Goal: Task Accomplishment & Management: Complete application form

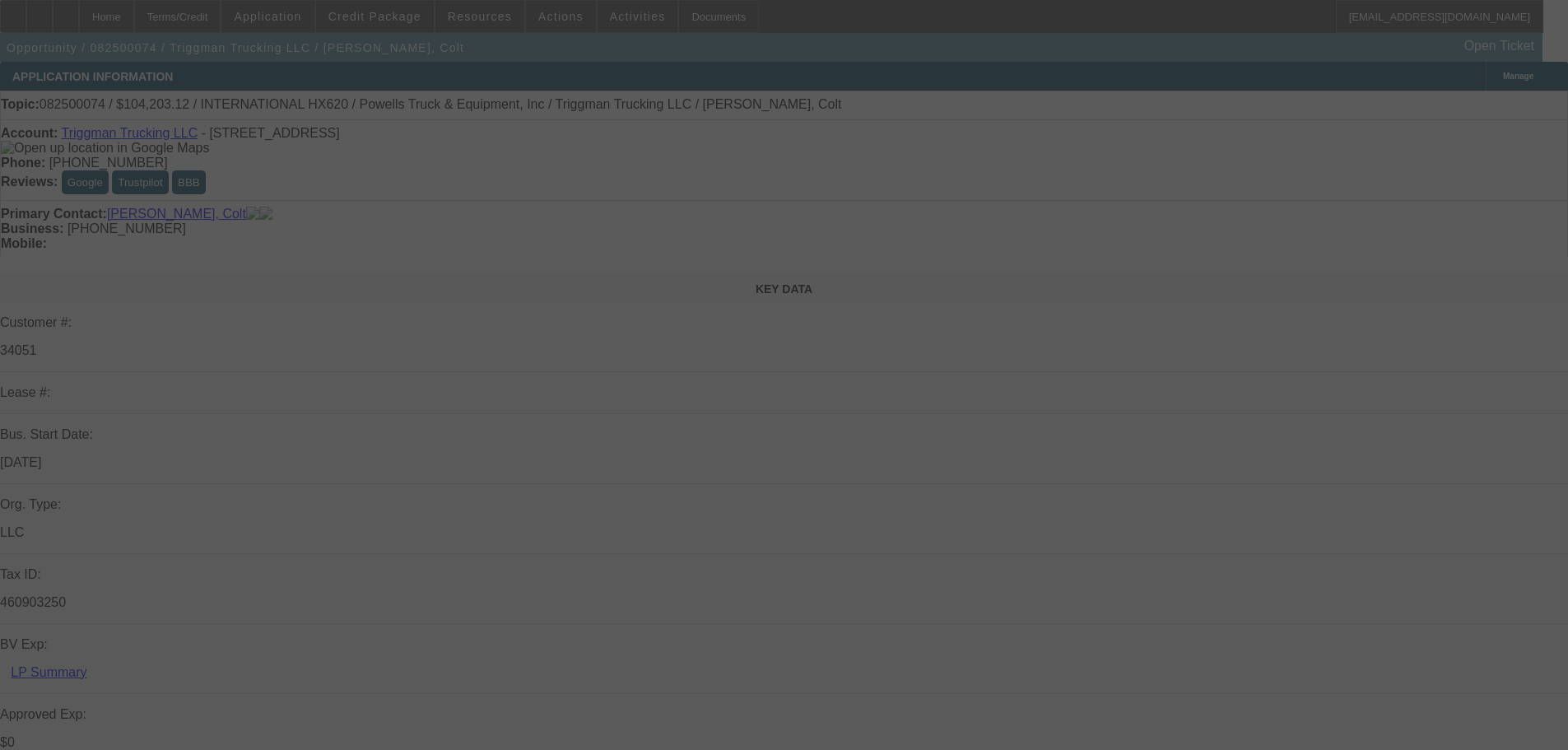
select select "0"
select select "2"
select select "0.1"
select select "4"
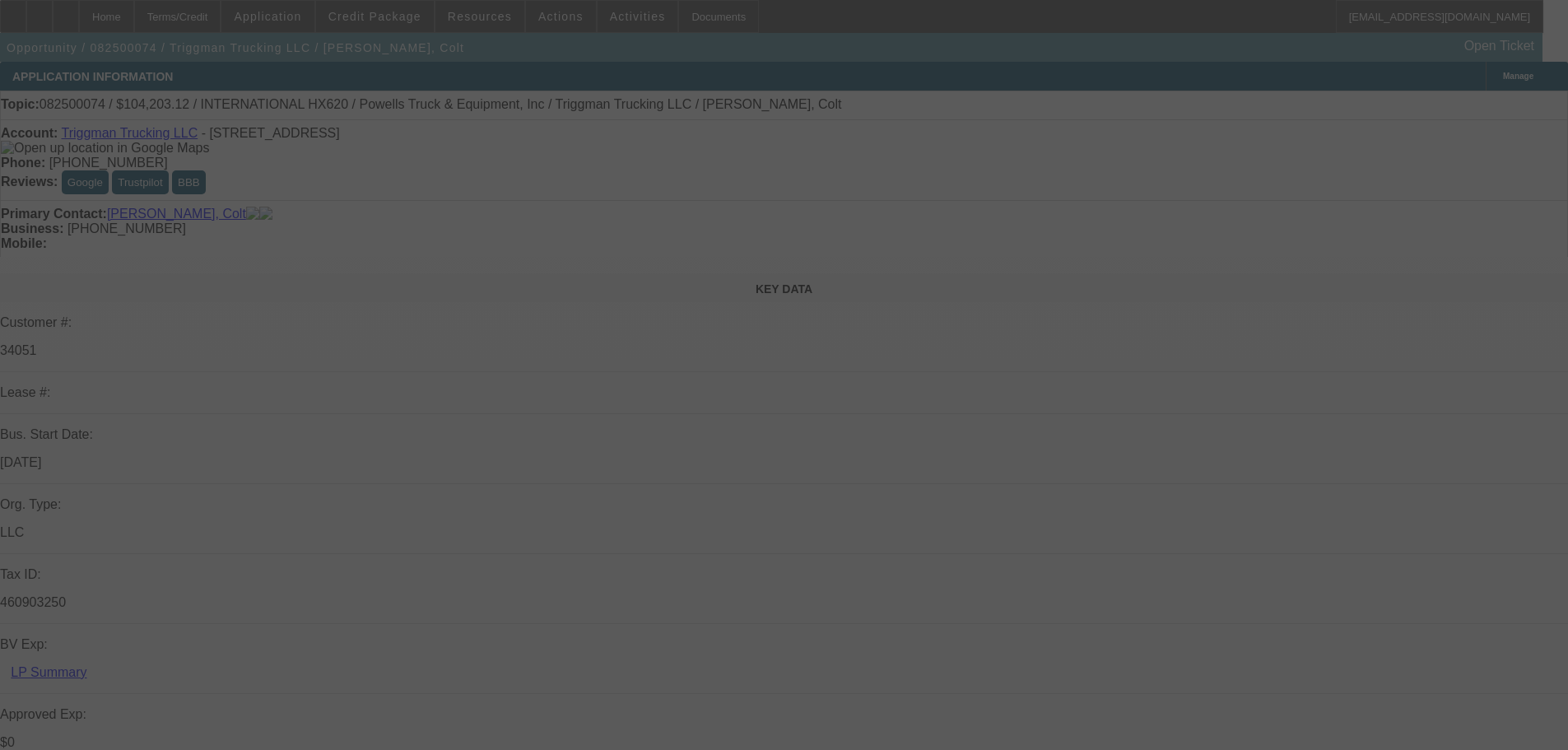
select select "0"
select select "2"
select select "0.1"
select select "4"
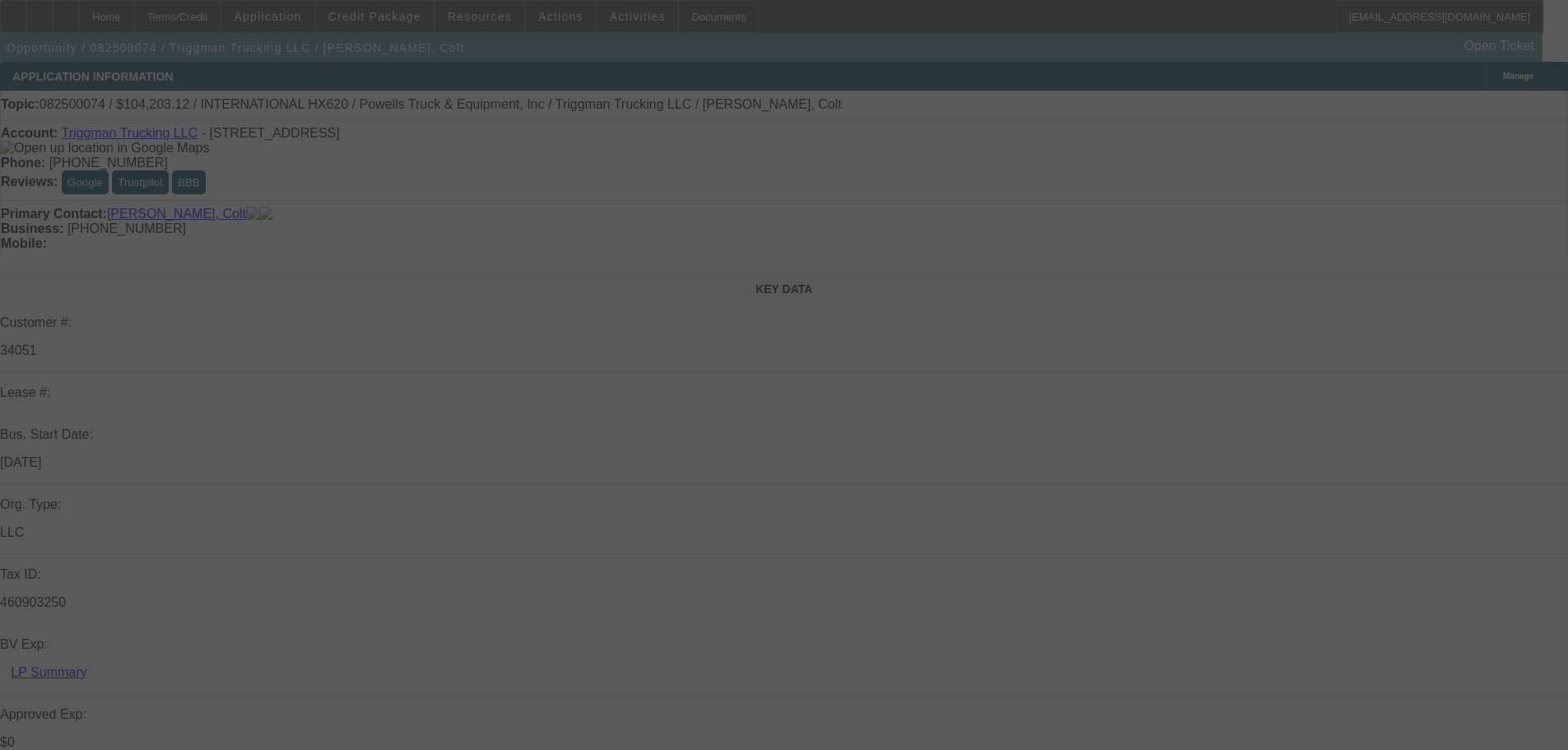
select select "0"
select select "2"
select select "0.1"
select select "4"
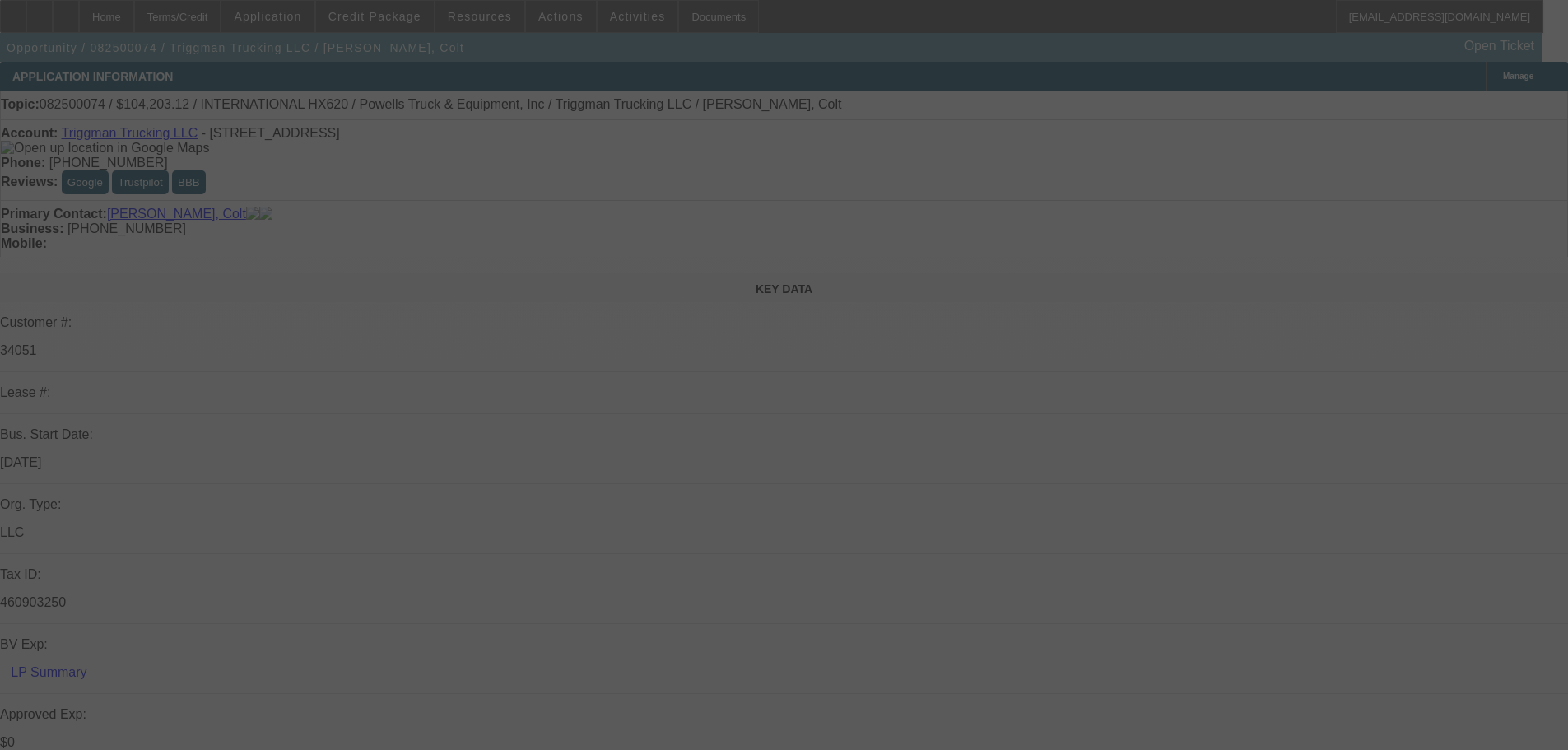
select select "0"
select select "2"
select select "0.1"
select select "4"
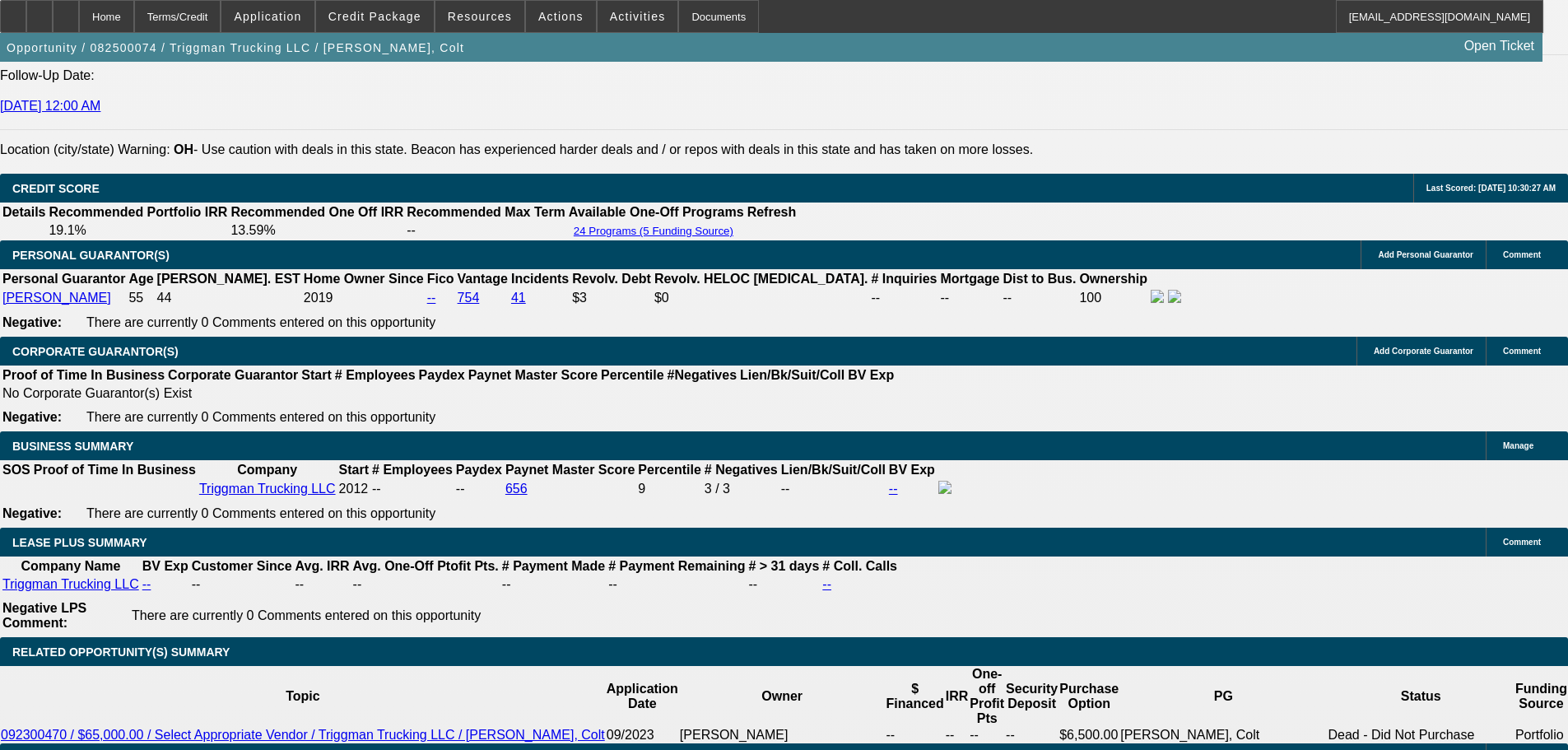
scroll to position [1729, 0]
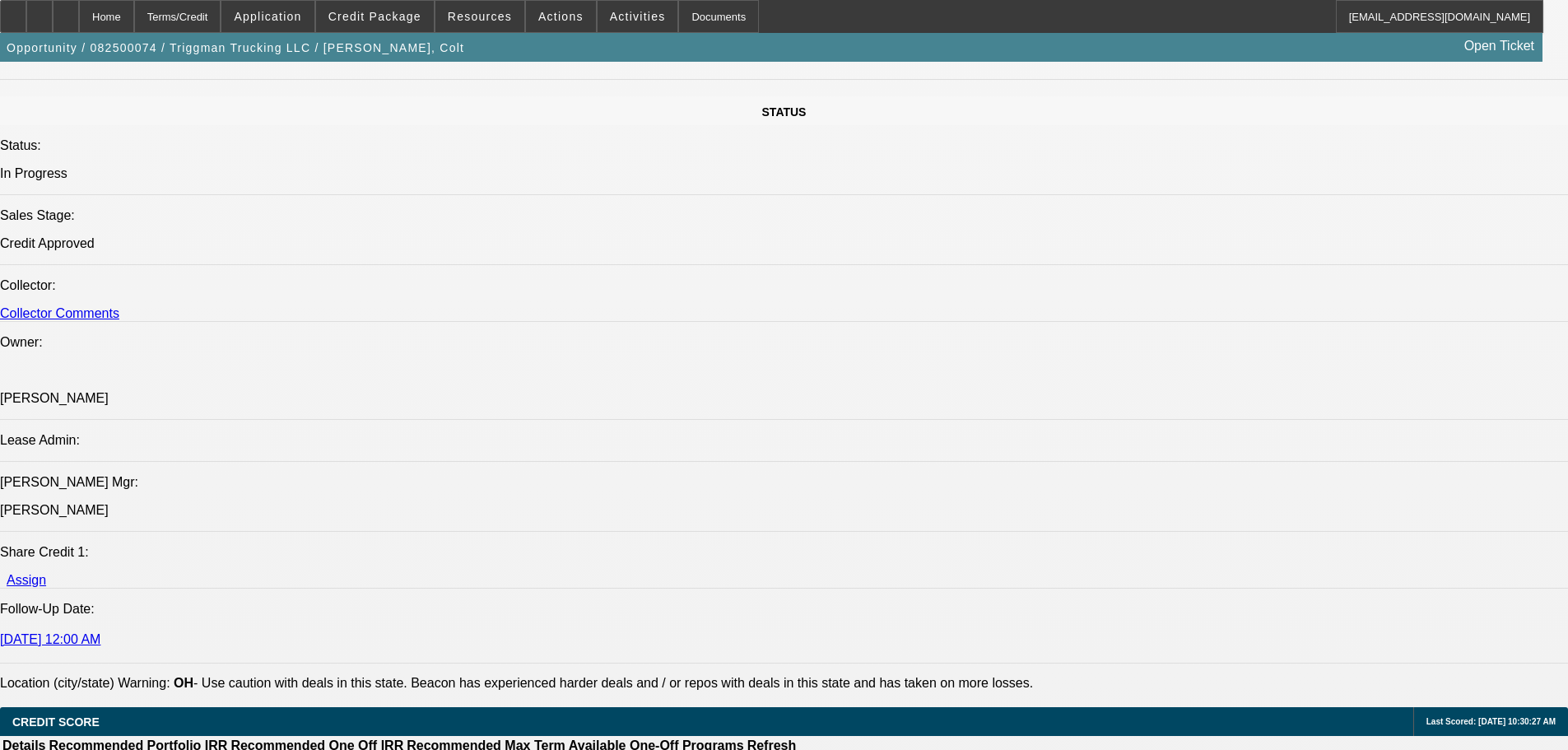
scroll to position [1647, 0]
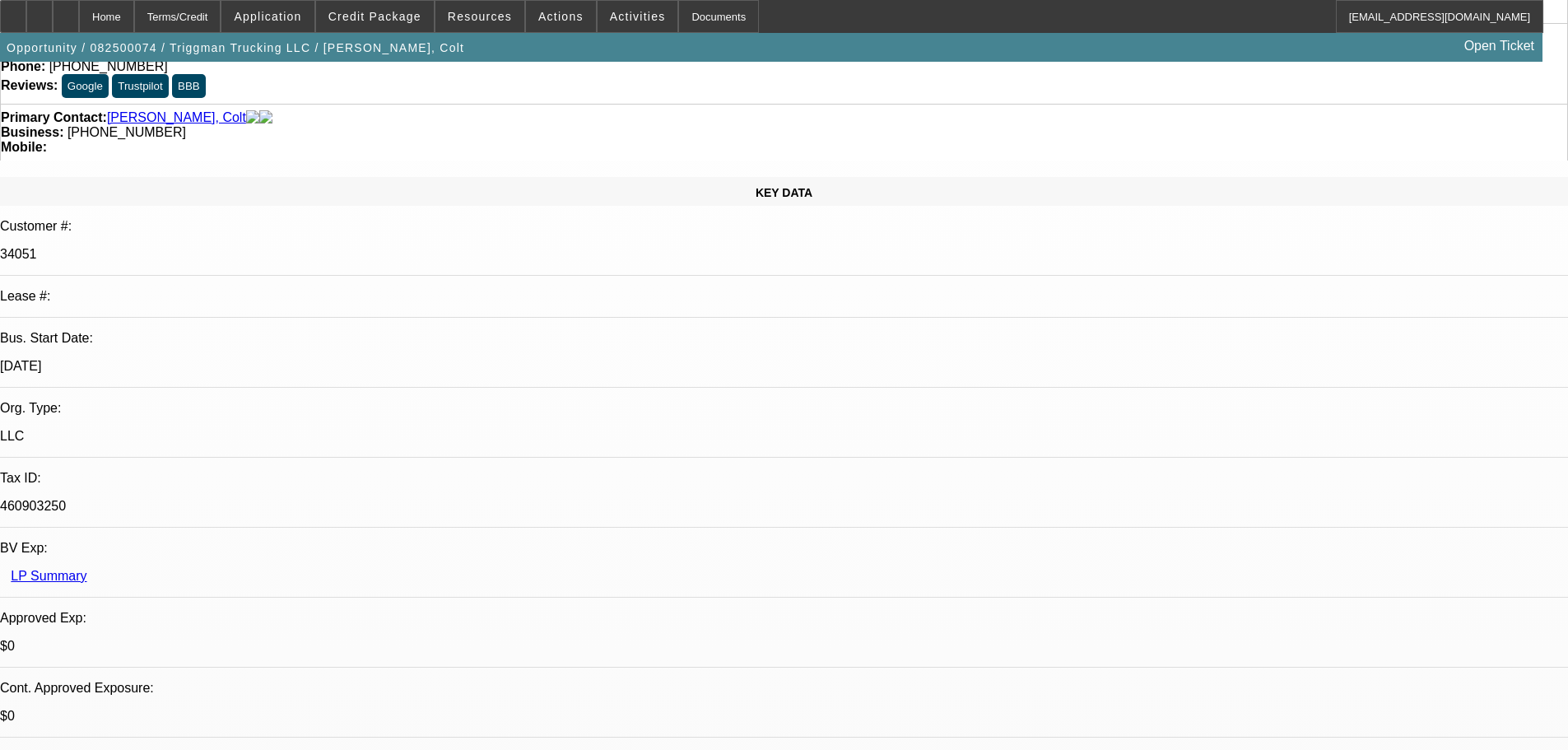
scroll to position [0, 0]
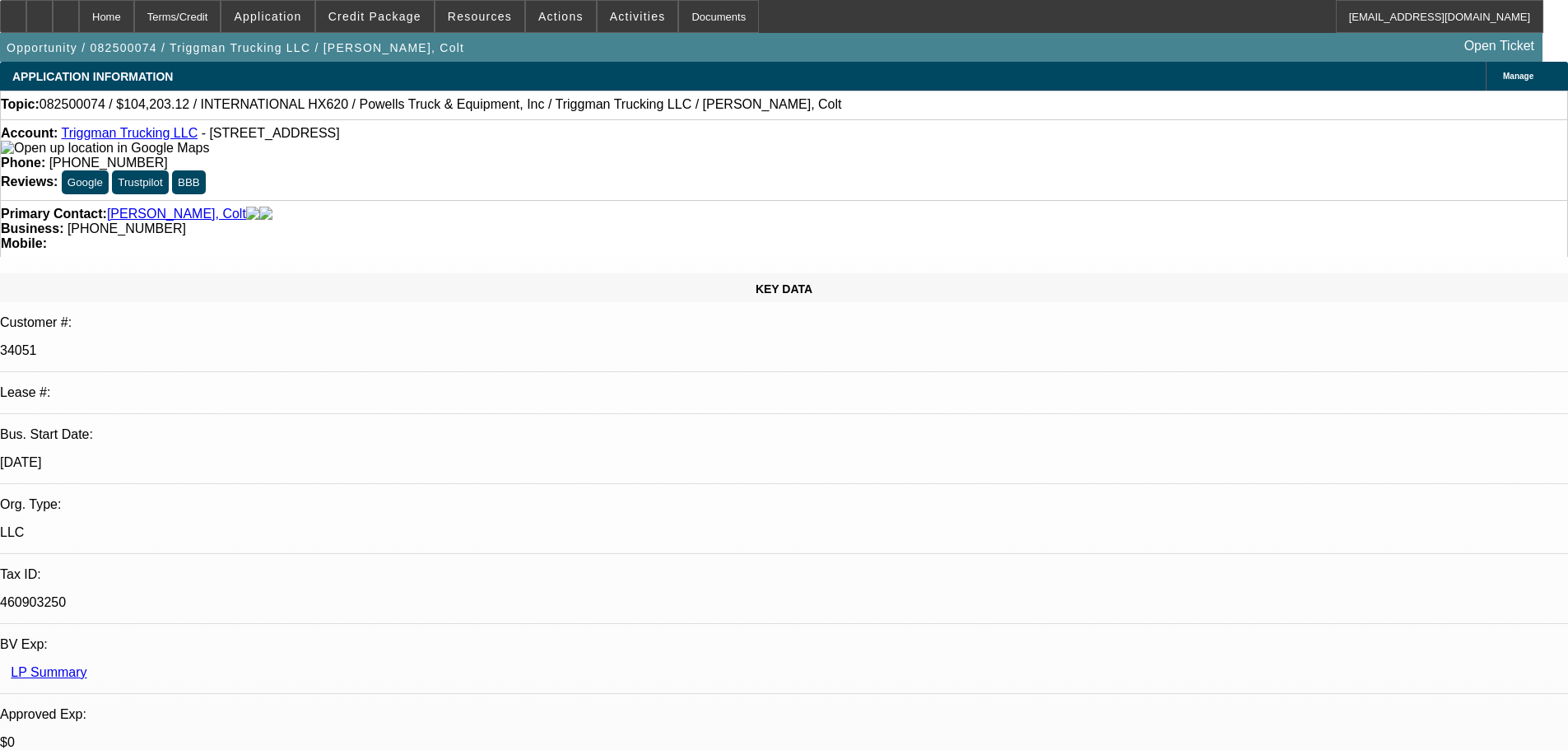
click at [105, 140] on link "Triggman Trucking LLC" at bounding box center [129, 133] width 137 height 14
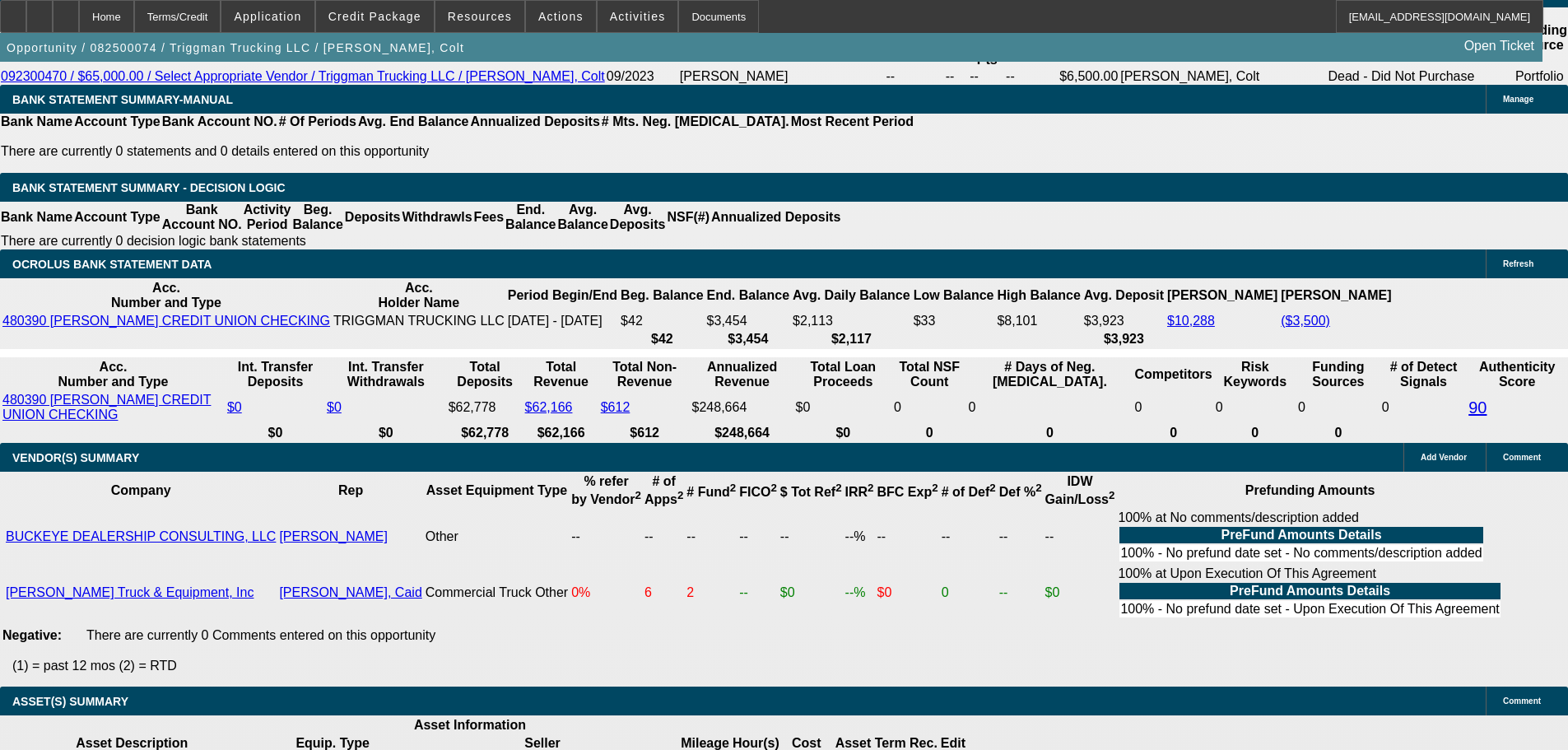
scroll to position [2554, 0]
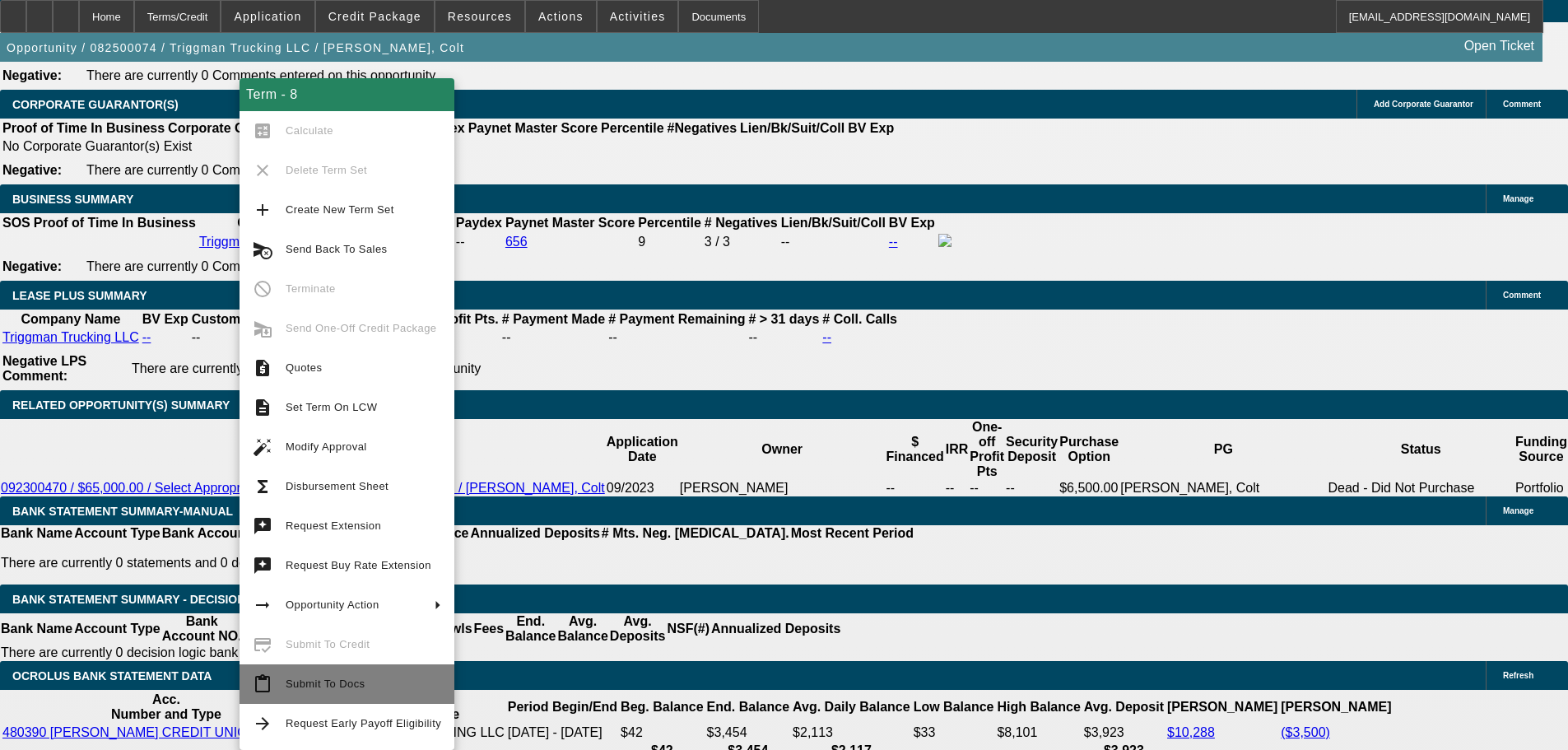
click at [303, 683] on span "Submit To Docs" at bounding box center [325, 684] width 79 height 12
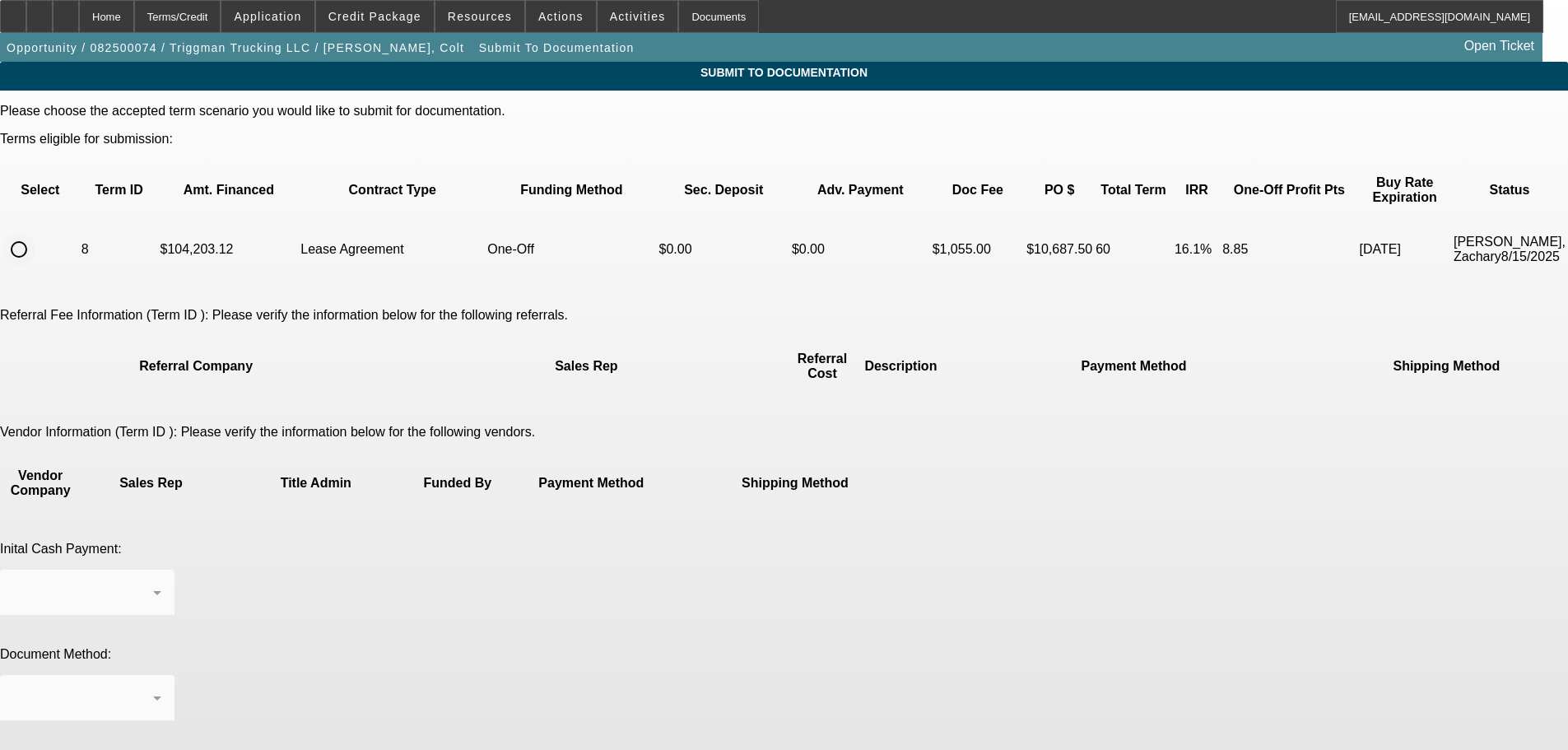
click at [35, 233] on input "radio" at bounding box center [19, 249] width 33 height 33
radio input "true"
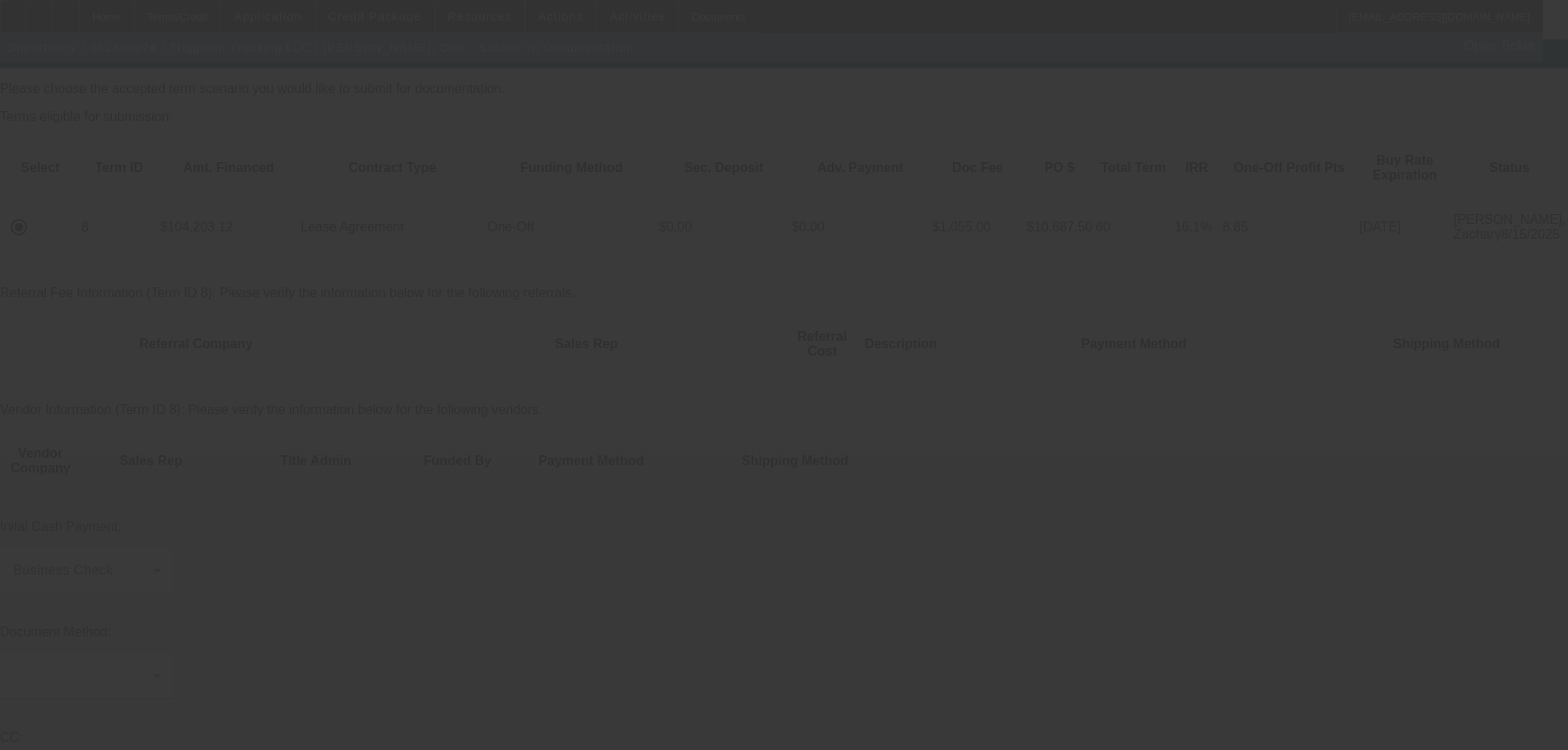
scroll to position [34, 0]
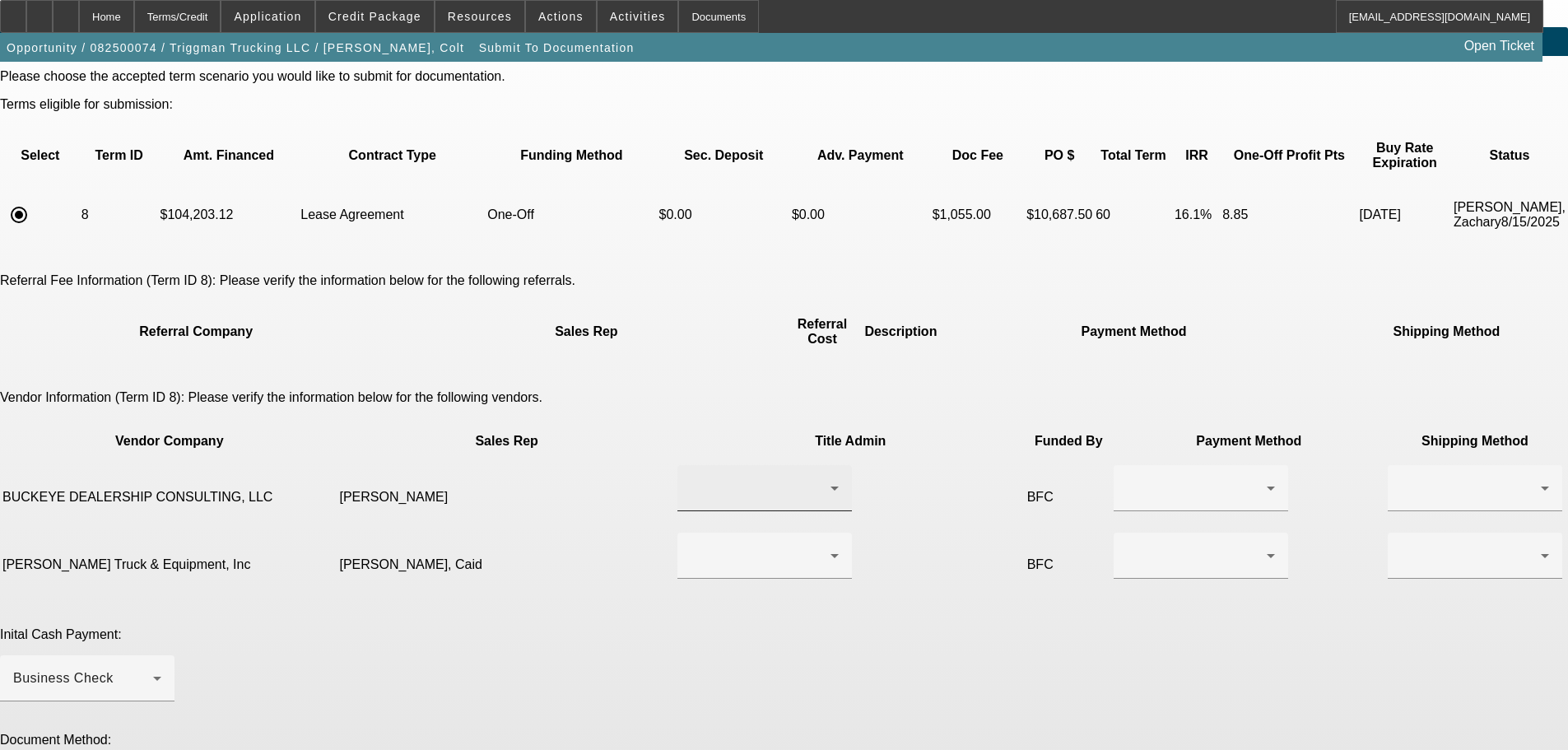
click at [733, 478] on div at bounding box center [760, 488] width 140 height 19
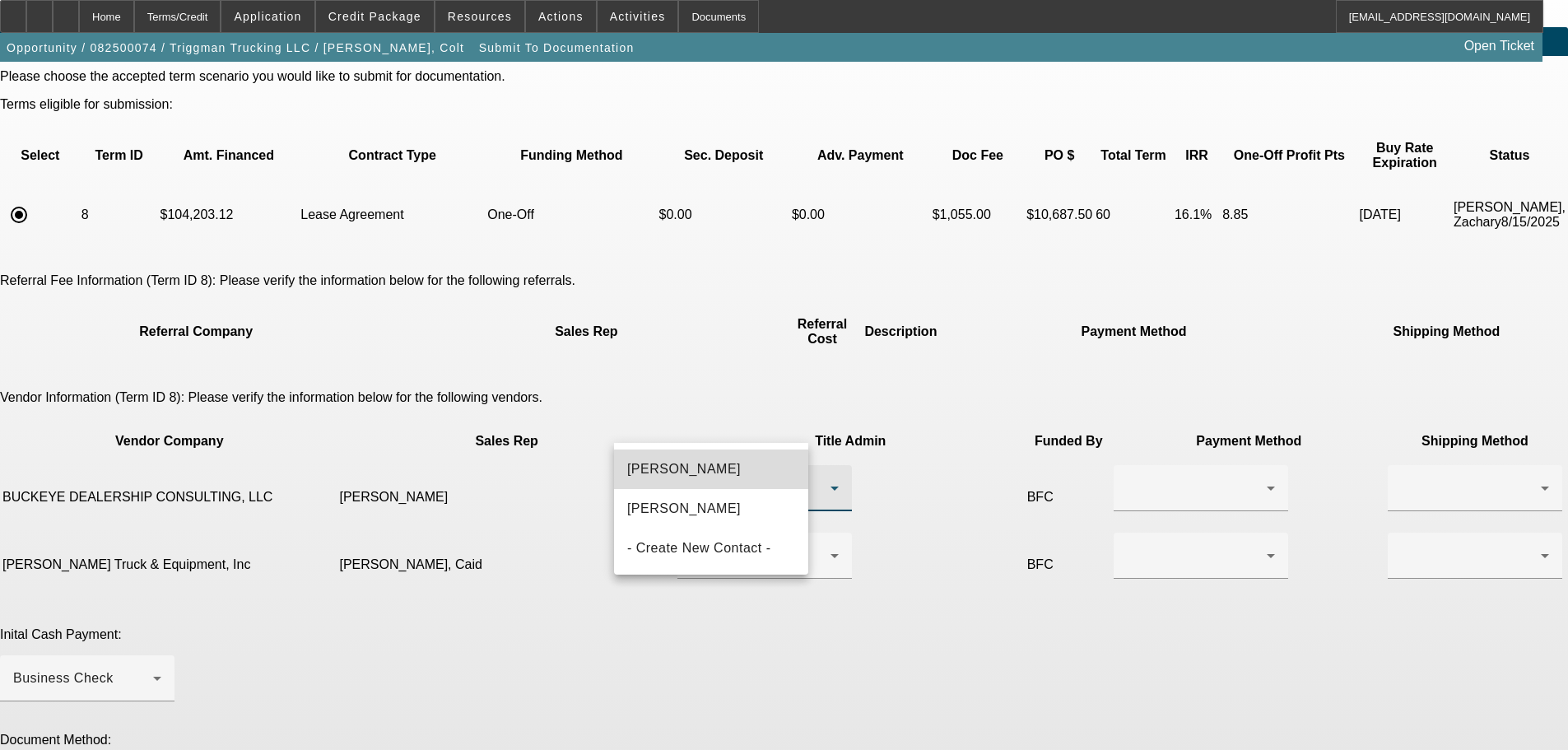
click at [730, 471] on mat-option "[PERSON_NAME]" at bounding box center [711, 469] width 194 height 40
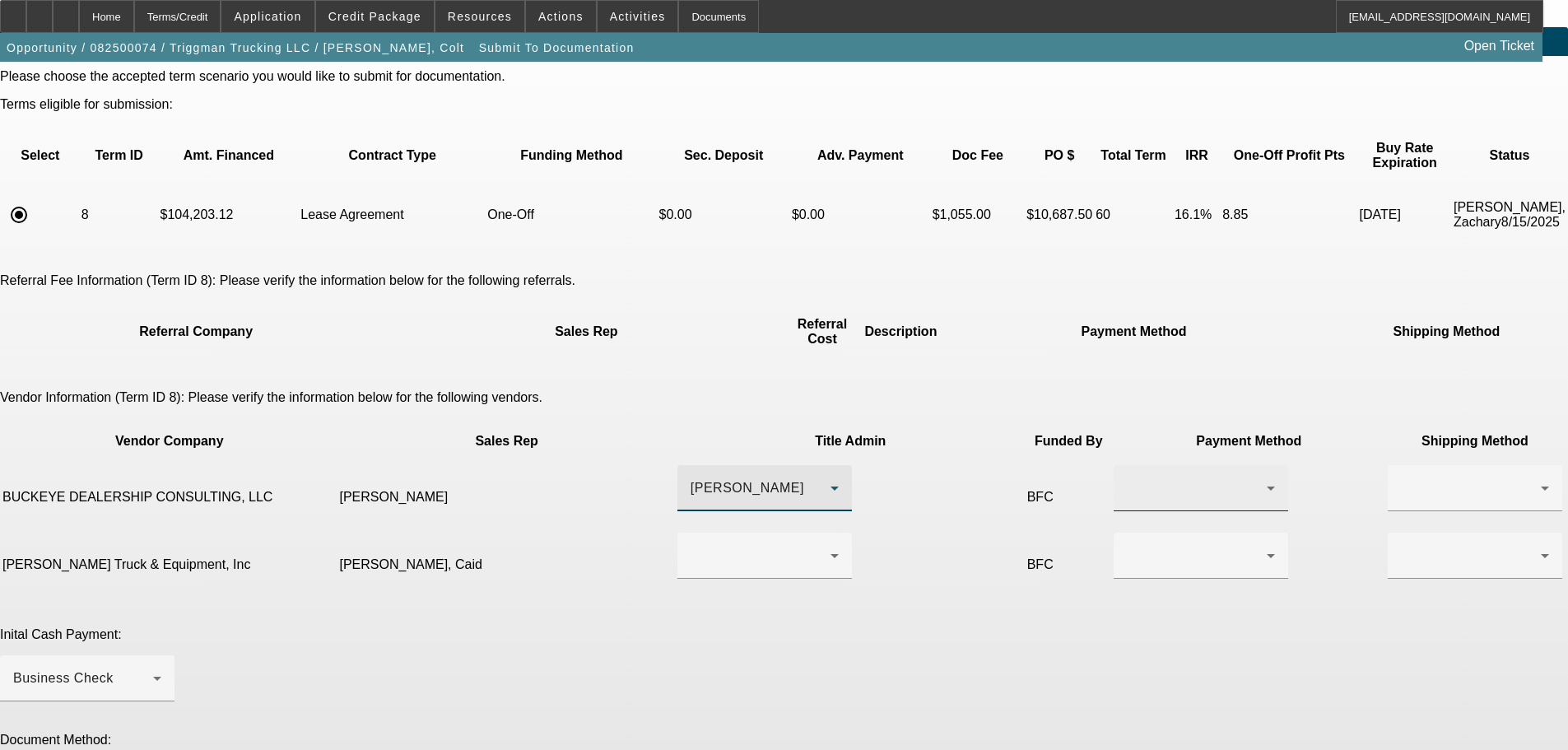
click at [1127, 478] on div at bounding box center [1197, 488] width 140 height 19
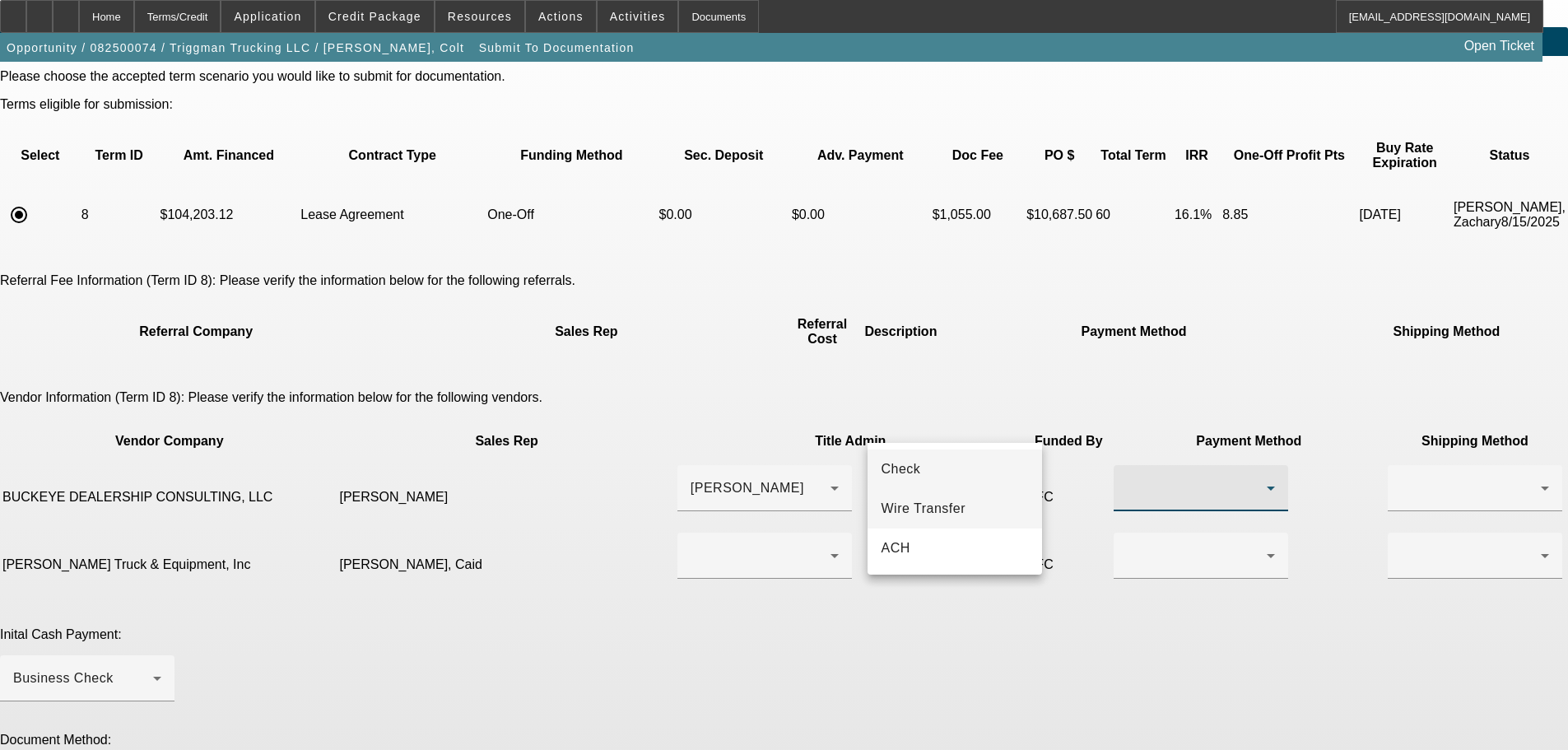
click at [946, 505] on span "Wire Transfer" at bounding box center [923, 509] width 85 height 19
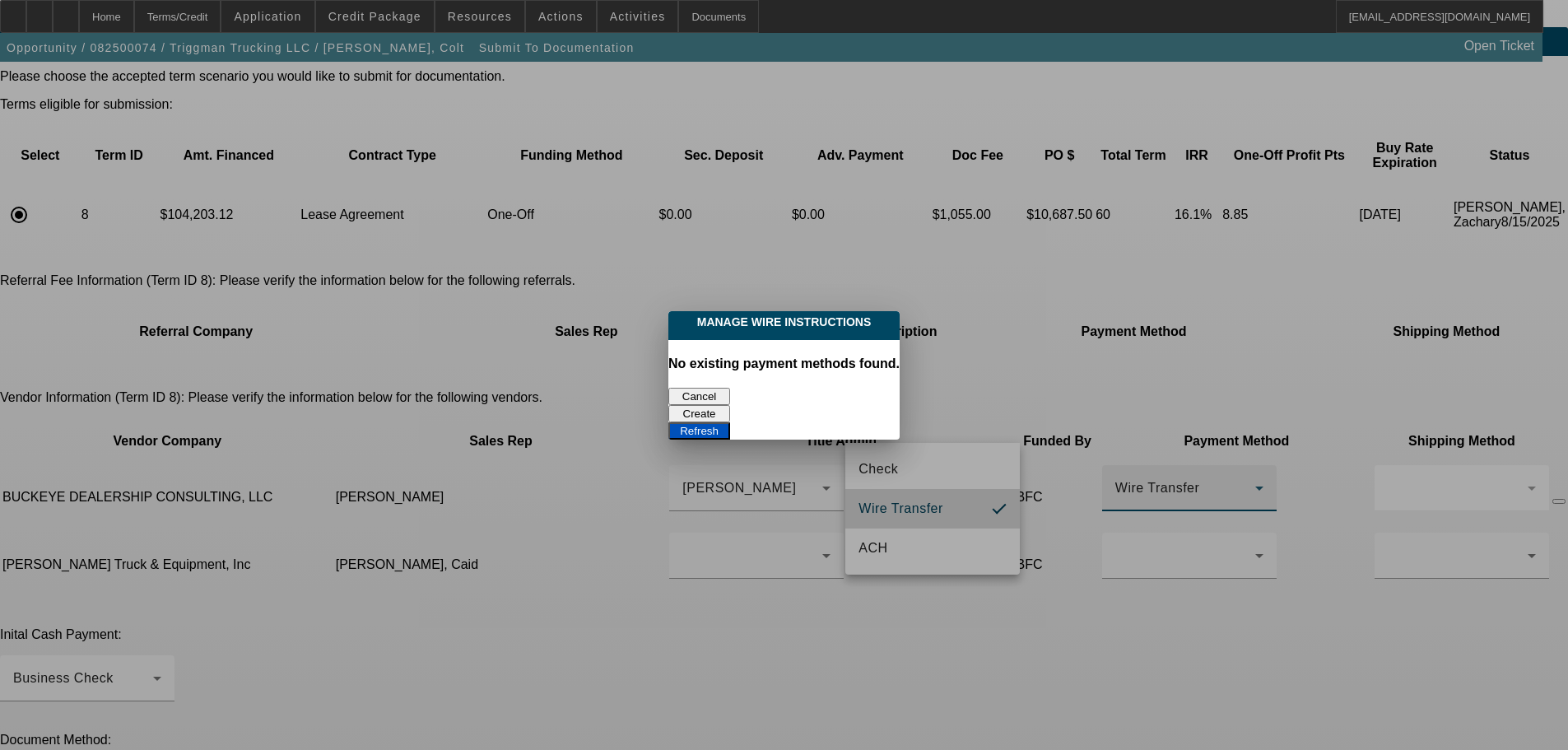
scroll to position [0, 0]
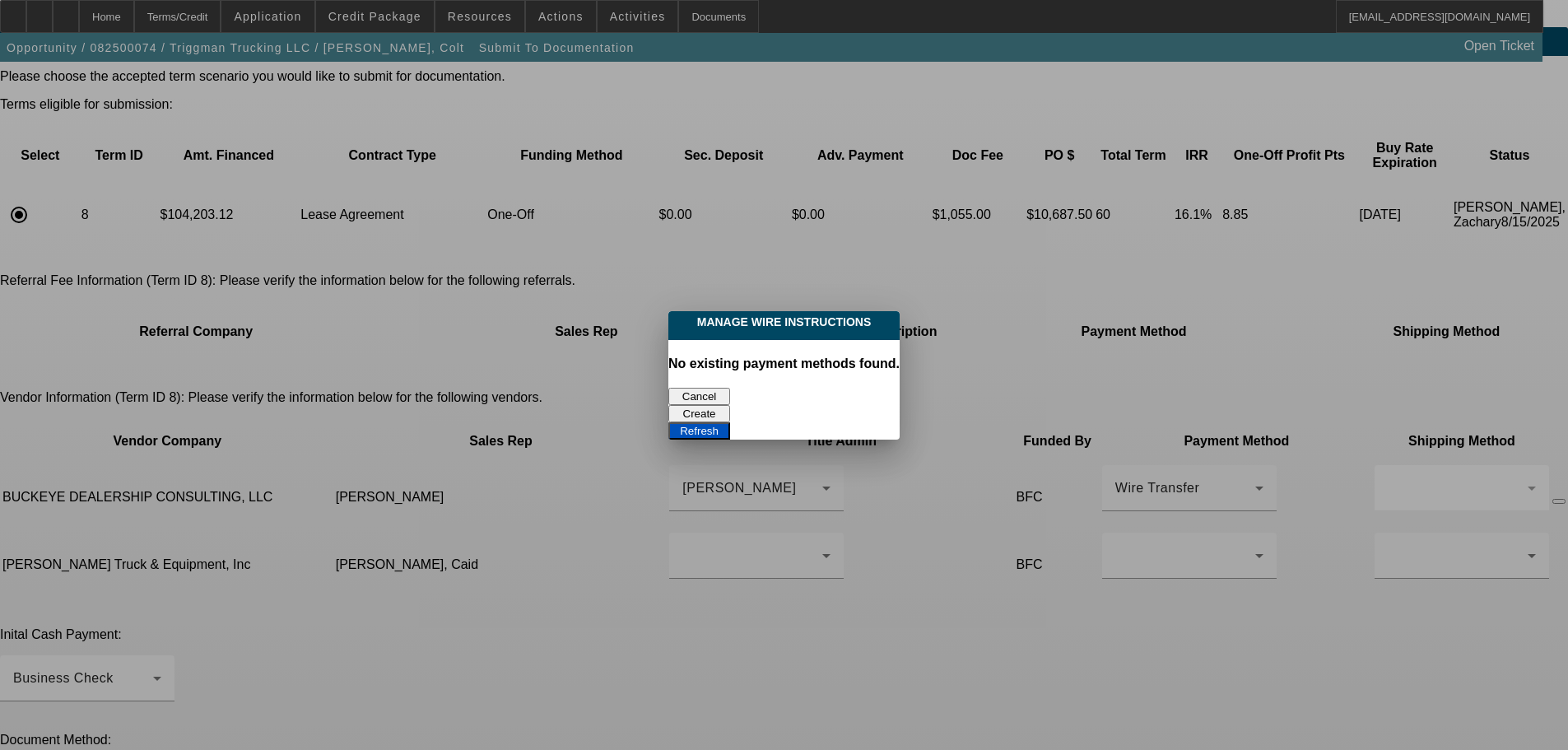
click at [706, 391] on button "Cancel" at bounding box center [699, 397] width 62 height 18
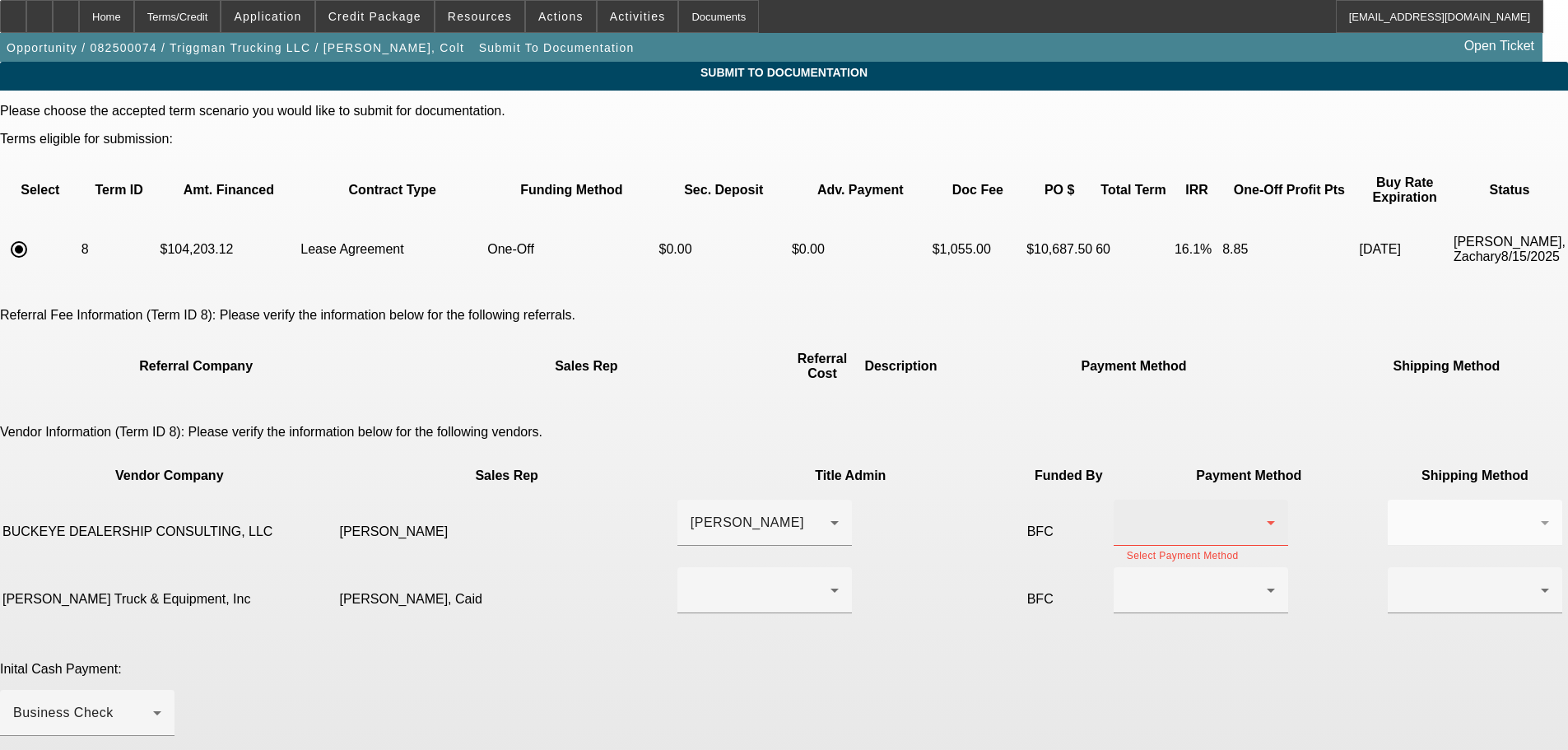
scroll to position [34, 0]
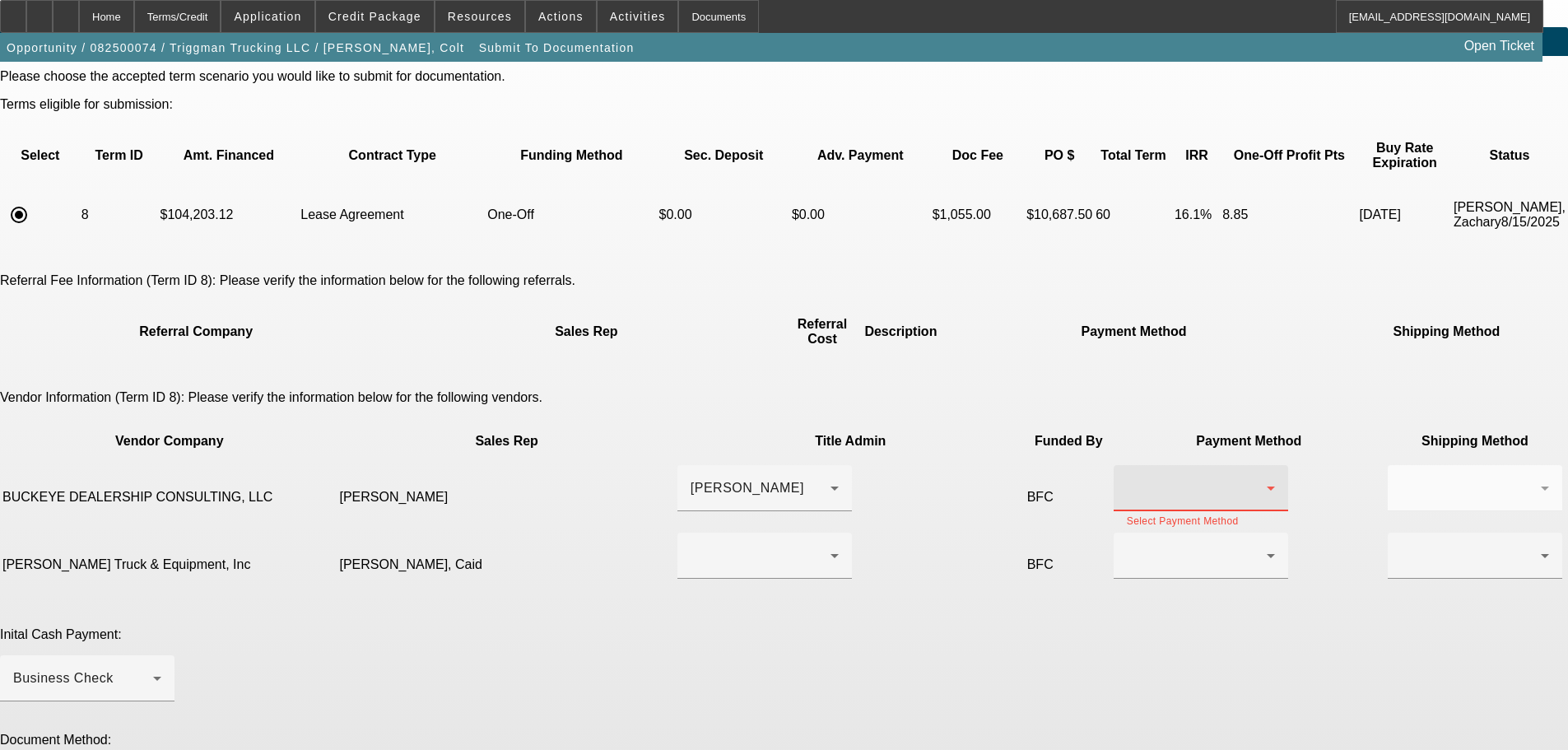
click at [1127, 478] on div at bounding box center [1197, 488] width 140 height 19
click at [939, 459] on mat-option "Check" at bounding box center [955, 469] width 175 height 40
click at [1388, 512] on div at bounding box center [1475, 521] width 175 height 19
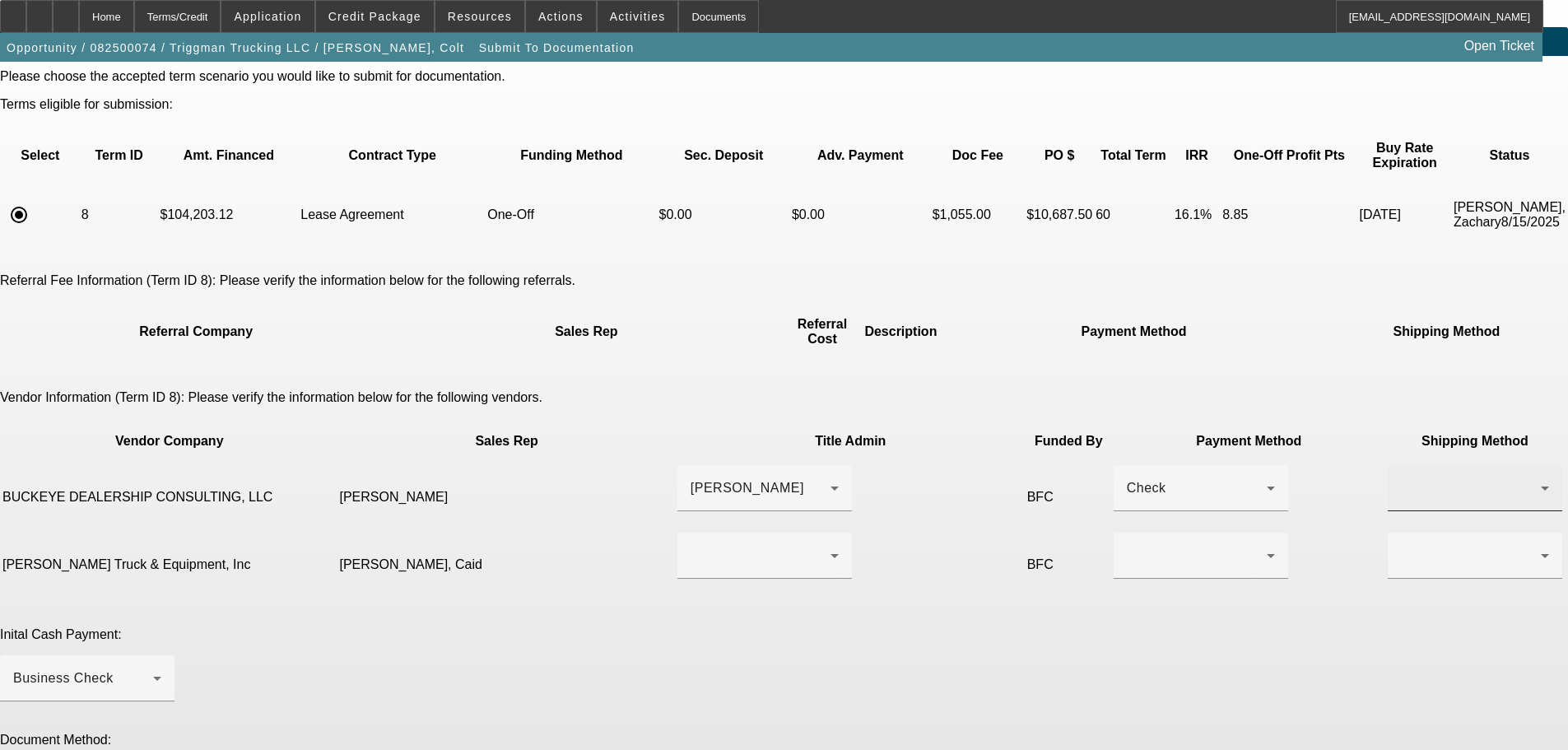
click at [1401, 465] on div at bounding box center [1475, 488] width 148 height 46
click at [1128, 506] on mat-option "Fed Ex" at bounding box center [1139, 509] width 175 height 40
click at [700, 546] on div at bounding box center [760, 556] width 140 height 19
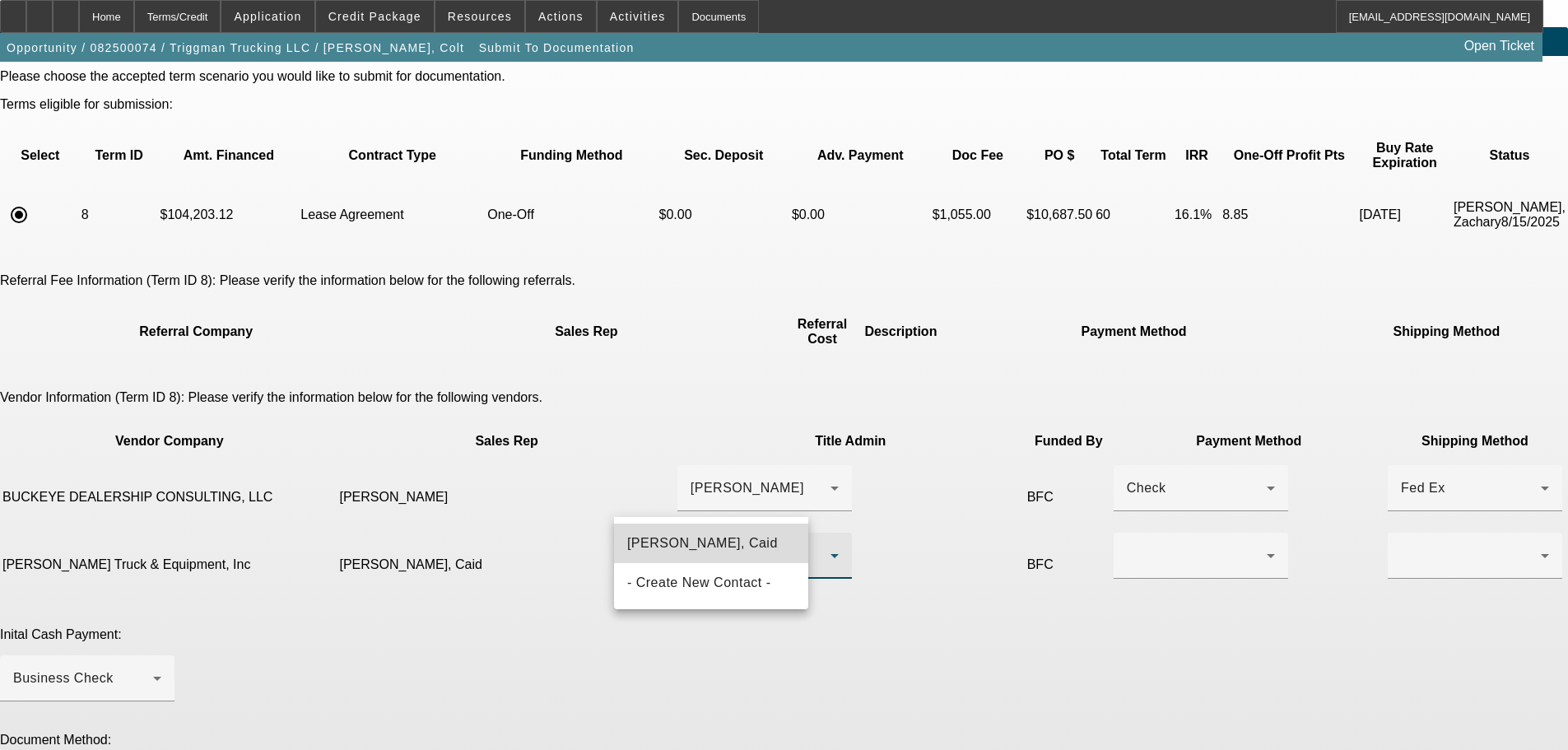
click at [701, 552] on span "[PERSON_NAME], Caid" at bounding box center [702, 544] width 151 height 19
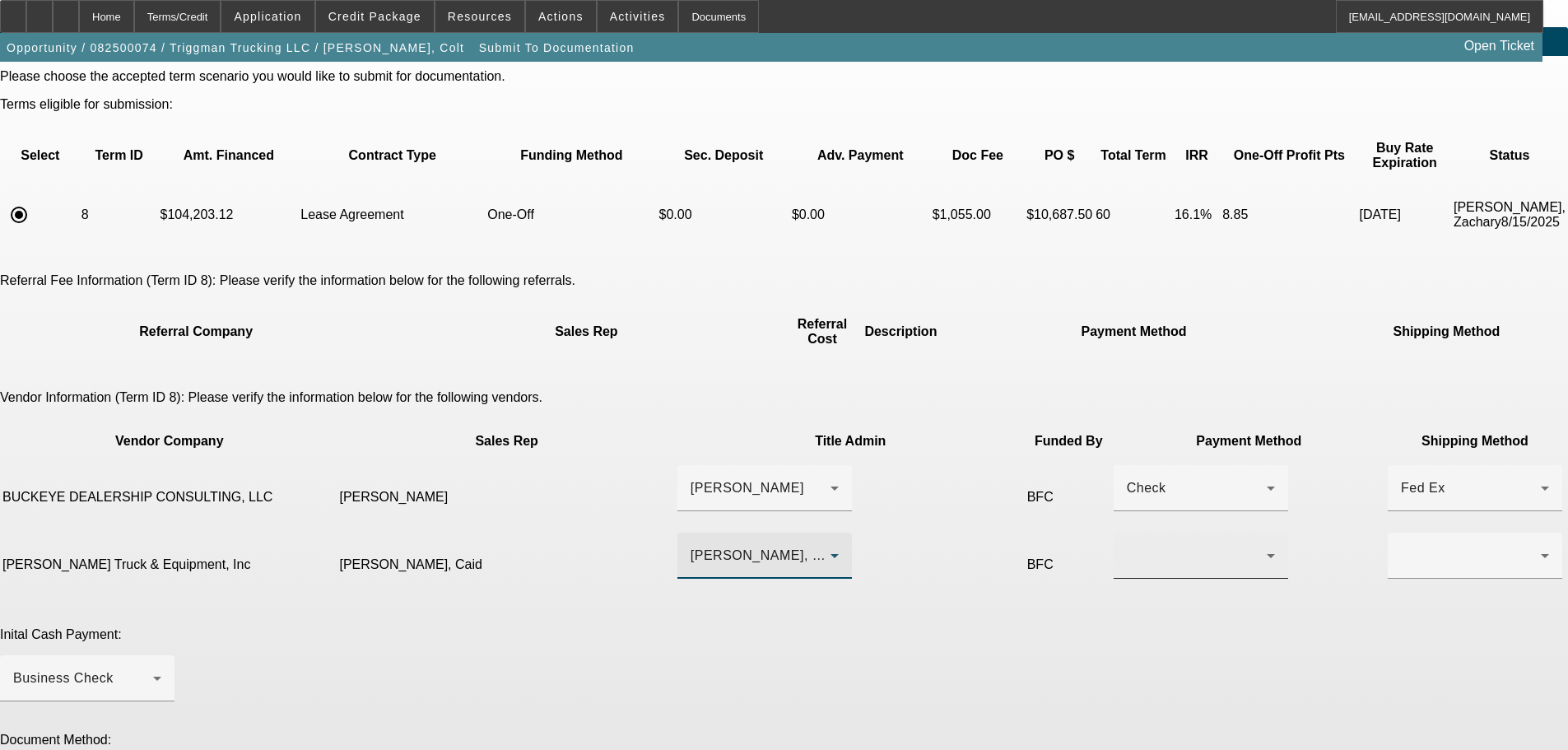
click at [1127, 533] on div at bounding box center [1201, 556] width 148 height 46
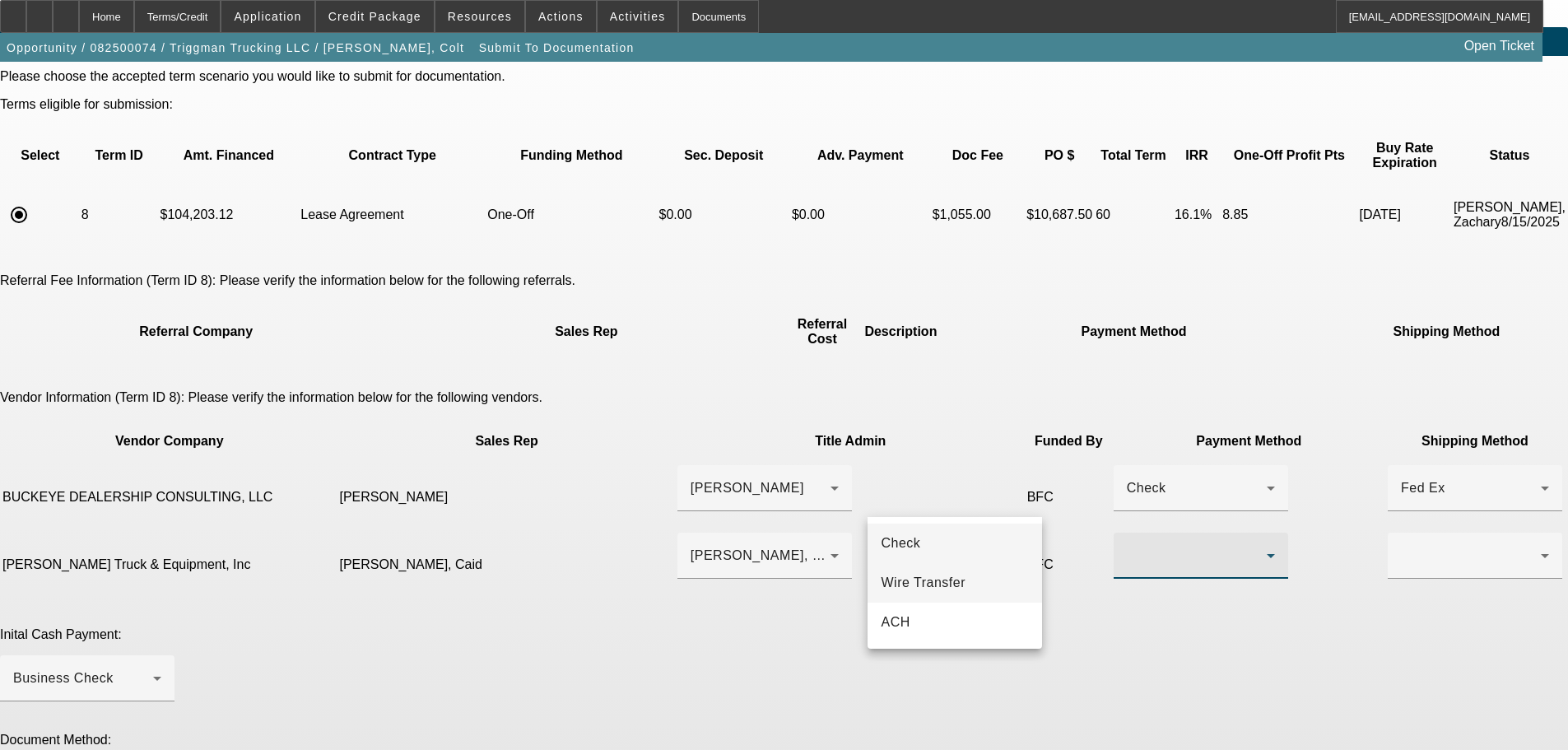
click at [948, 592] on span "Wire Transfer" at bounding box center [923, 583] width 85 height 19
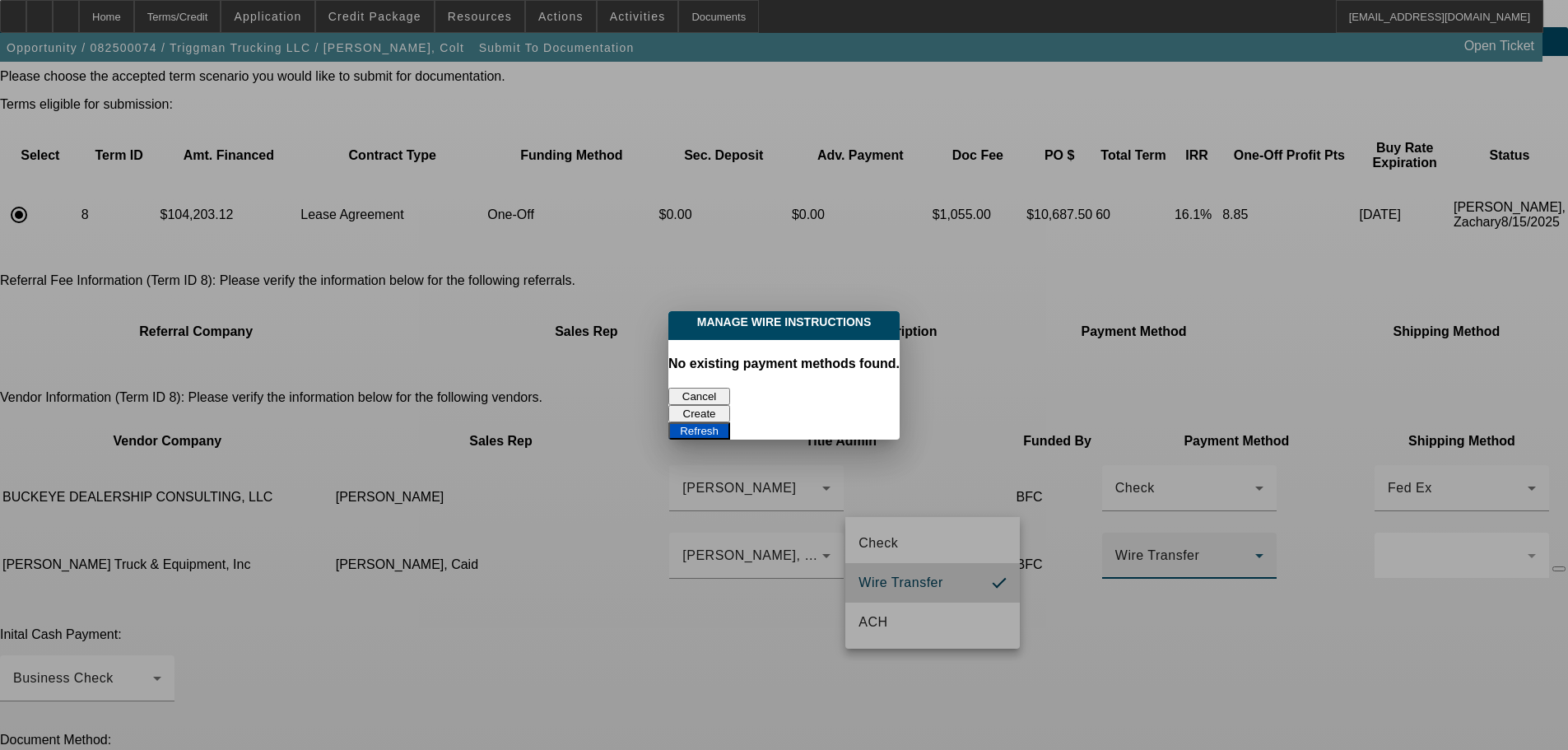
scroll to position [0, 0]
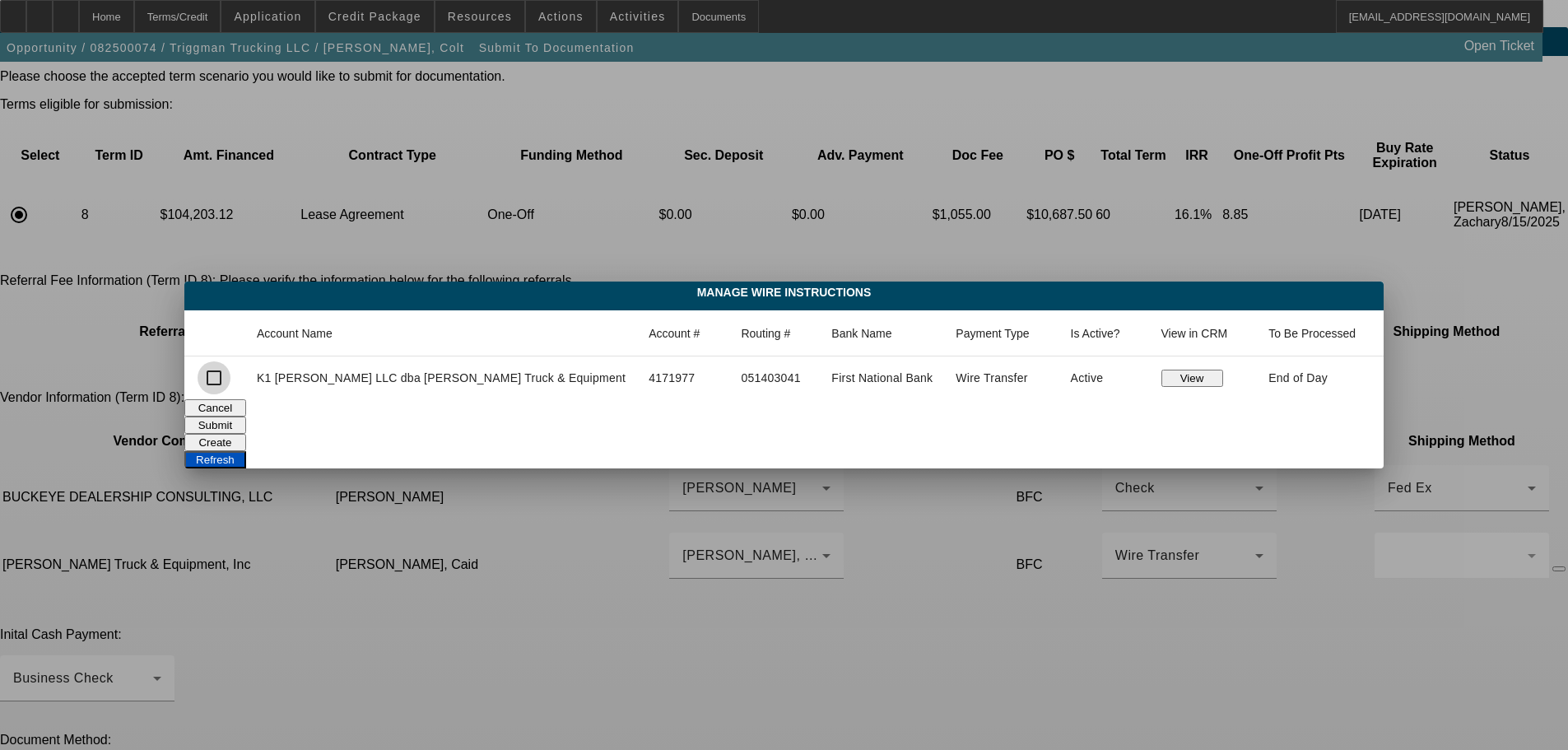
click at [230, 379] on input "checkbox" at bounding box center [213, 378] width 33 height 33
checkbox input "true"
click at [246, 416] on button "Submit" at bounding box center [215, 425] width 62 height 18
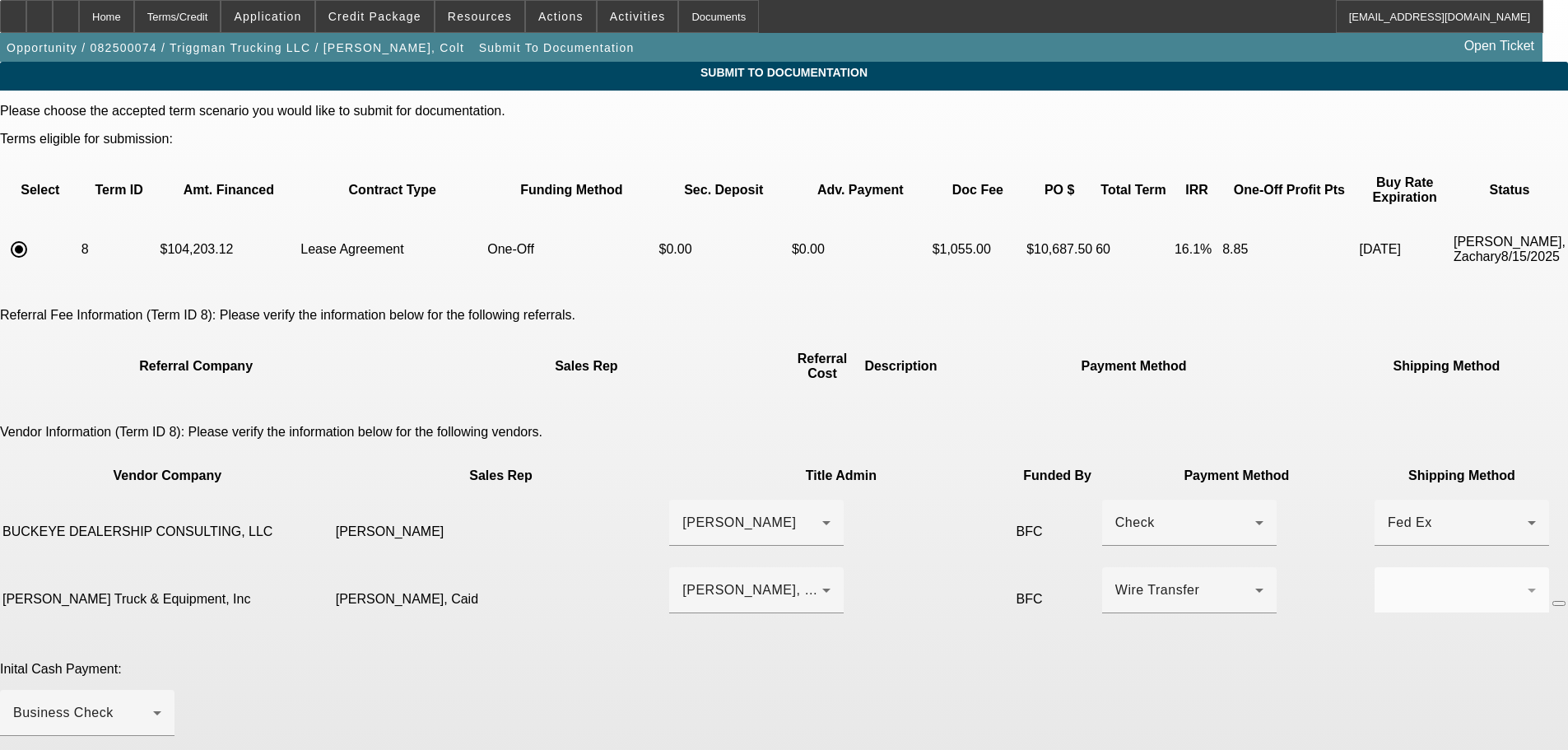
scroll to position [34, 0]
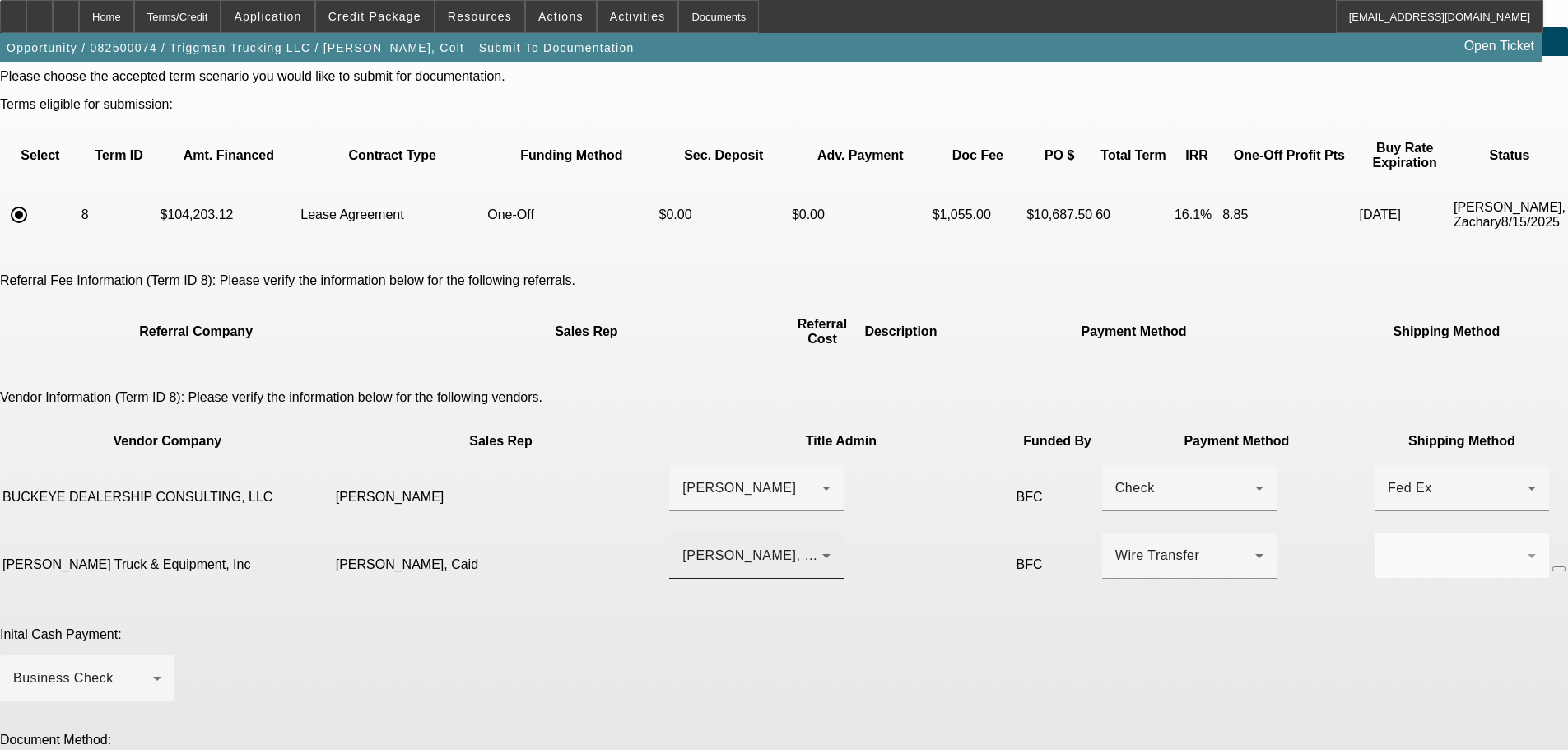
click at [683, 546] on div "[PERSON_NAME], Caid" at bounding box center [752, 556] width 140 height 19
click at [655, 486] on div at bounding box center [784, 375] width 1568 height 750
click at [79, 19] on div at bounding box center [66, 16] width 26 height 33
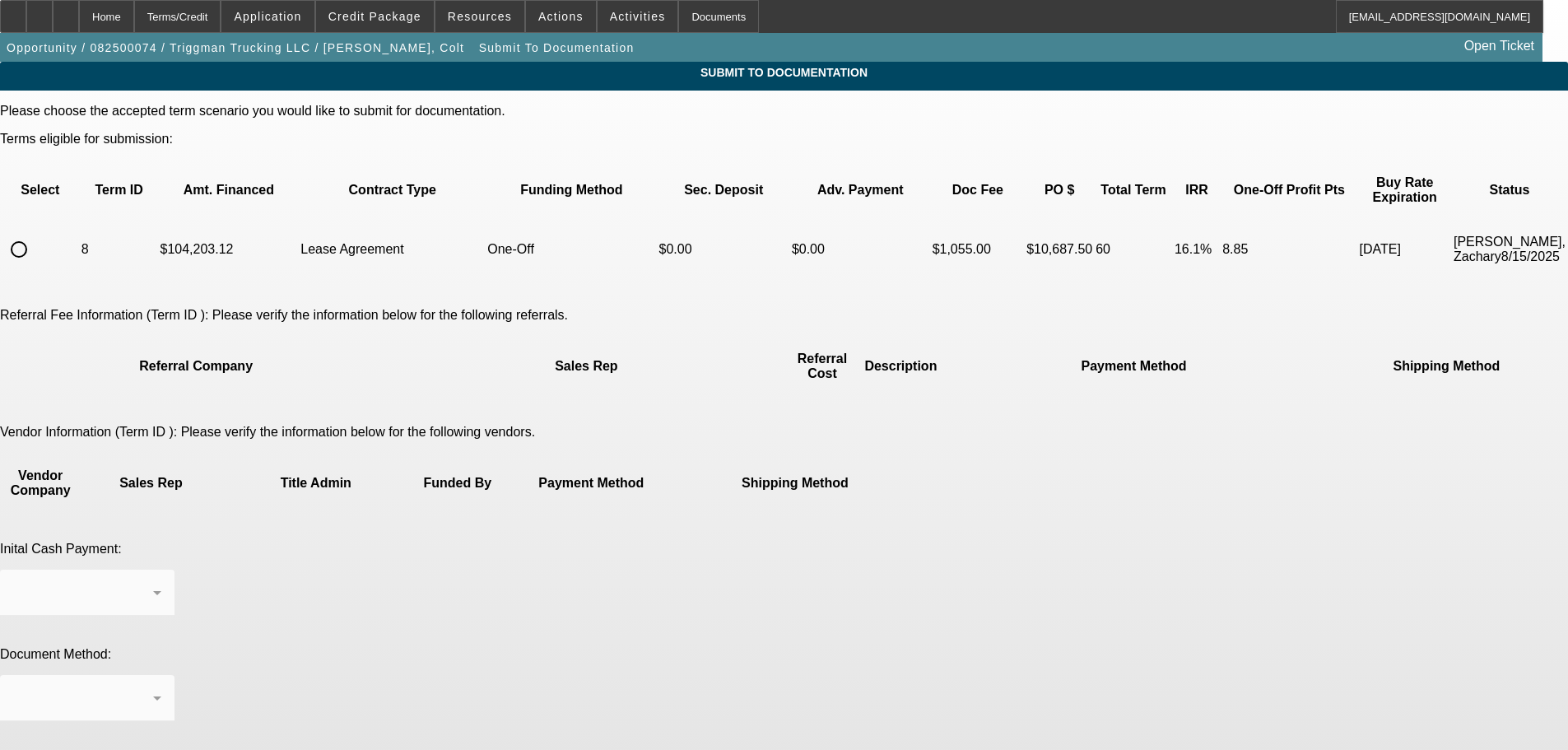
drag, startPoint x: 359, startPoint y: 230, endPoint x: 594, endPoint y: 234, distance: 235.0
click at [35, 233] on input "radio" at bounding box center [19, 249] width 33 height 33
radio input "true"
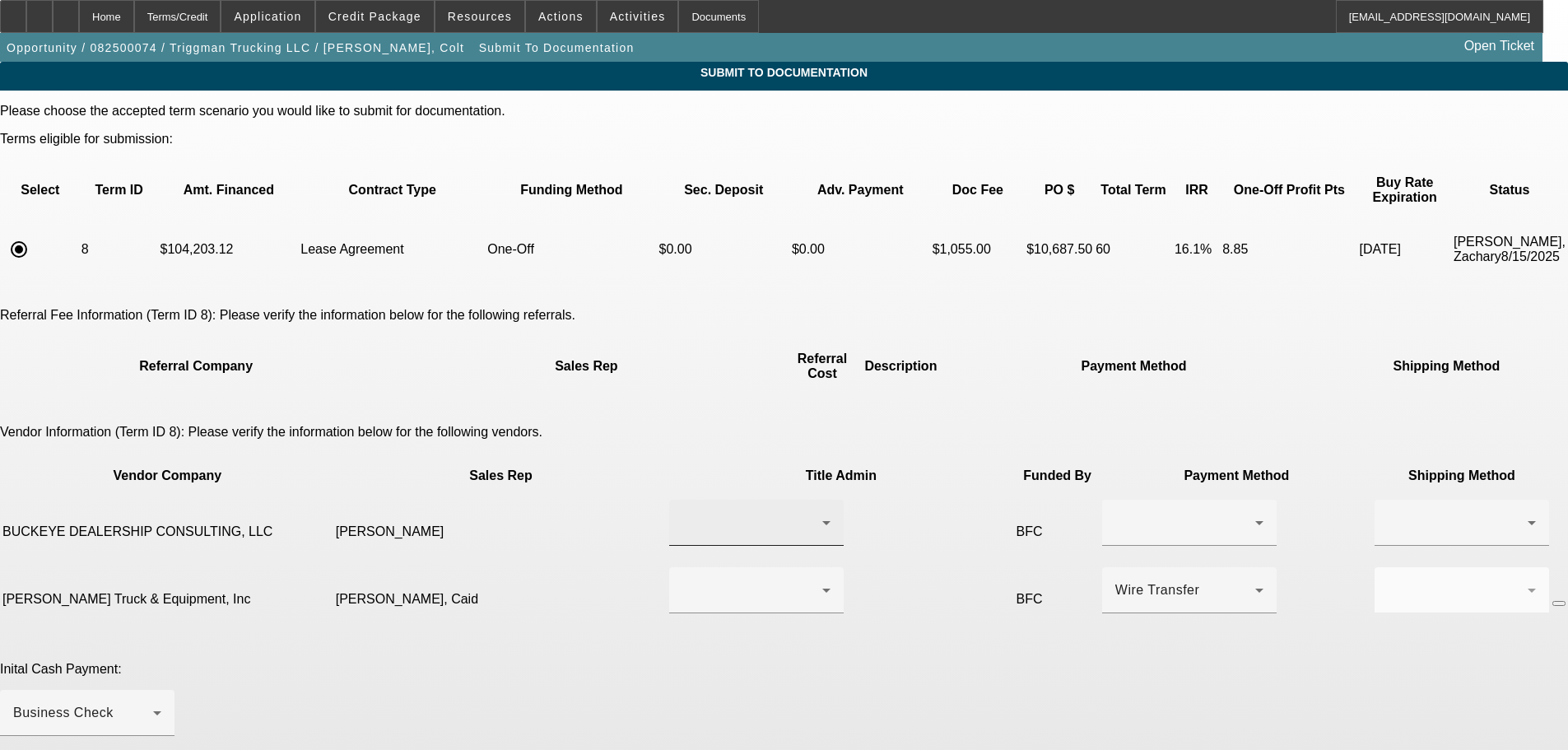
click at [685, 514] on div at bounding box center [752, 523] width 140 height 19
click at [699, 503] on mat-option "Johnson, Aj" at bounding box center [691, 504] width 192 height 40
click at [1102, 546] on div at bounding box center [1190, 555] width 175 height 19
click at [1116, 514] on div at bounding box center [1185, 523] width 140 height 19
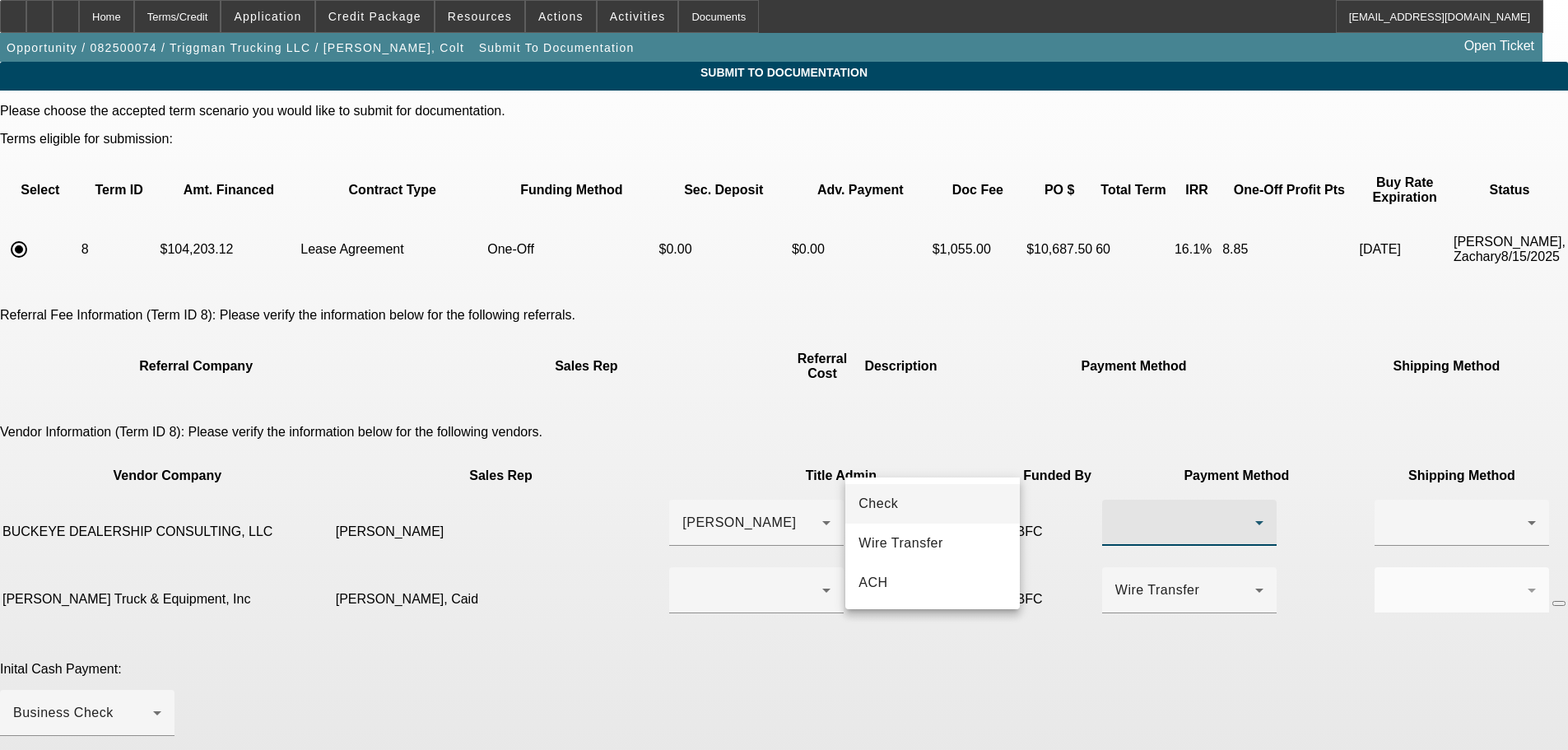
click at [892, 505] on span "Check" at bounding box center [878, 504] width 40 height 19
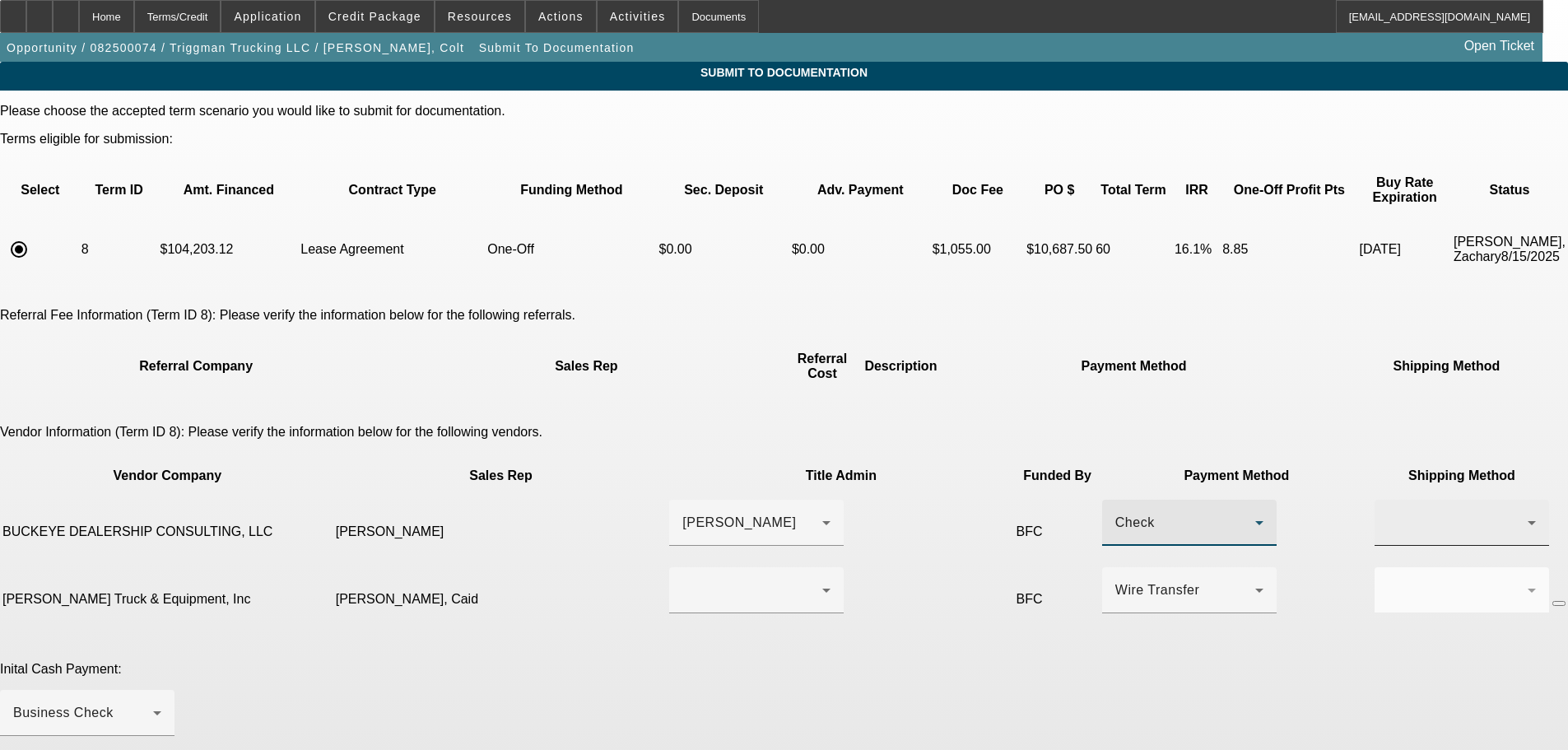
click at [1388, 514] on div at bounding box center [1458, 523] width 140 height 19
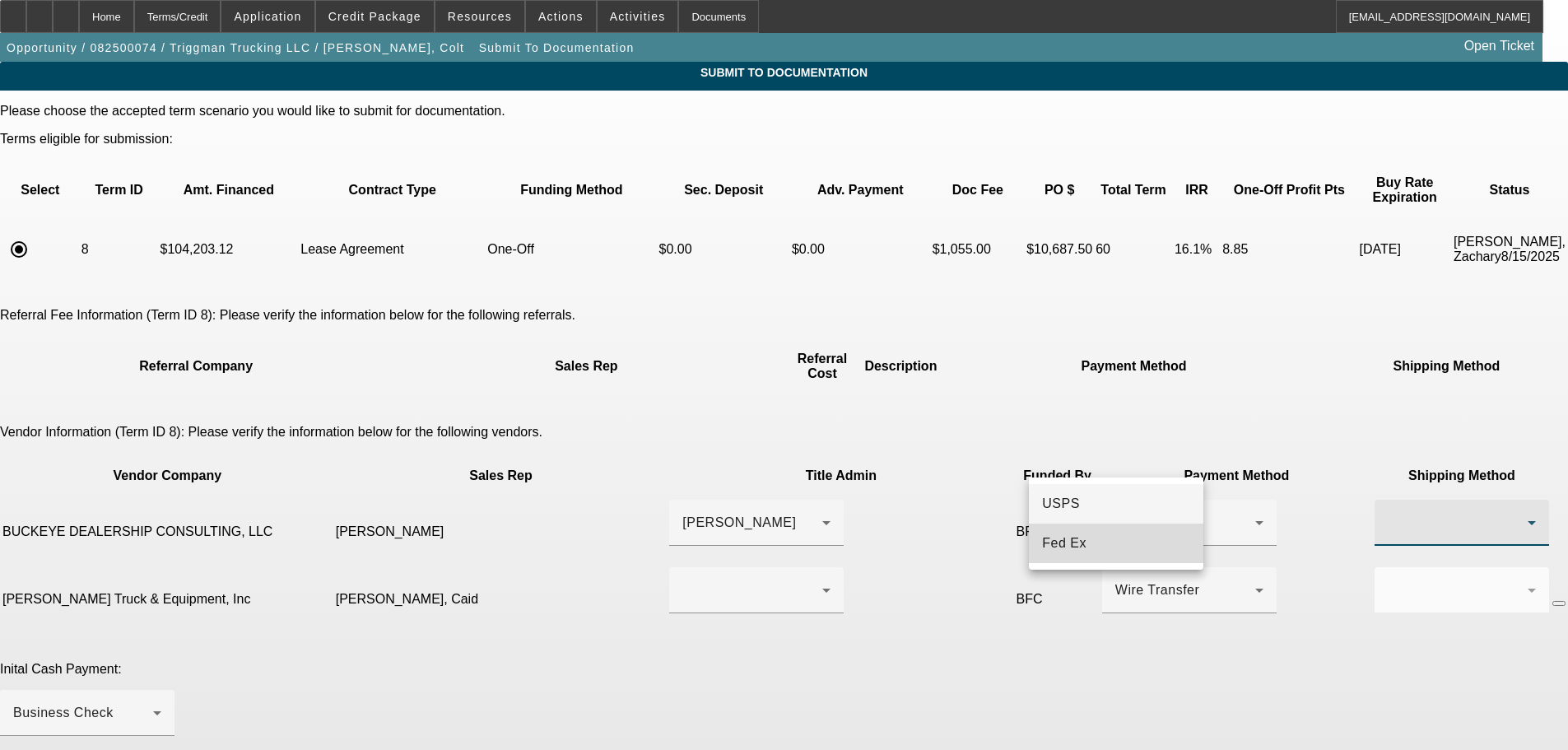
click at [1100, 536] on mat-option "Fed Ex" at bounding box center [1116, 544] width 175 height 40
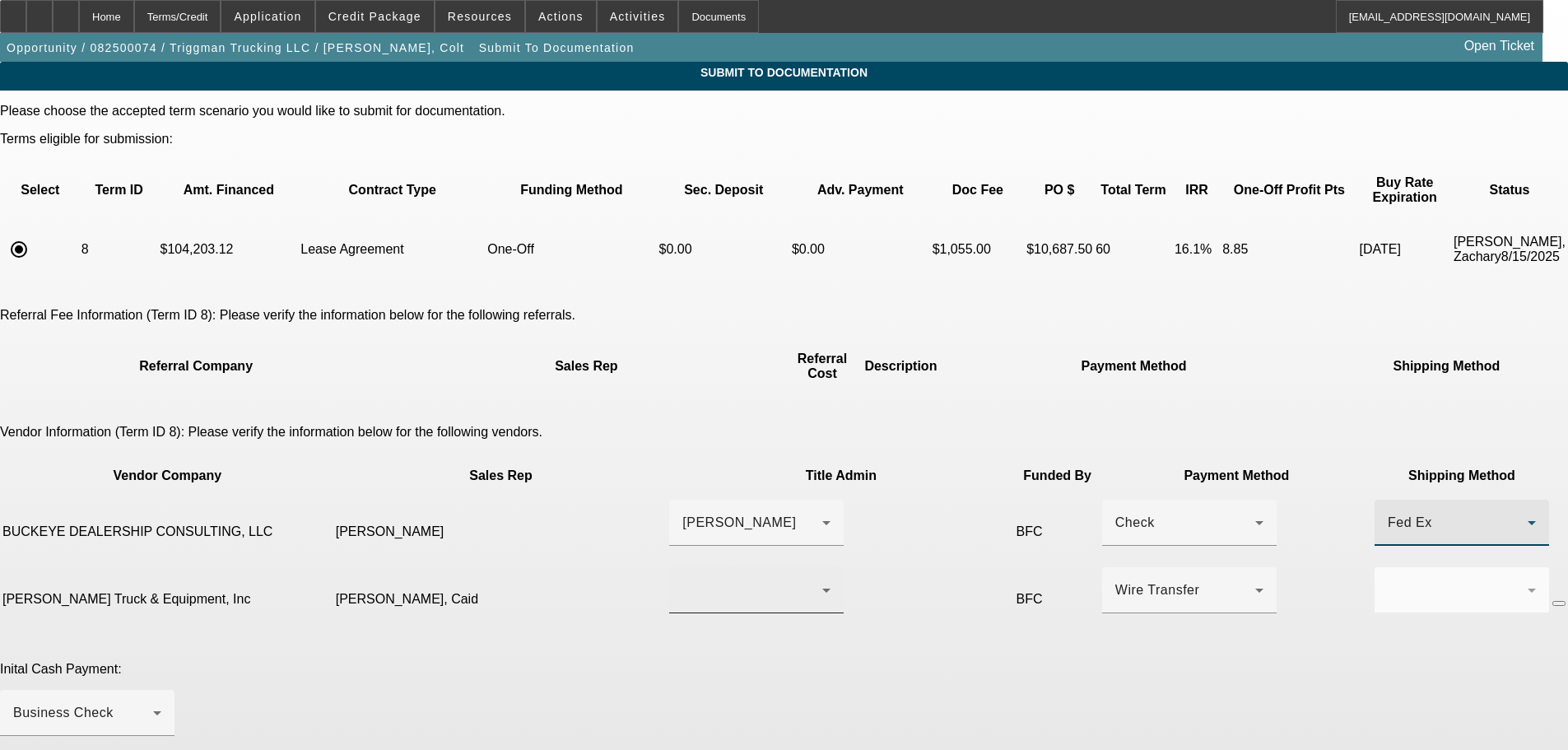
click at [683, 567] on div at bounding box center [757, 590] width 148 height 46
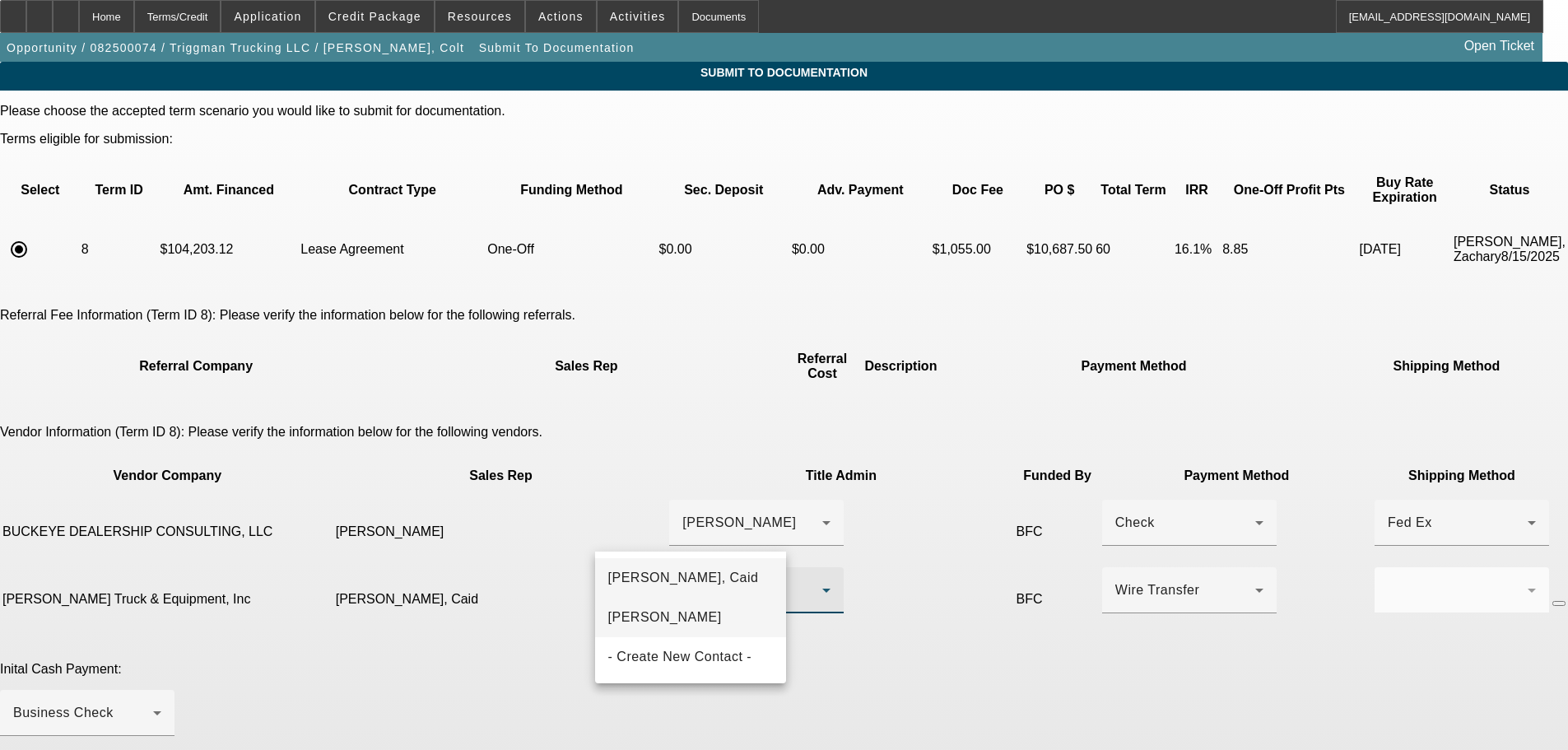
click at [680, 621] on span "Powell, Luke" at bounding box center [665, 618] width 114 height 19
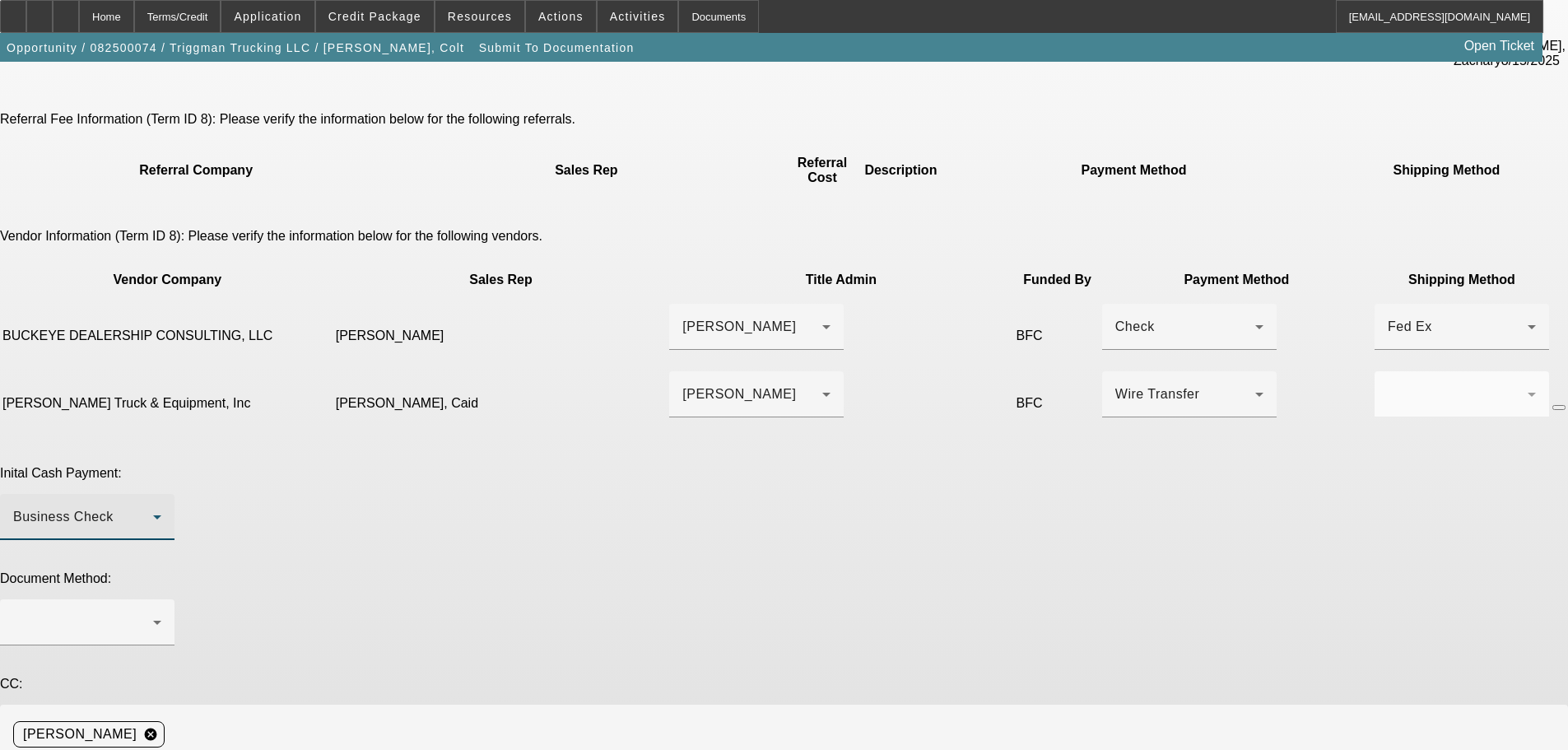
click at [153, 507] on div "Business Check" at bounding box center [83, 517] width 140 height 19
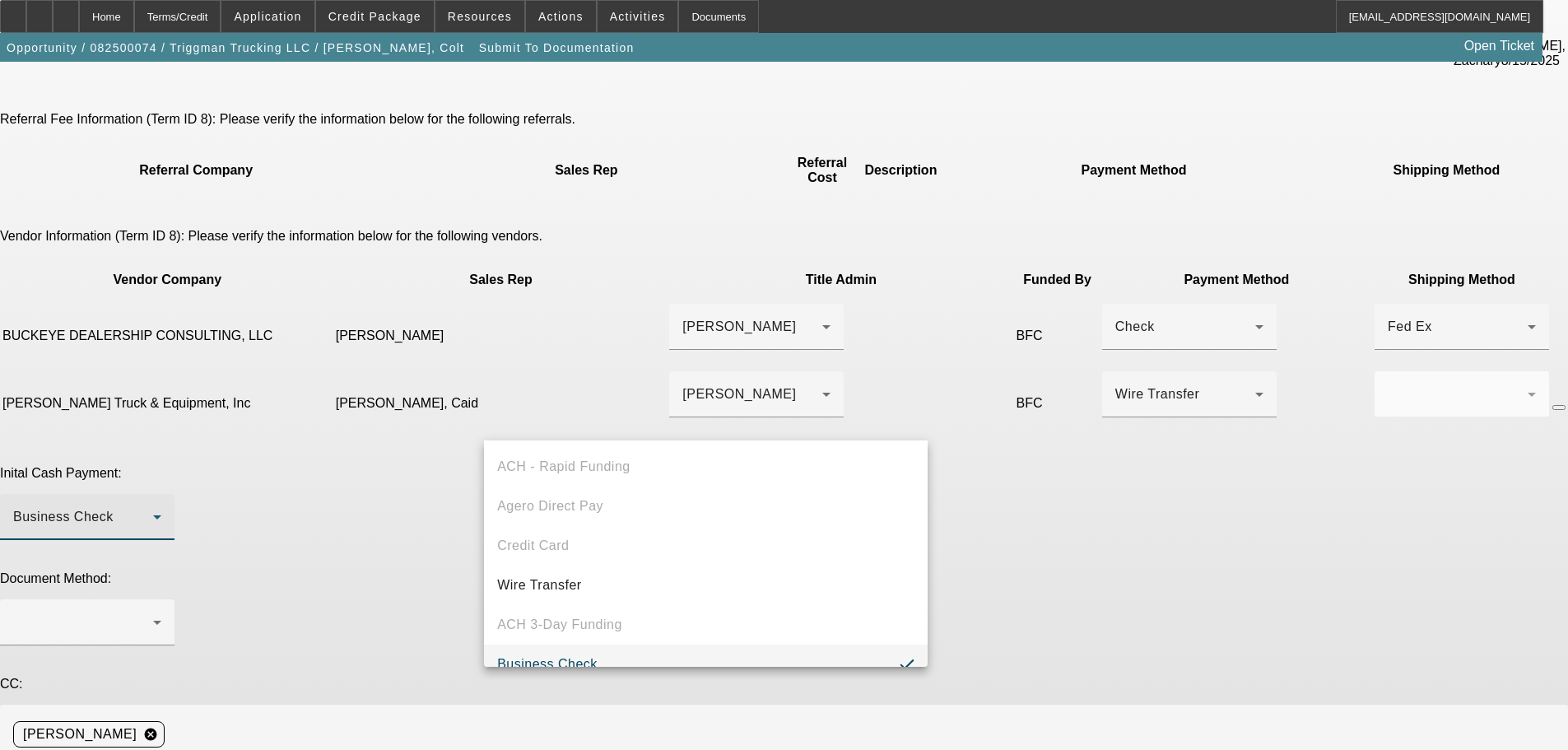
scroll to position [18, 0]
click at [561, 656] on span "Business Check" at bounding box center [548, 648] width 101 height 19
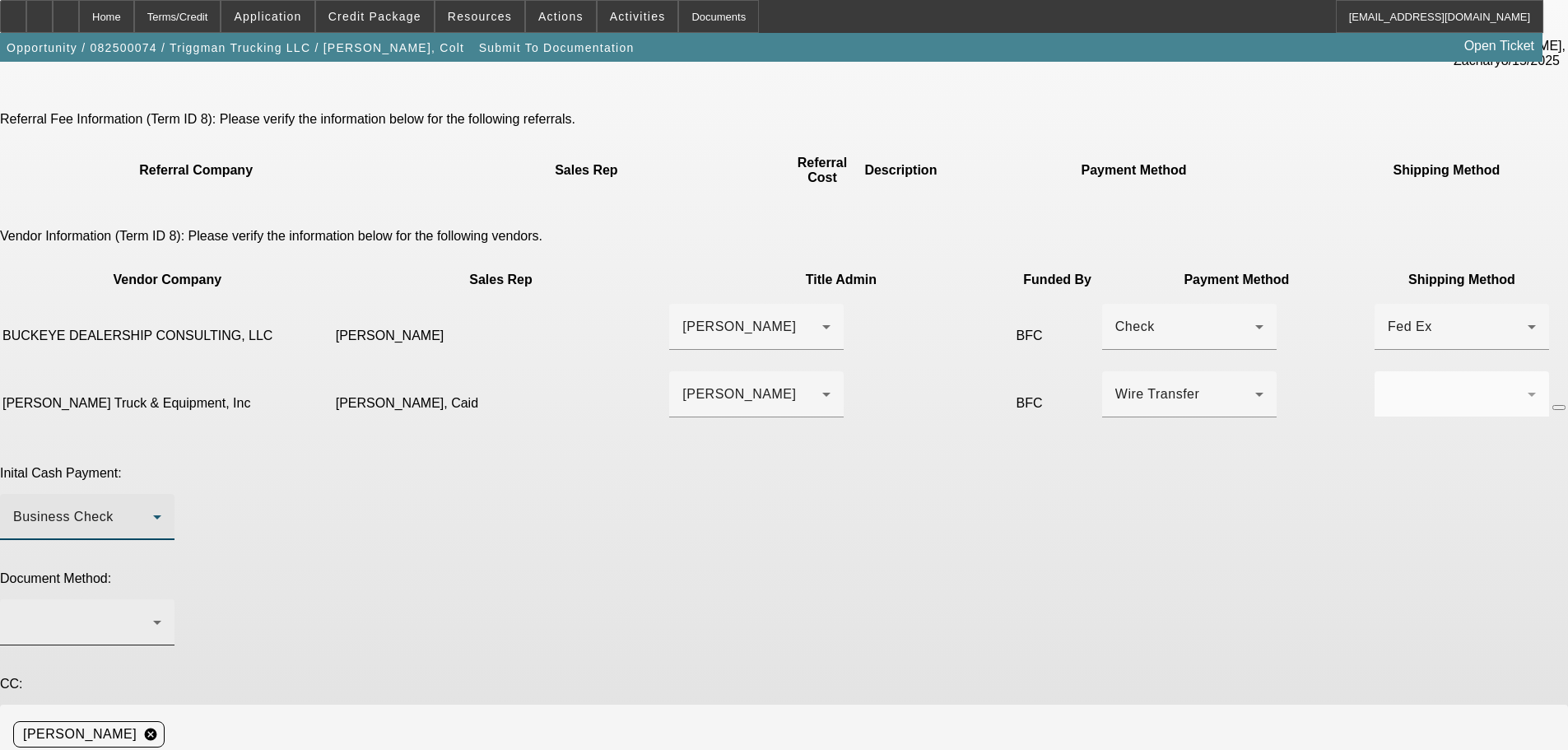
click at [153, 613] on div at bounding box center [83, 623] width 140 height 19
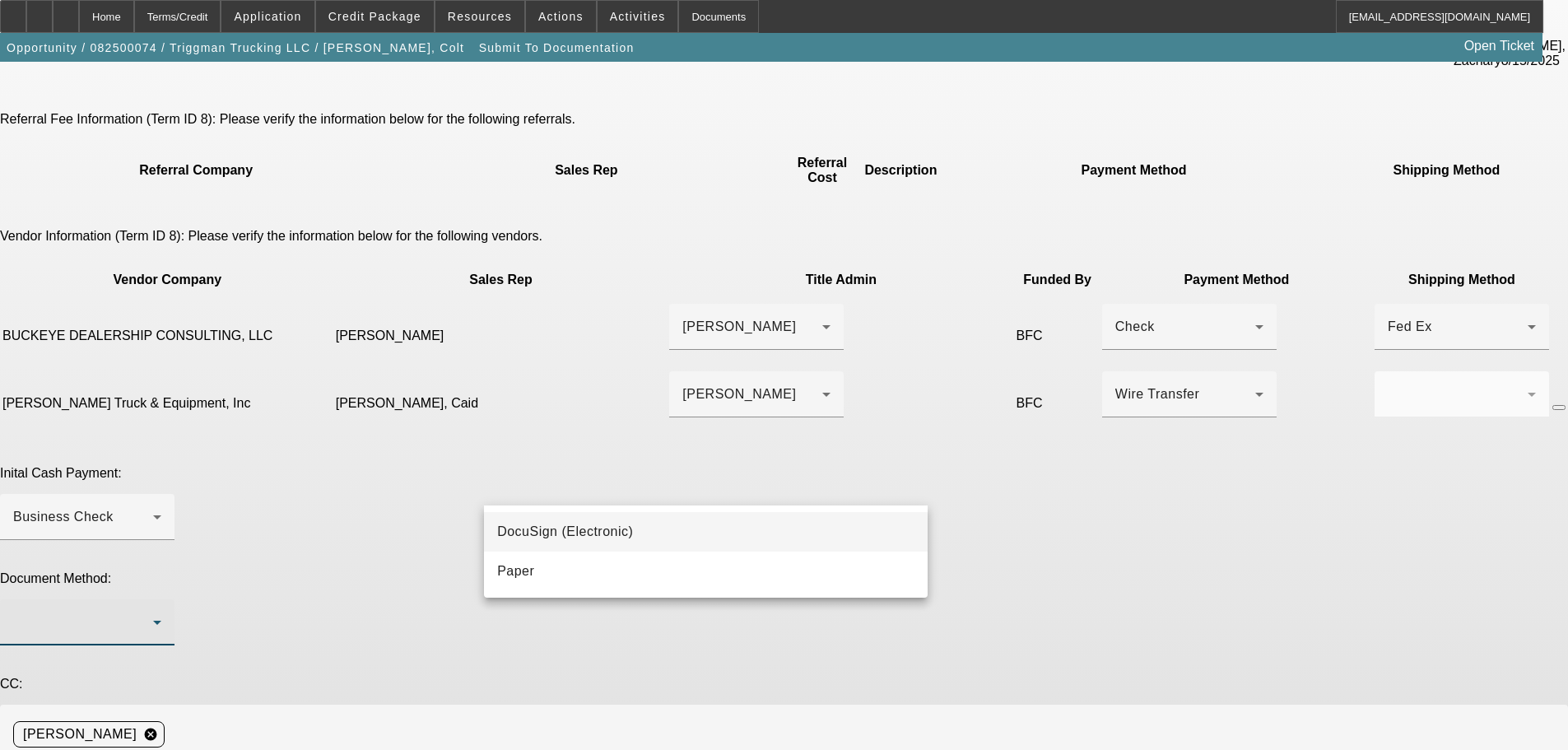
click at [564, 533] on span "DocuSign (Electronic)" at bounding box center [565, 532] width 136 height 19
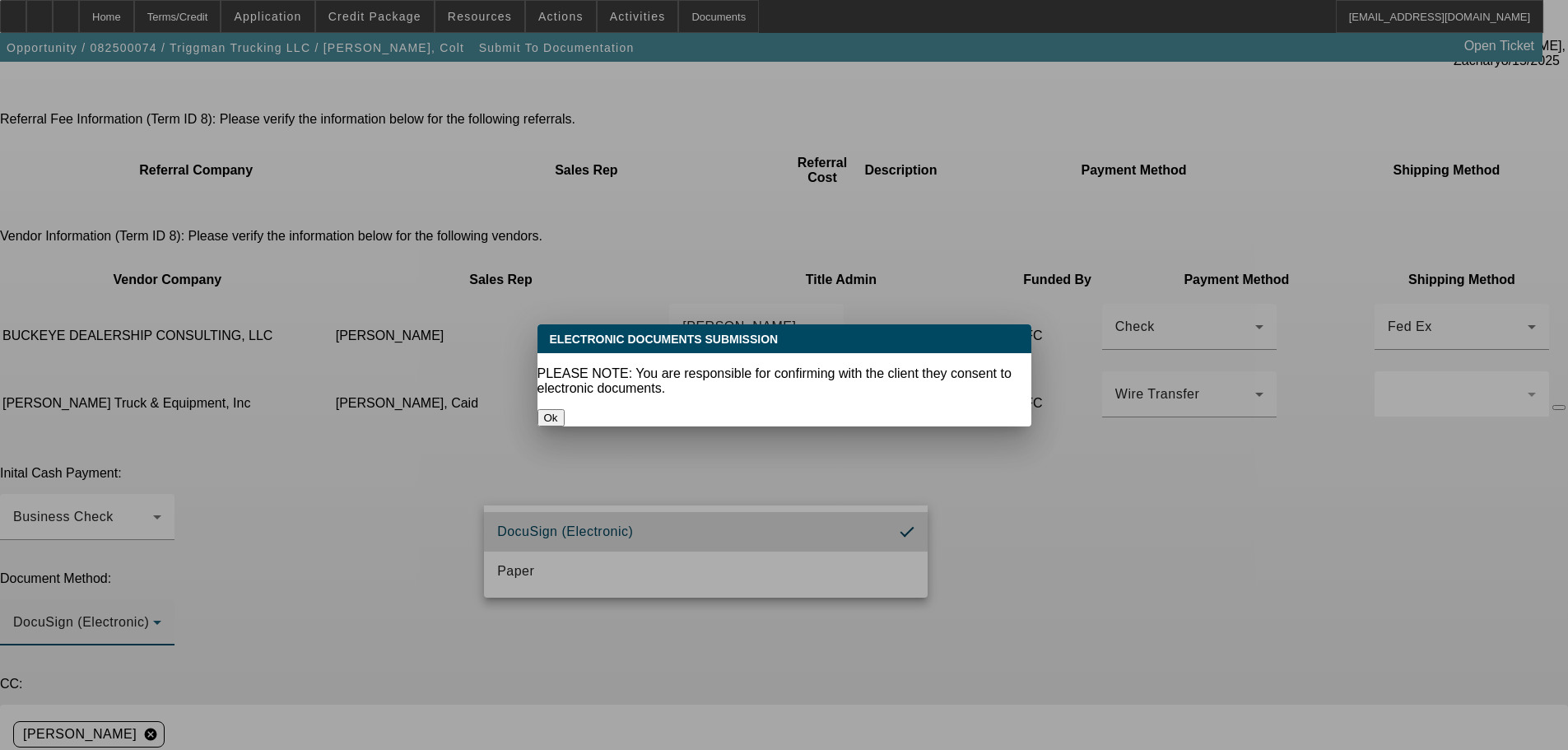
scroll to position [0, 0]
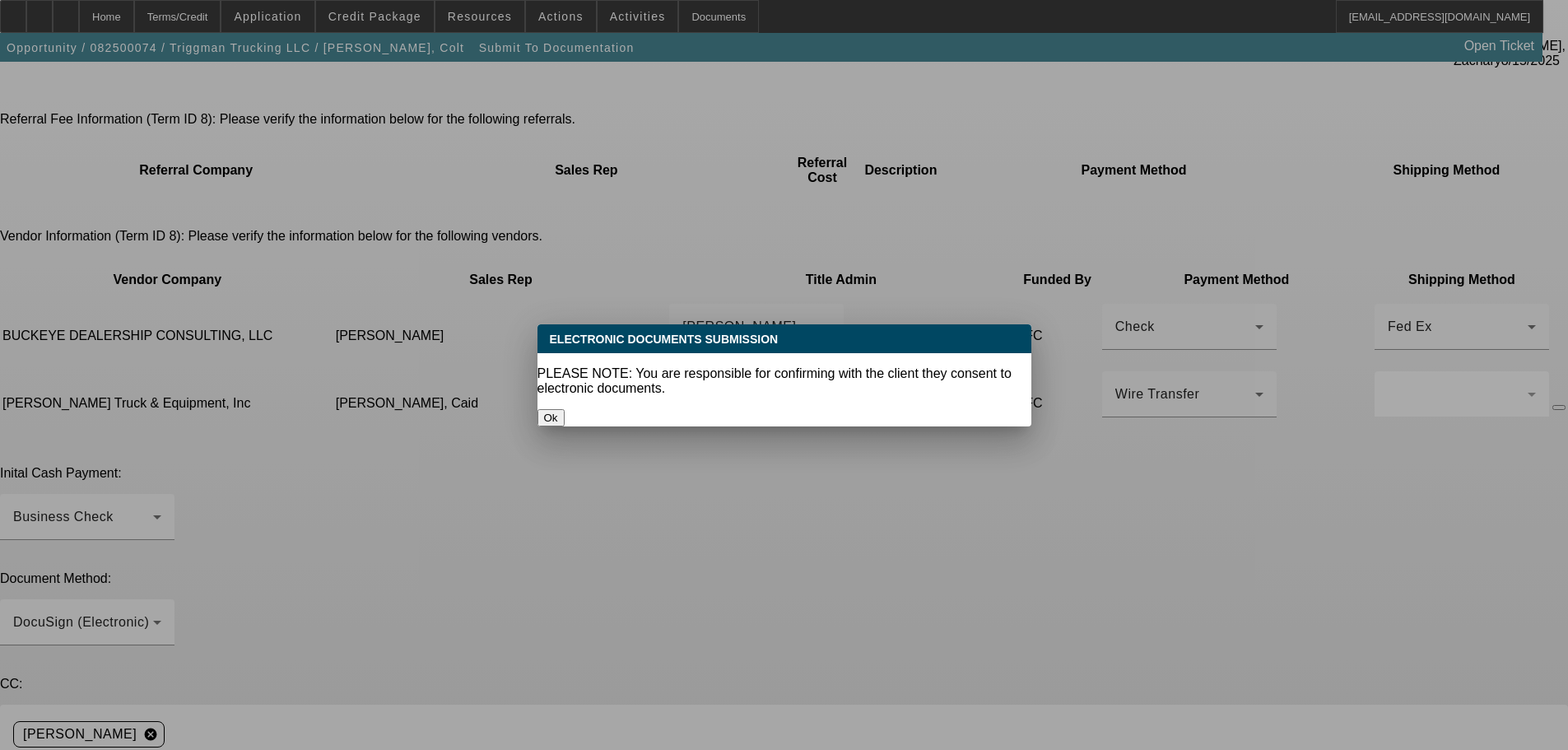
click at [564, 409] on button "Ok" at bounding box center [551, 418] width 27 height 18
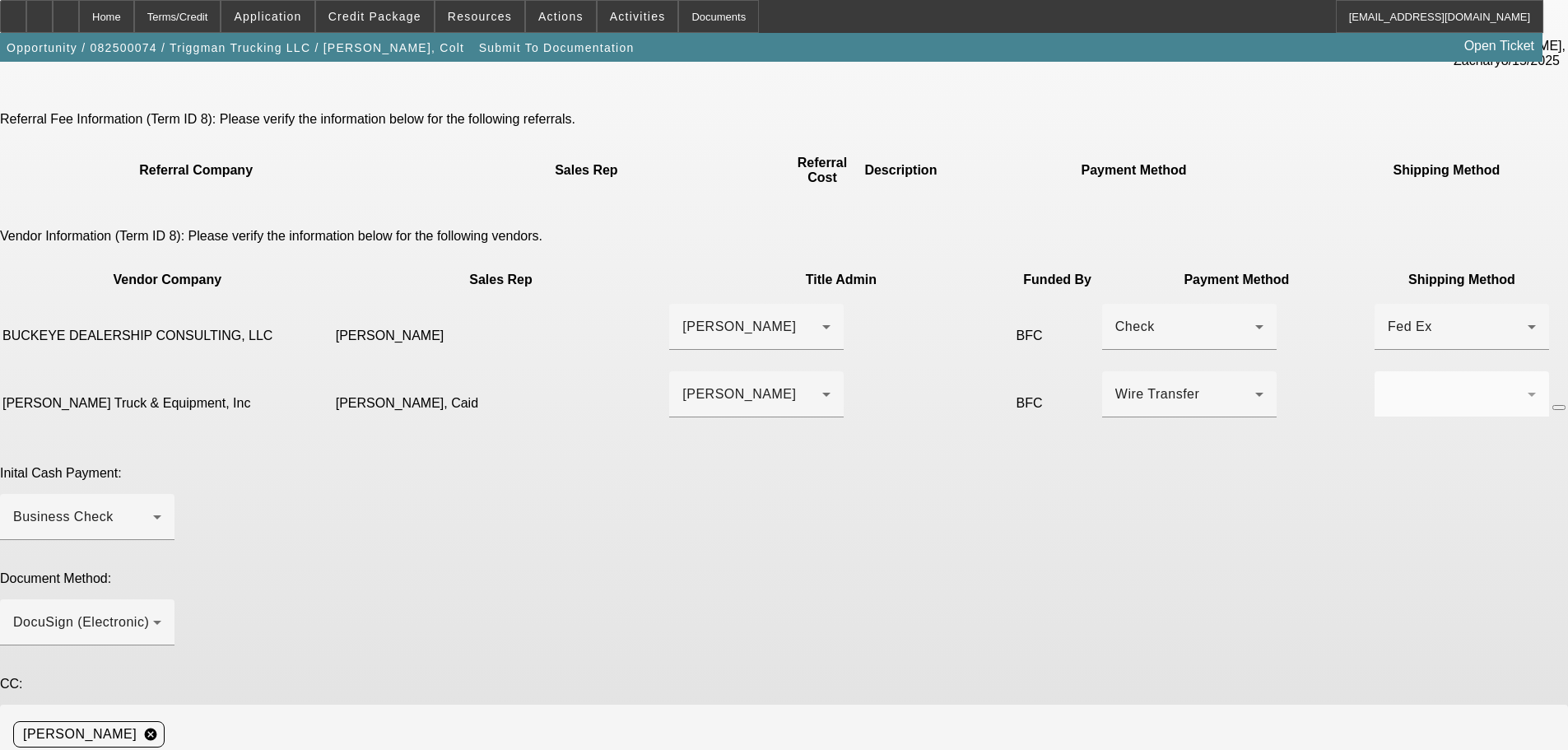
scroll to position [196, 0]
paste textarea "lukep@powellstruck.com"
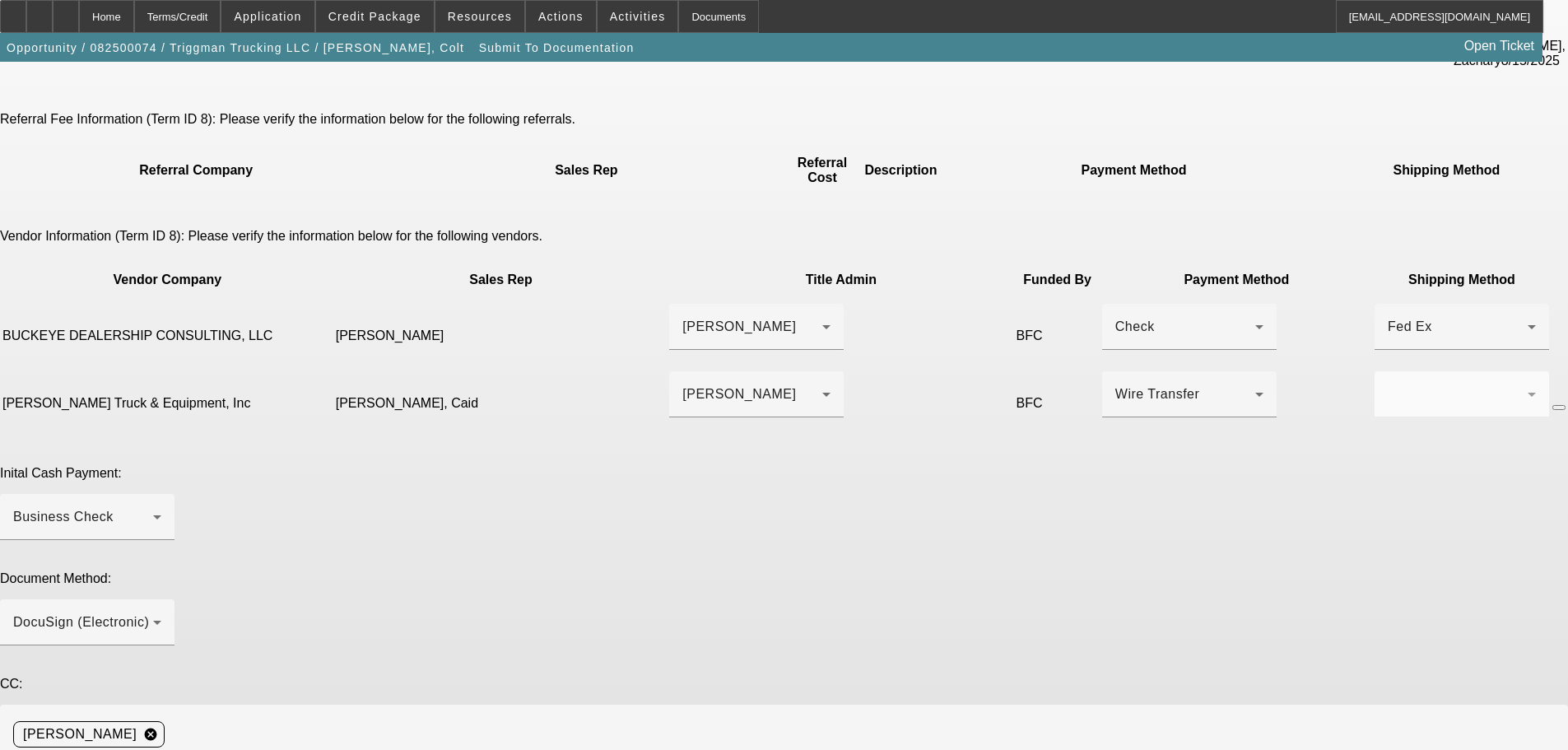
paste textarea "triggman118@gmail.com"
drag, startPoint x: 1103, startPoint y: 626, endPoint x: 1244, endPoint y: 585, distance: 146.8
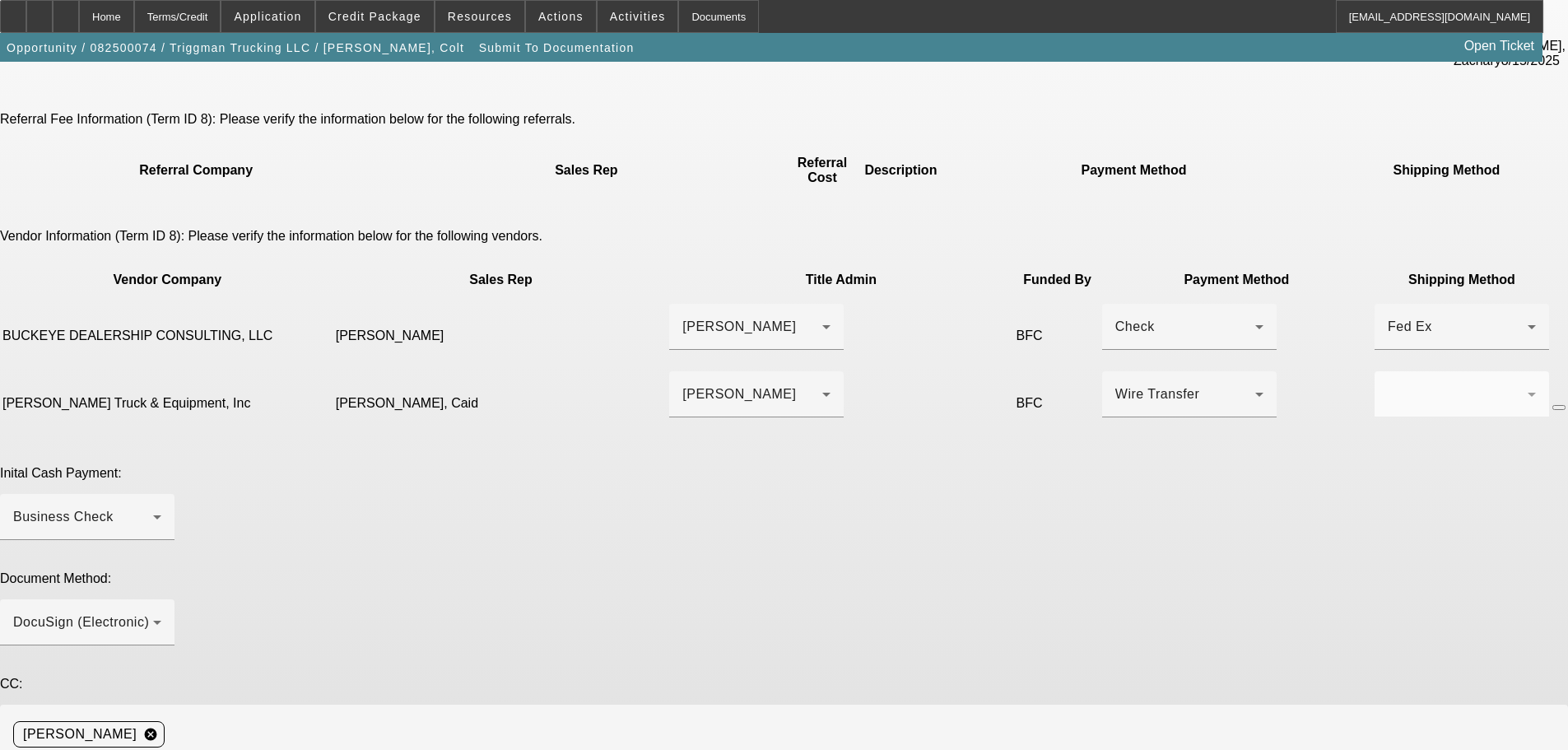
type textarea "GPS ordered Warranty in. Invoice in. Vendor contact- Luke powell, 434-941-5358,…"
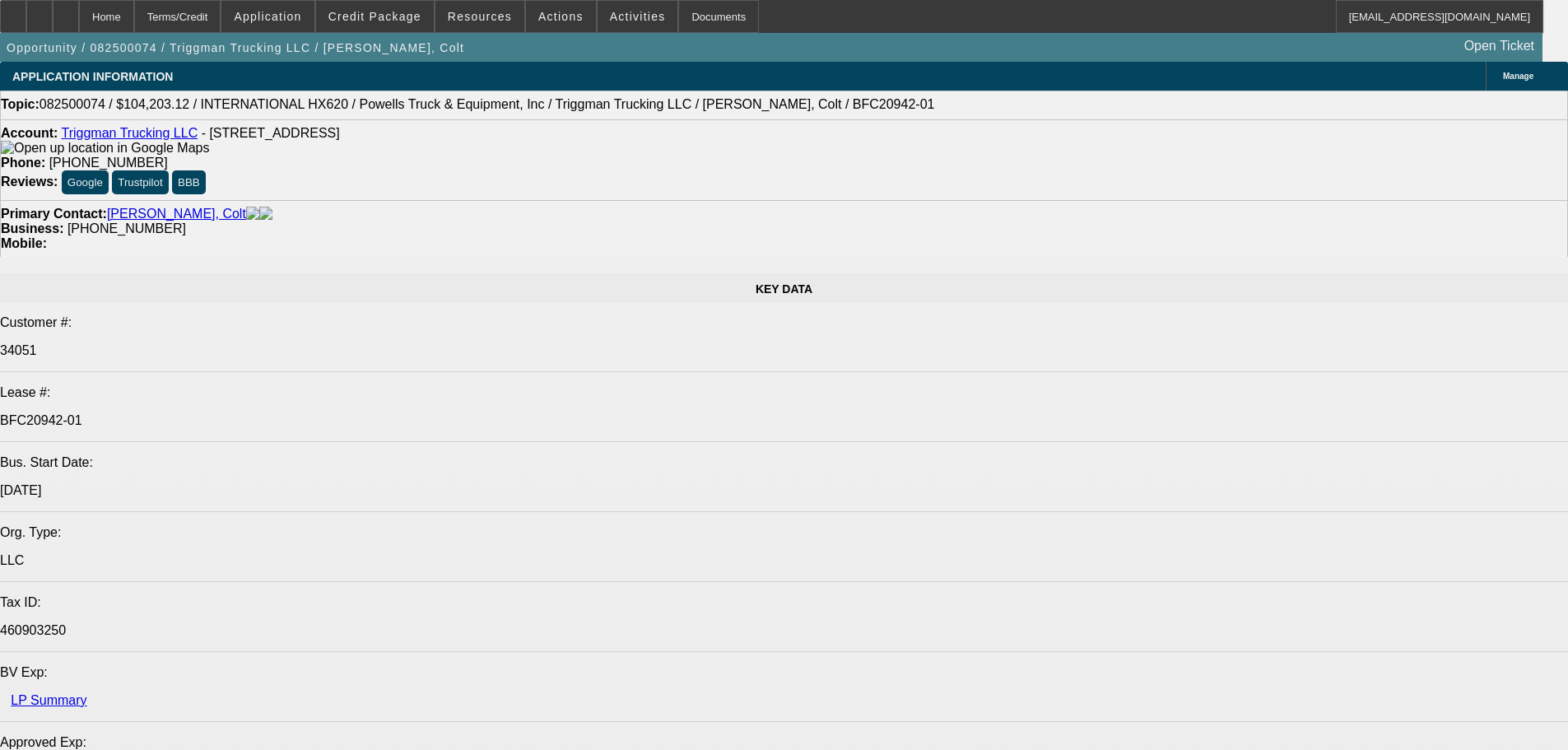
select select "0"
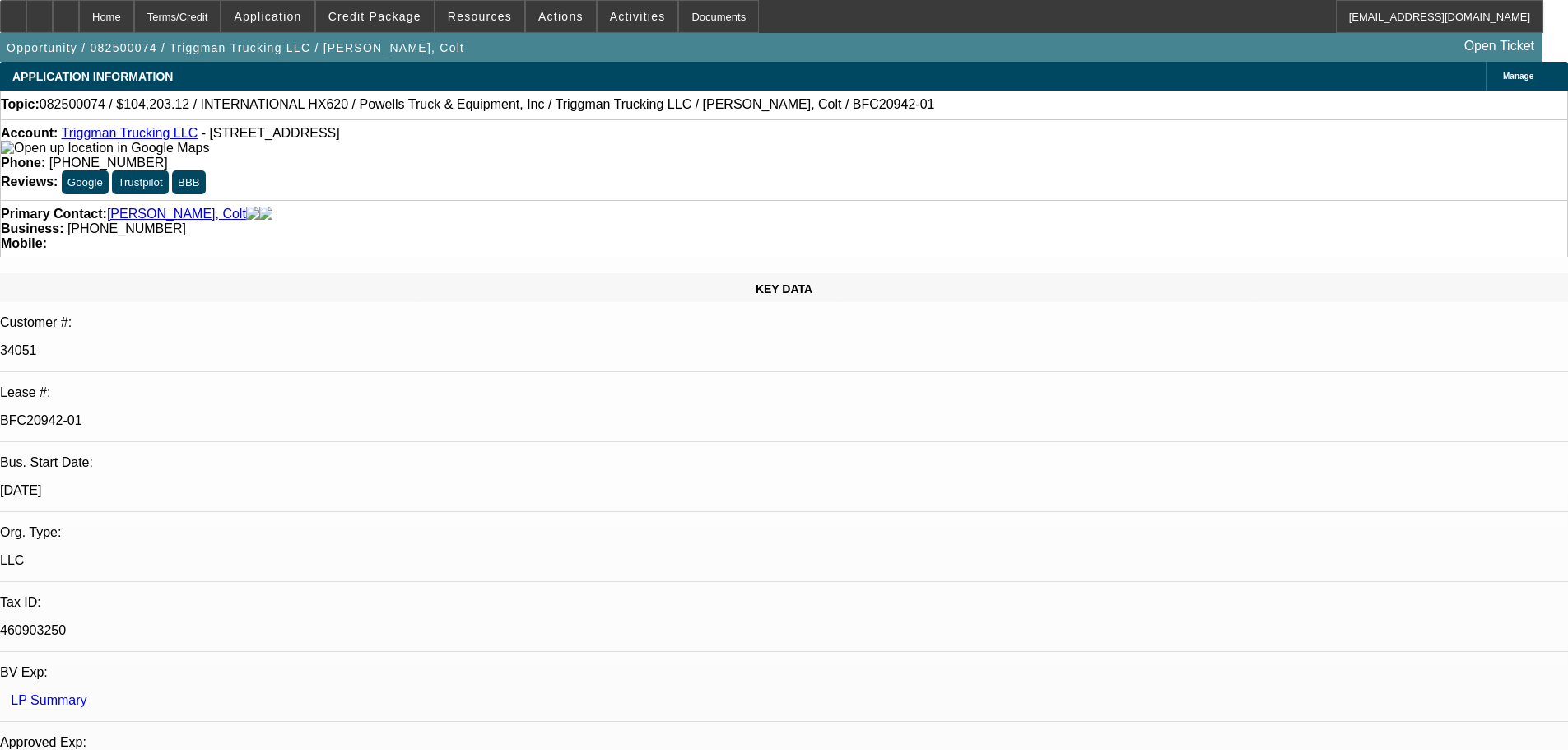
select select "0"
select select "2"
select select "0.1"
select select "4"
select select "0"
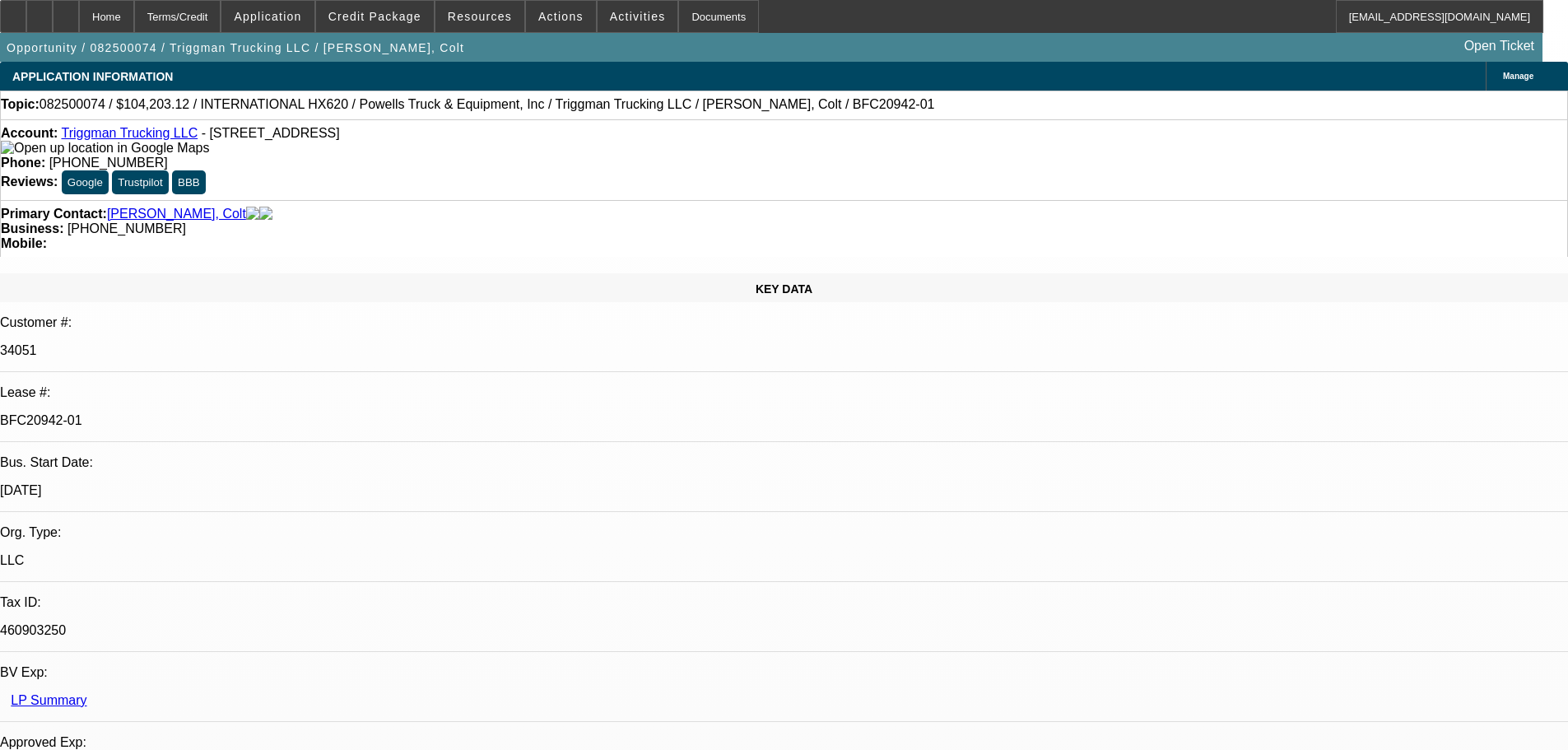
select select "0"
select select "2"
select select "0.1"
select select "4"
select select "0"
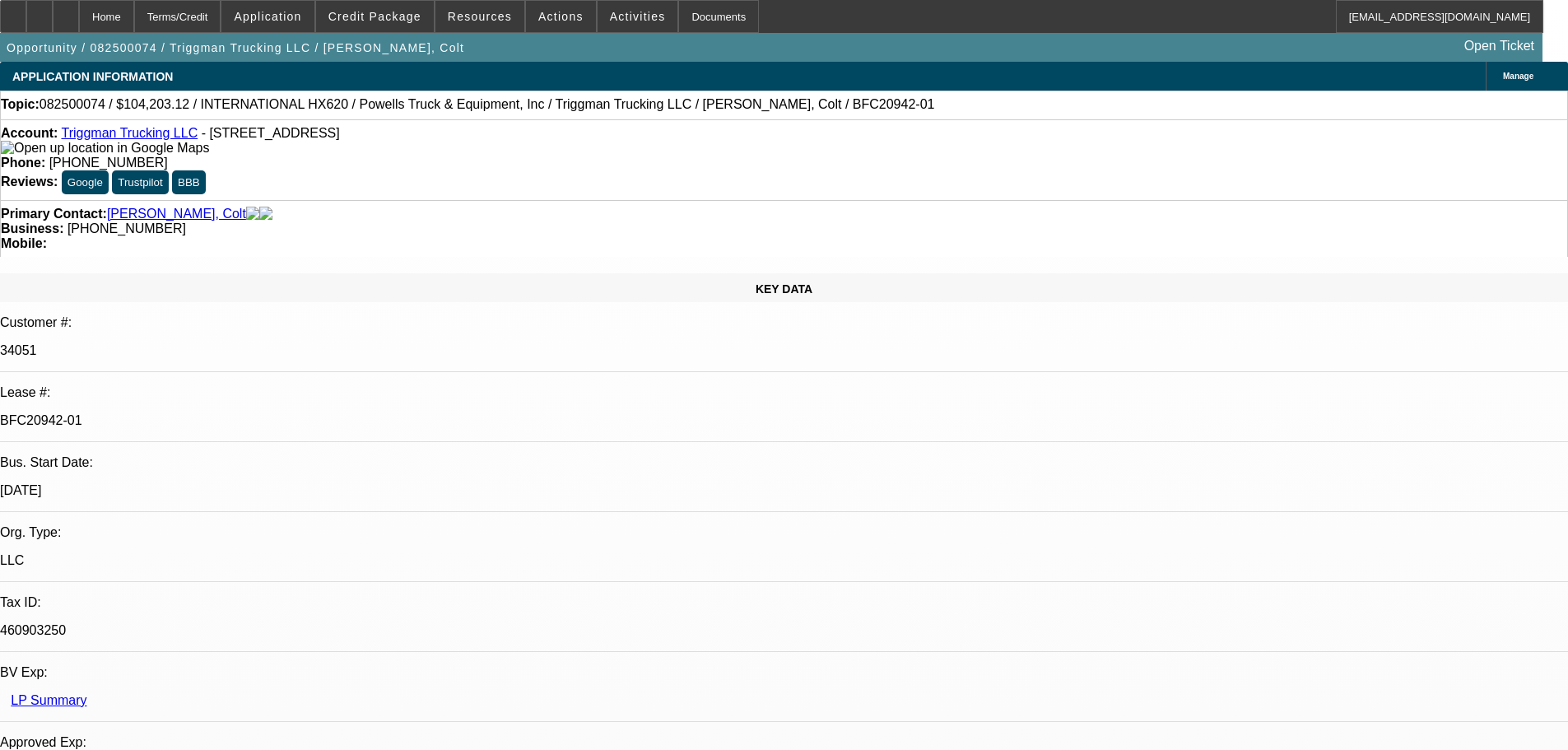
select select "0"
select select "2"
select select "0.1"
select select "4"
select select "0"
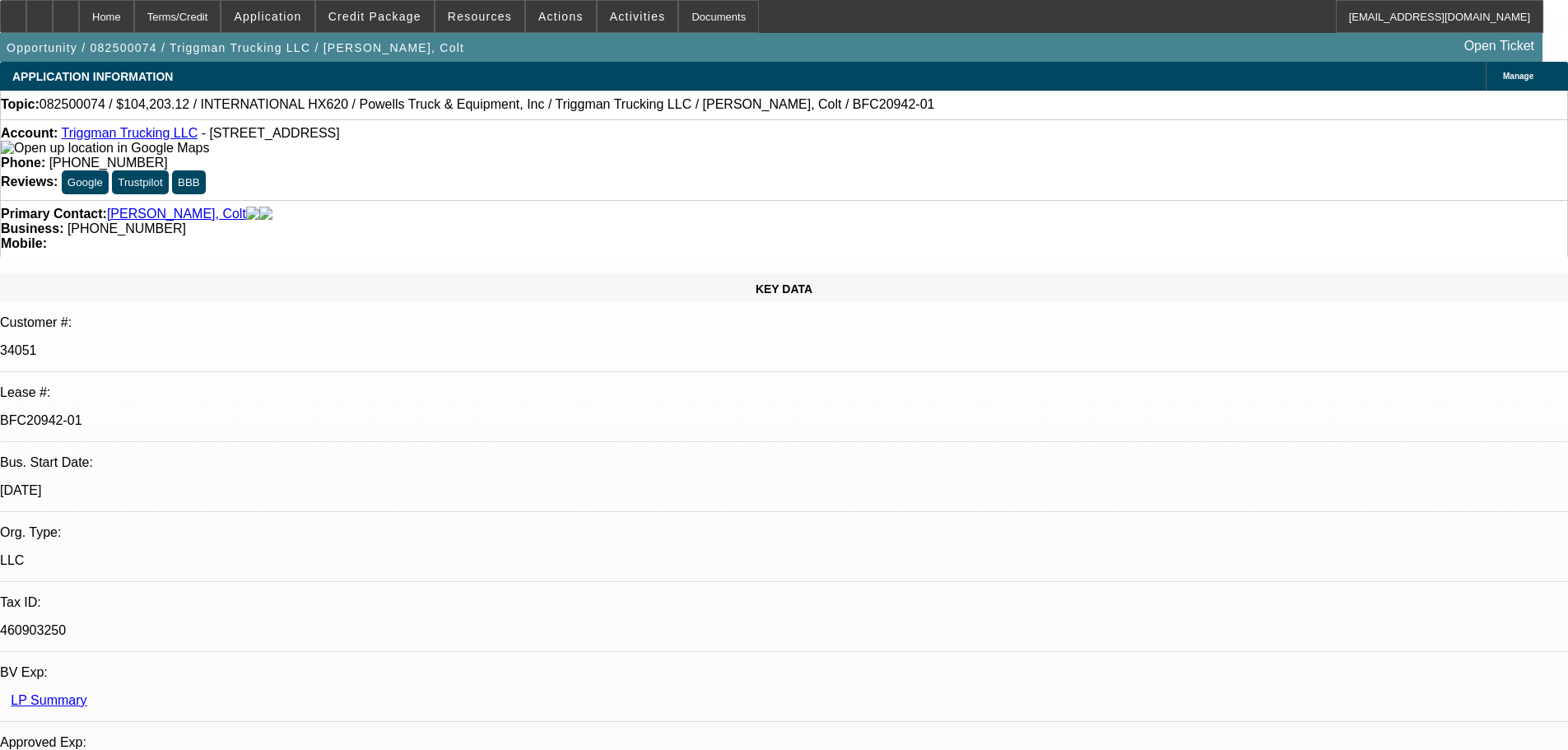
select select "0"
select select "2"
select select "0.1"
select select "4"
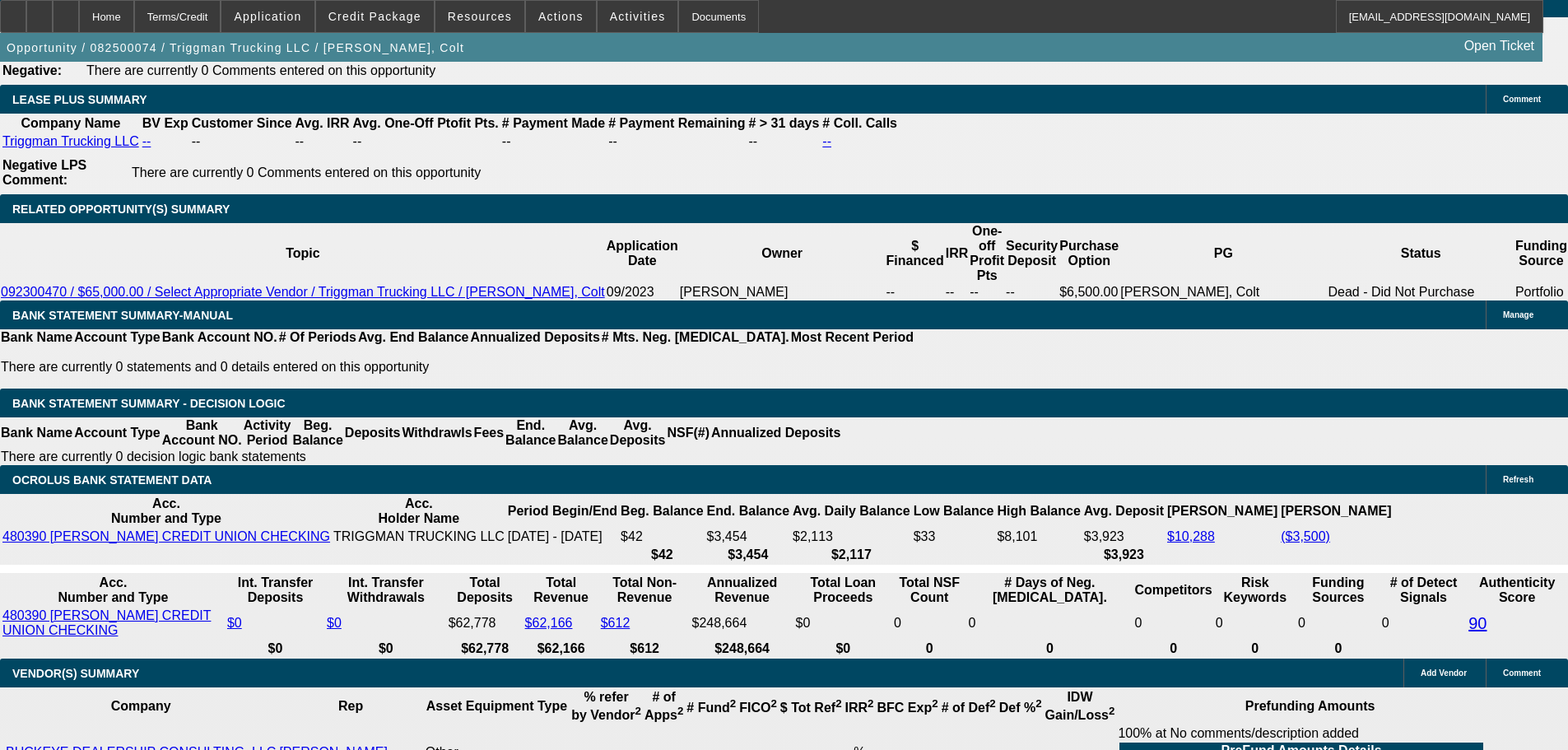
scroll to position [2801, 0]
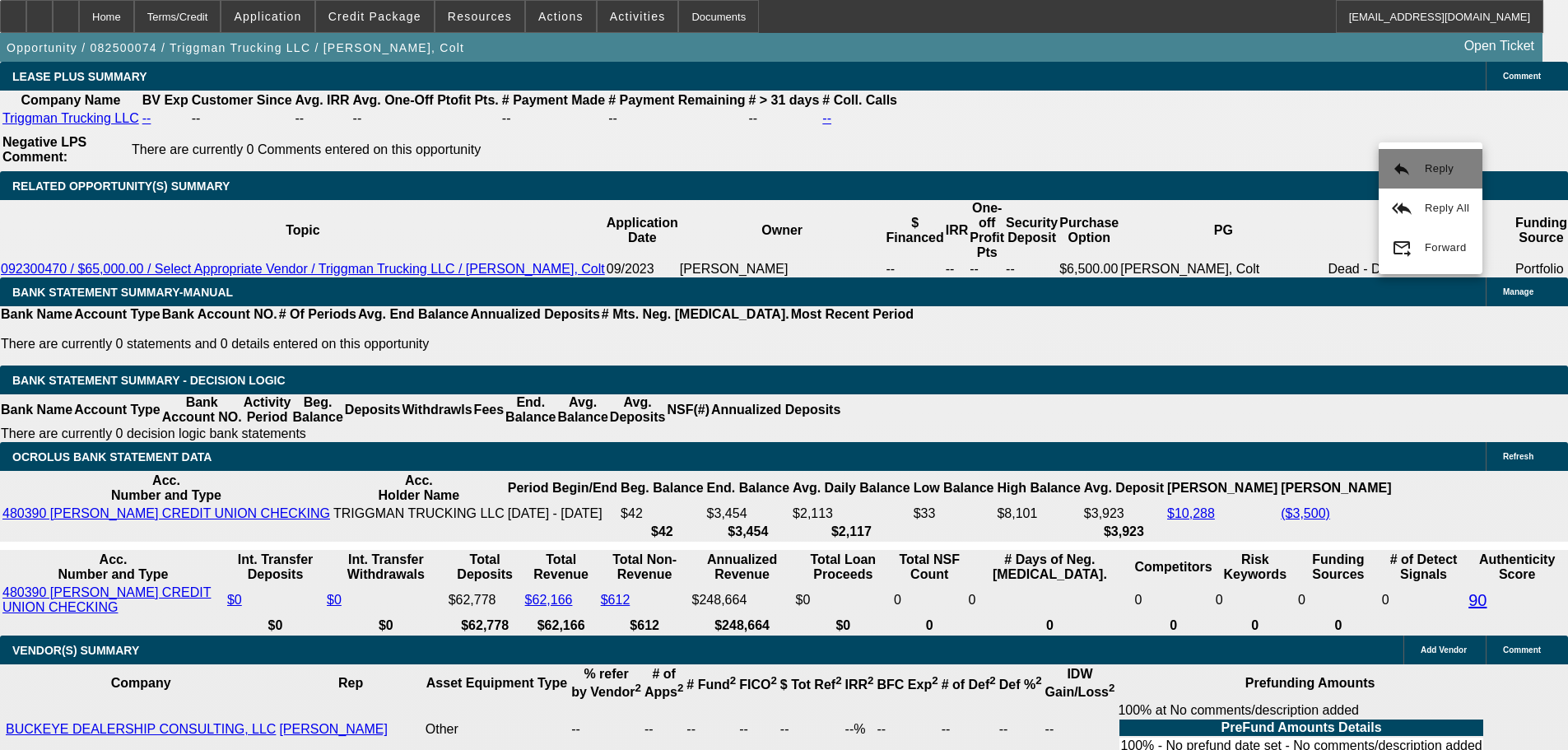
click at [1388, 176] on button "reply Reply" at bounding box center [1431, 169] width 104 height 40
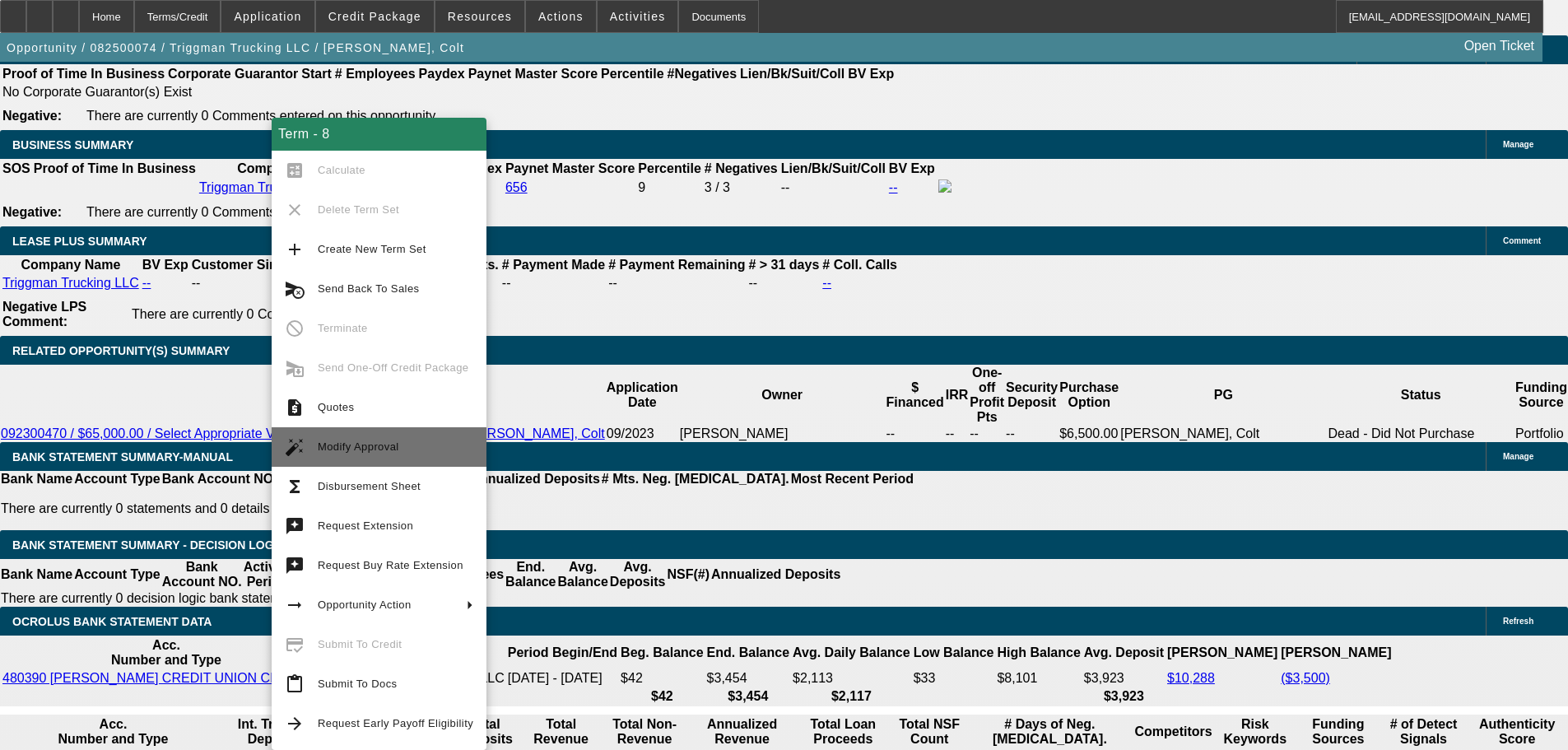
click at [382, 440] on span "Modify Approval" at bounding box center [358, 446] width 81 height 12
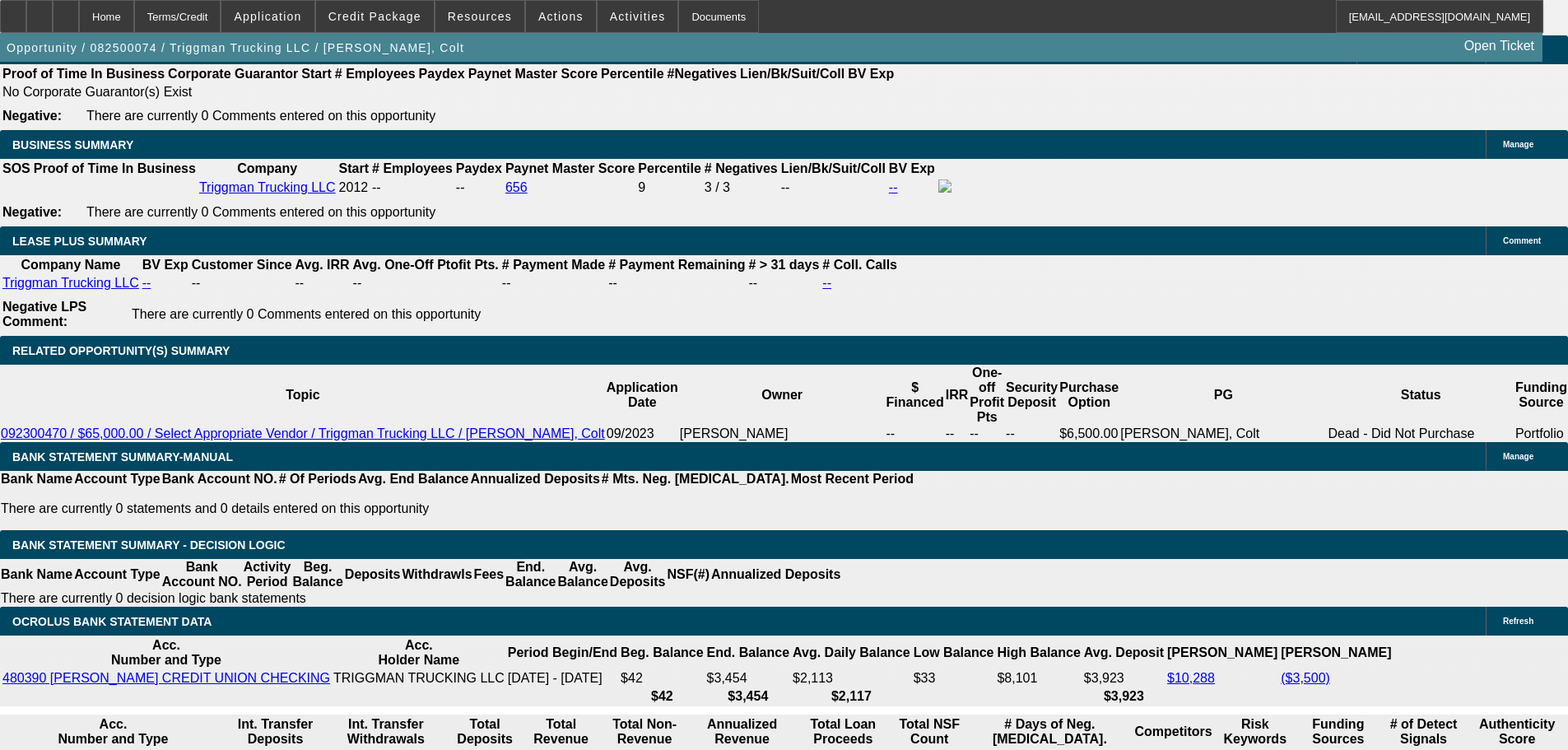
select select "0"
select select "2"
select select "0.1"
select select "4"
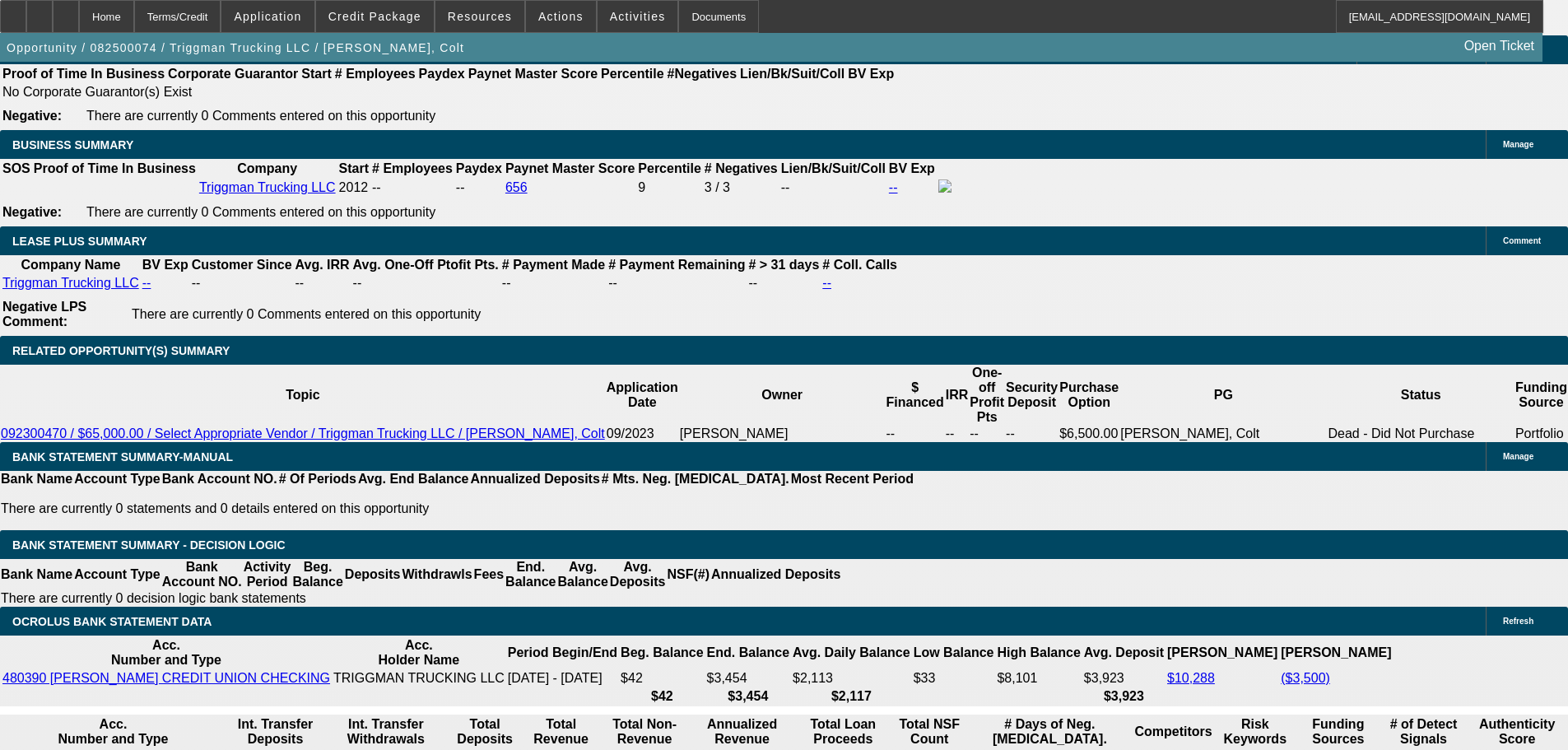
select select "0"
select select "2"
select select "0.1"
select select "4"
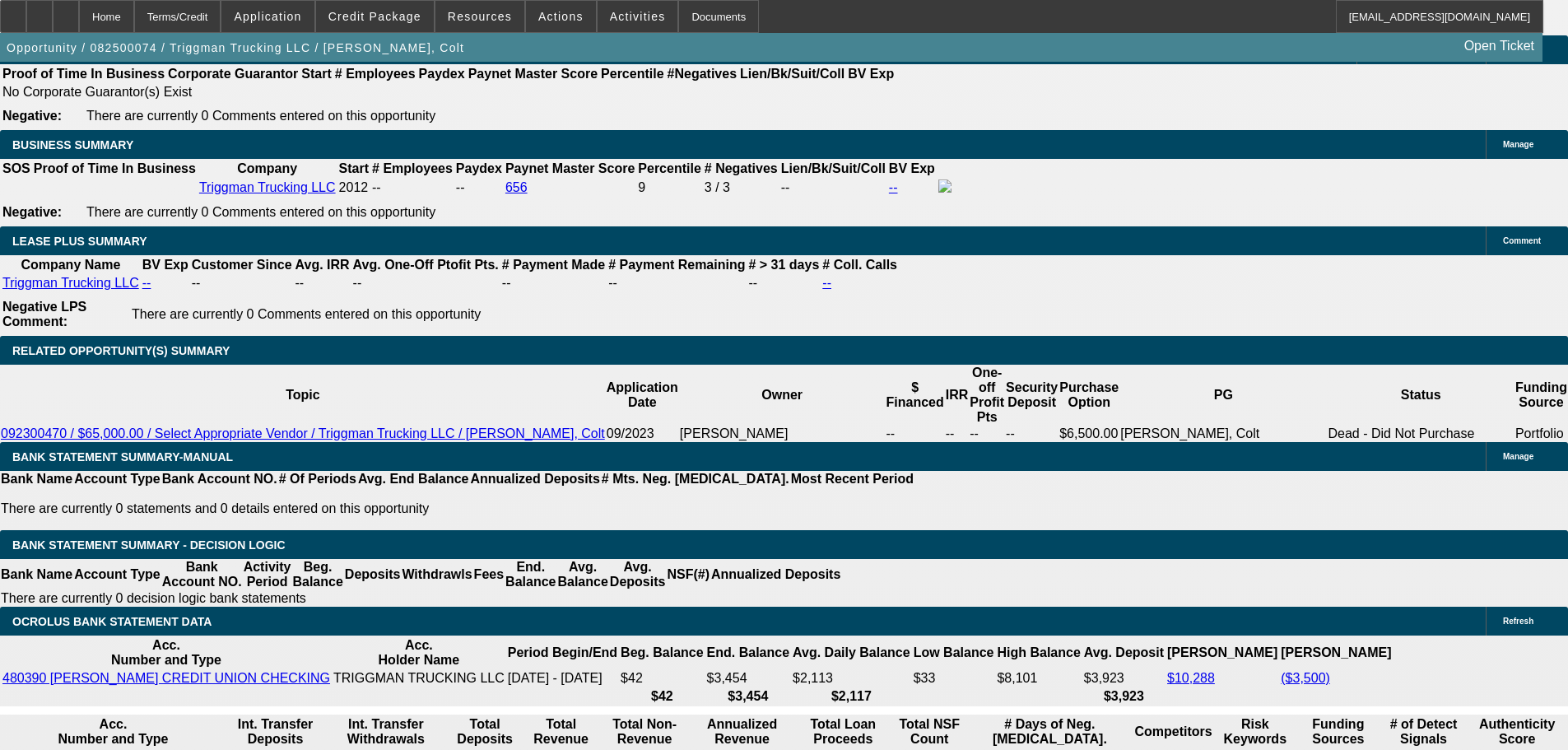
select select "0"
select select "2"
select select "0.1"
select select "4"
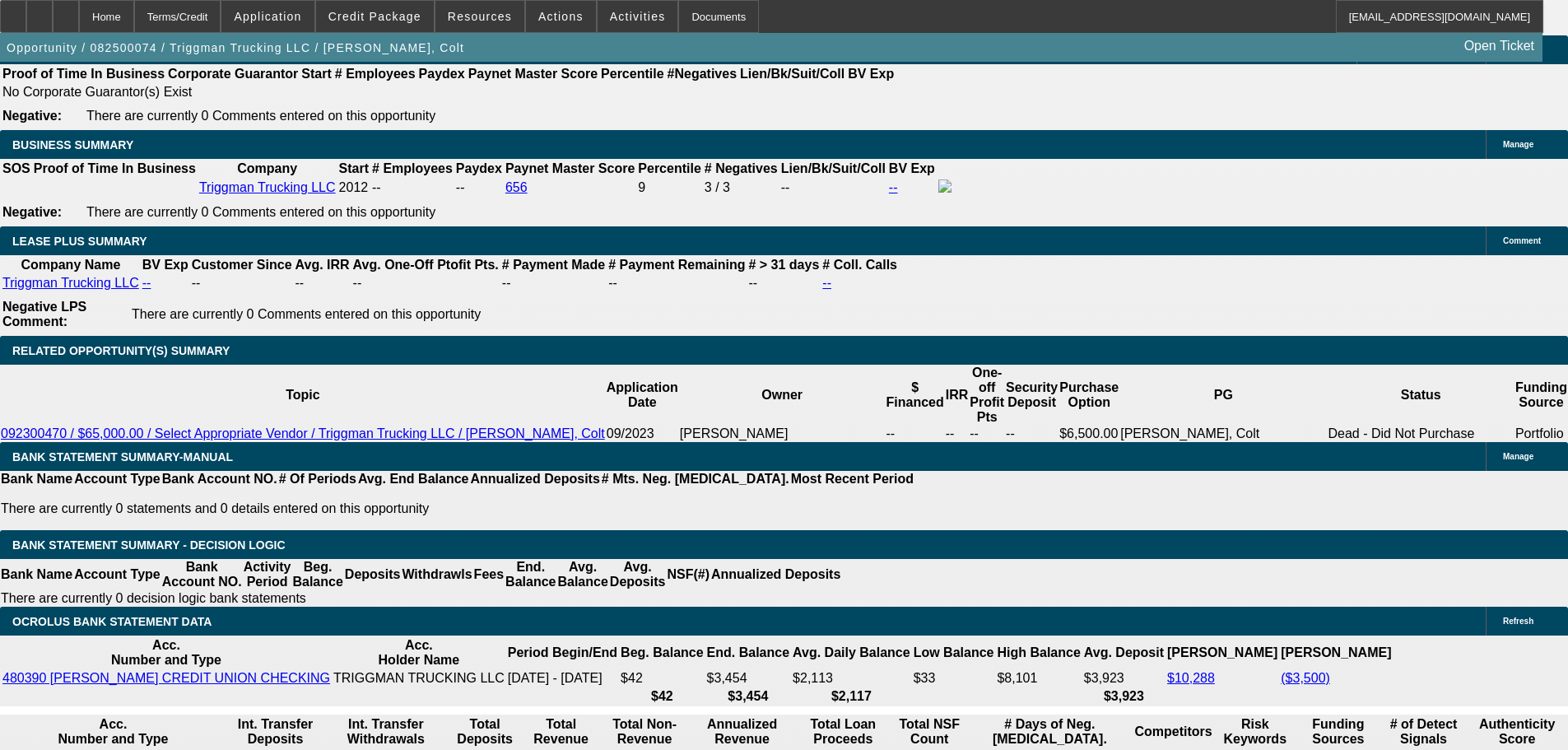
select select "0"
select select "2"
select select "0.1"
select select "4"
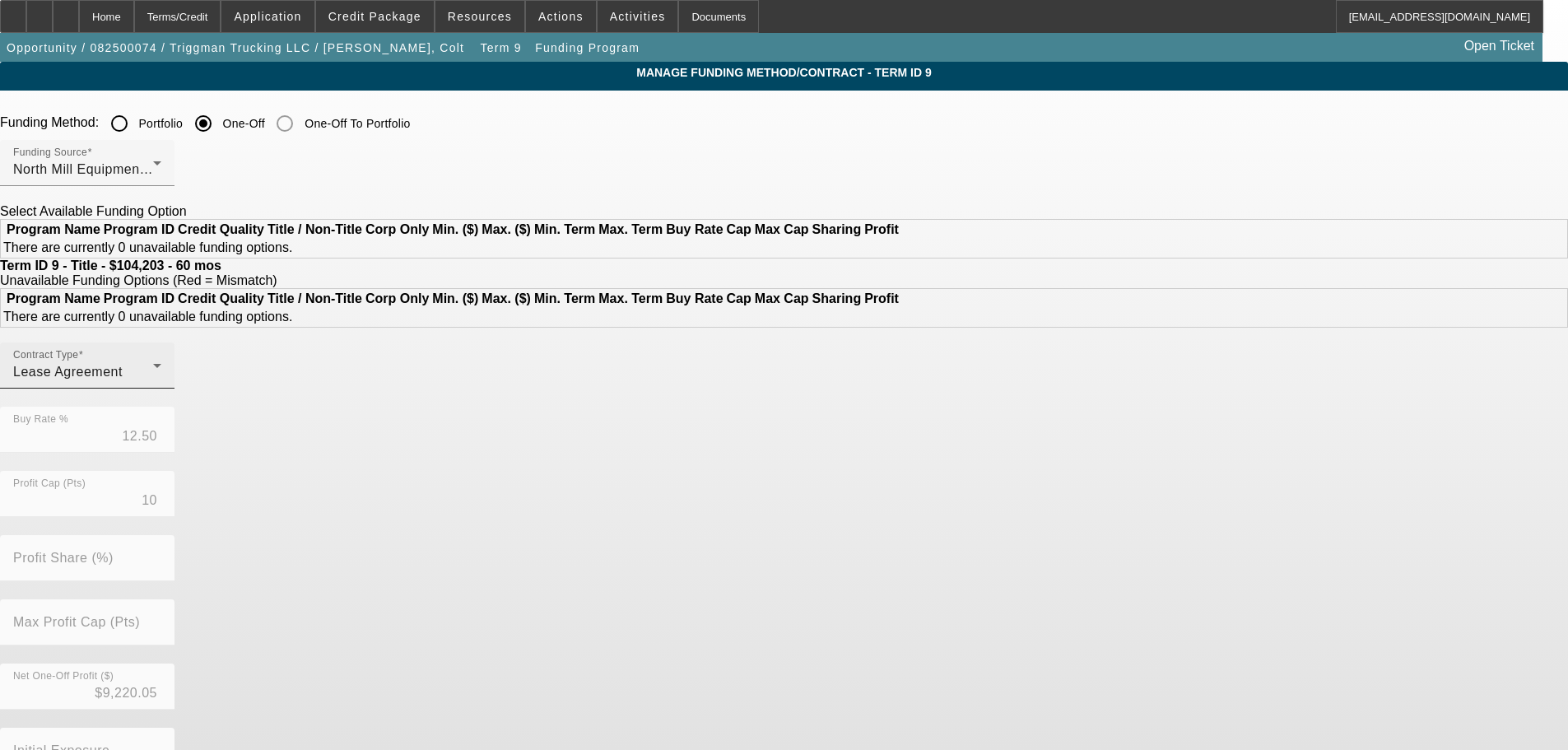
click at [161, 389] on div "Contract Type Lease Agreement" at bounding box center [87, 365] width 148 height 46
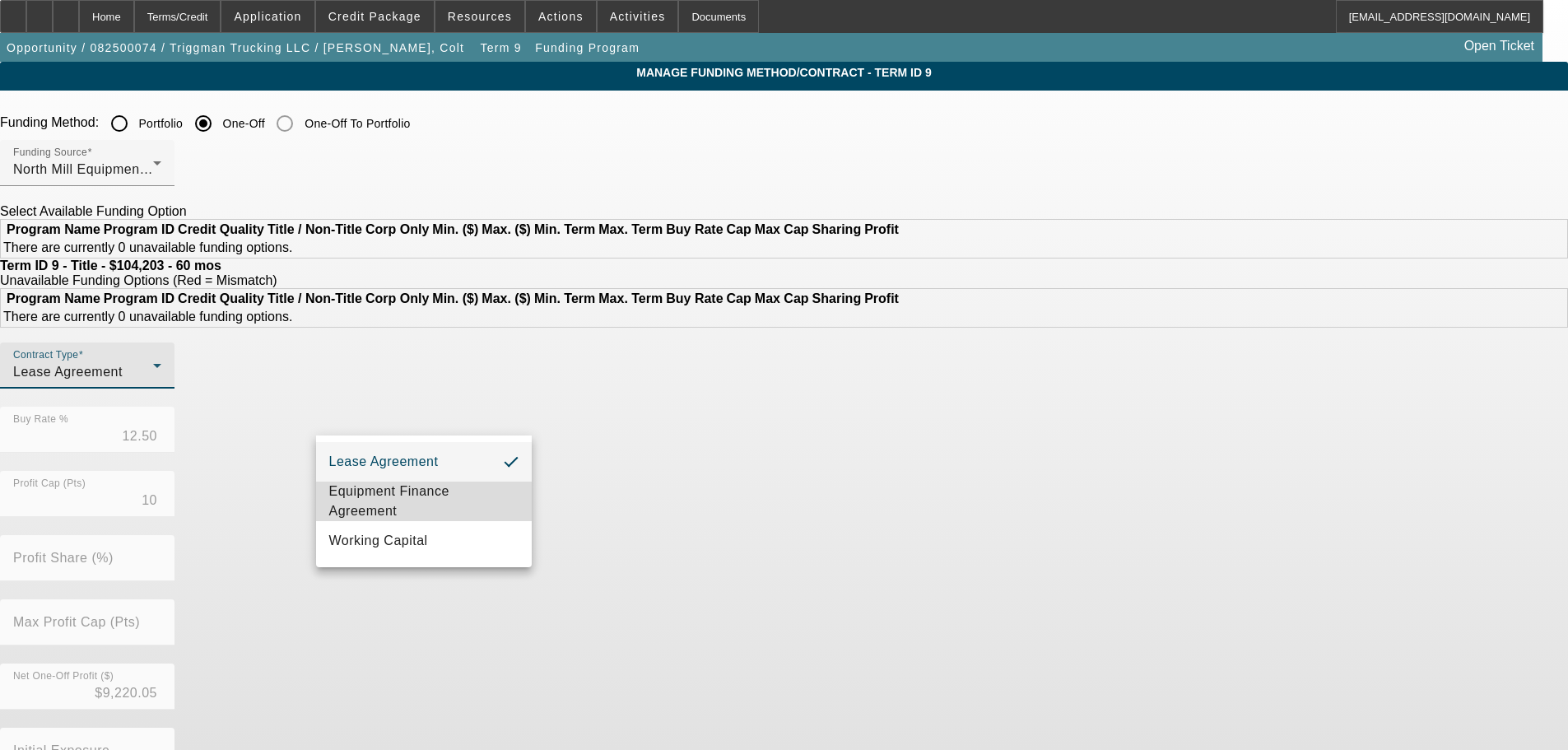
click at [418, 490] on span "Equipment Finance Agreement" at bounding box center [423, 501] width 190 height 40
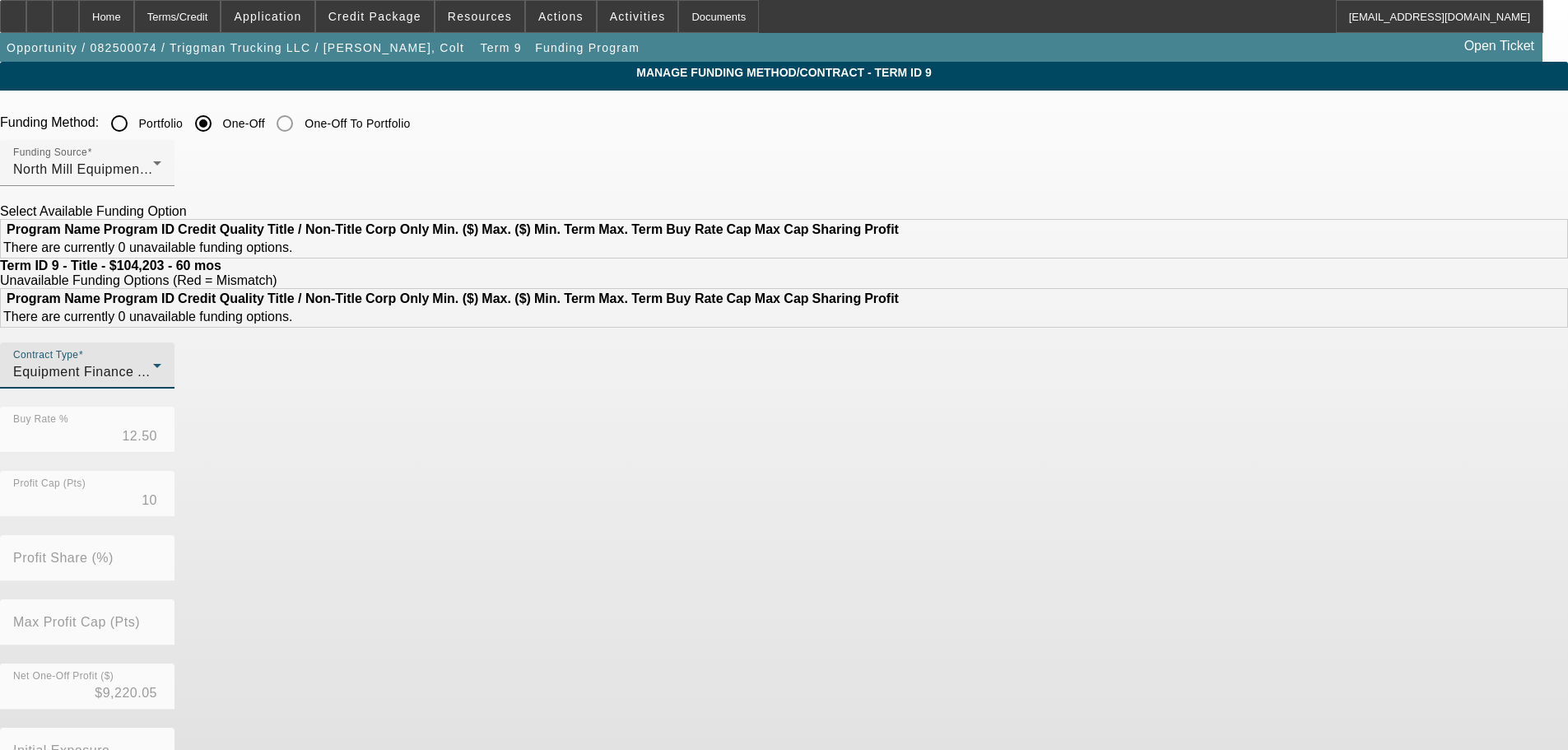
click at [944, 446] on div "Contract Type Equipment Finance Agreement Buy Rate % 12.50 Profit Cap (Pts) 10 …" at bounding box center [784, 599] width 1568 height 514
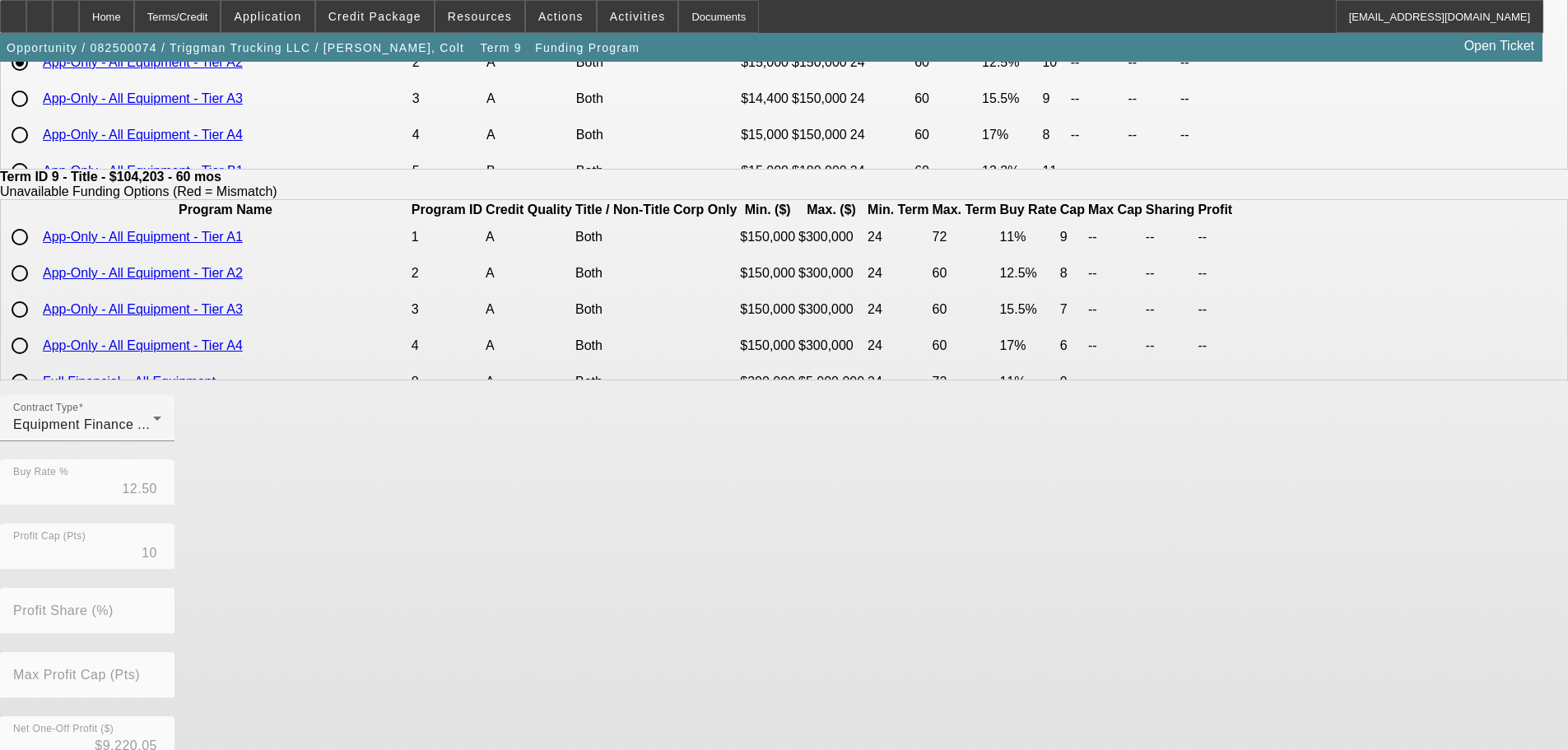
scroll to position [389, 0]
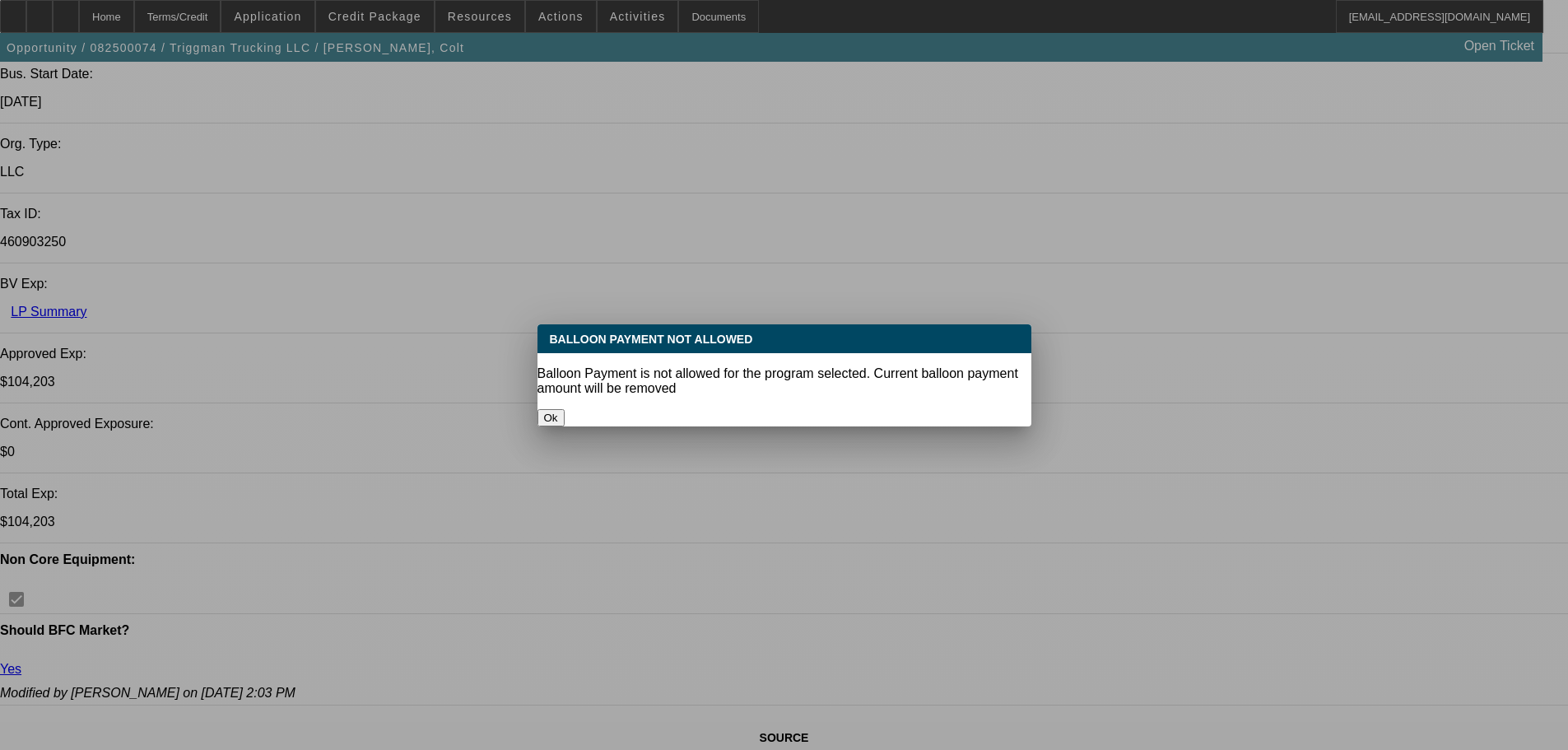
select select "0"
select select "2"
select select "0"
select select "6"
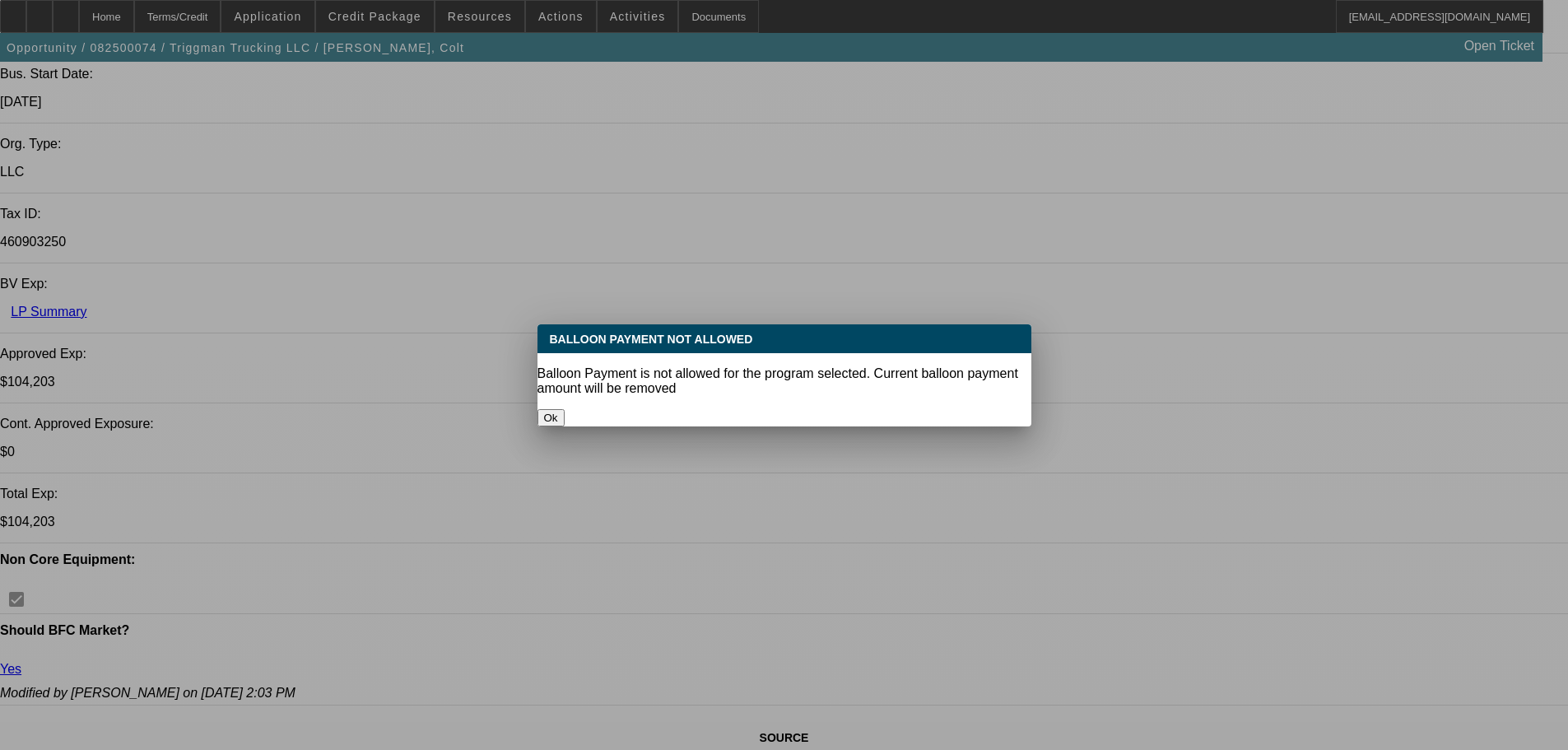
select select "0"
select select "2"
select select "0.1"
select select "4"
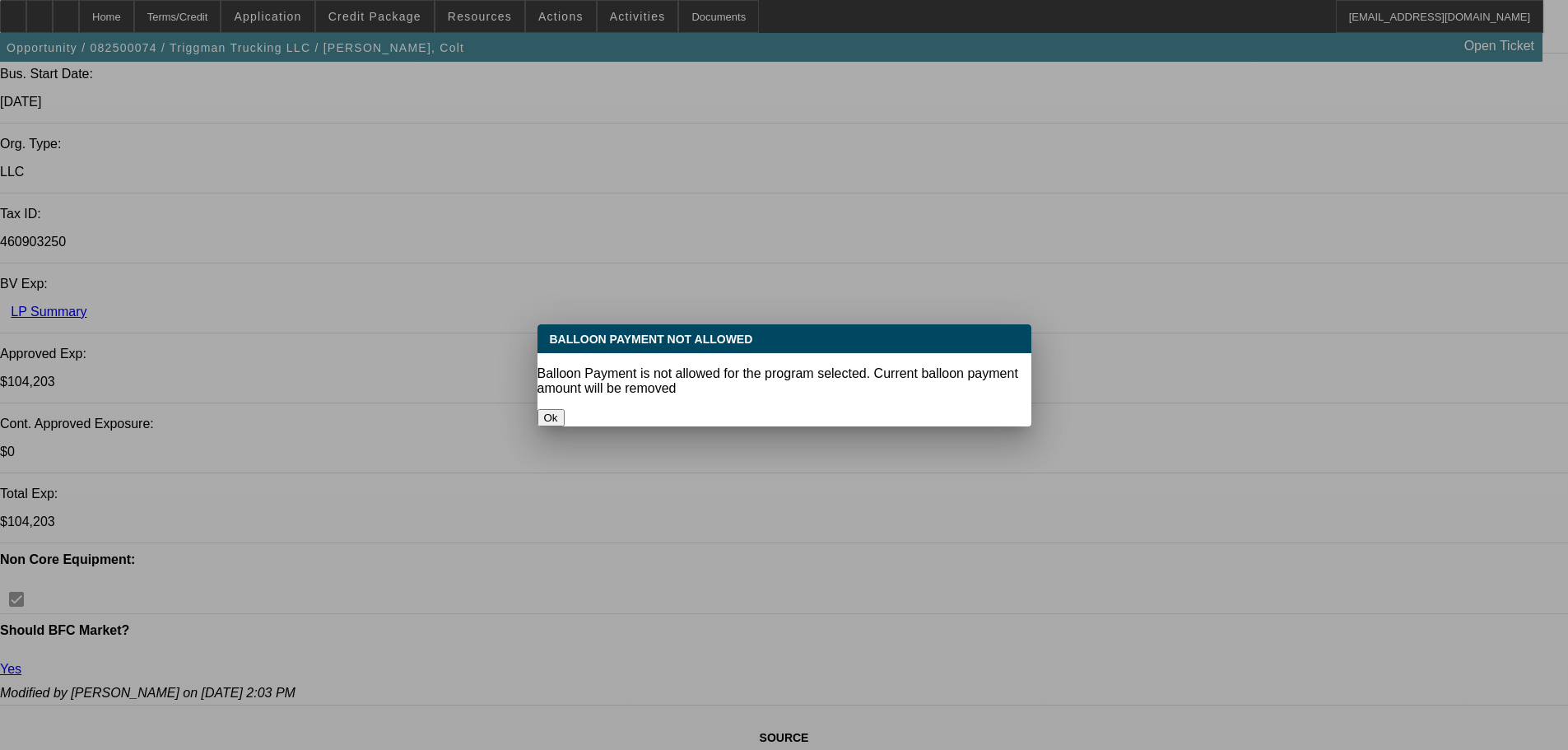
select select "0"
select select "2"
select select "0.1"
select select "4"
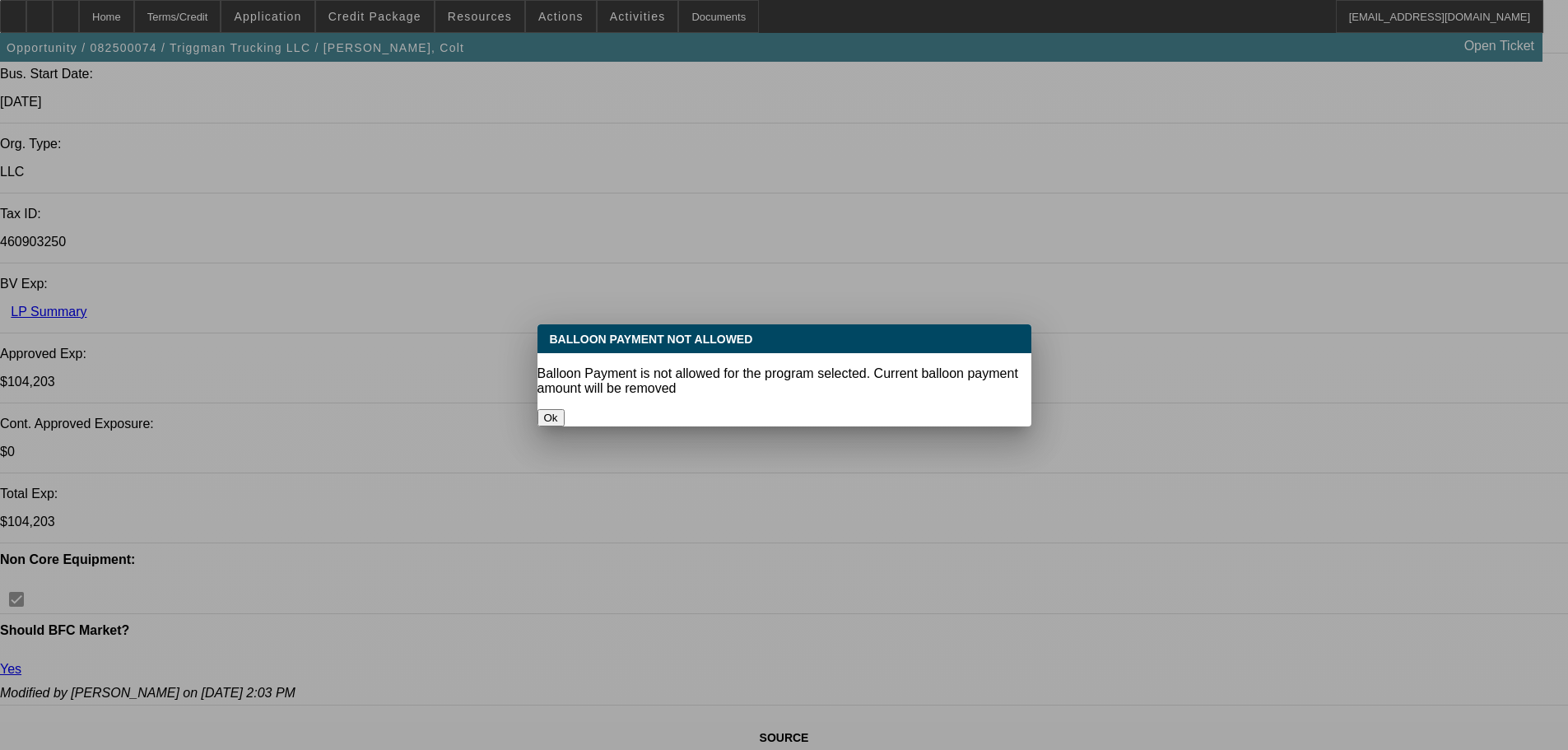
select select "0"
select select "2"
select select "0.1"
select select "4"
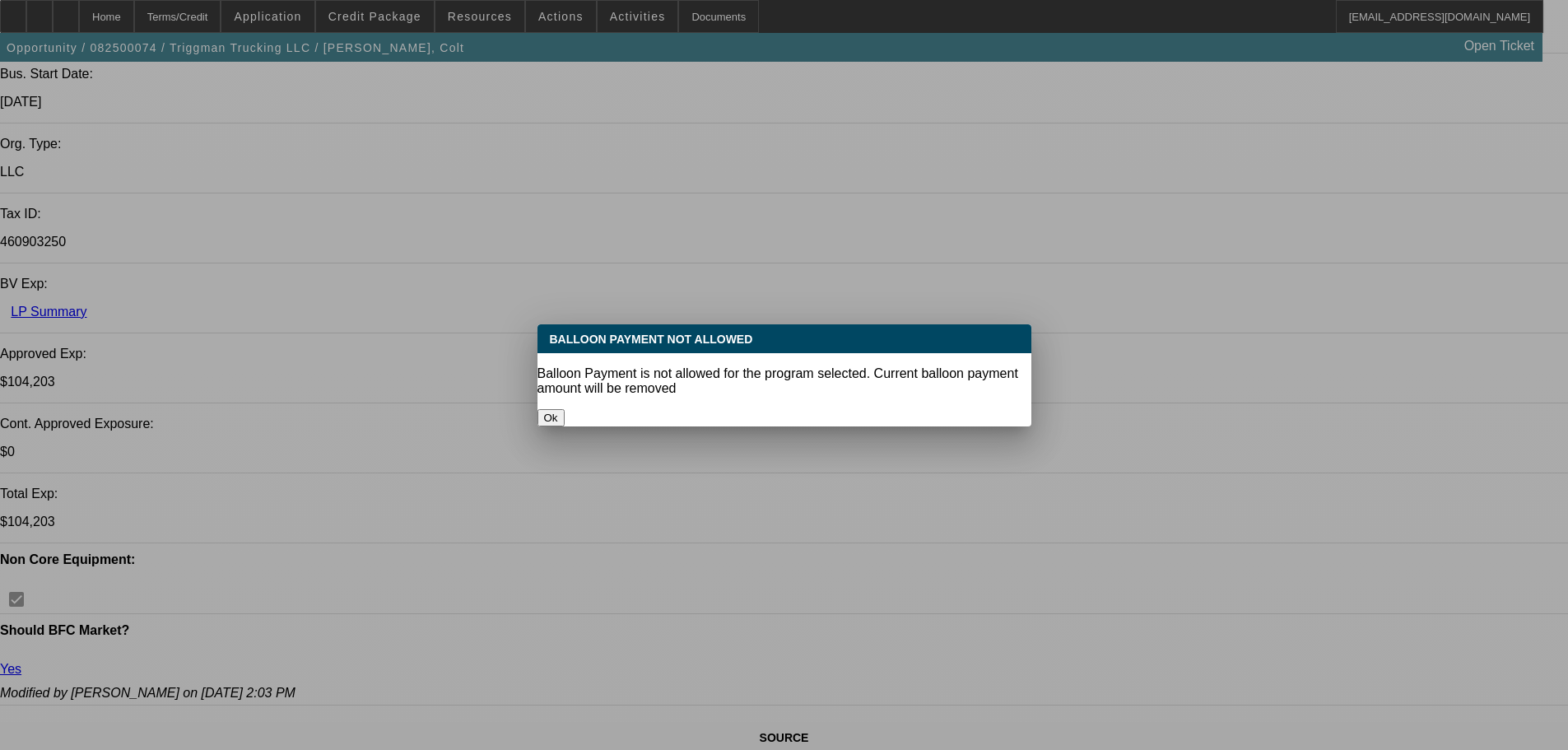
click at [564, 409] on button "Ok" at bounding box center [551, 418] width 27 height 18
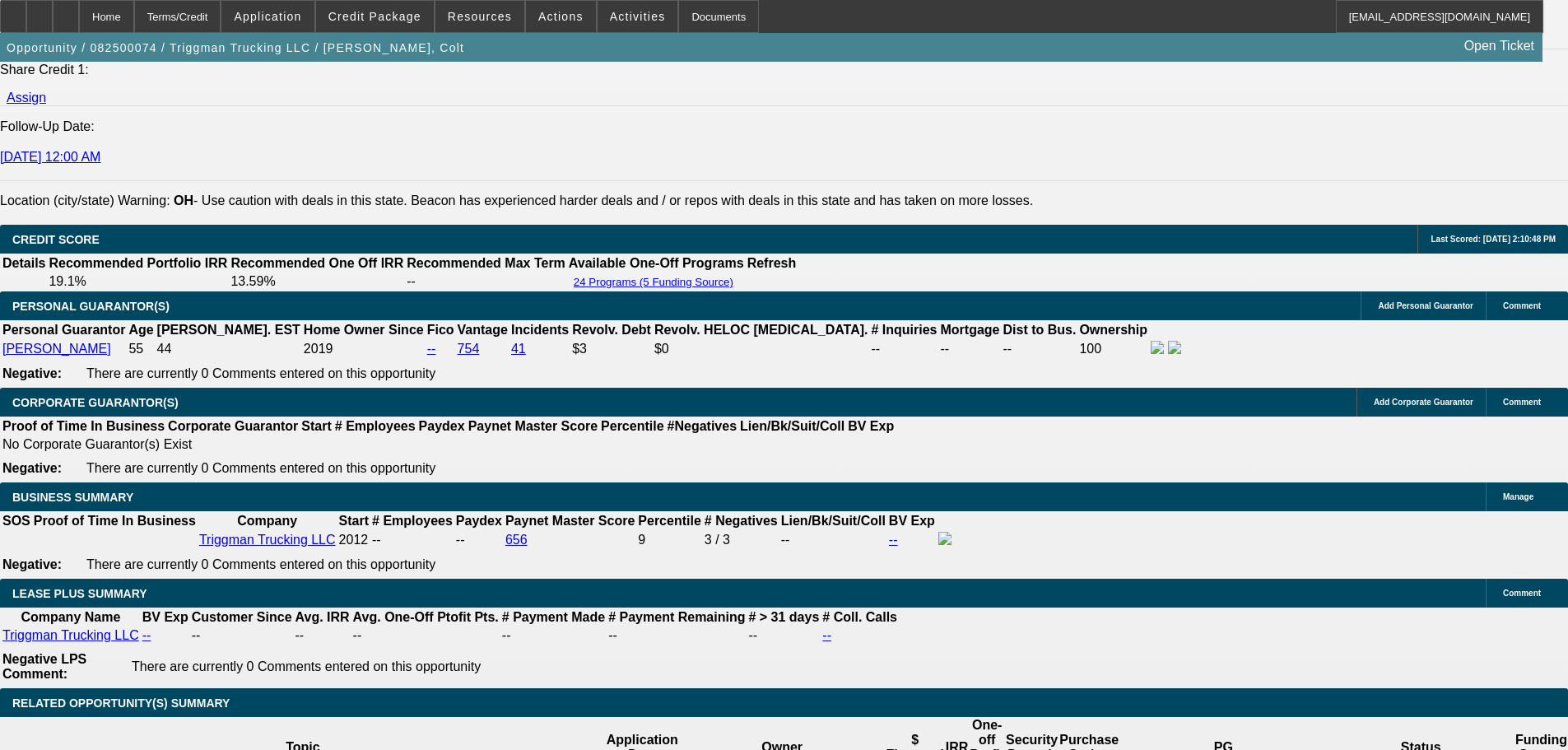
scroll to position [2860, 0]
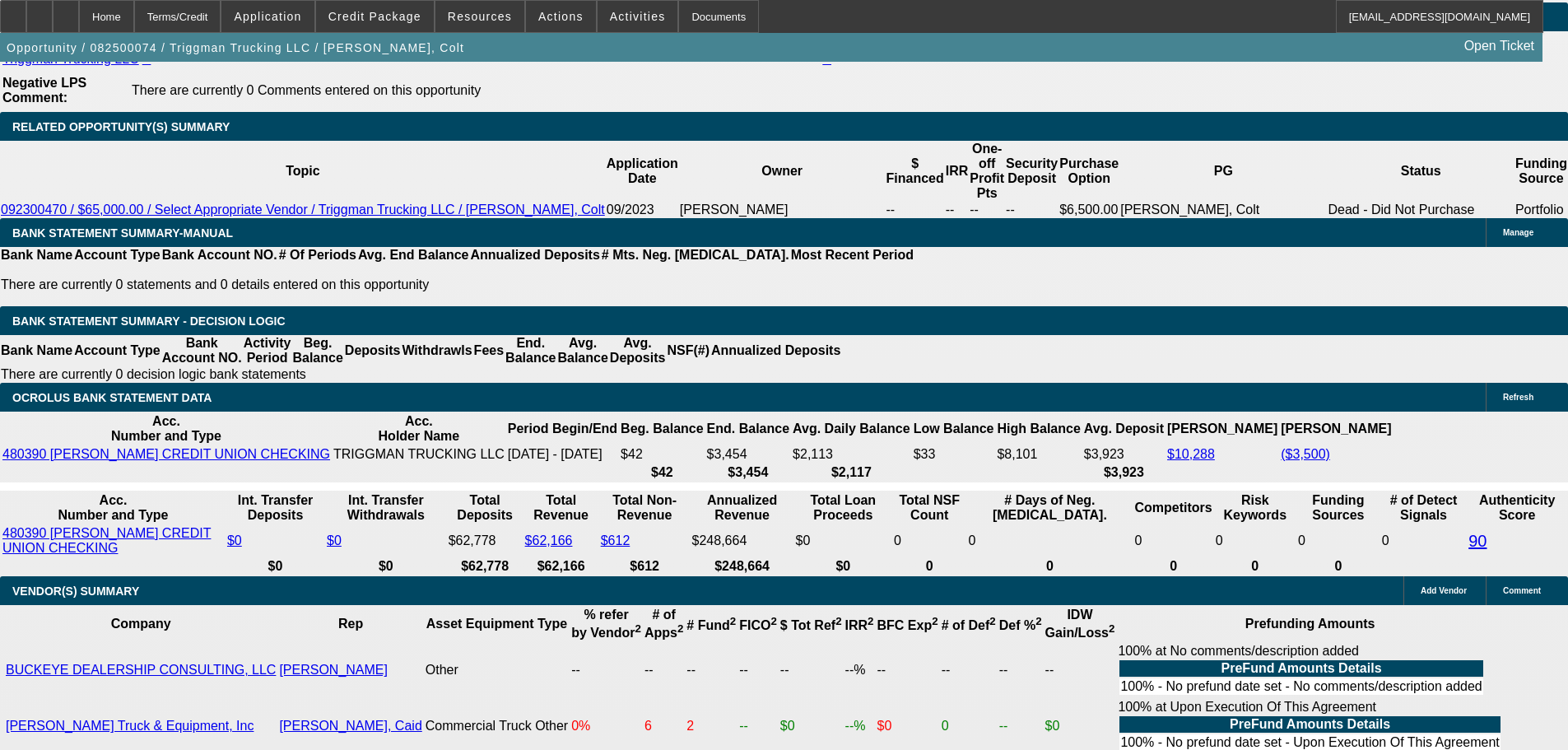
type input "2600"
type input "UNKNOWN"
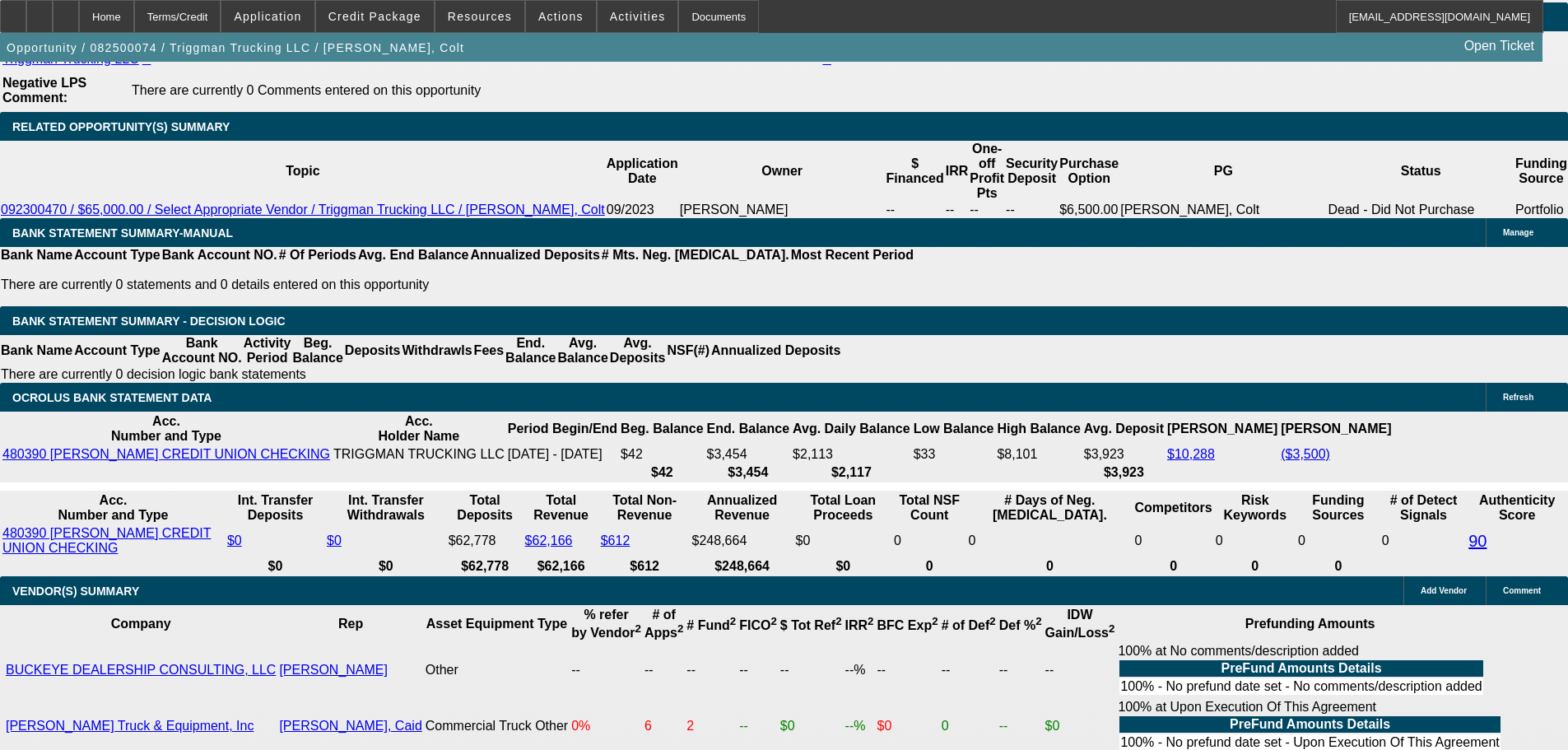
type input "17.2"
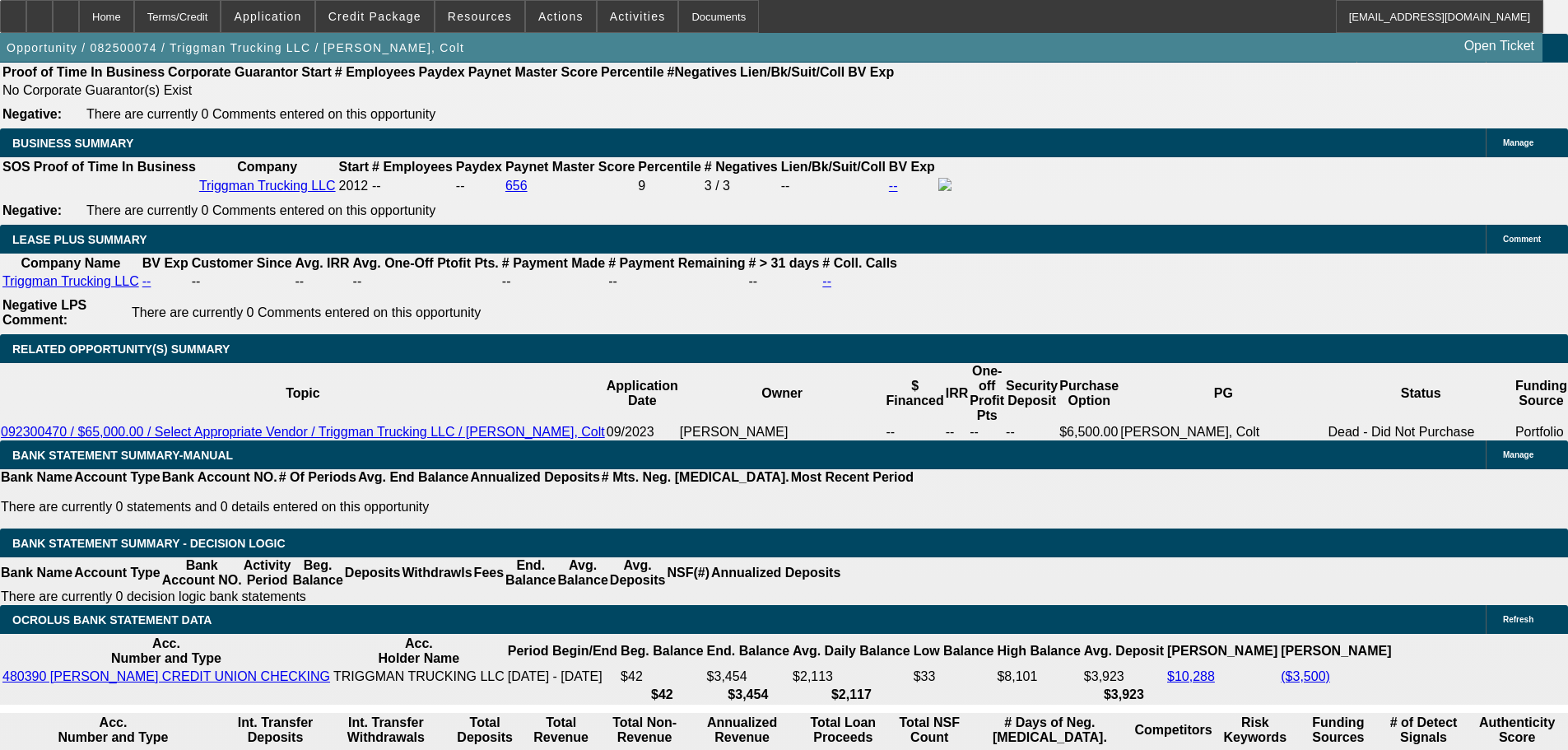
scroll to position [2613, 0]
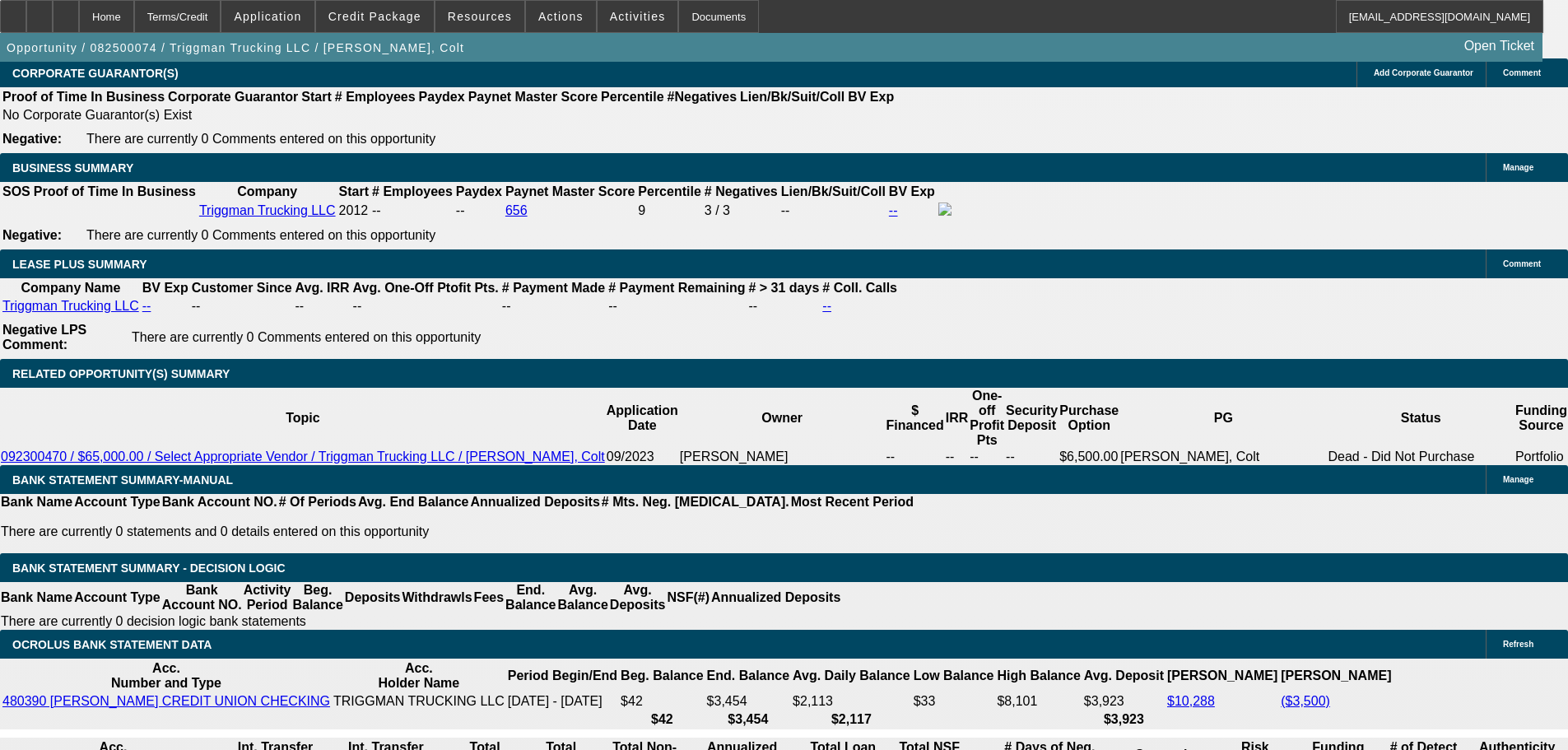
type input "$2,600.00"
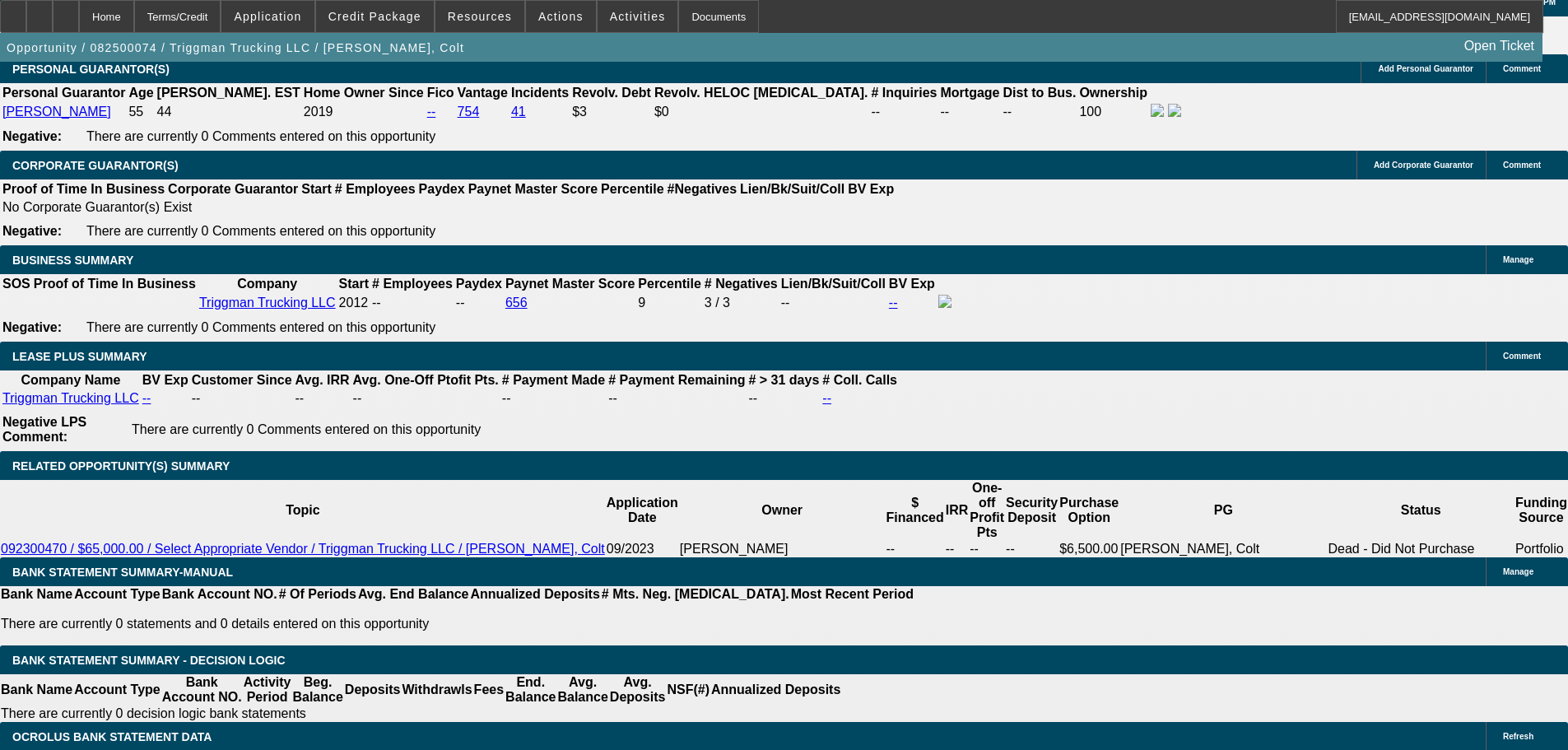
scroll to position [2449, 0]
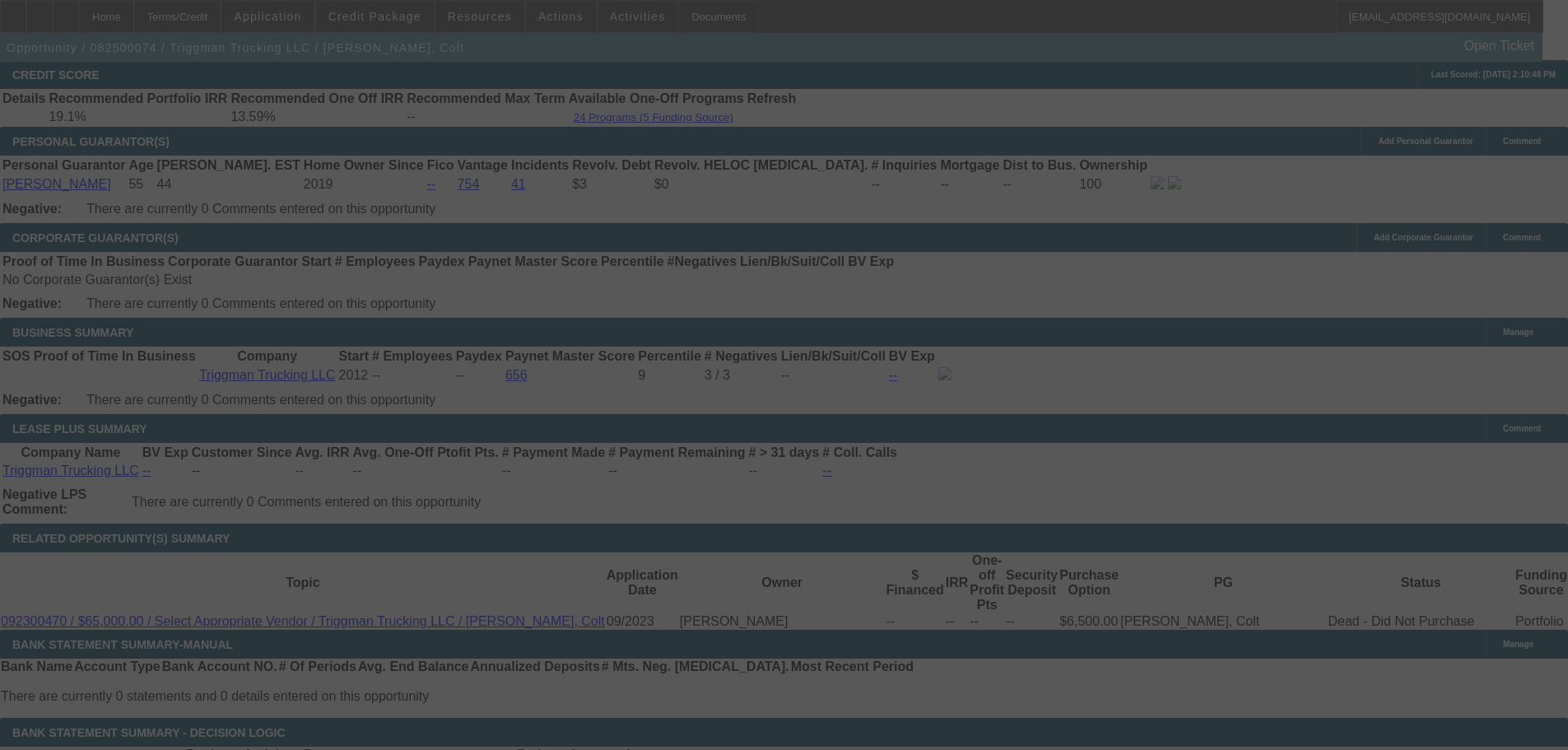
select select "0"
select select "2"
select select "0"
select select "6"
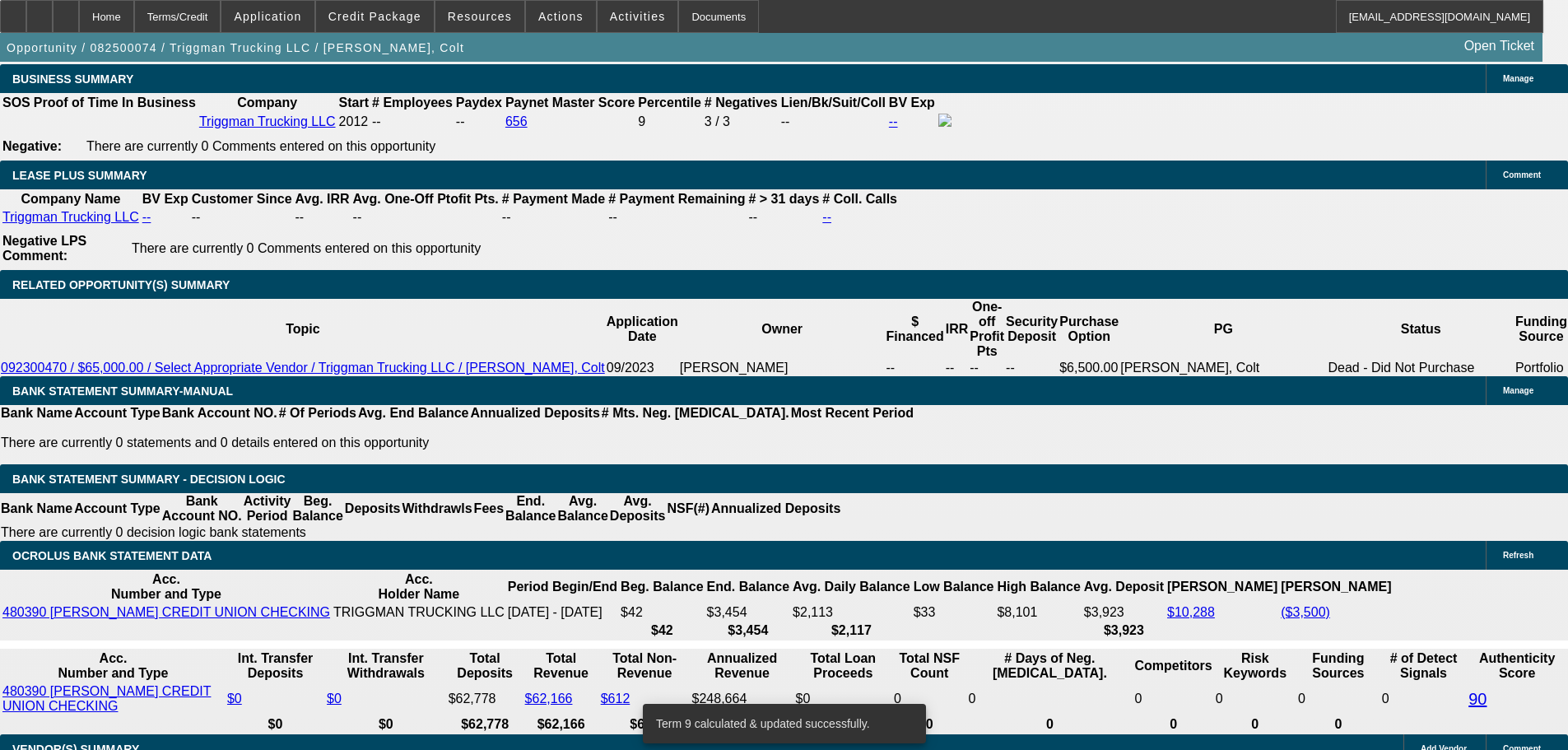
scroll to position [2696, 0]
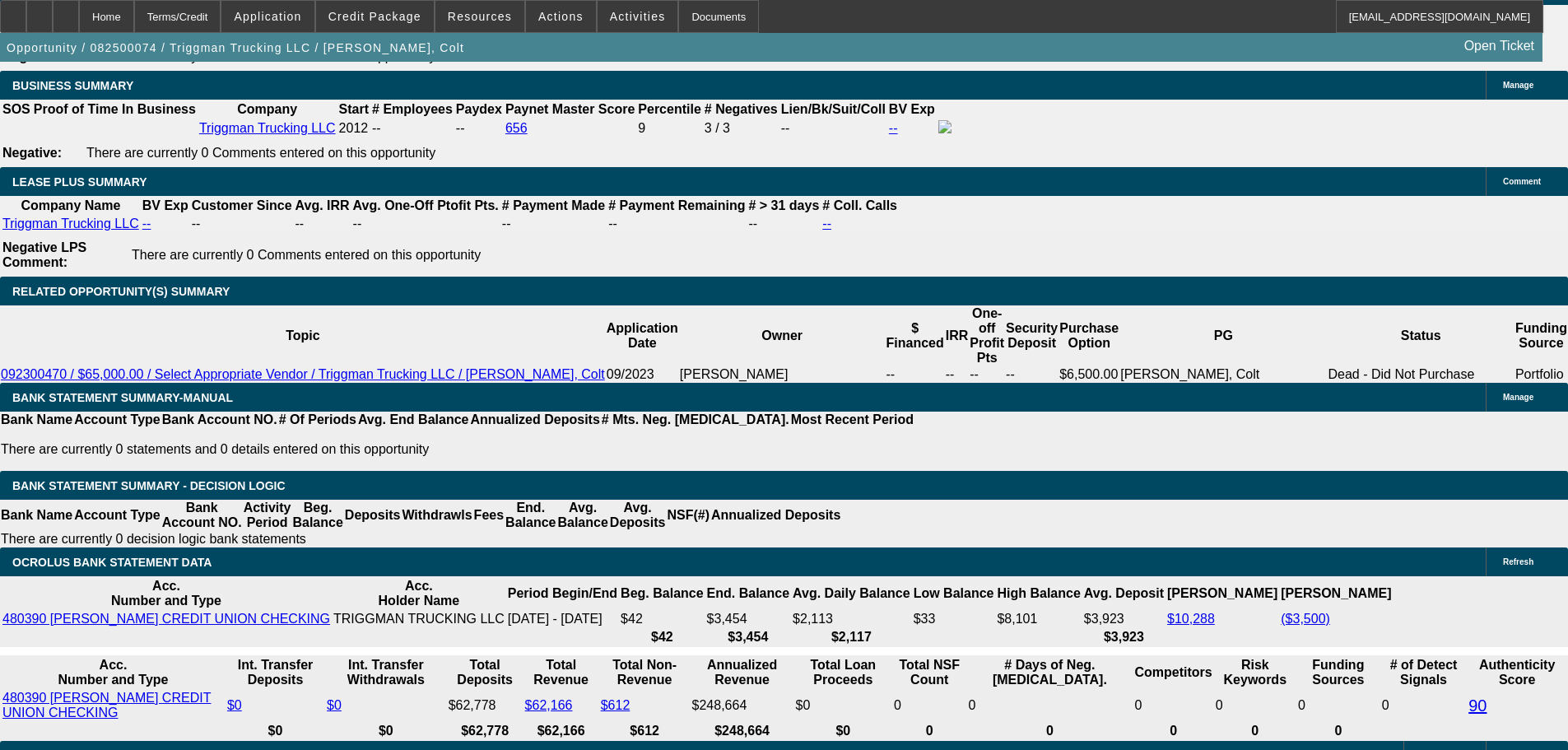
type input "25"
type input "UNKNOWN"
type input "2500"
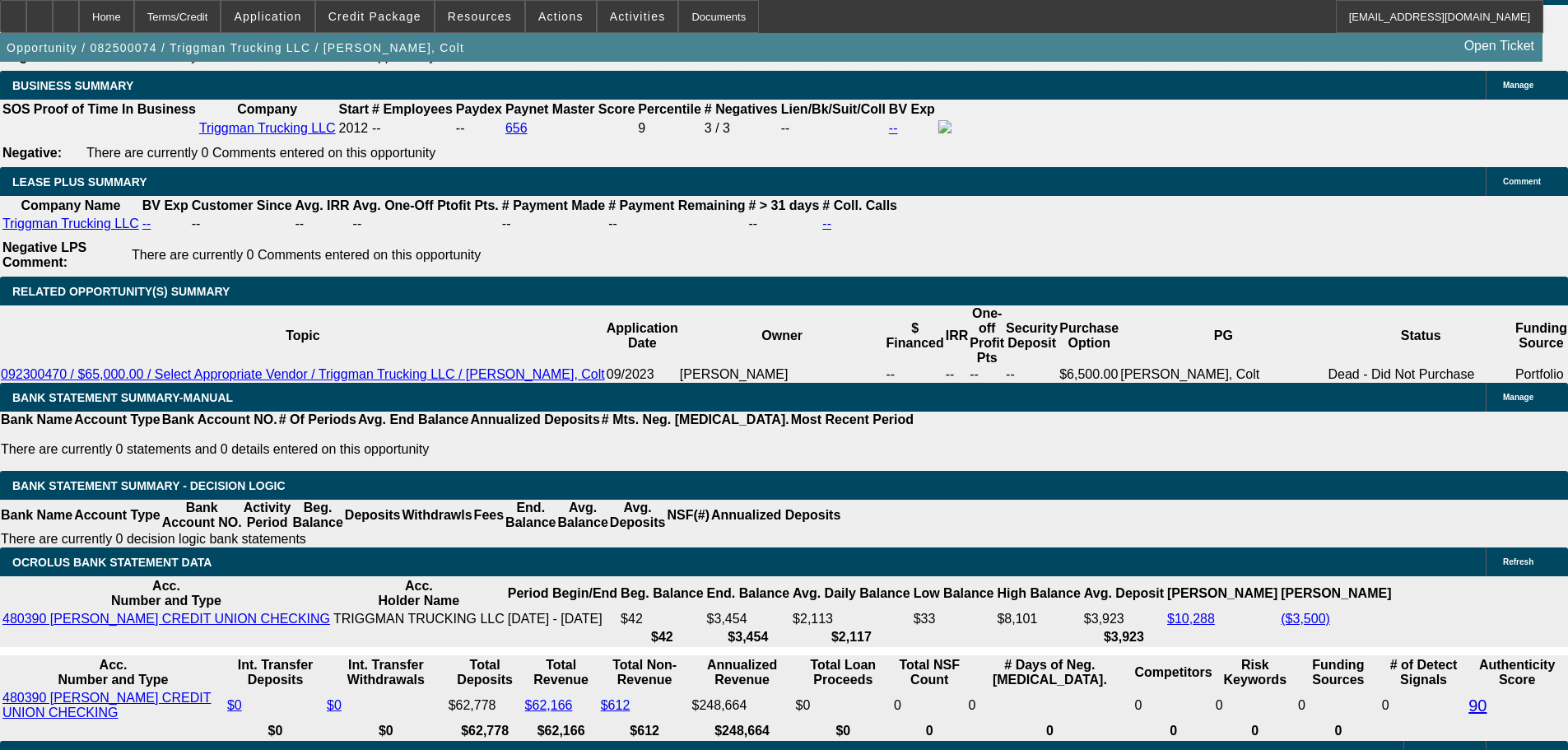
type input "15.4"
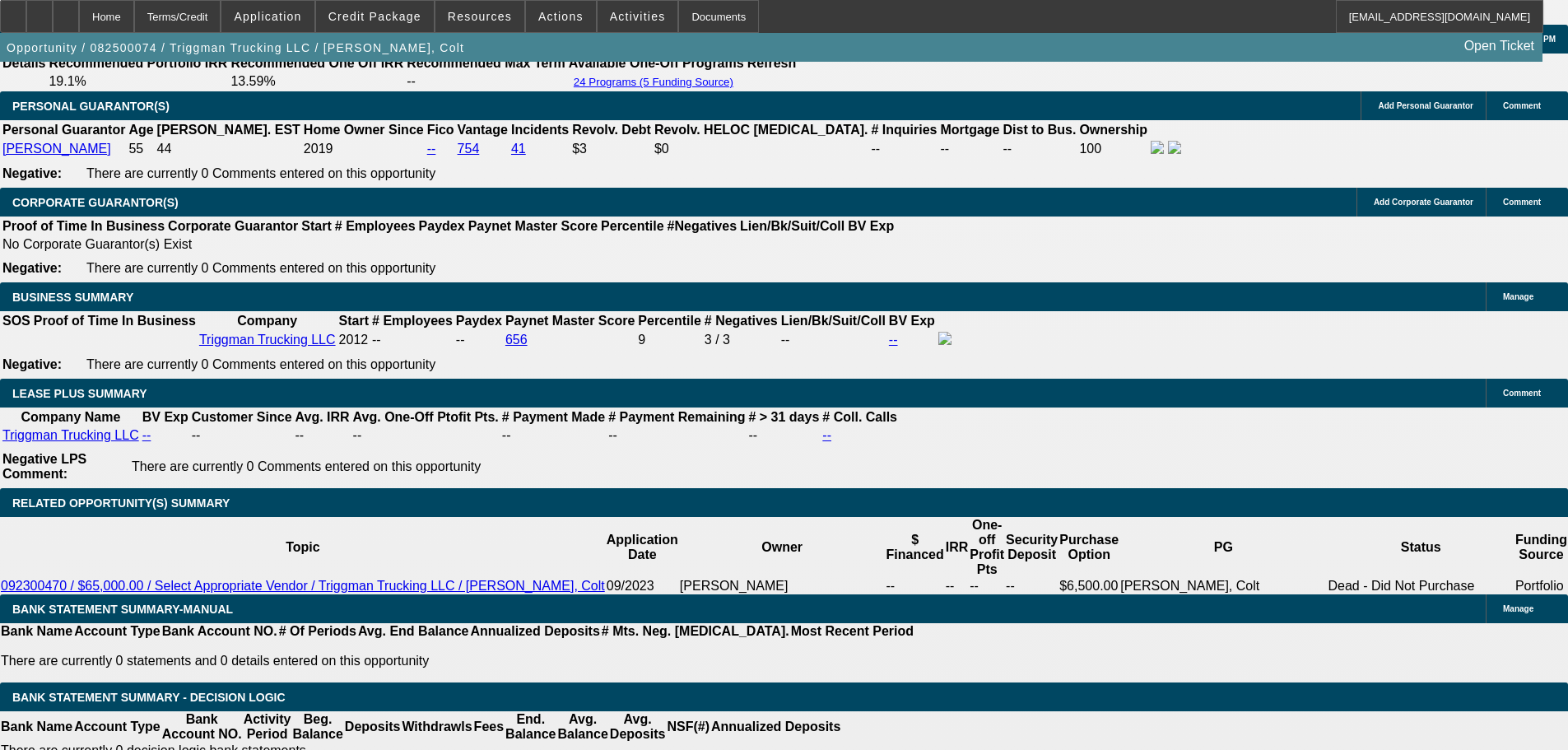
scroll to position [2449, 0]
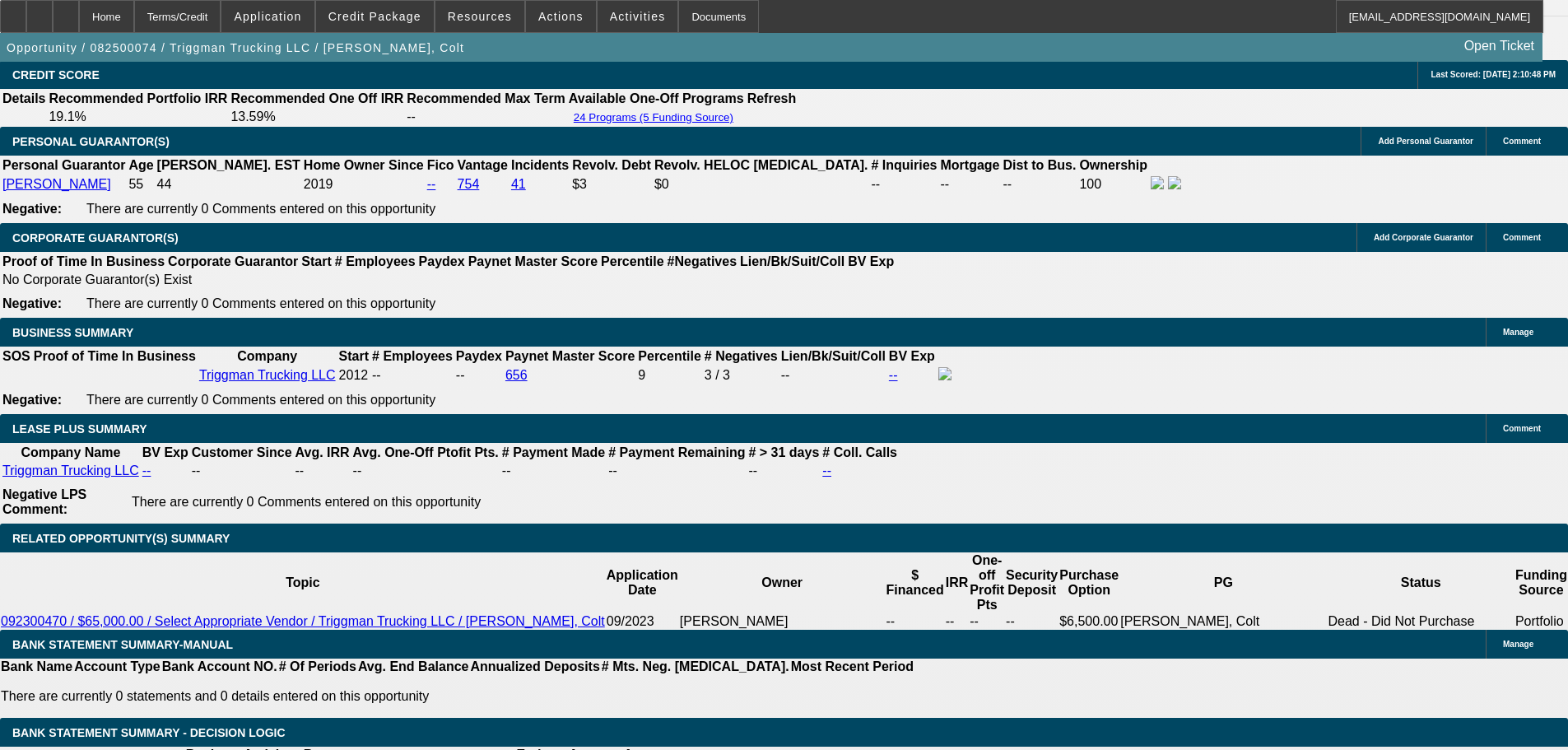
type input "$2,500.00"
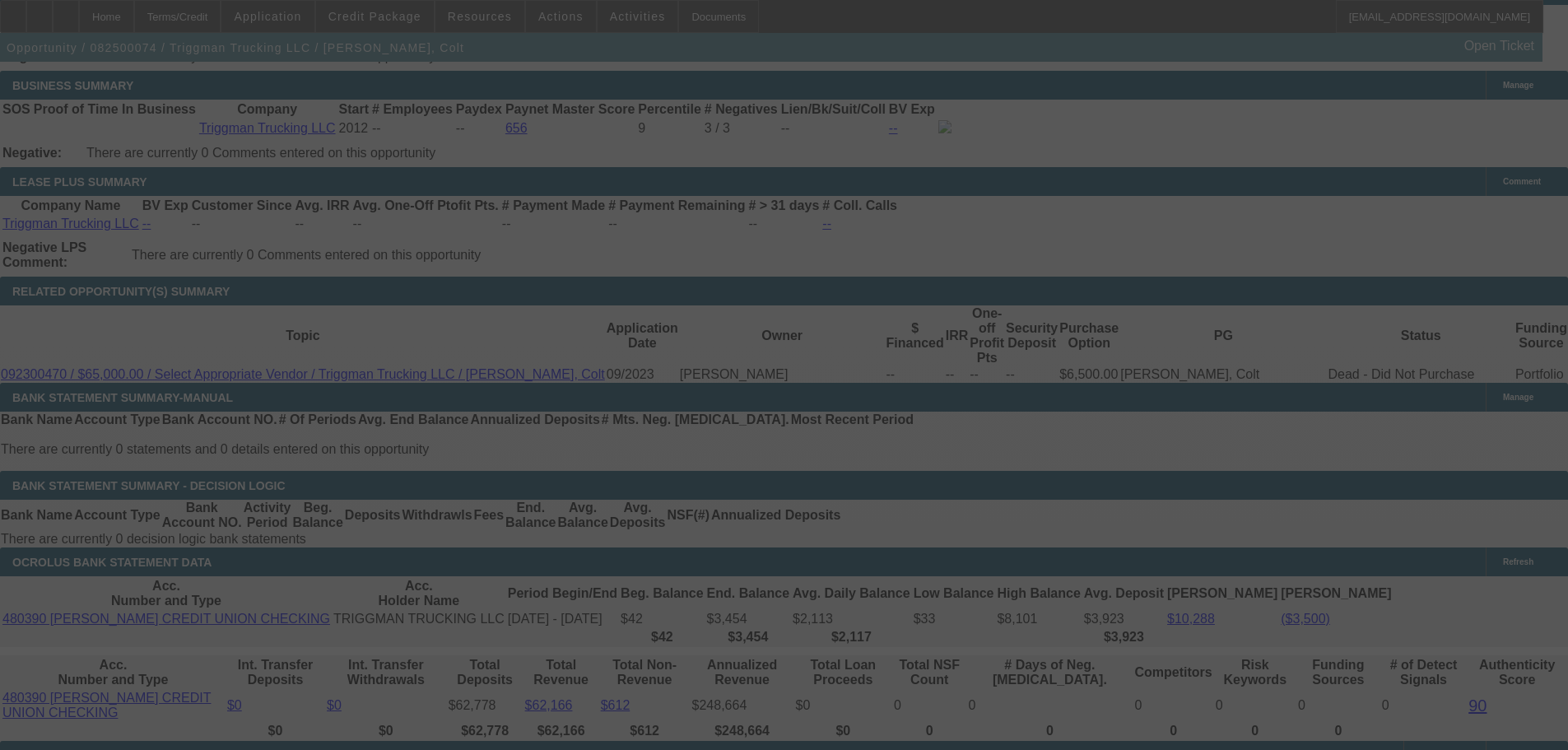
scroll to position [2860, 0]
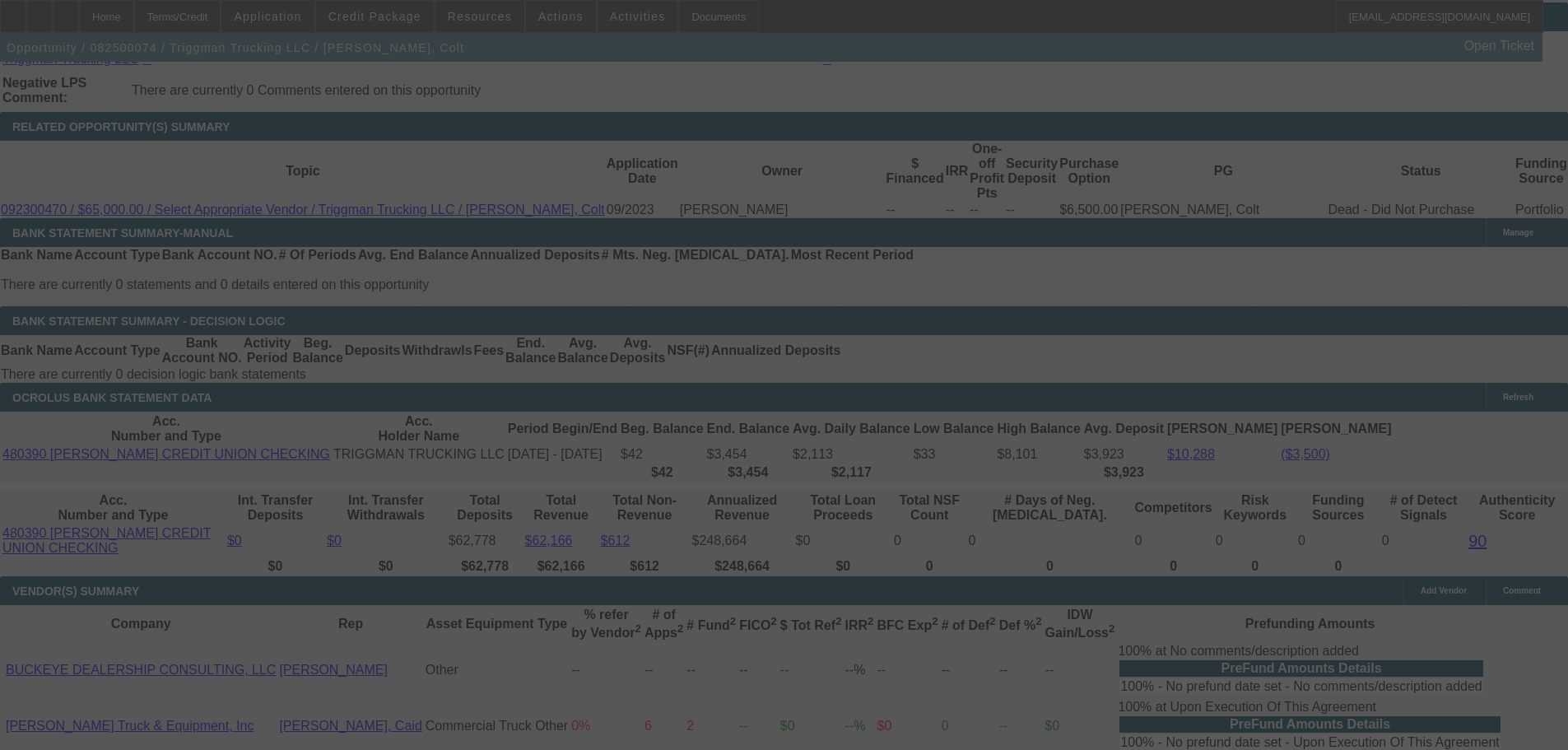
select select "0"
select select "2"
select select "0"
select select "6"
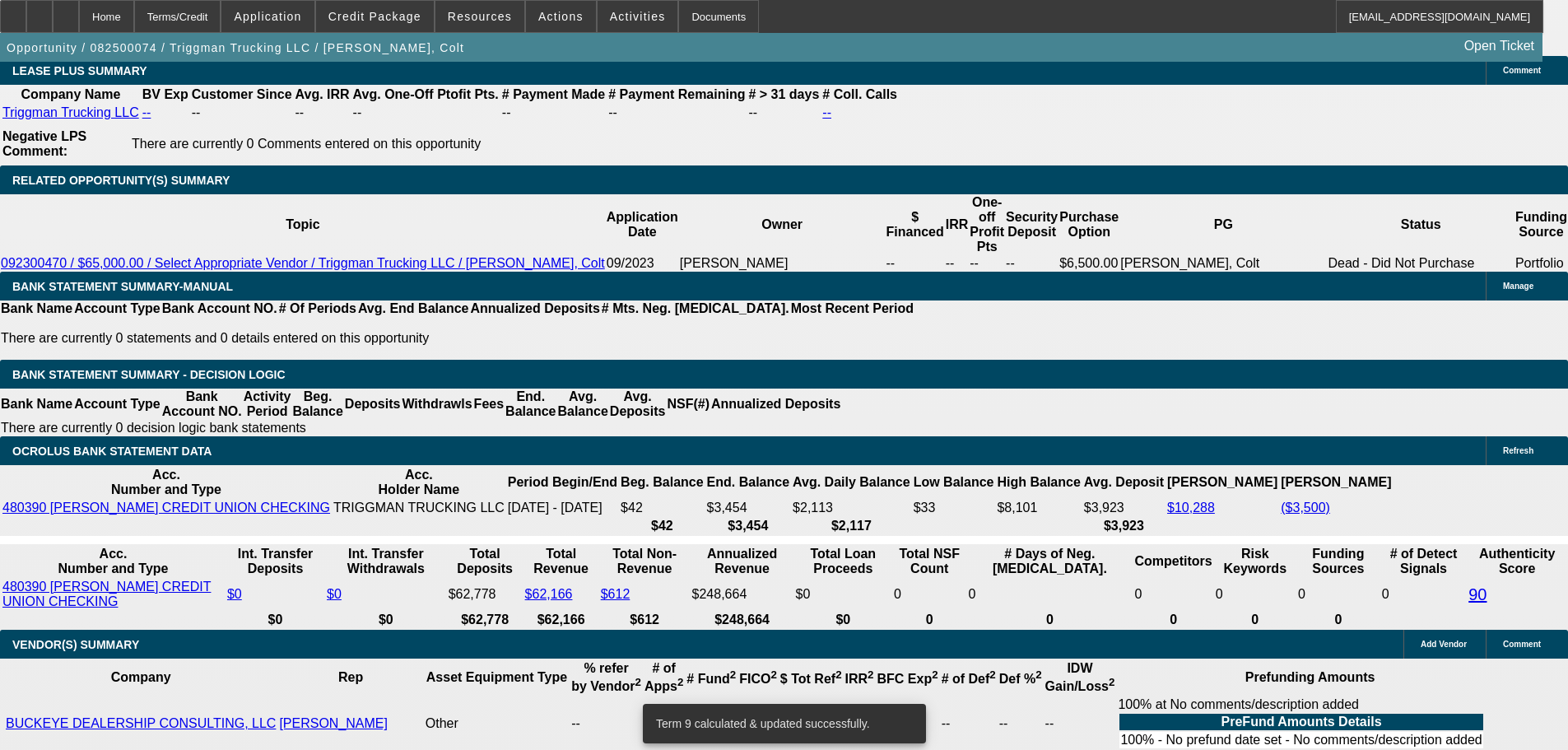
scroll to position [2778, 0]
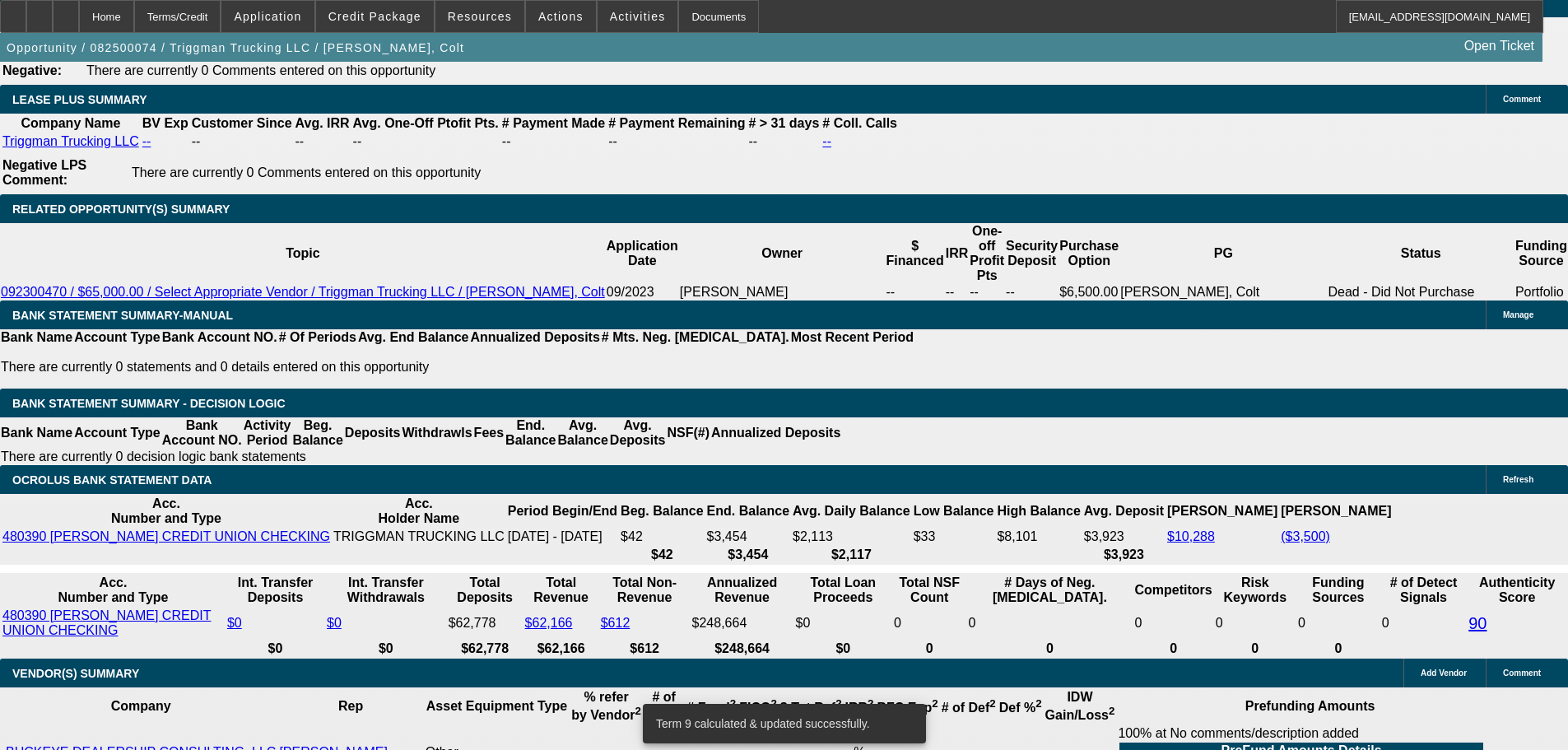
type input "255"
type input "UNKNOWN"
type input "2555"
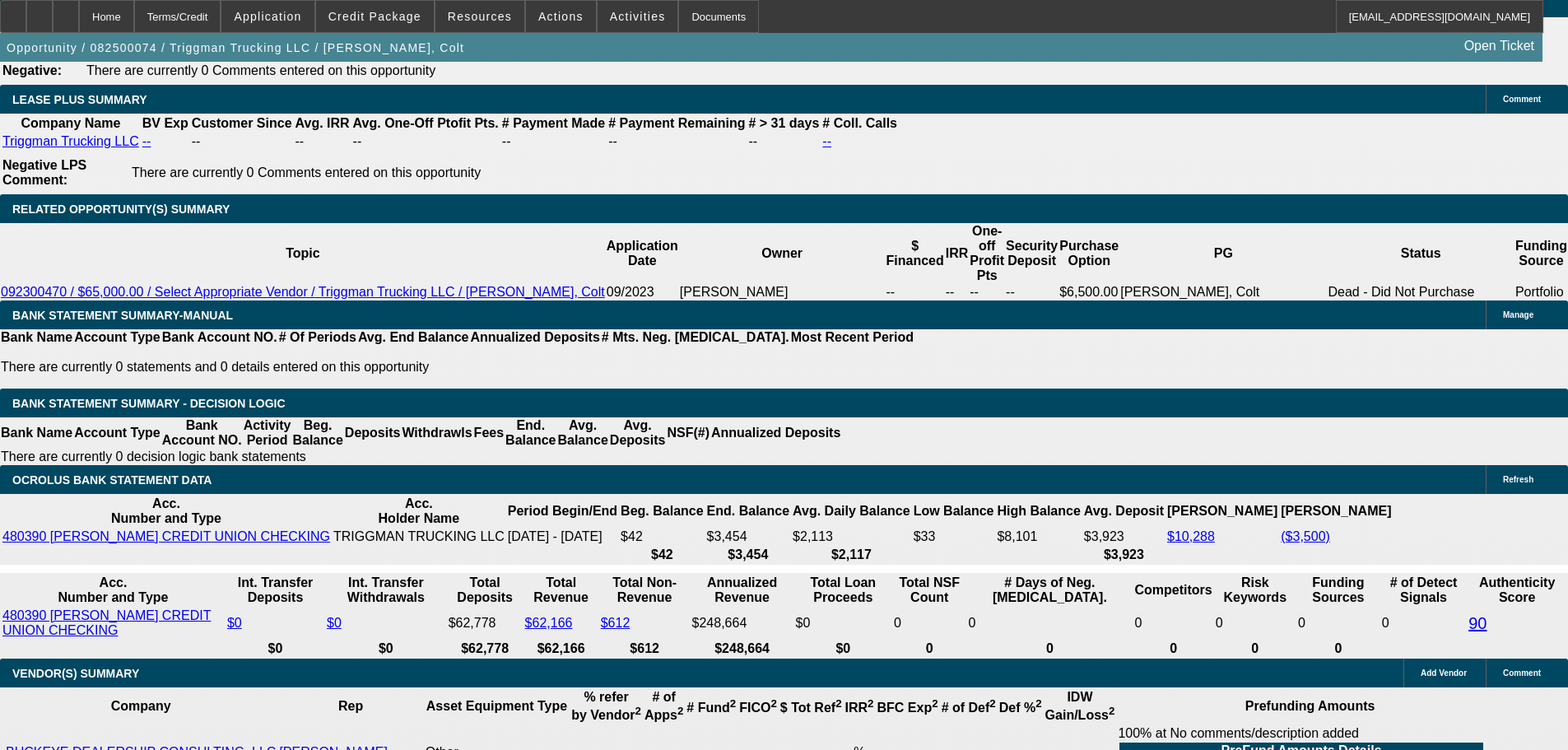
type input "16.4"
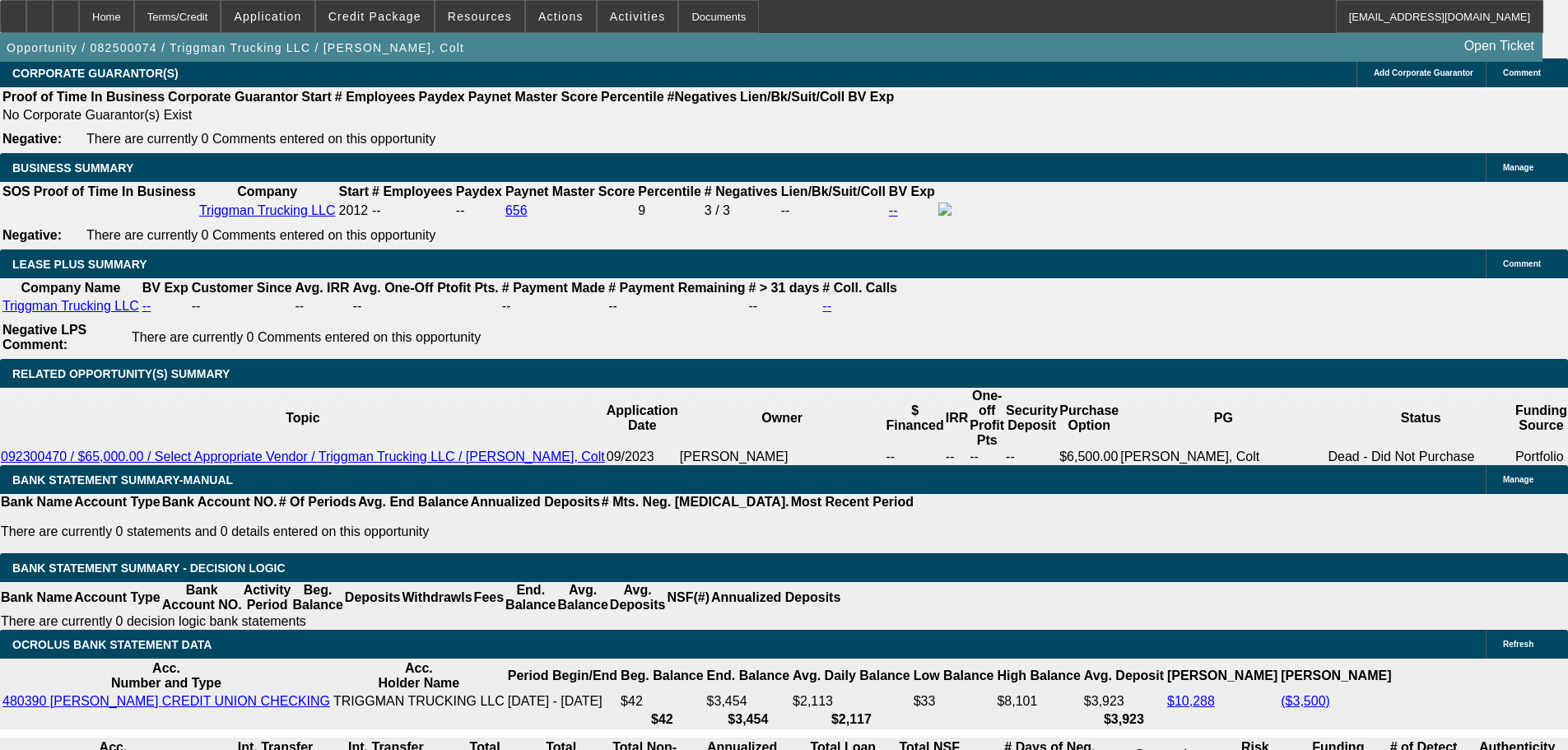
type input "$2,555.00"
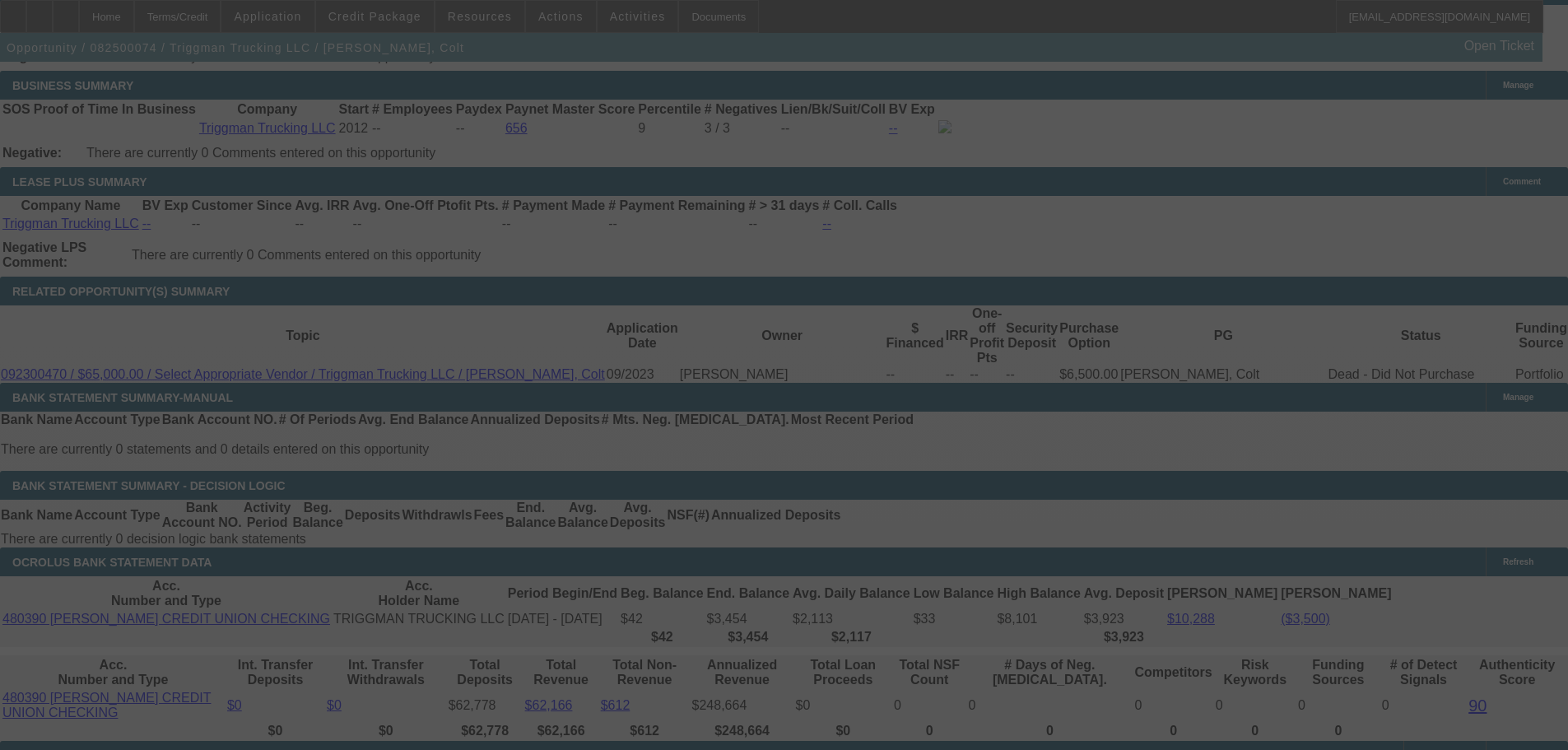
select select "0"
select select "2"
select select "0"
select select "6"
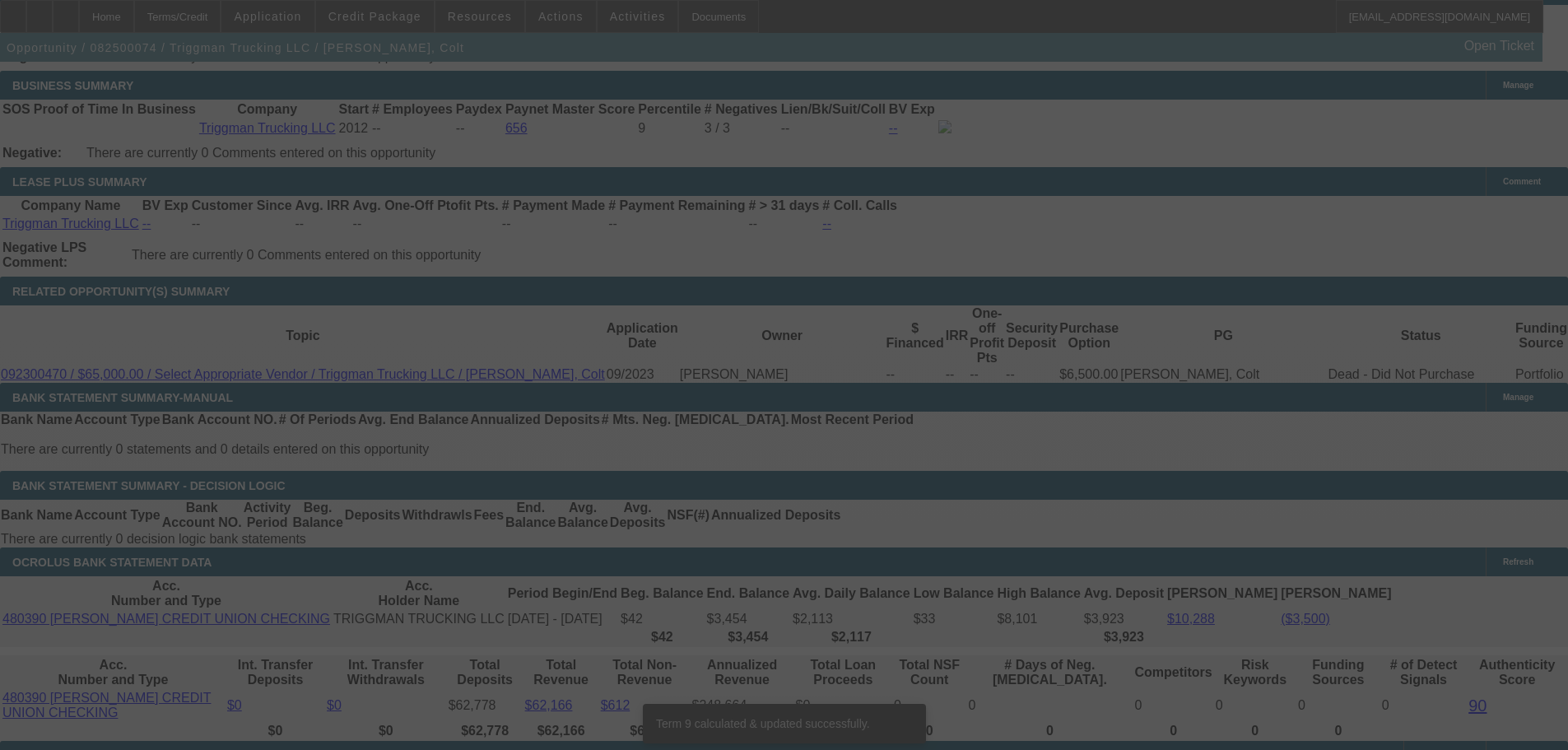
scroll to position [2758, 0]
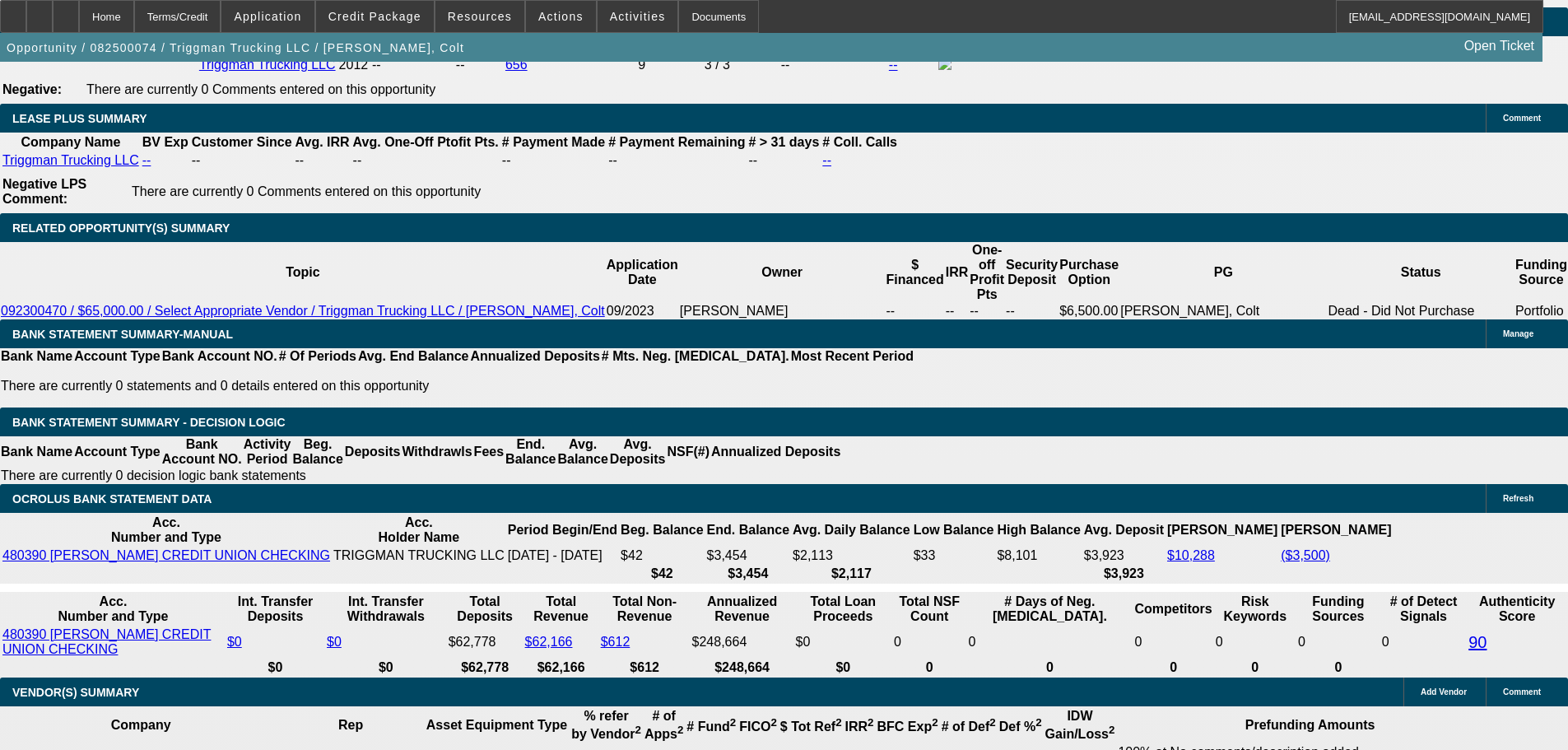
type input "2"
type input "UNKNOWN"
type input "2500"
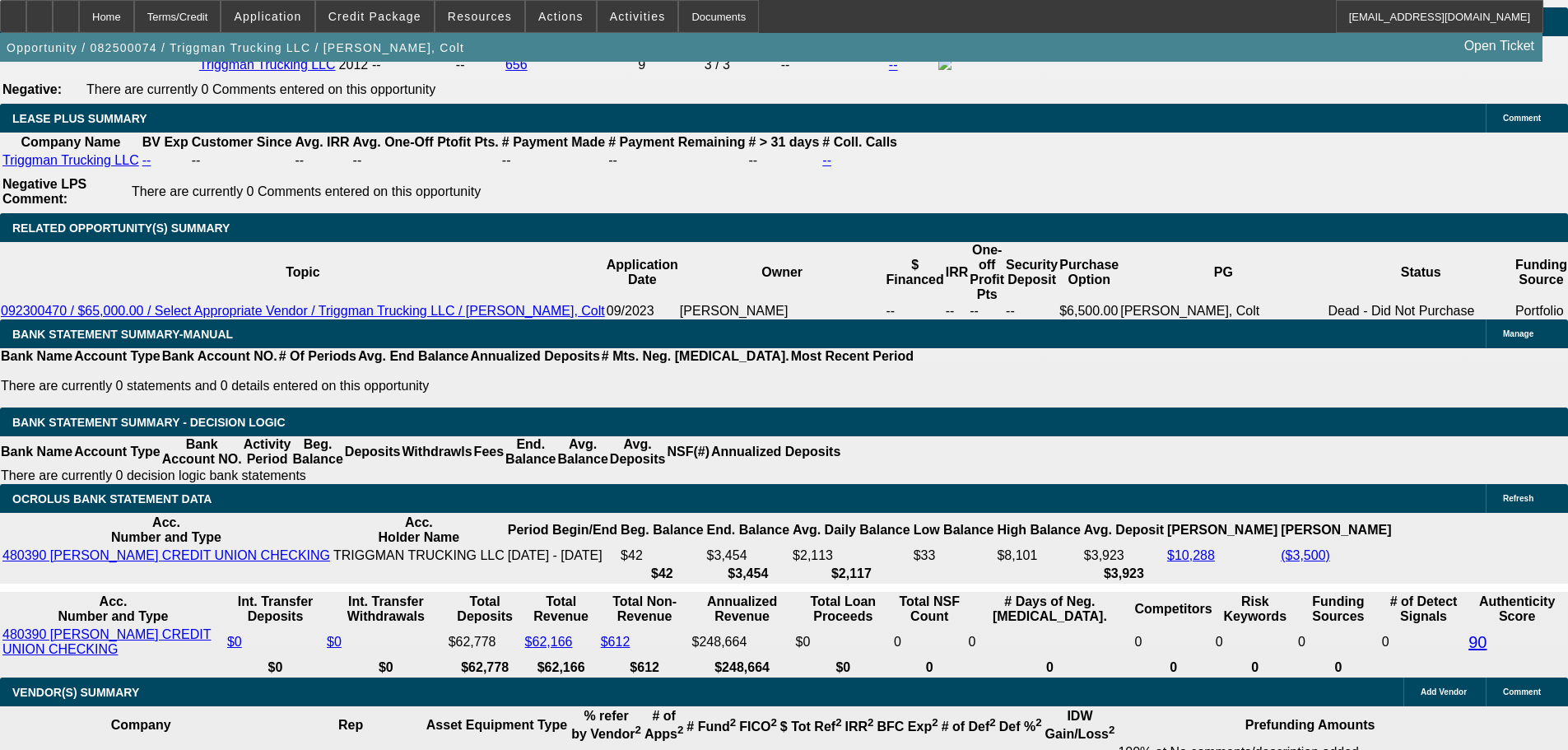
type input "15.4"
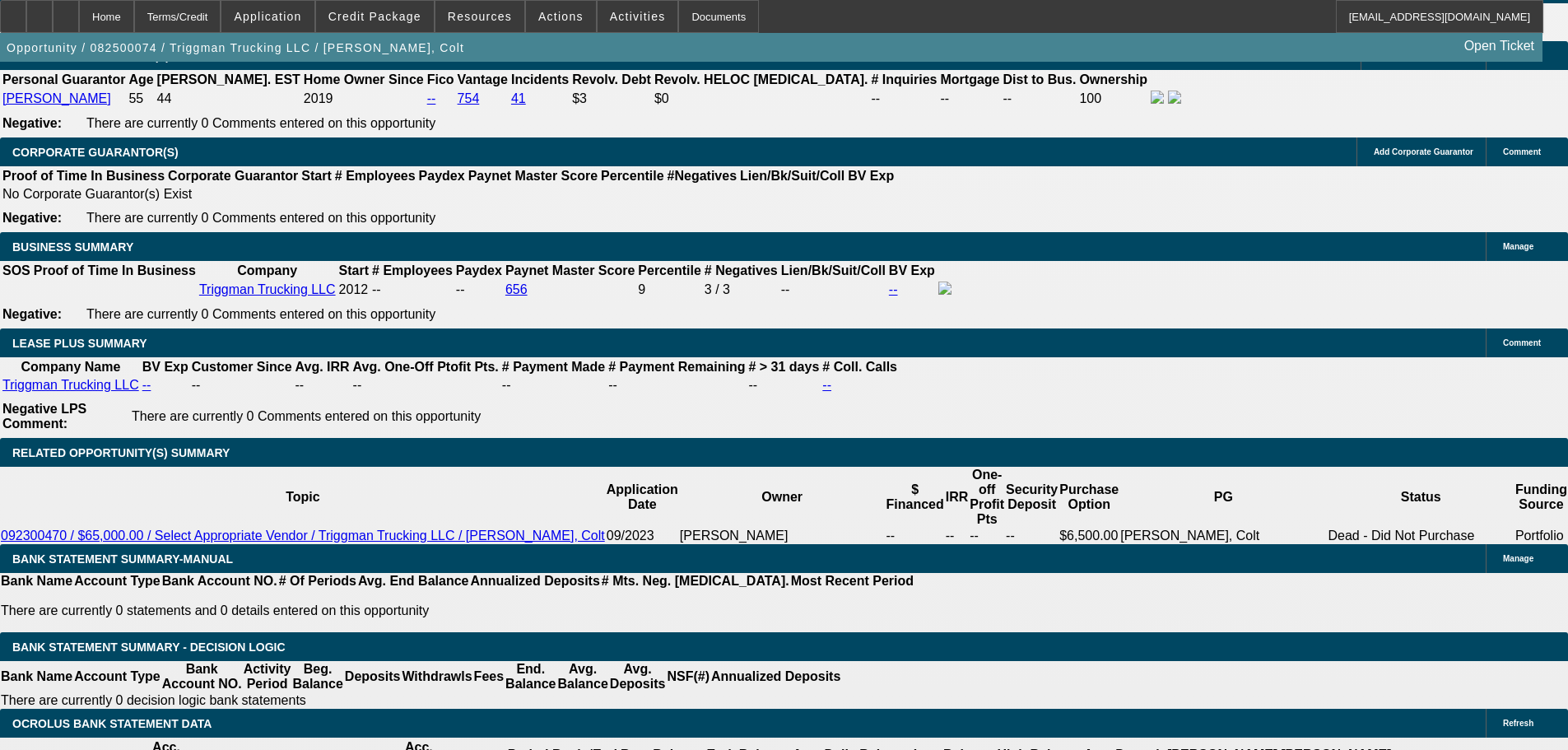
scroll to position [2511, 0]
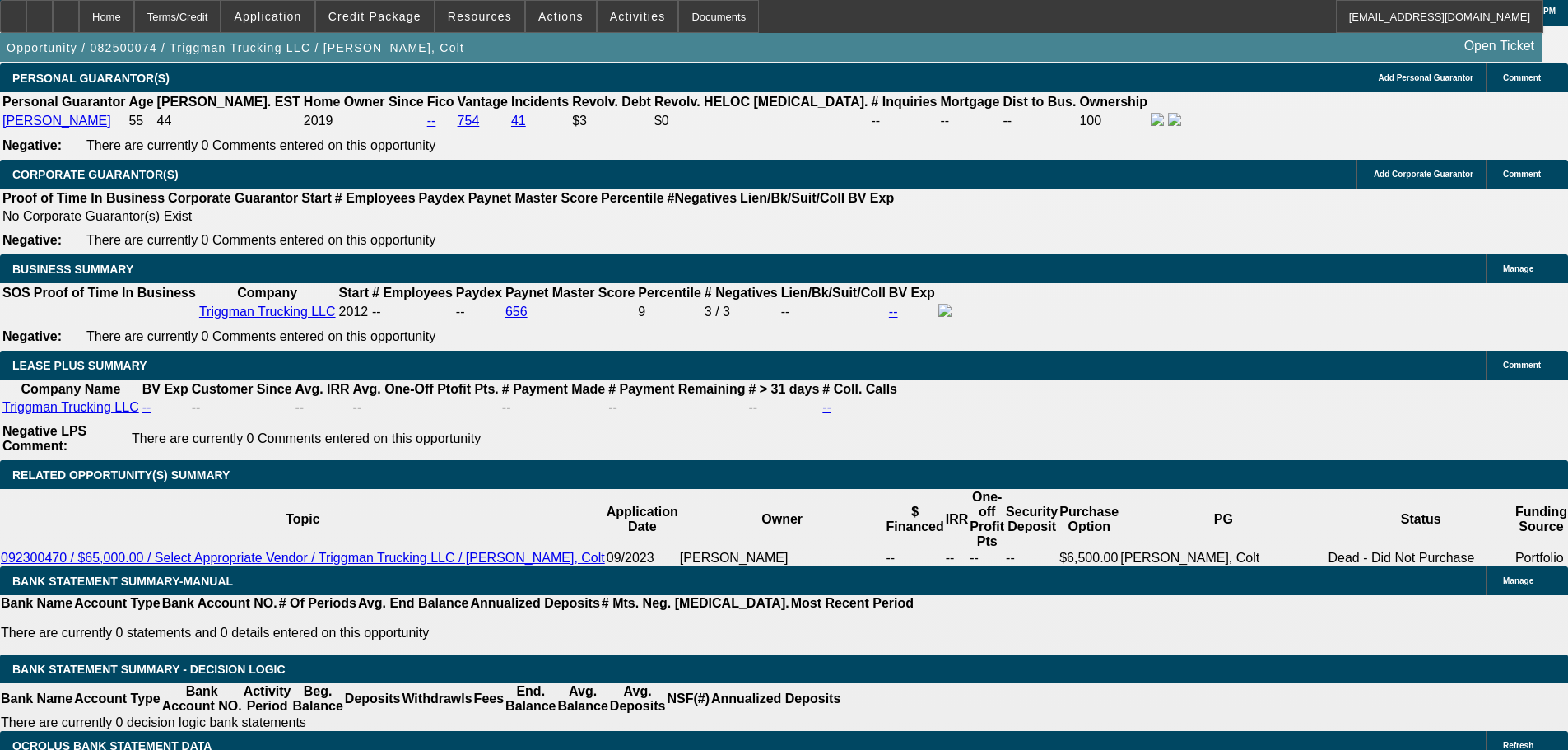
type input "$2,500.00"
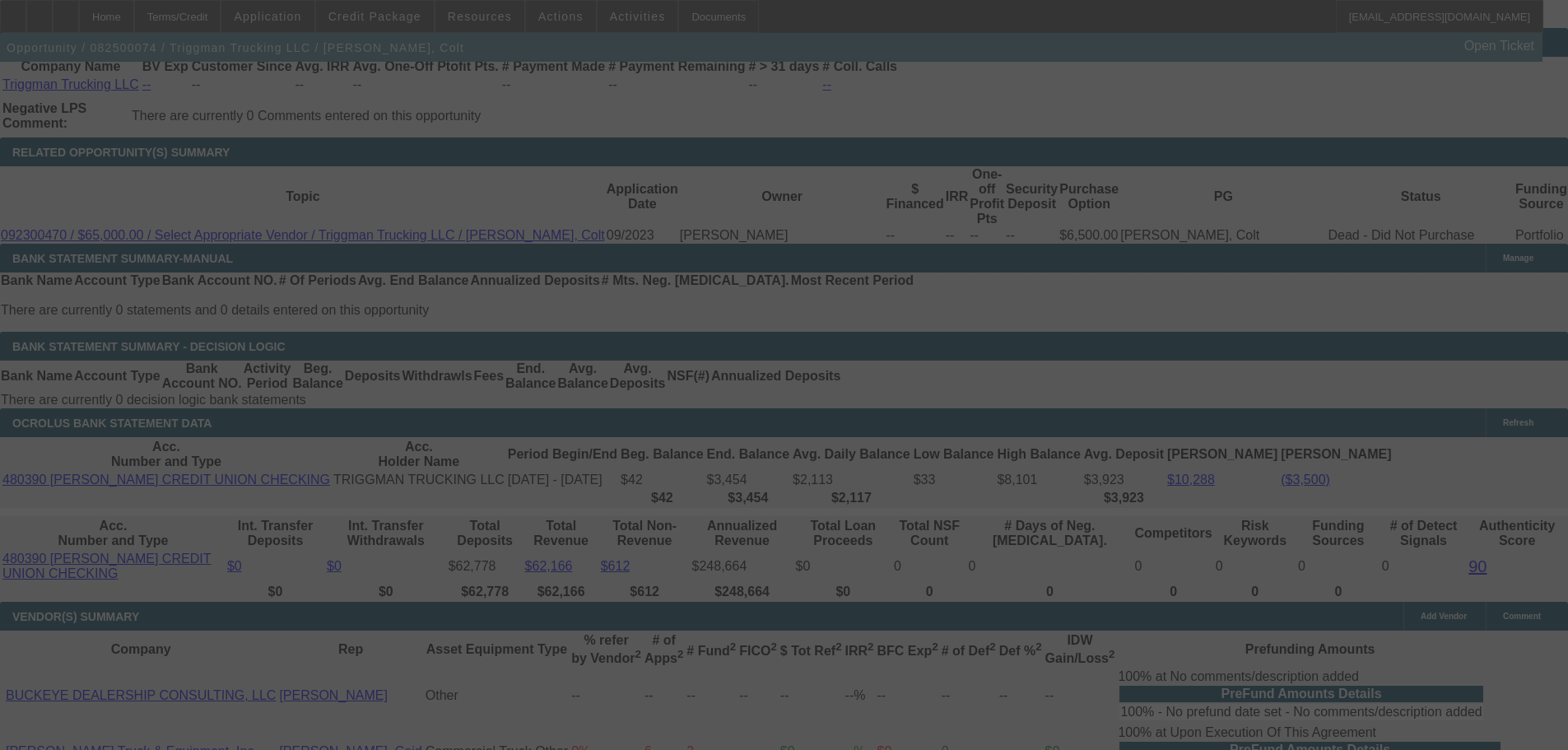
scroll to position [2841, 0]
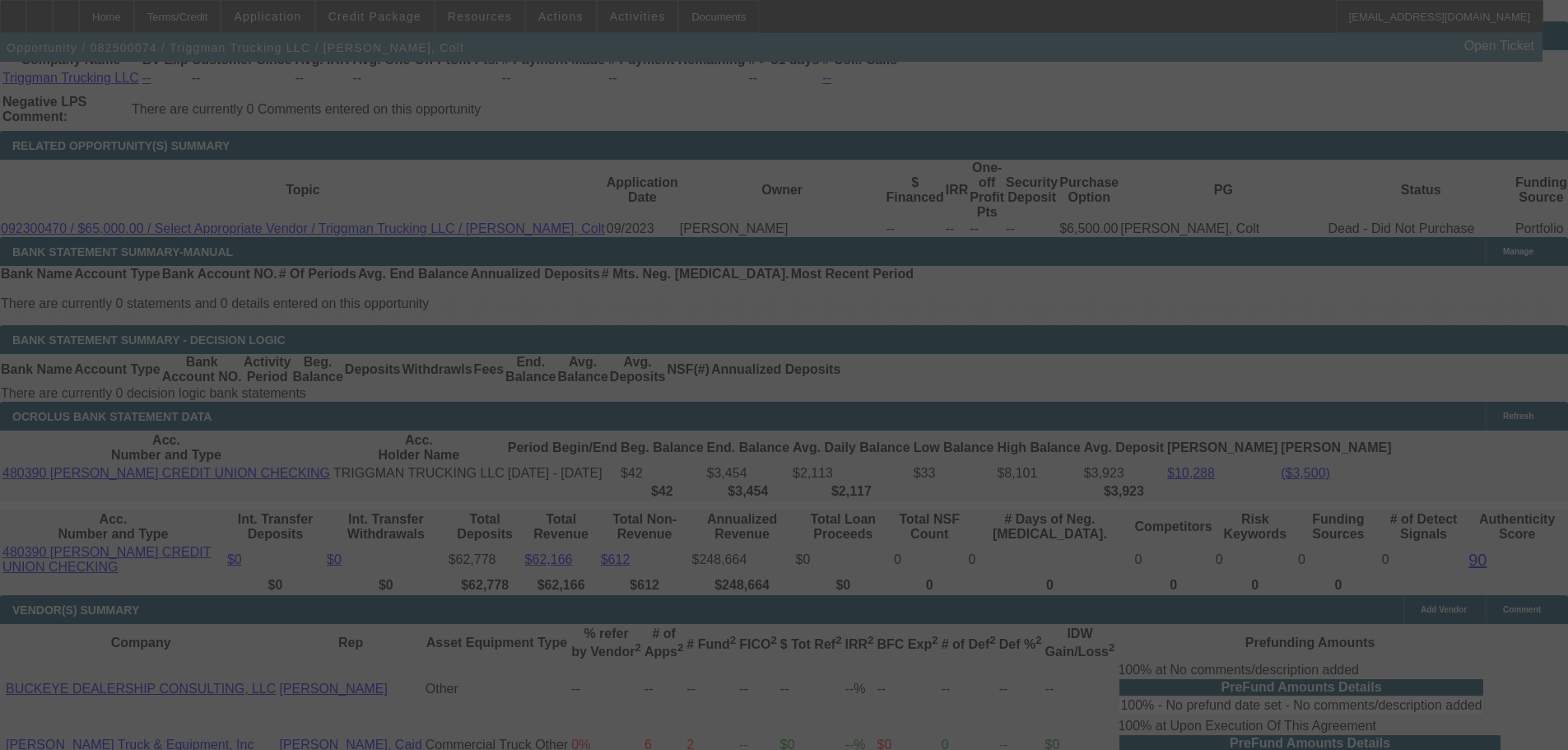
select select "0"
select select "2"
select select "0"
select select "6"
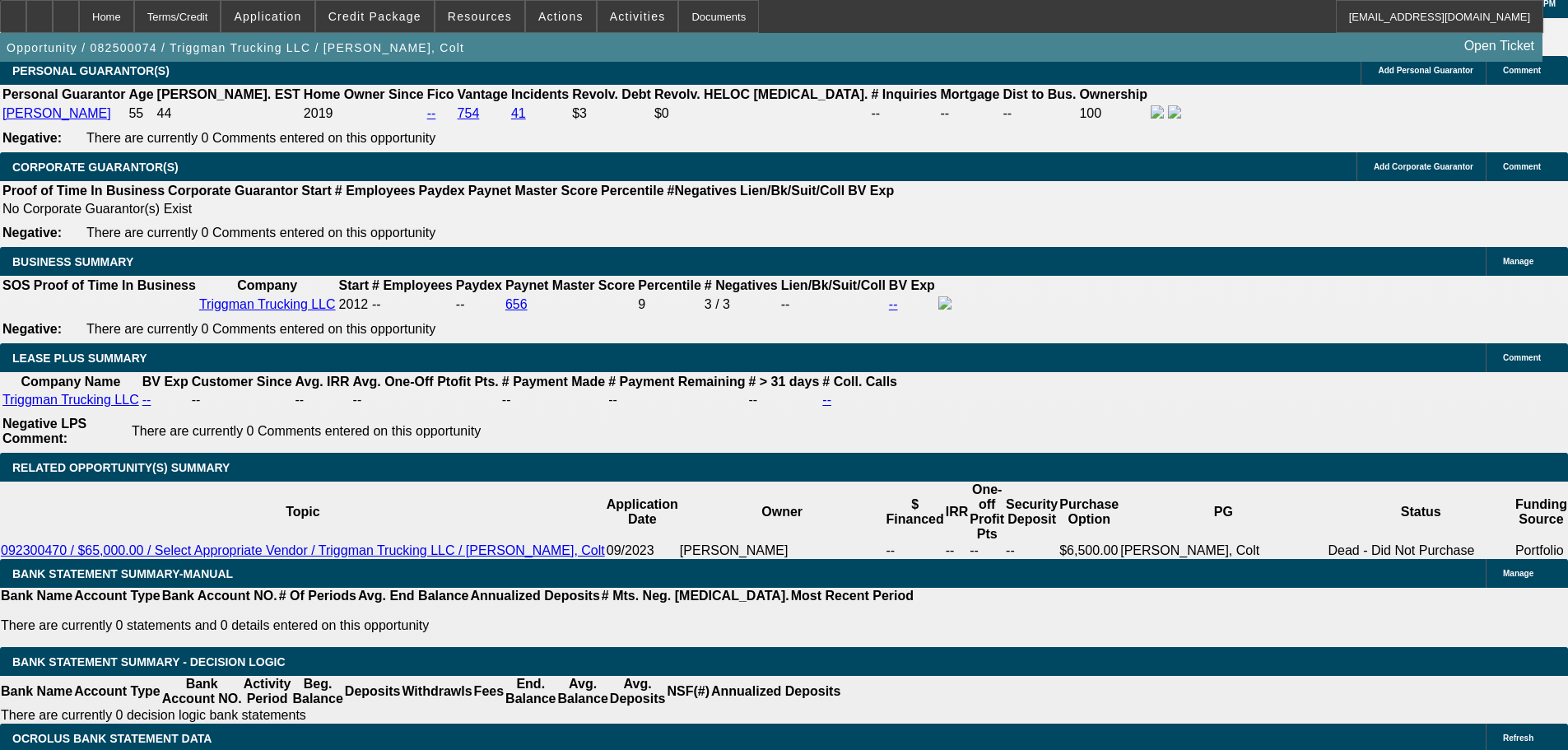
scroll to position [2511, 0]
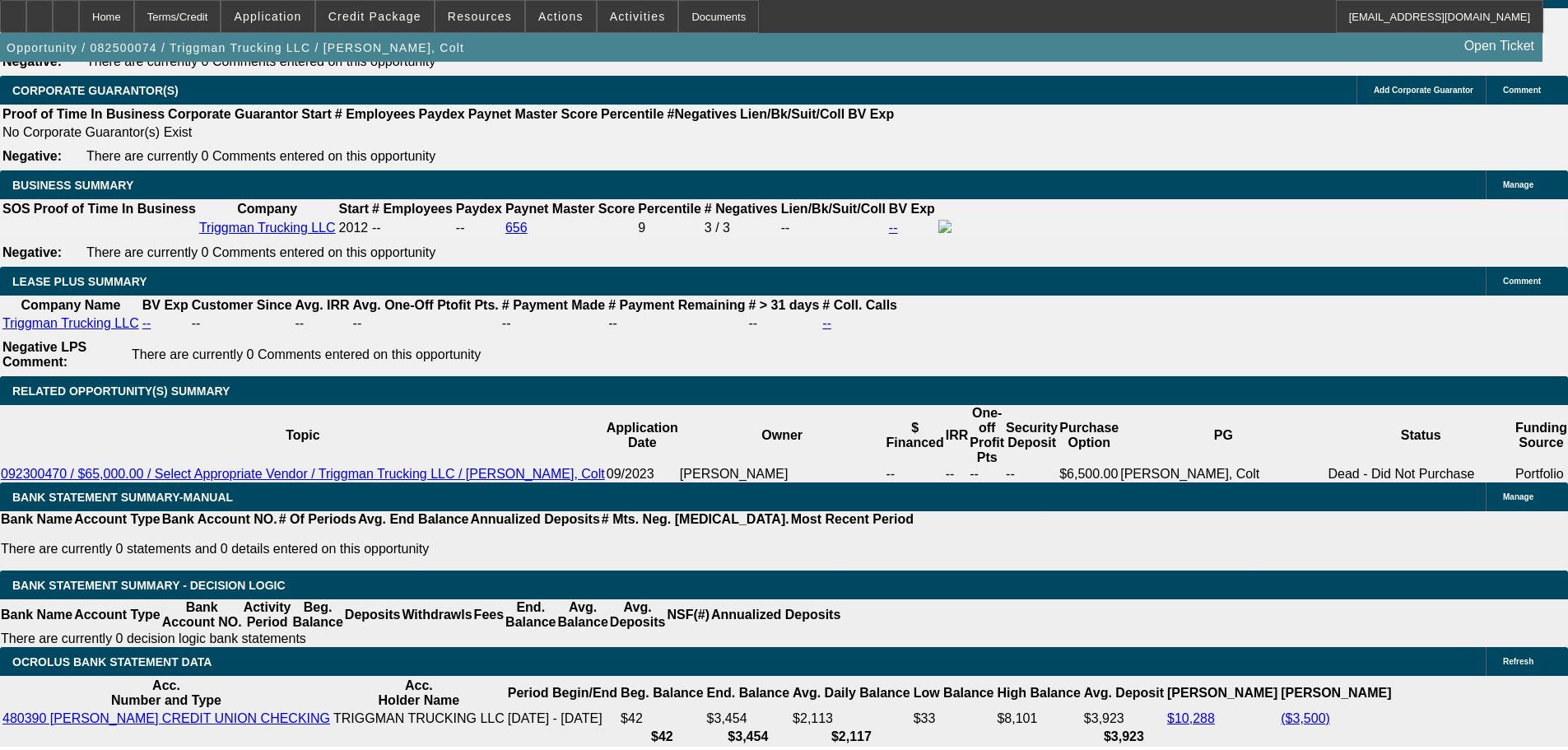
scroll to position [2594, 0]
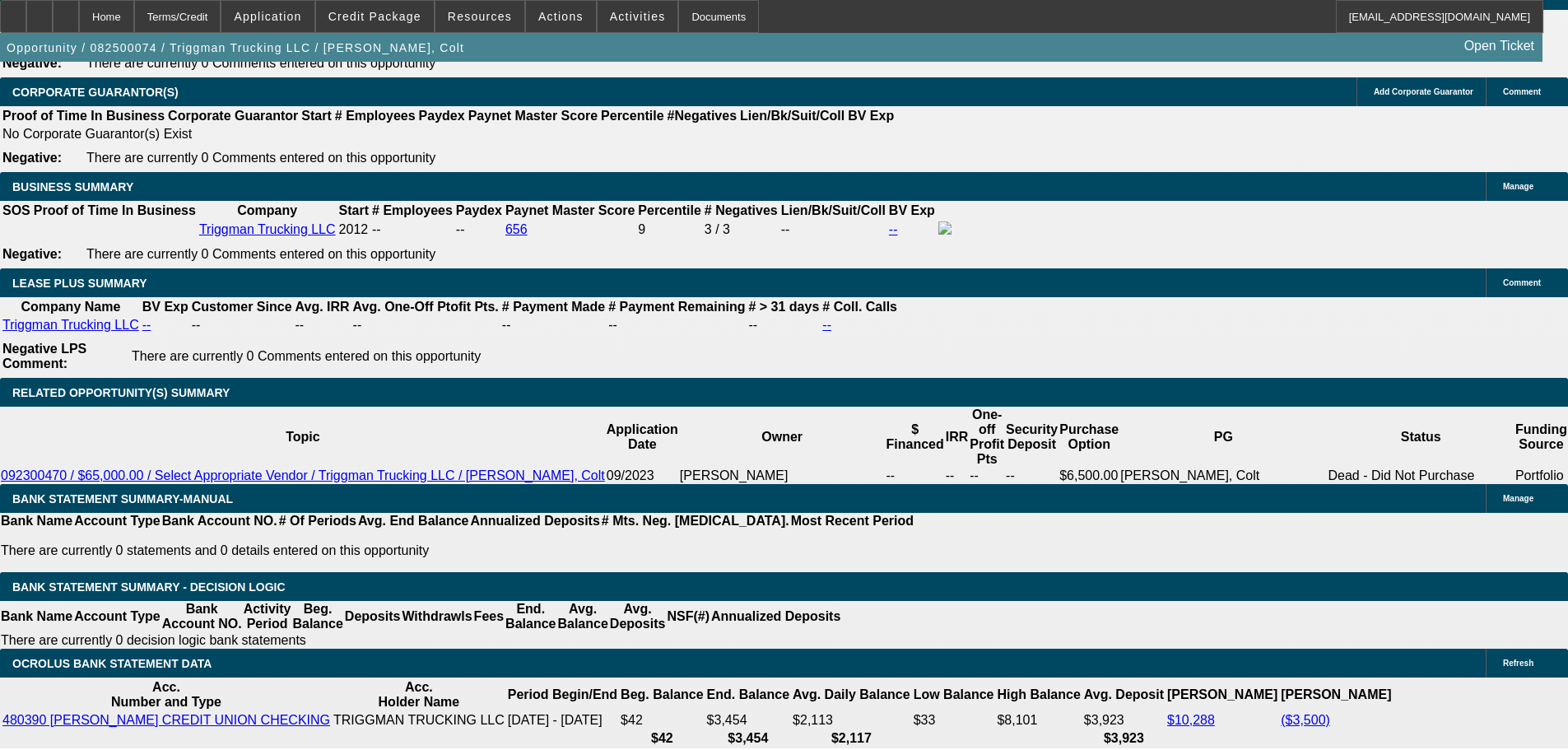
click at [391, 21] on span "Credit Package" at bounding box center [374, 16] width 93 height 13
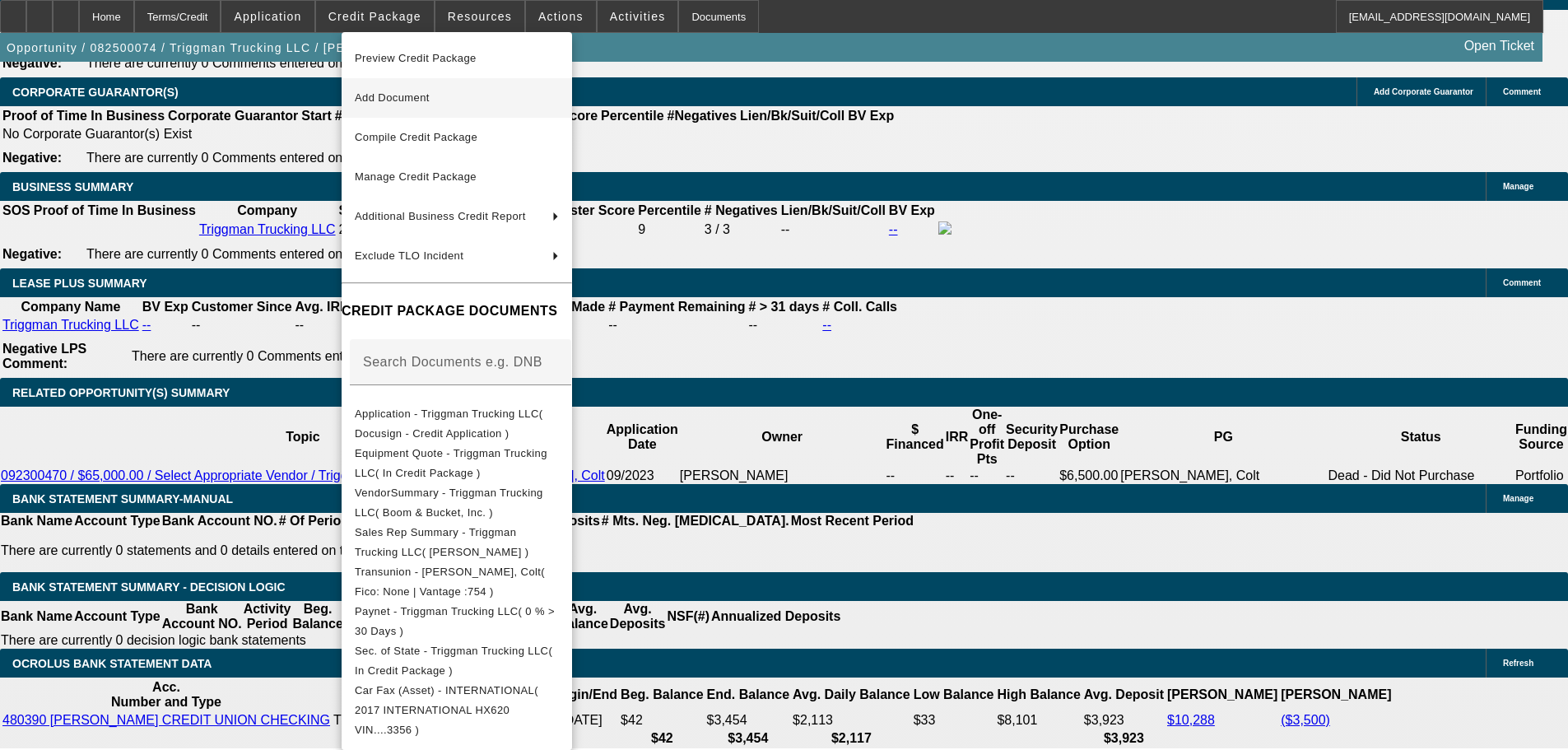
click at [385, 94] on span "Add Document" at bounding box center [392, 98] width 75 height 12
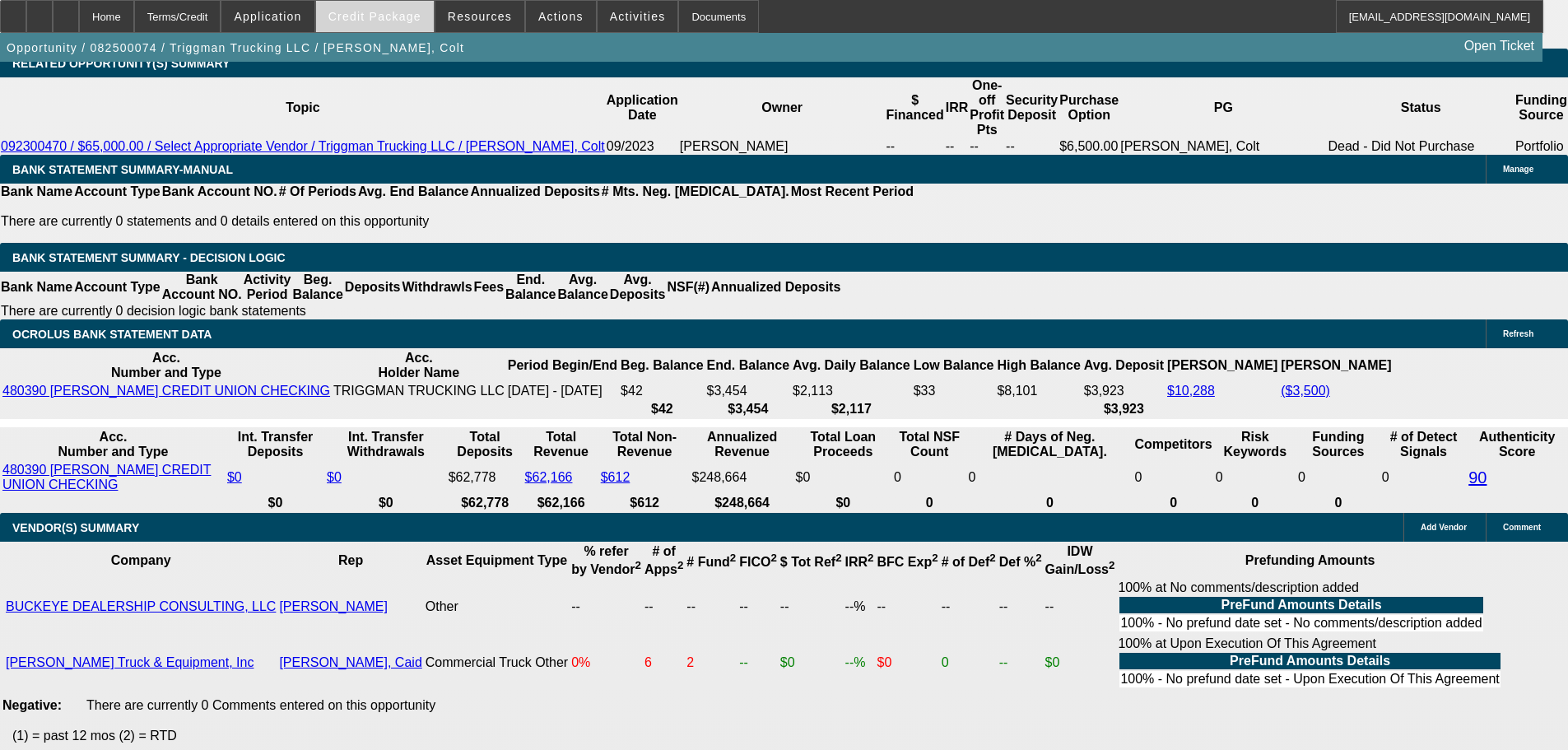
click at [371, 24] on span at bounding box center [374, 16] width 117 height 40
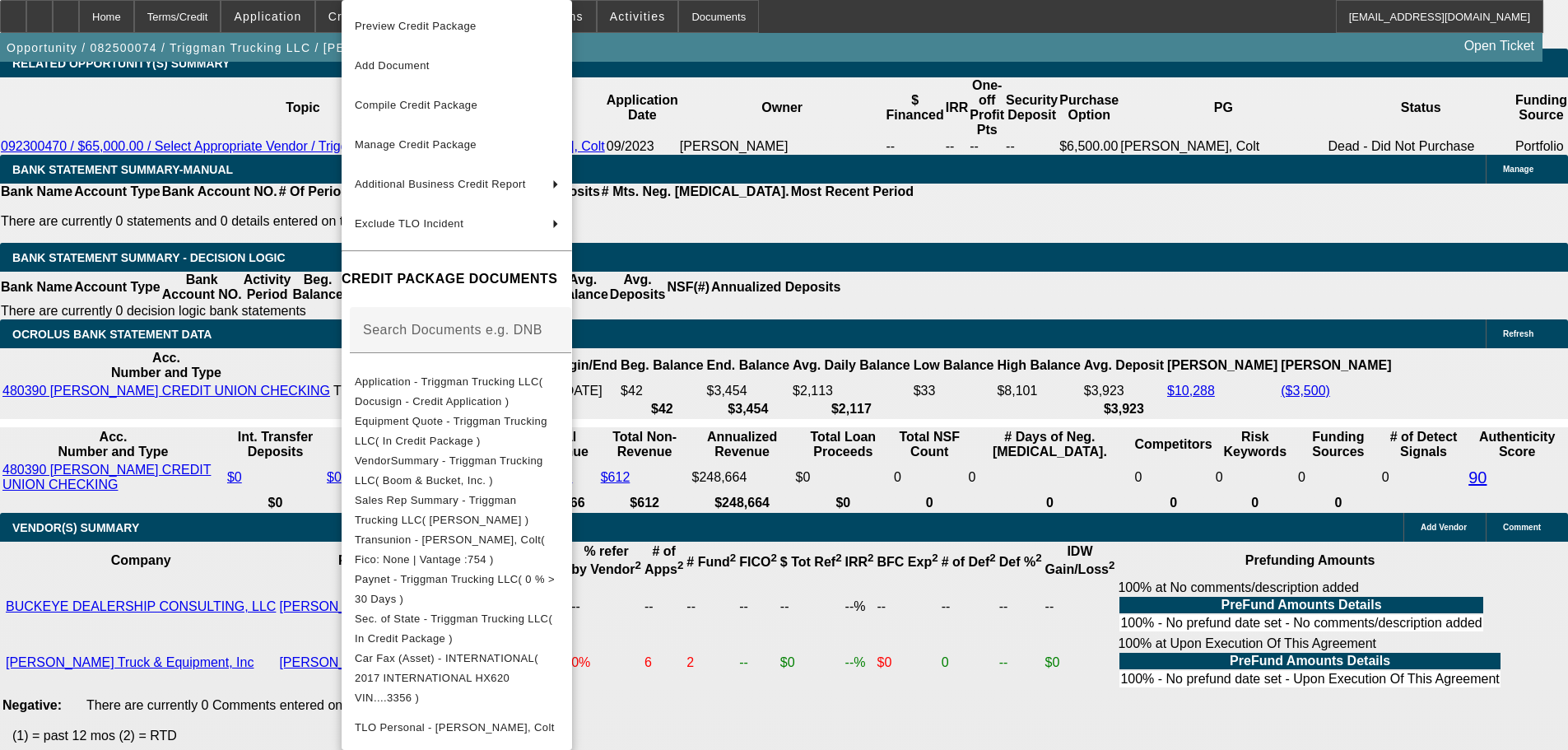
click at [235, 98] on div at bounding box center [784, 375] width 1568 height 750
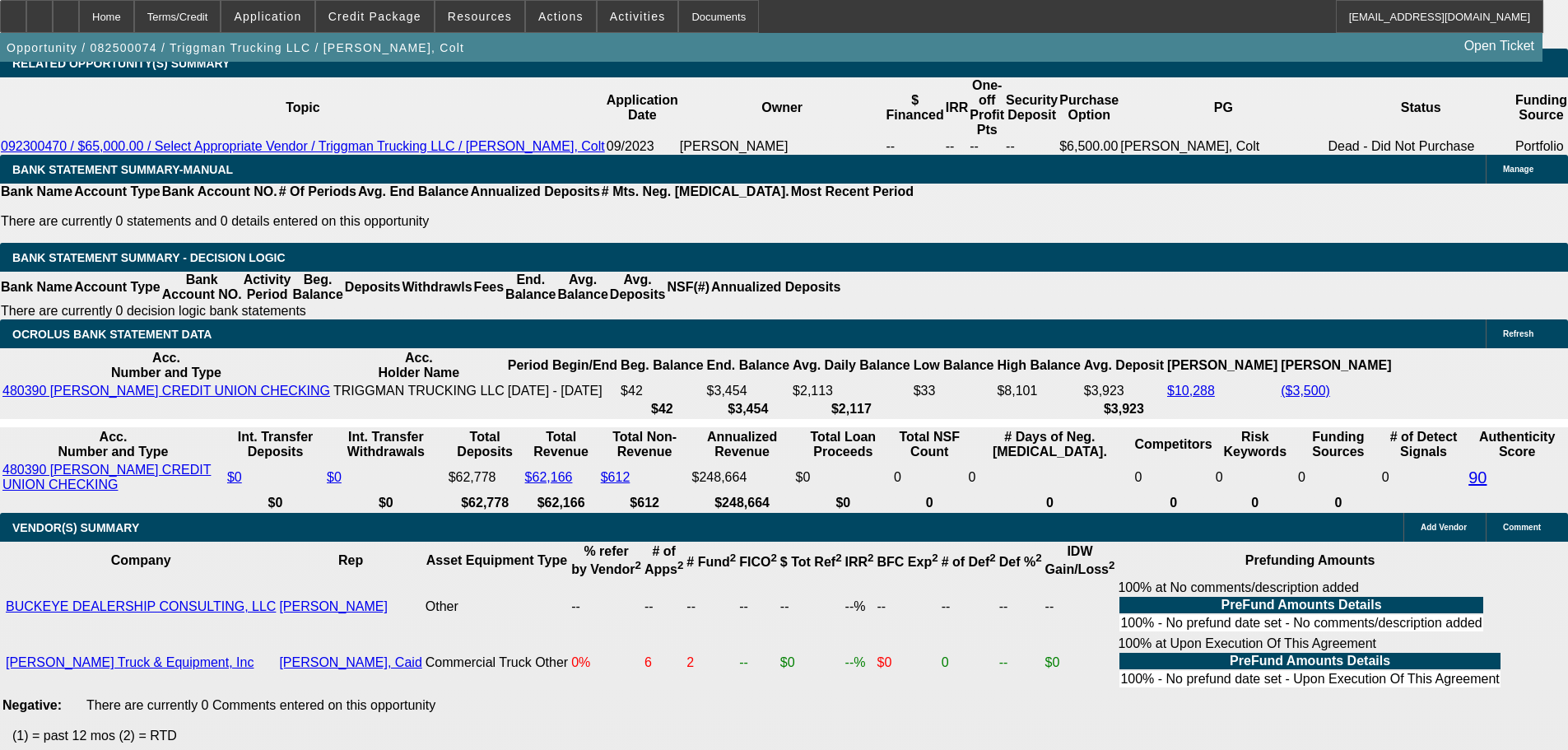
scroll to position [0, 0]
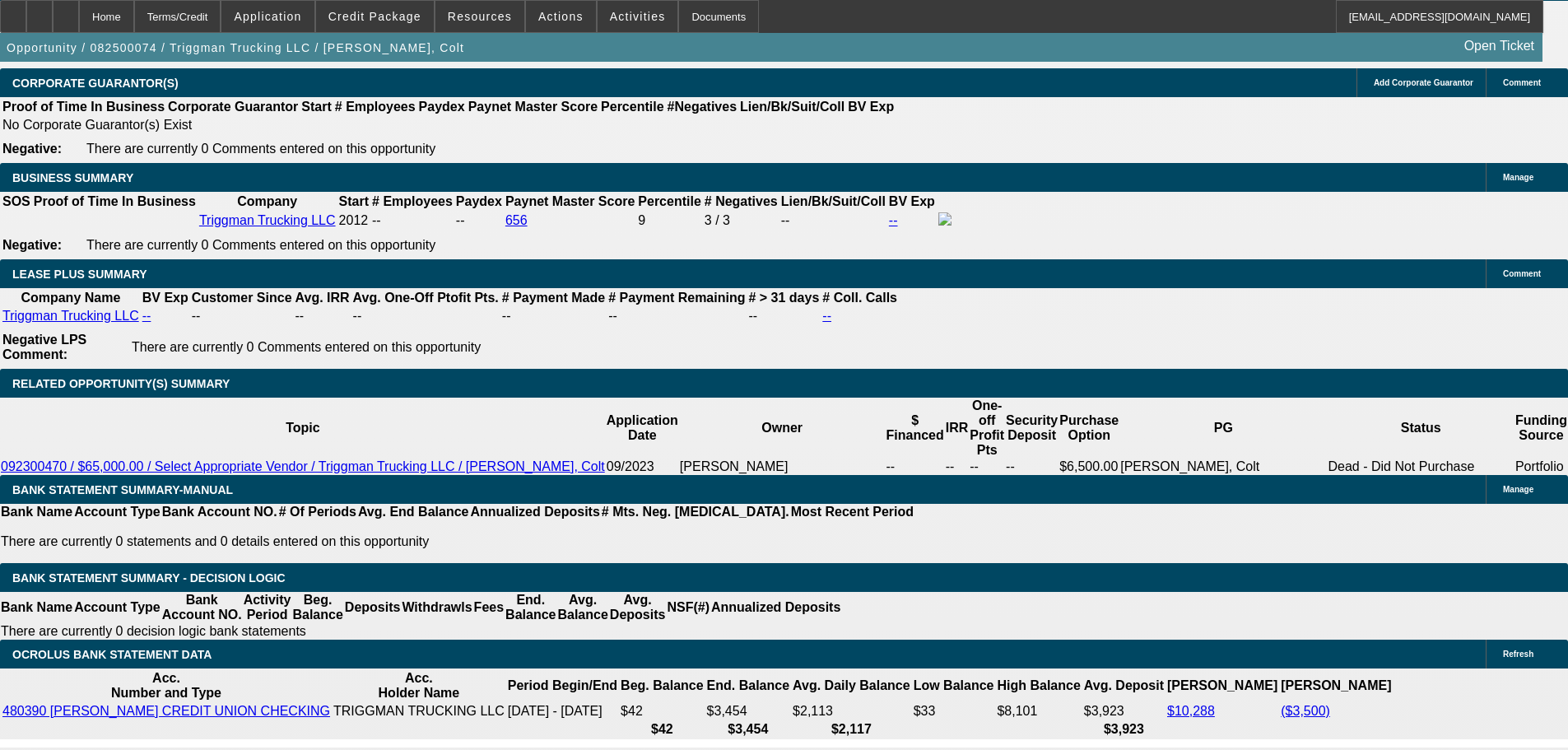
scroll to position [2594, 0]
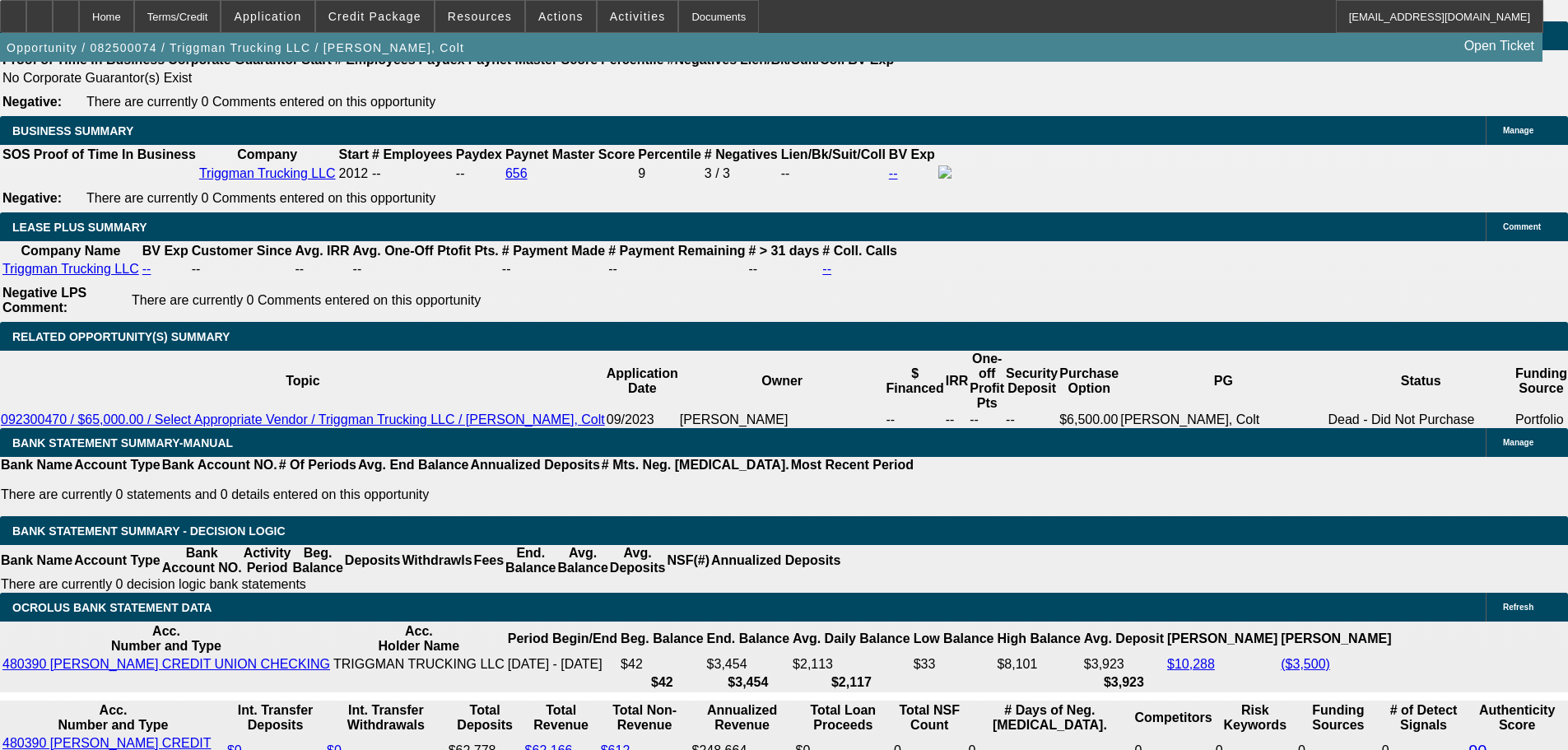
scroll to position [2511, 0]
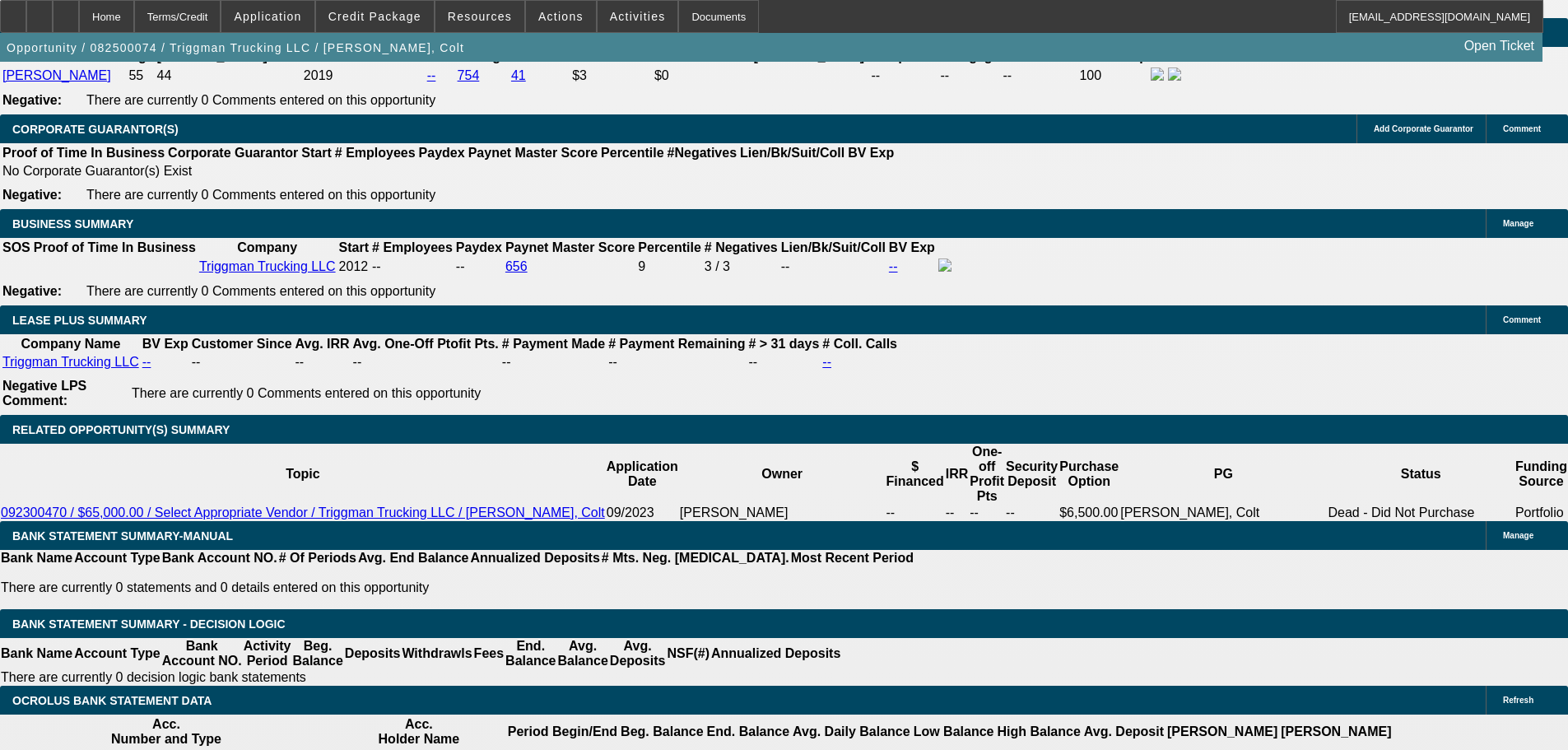
scroll to position [2594, 0]
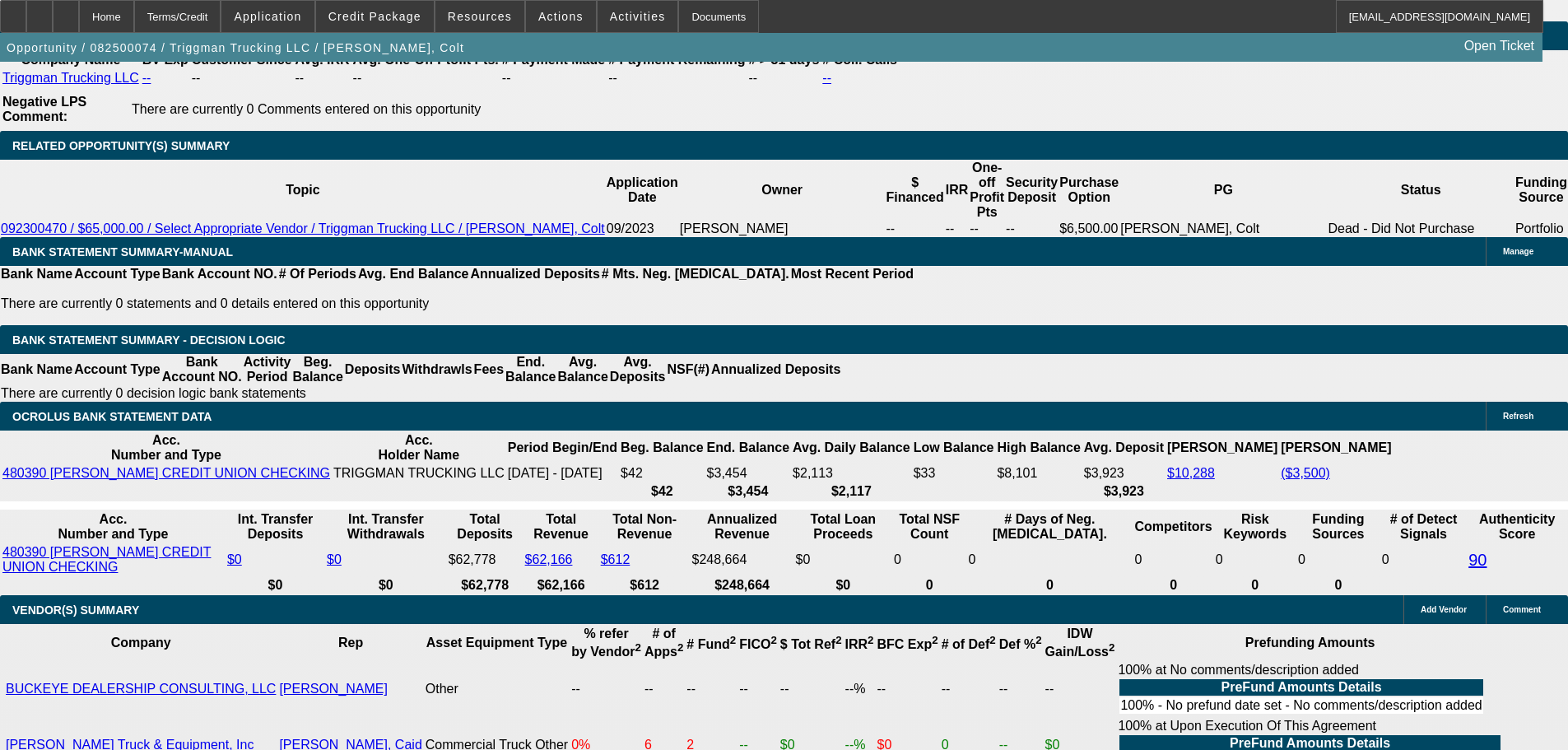
scroll to position [2511, 0]
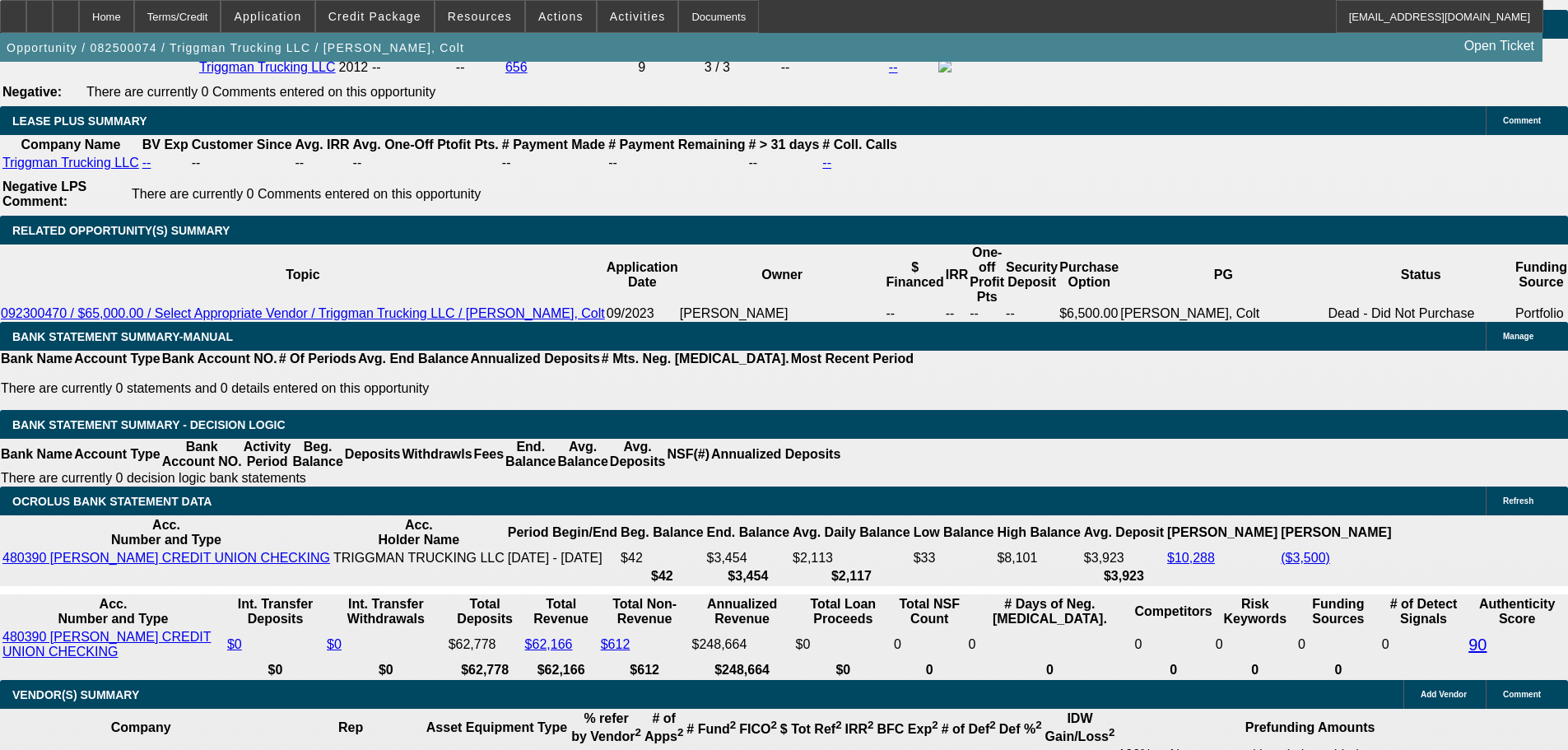
scroll to position [2841, 0]
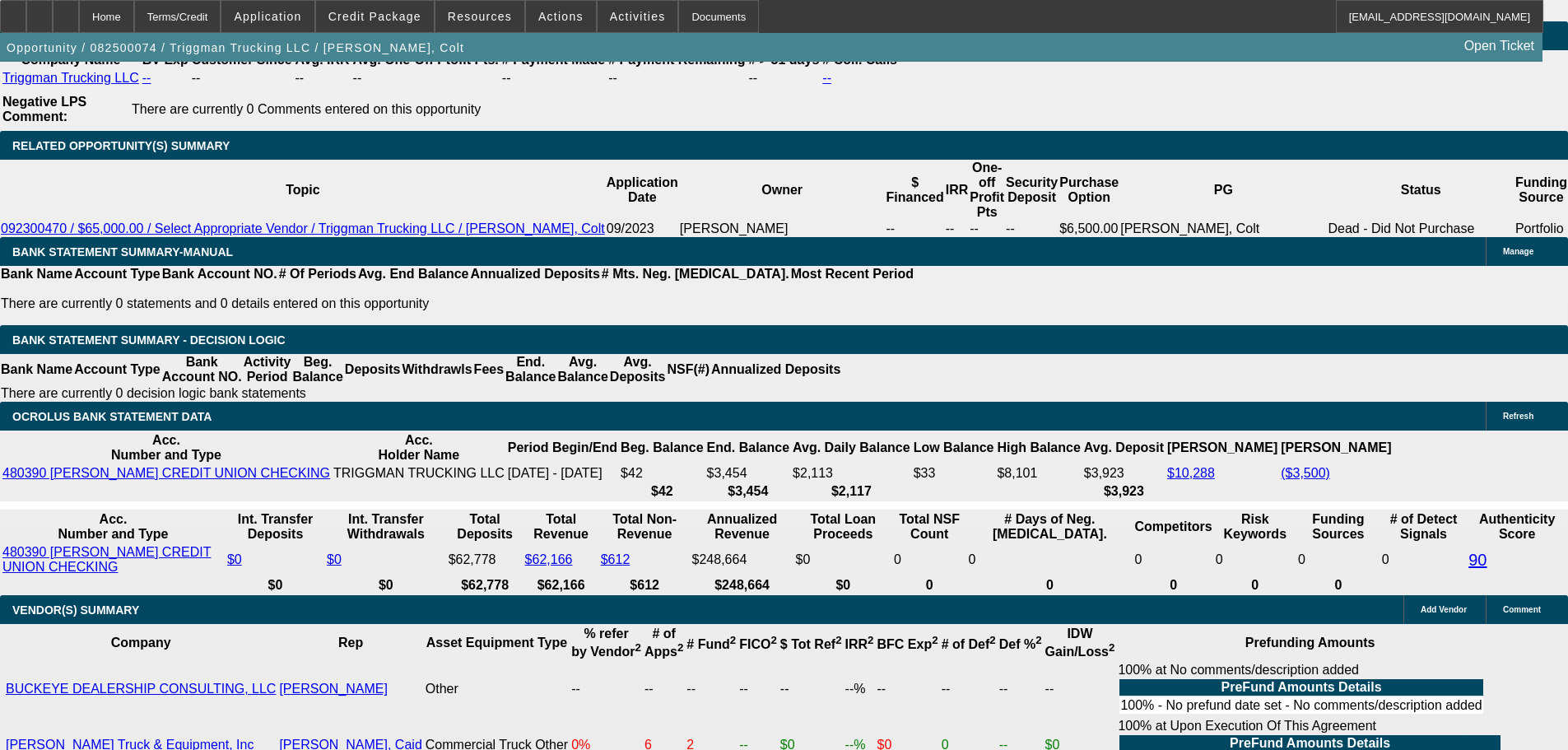
scroll to position [110, 0]
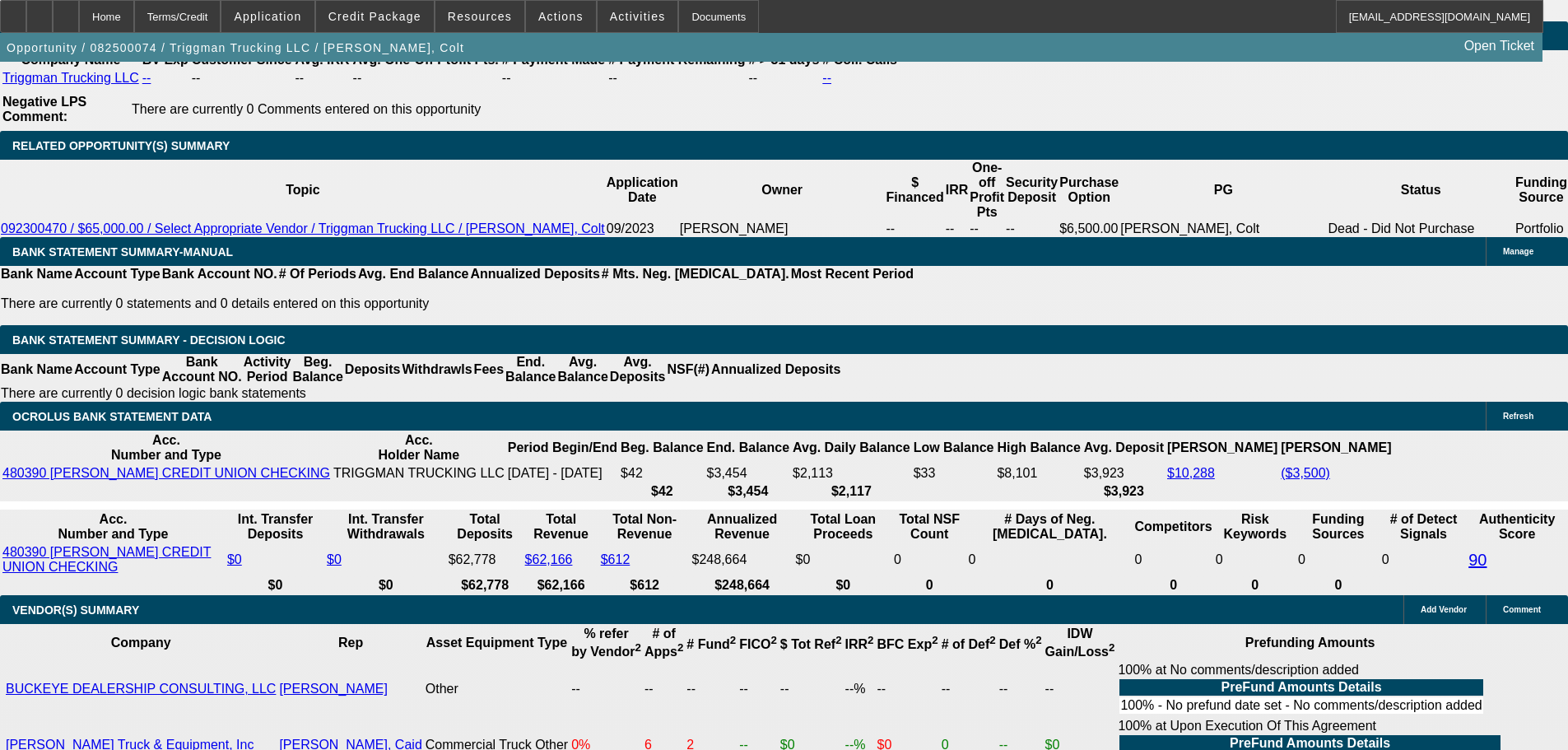
type input "2510"
type input "UNKNOWN"
type input "15.6"
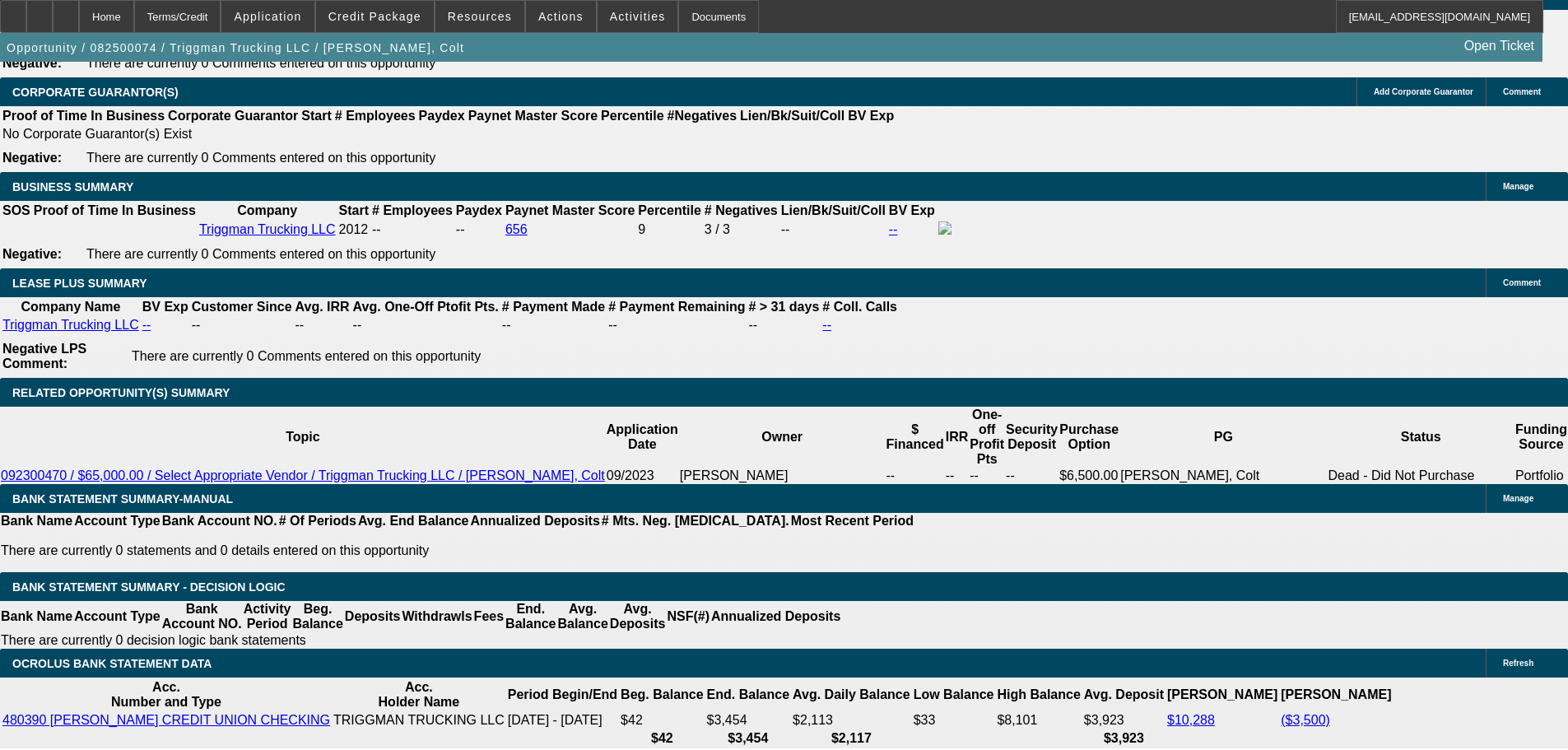
type input "$2,510.00"
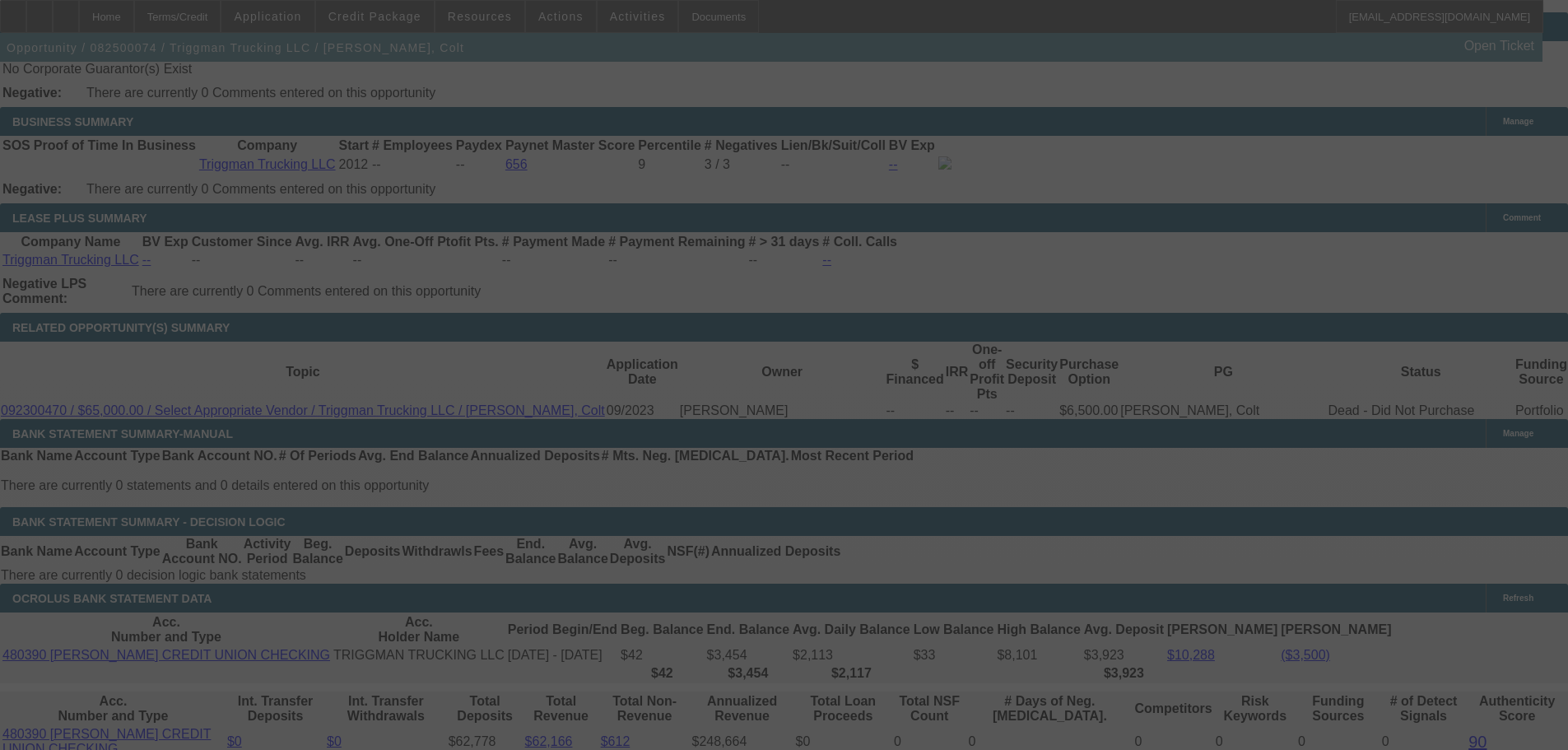
scroll to position [2758, 0]
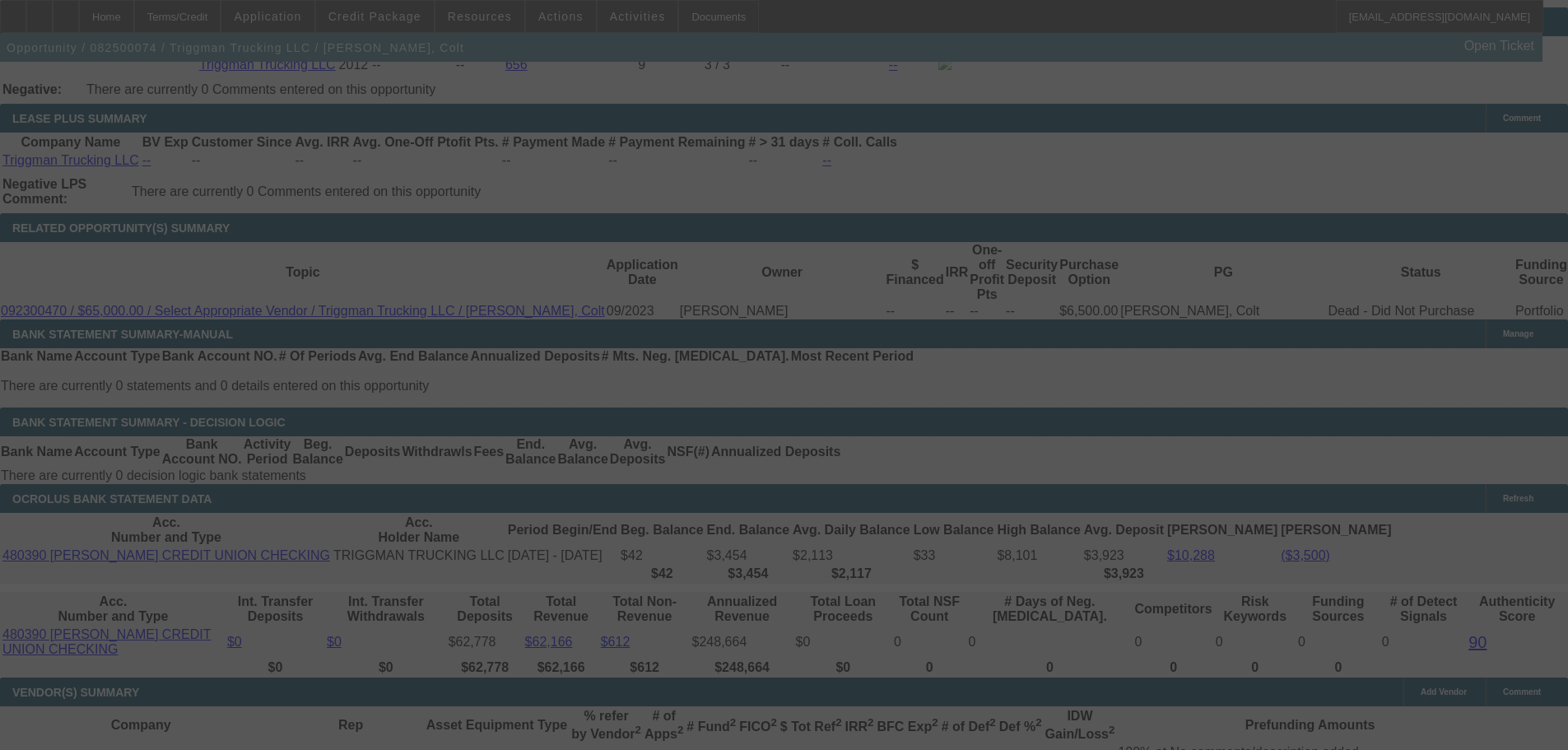
select select "0"
select select "2"
select select "0"
select select "6"
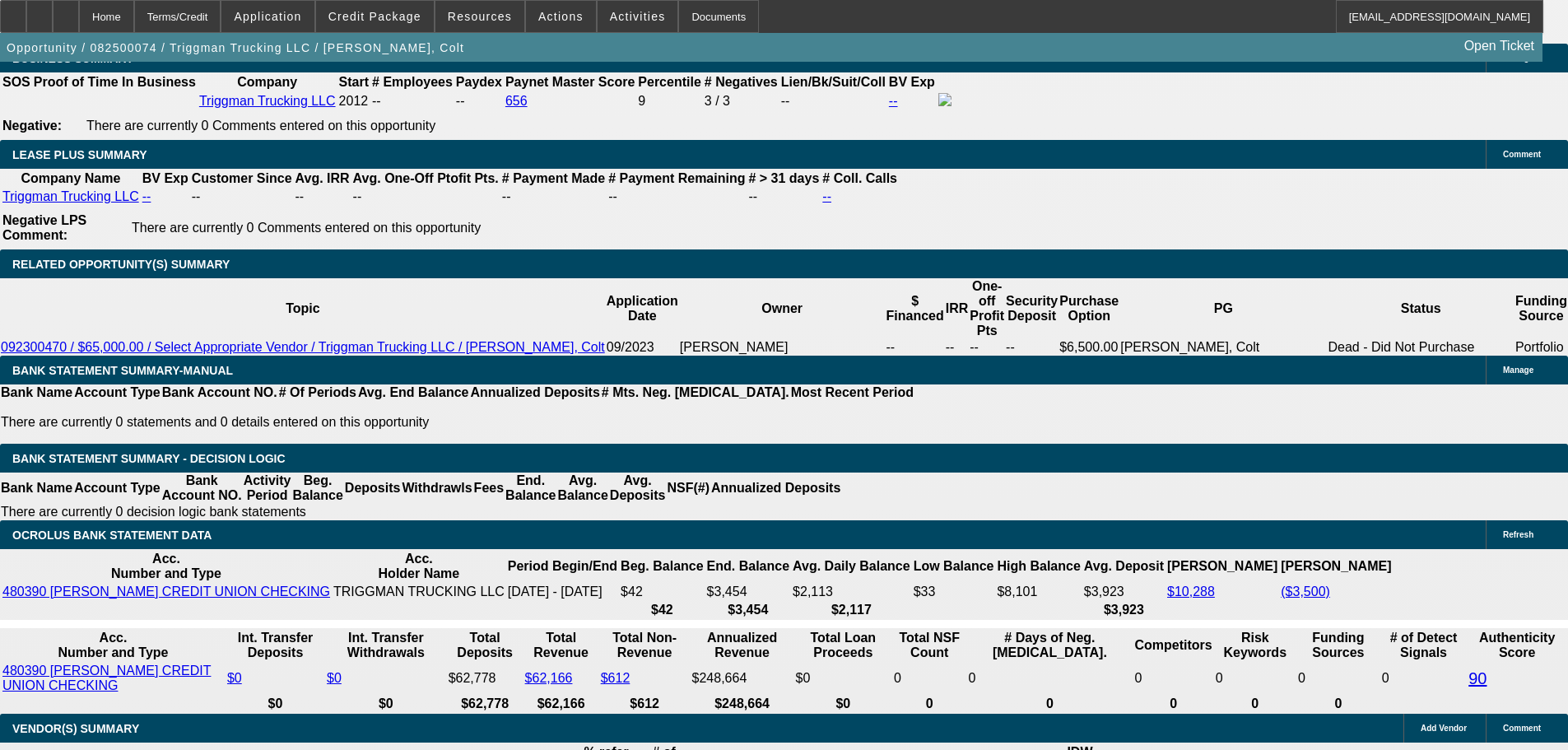
scroll to position [2832, 0]
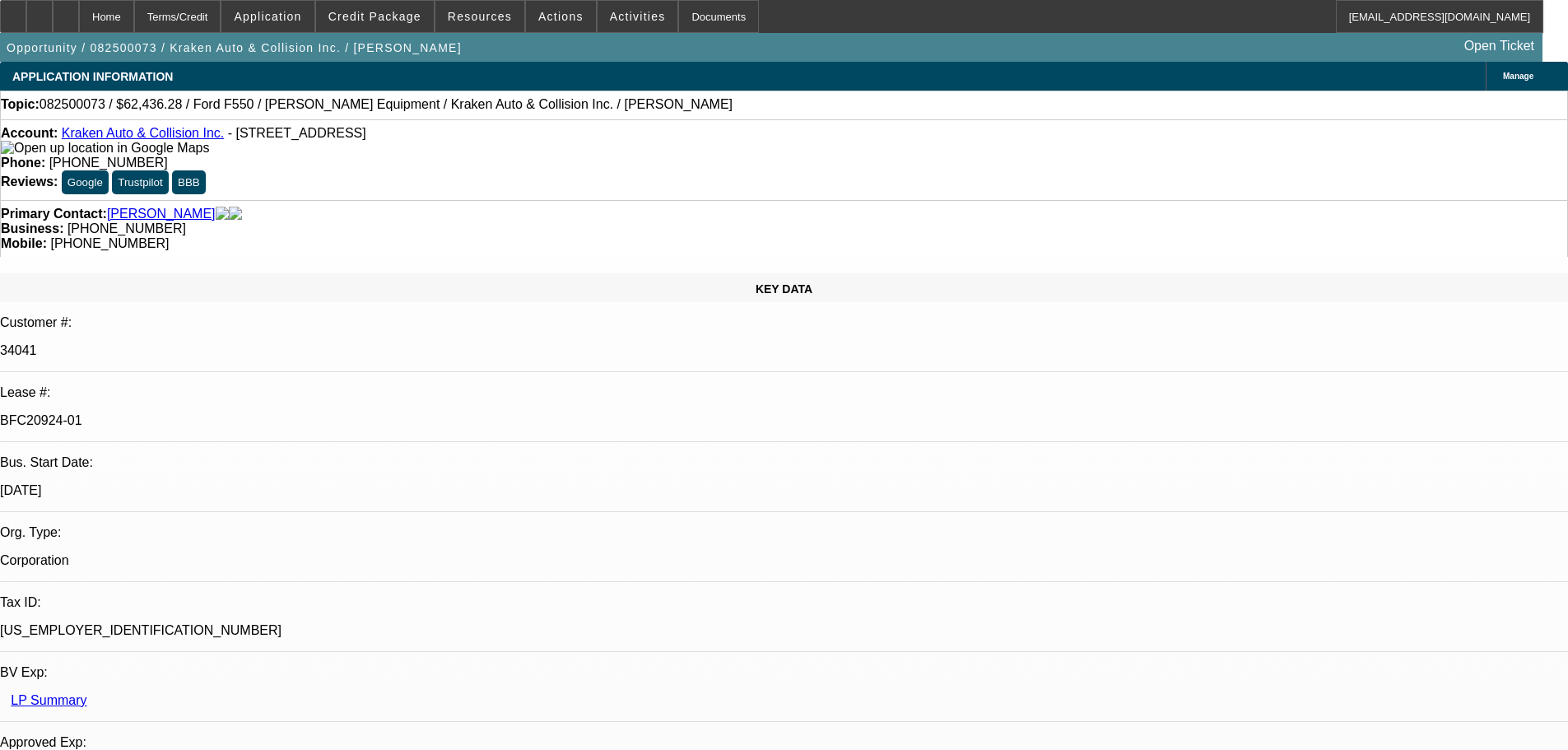
select select "0"
select select "3"
select select "0.1"
select select "4"
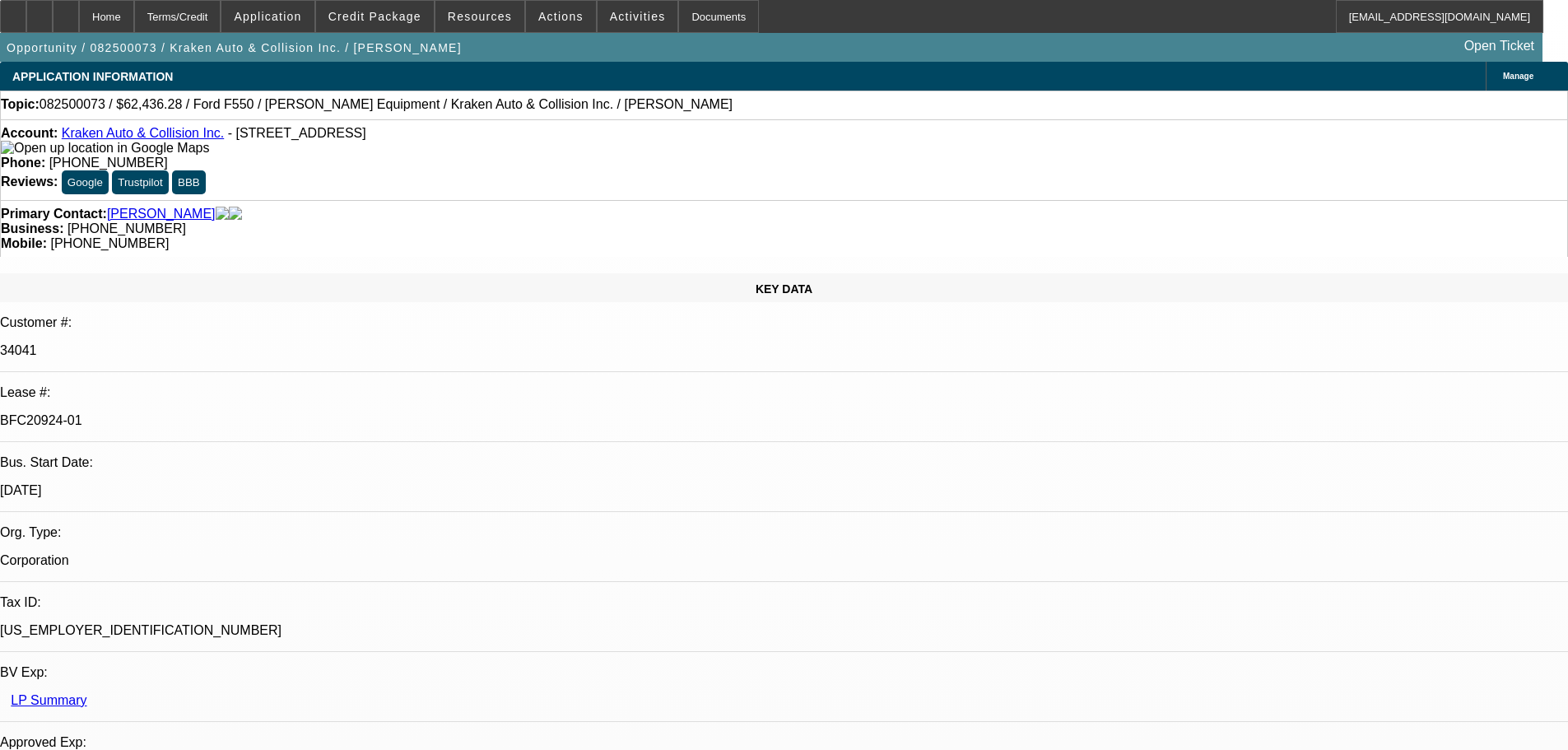
select select "0"
select select "0.1"
select select "4"
select select "0"
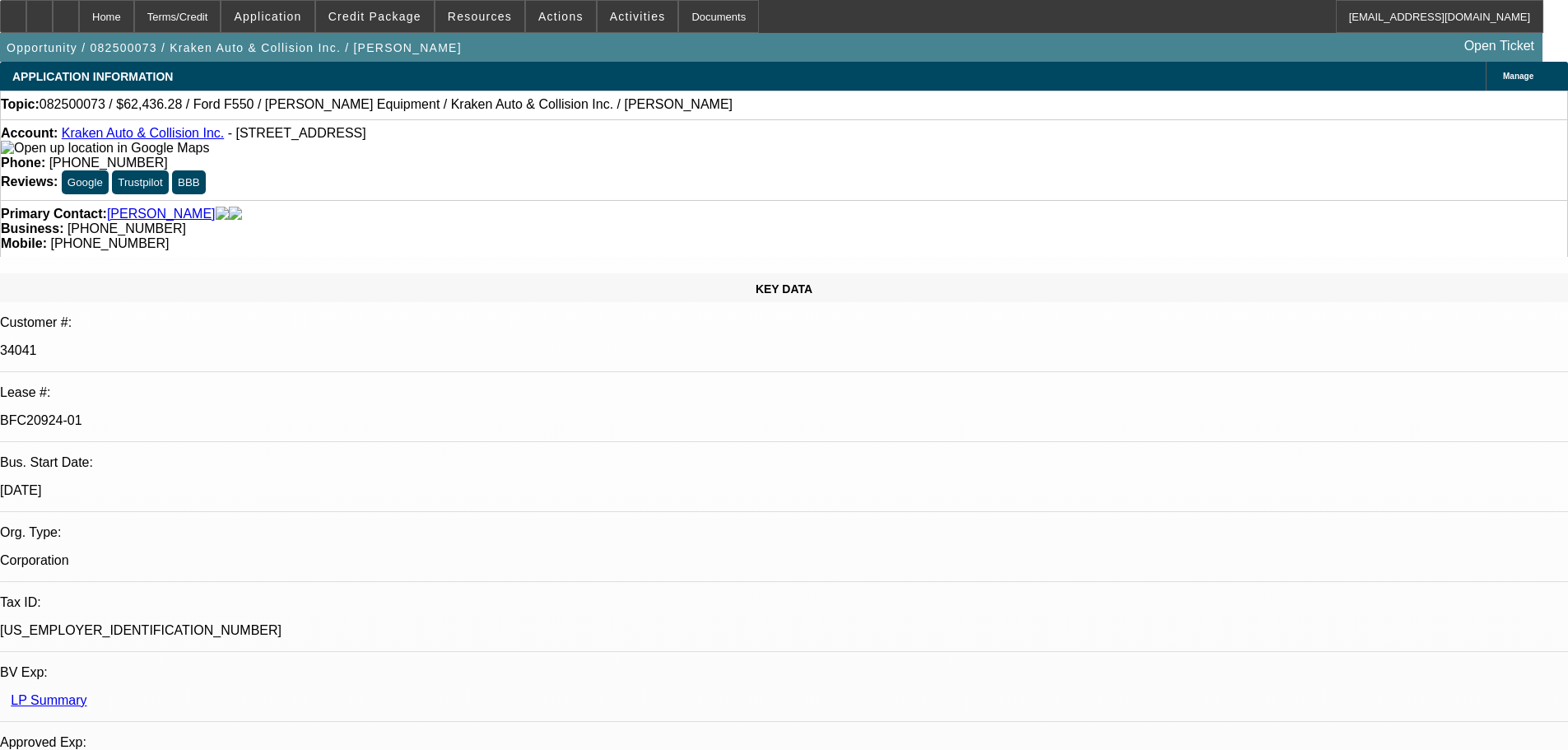
select select "0"
select select "0.1"
select select "4"
select select "0"
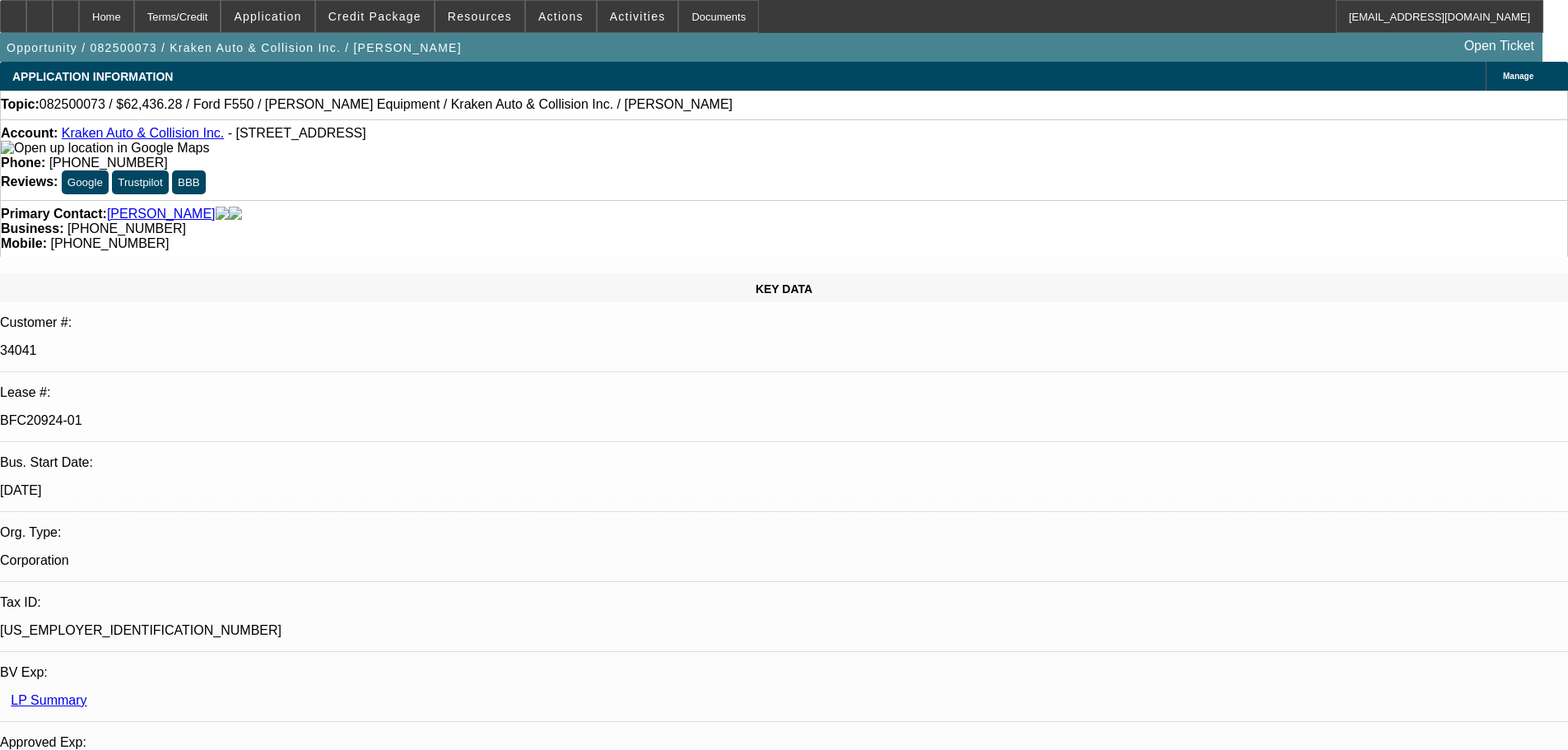
select select "0.1"
select select "4"
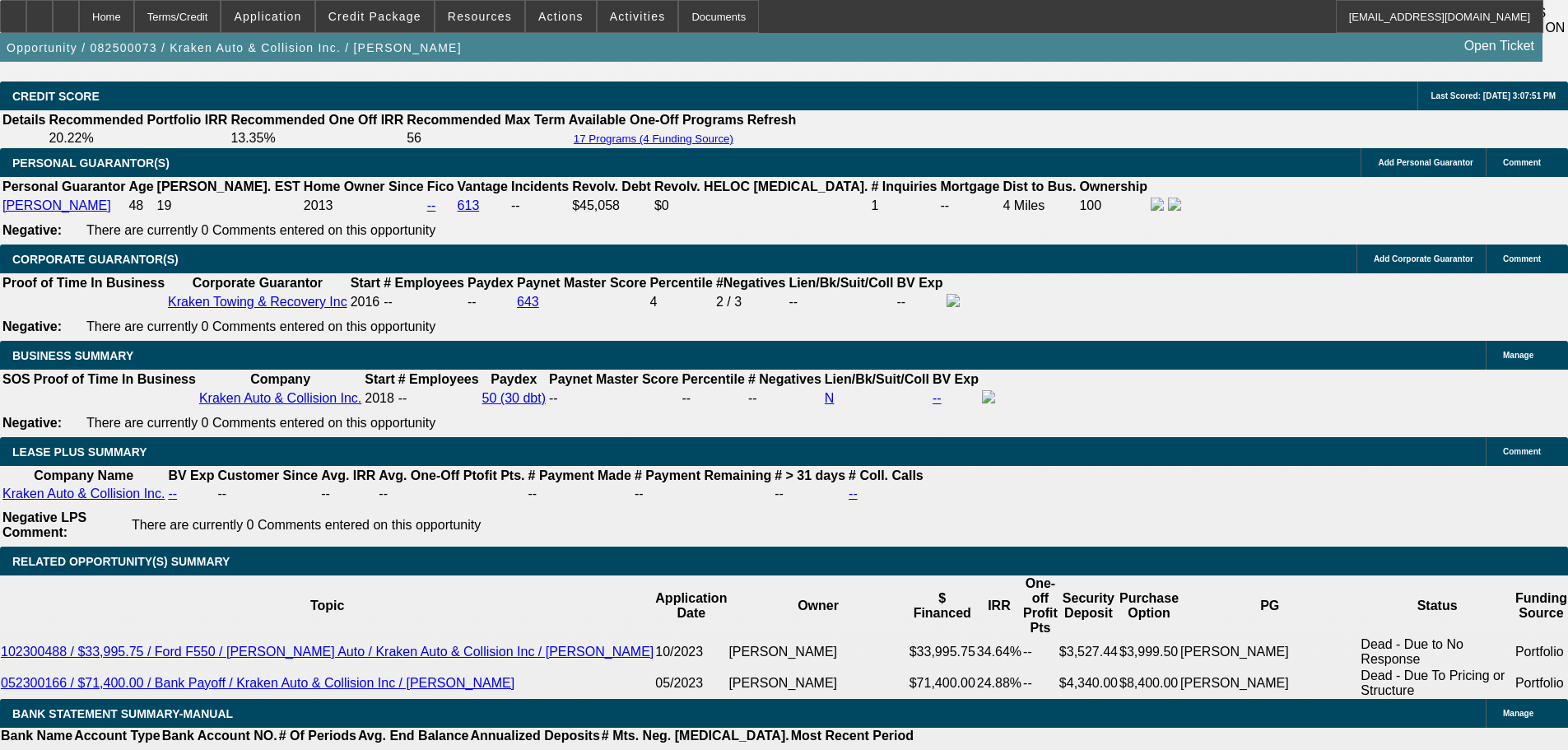
scroll to position [2883, 0]
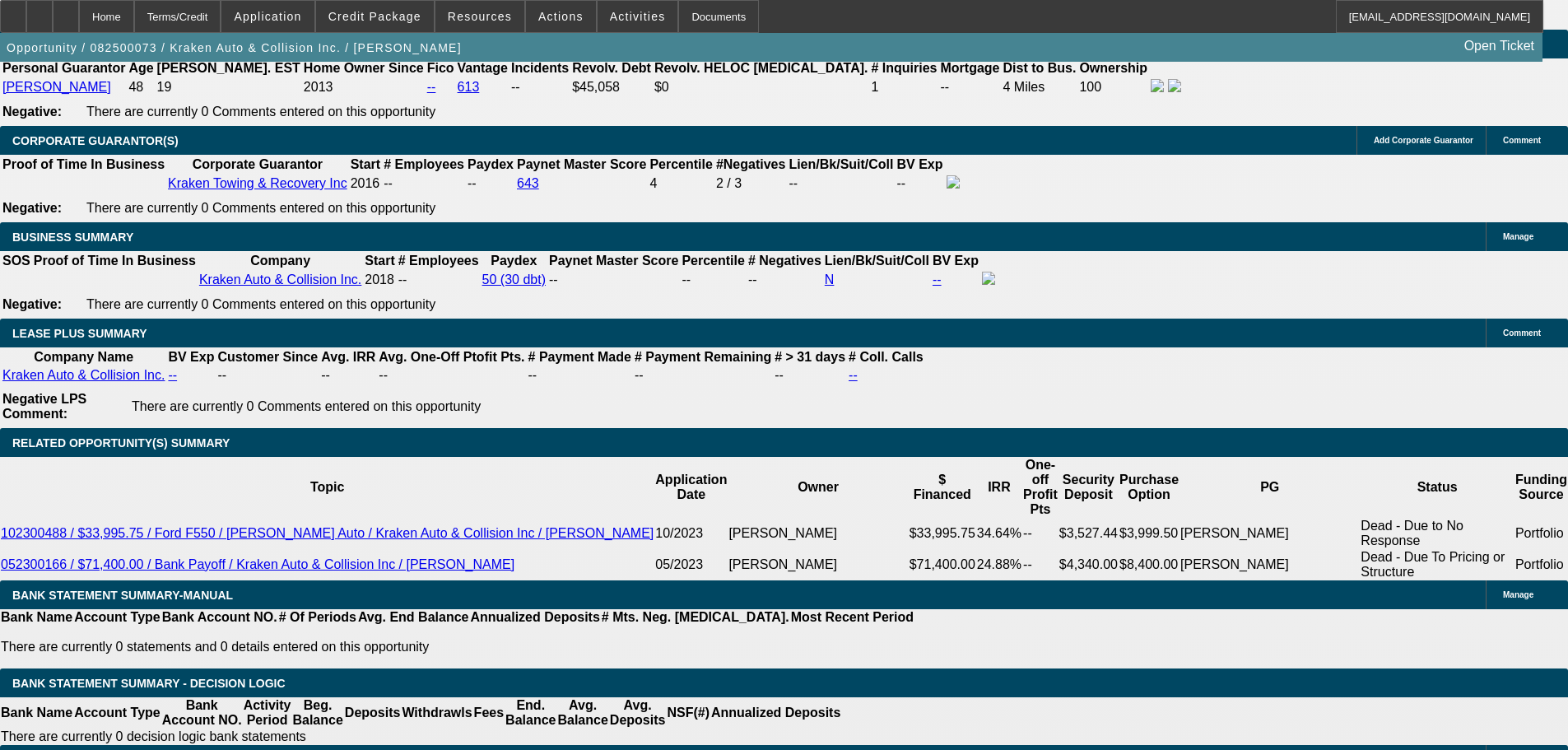
scroll to position [2471, 0]
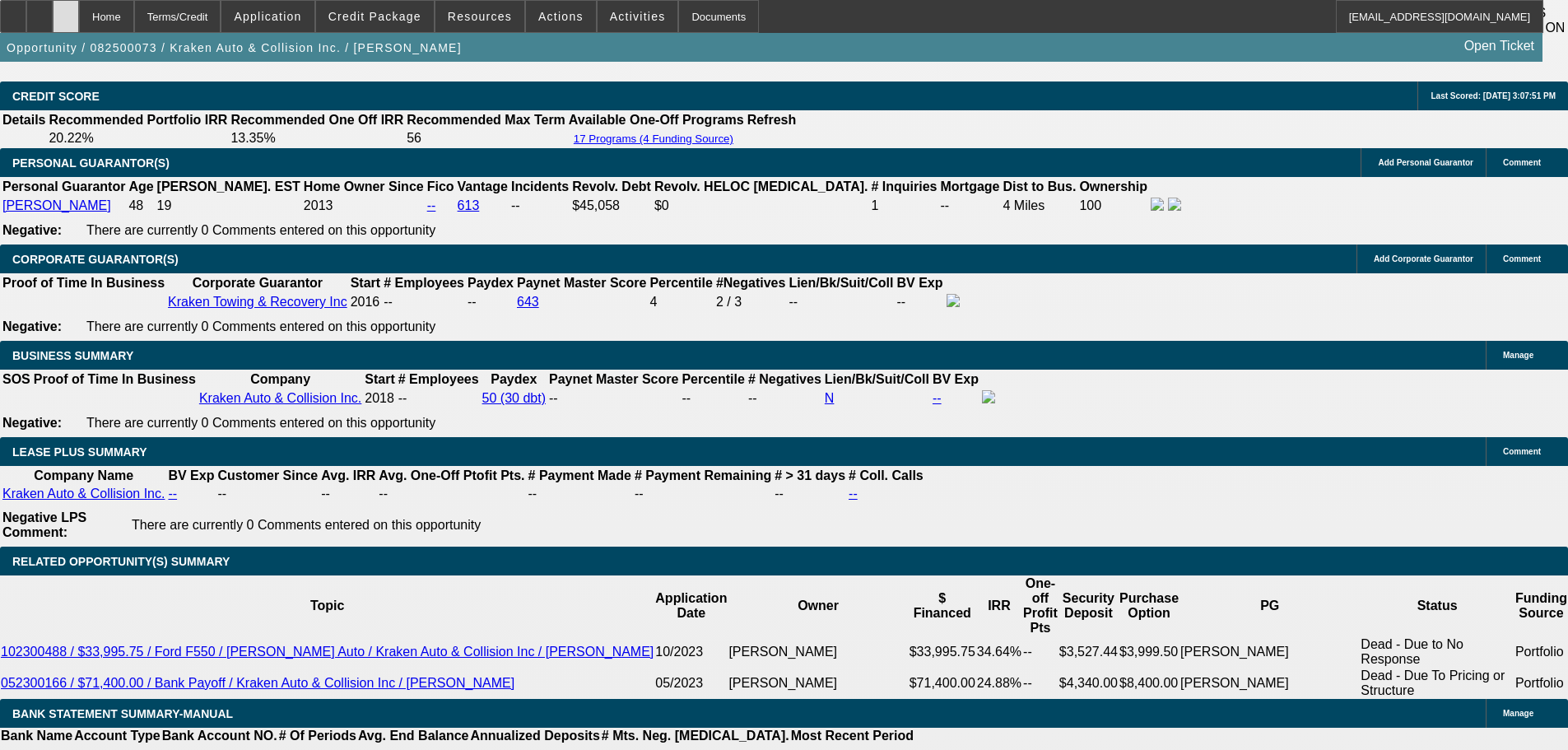
click at [79, 5] on div at bounding box center [66, 16] width 26 height 33
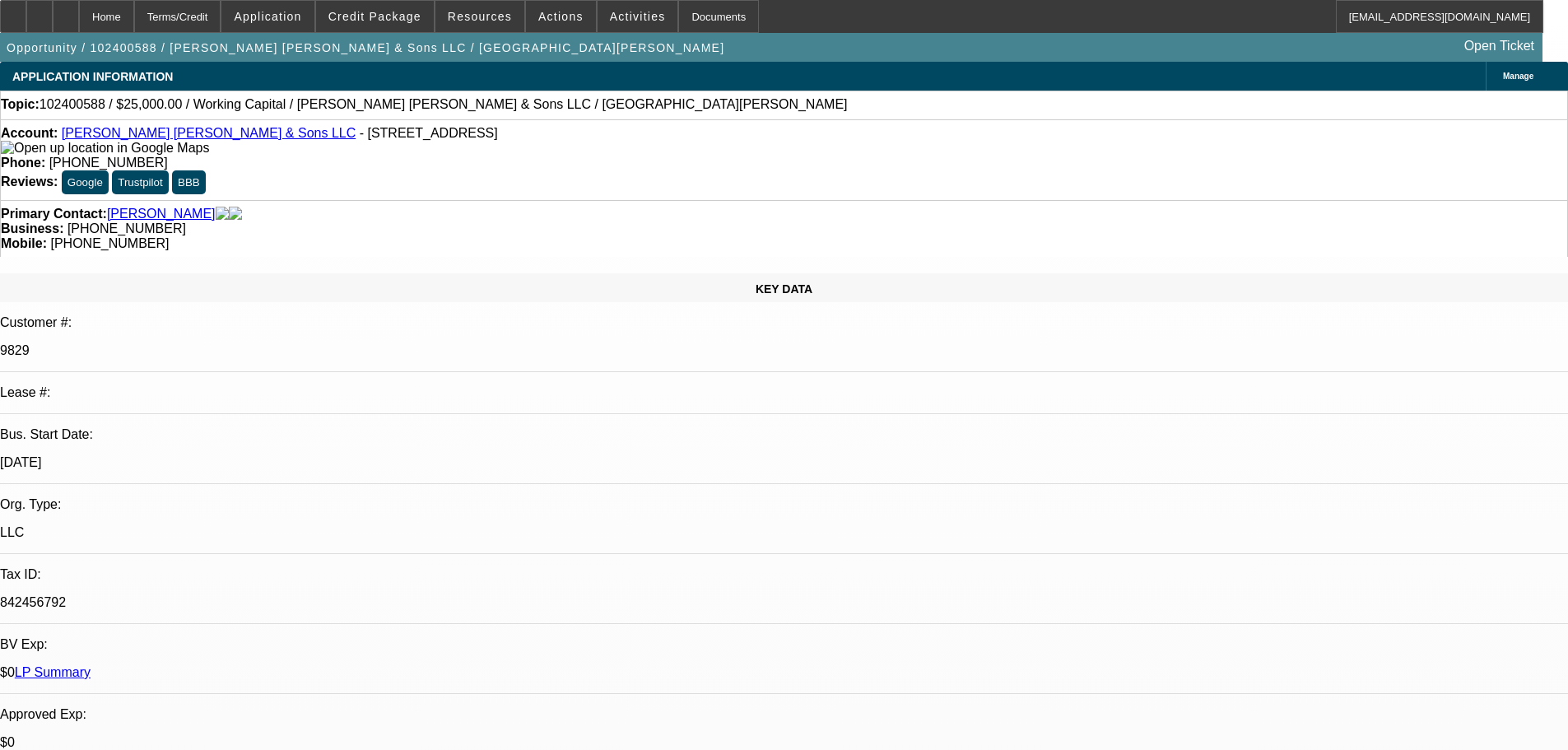
select select "0"
select select "2"
select select "0"
select select "6"
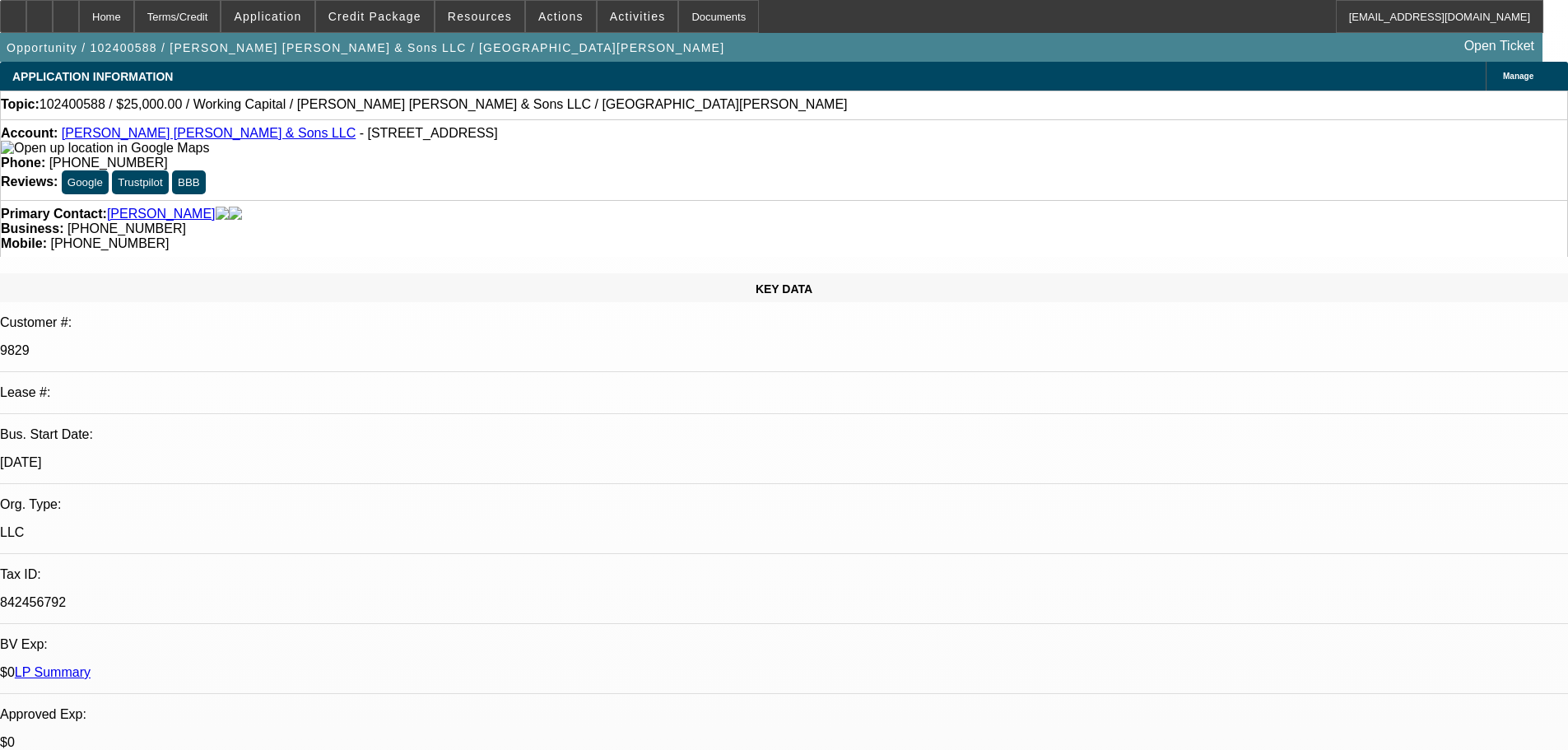
select select "0"
select select "2"
select select "0"
select select "6"
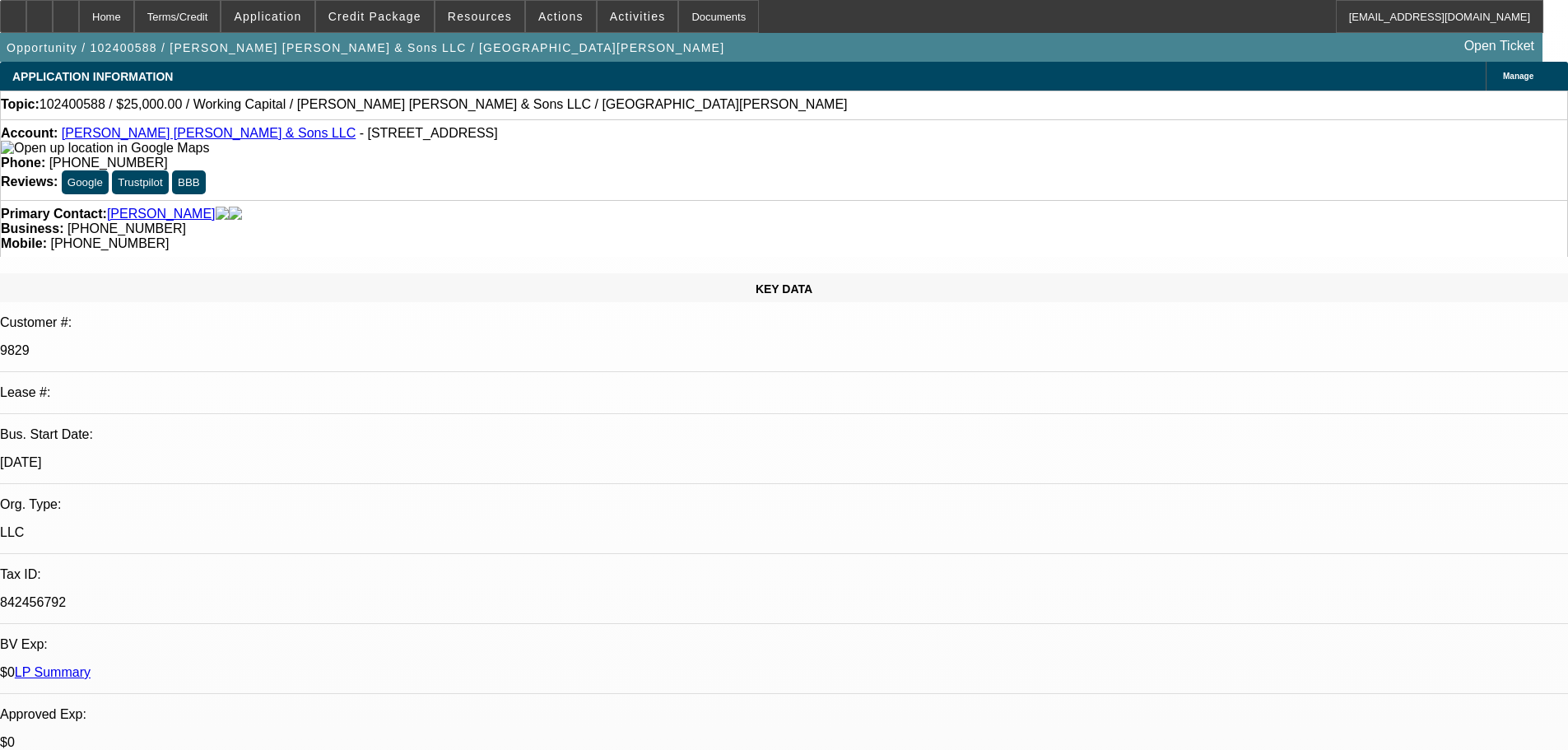
select select "0"
select select "2"
select select "0"
select select "6"
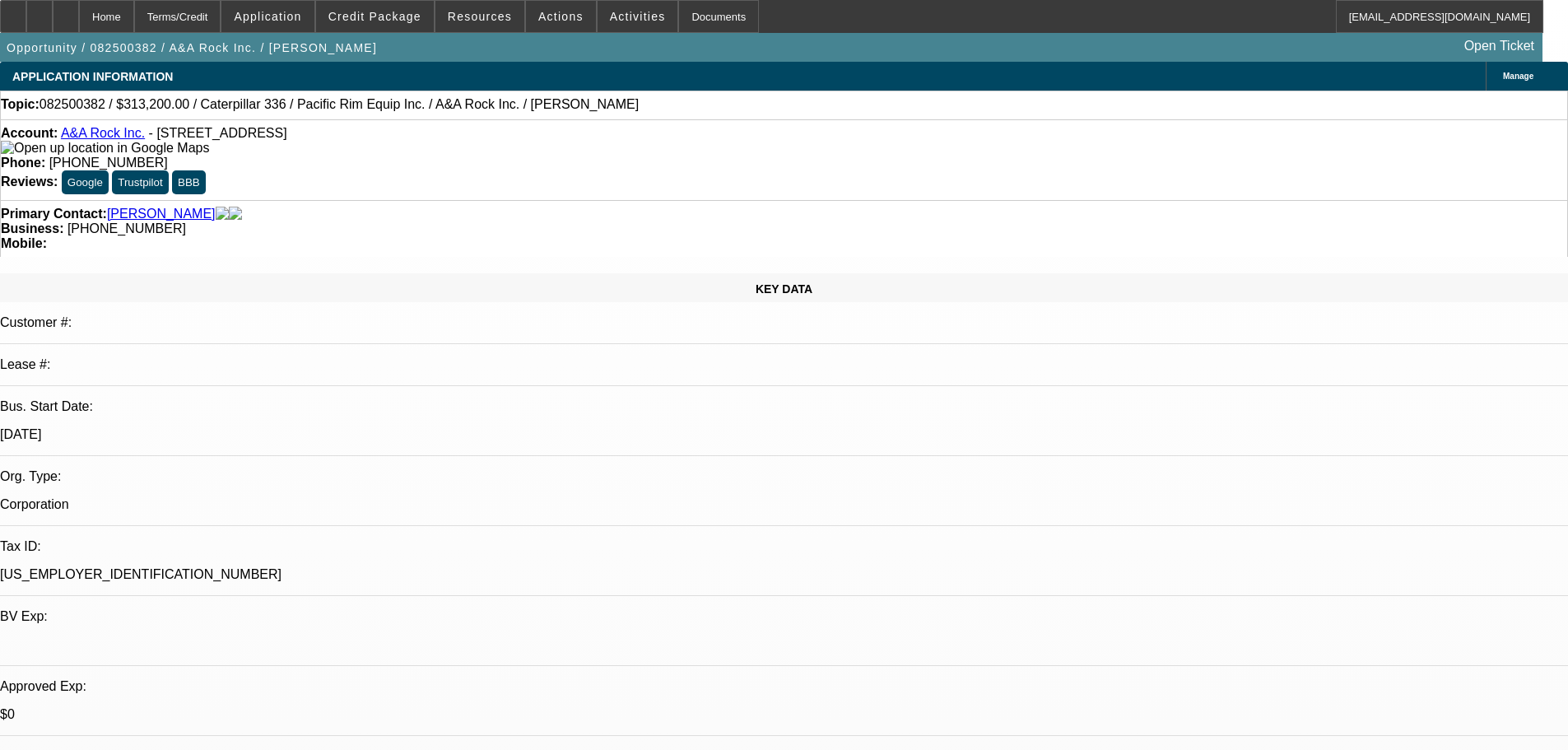
select select "0"
select select "2"
select select "0"
select select "6"
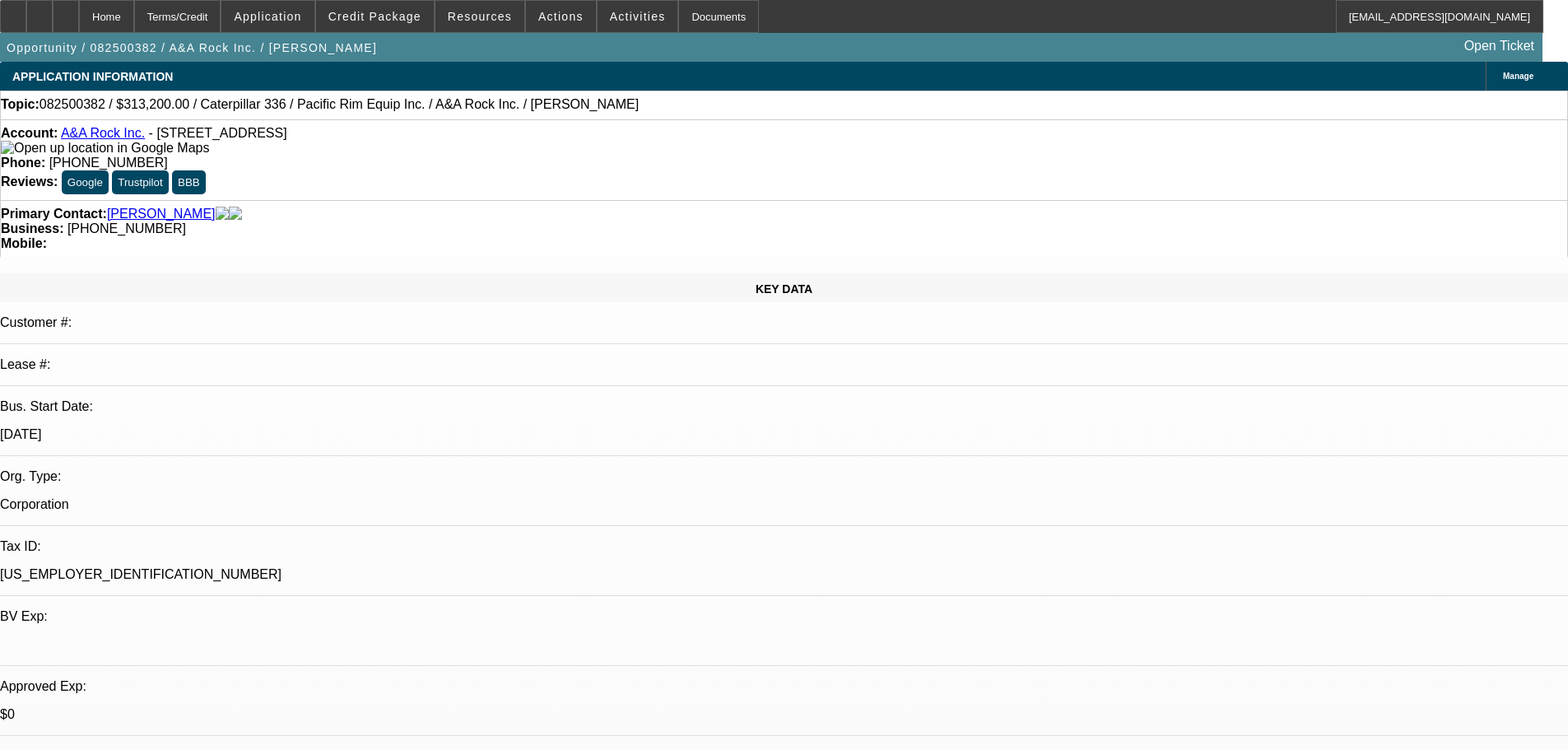
select select "0"
select select "2"
select select "0"
select select "6"
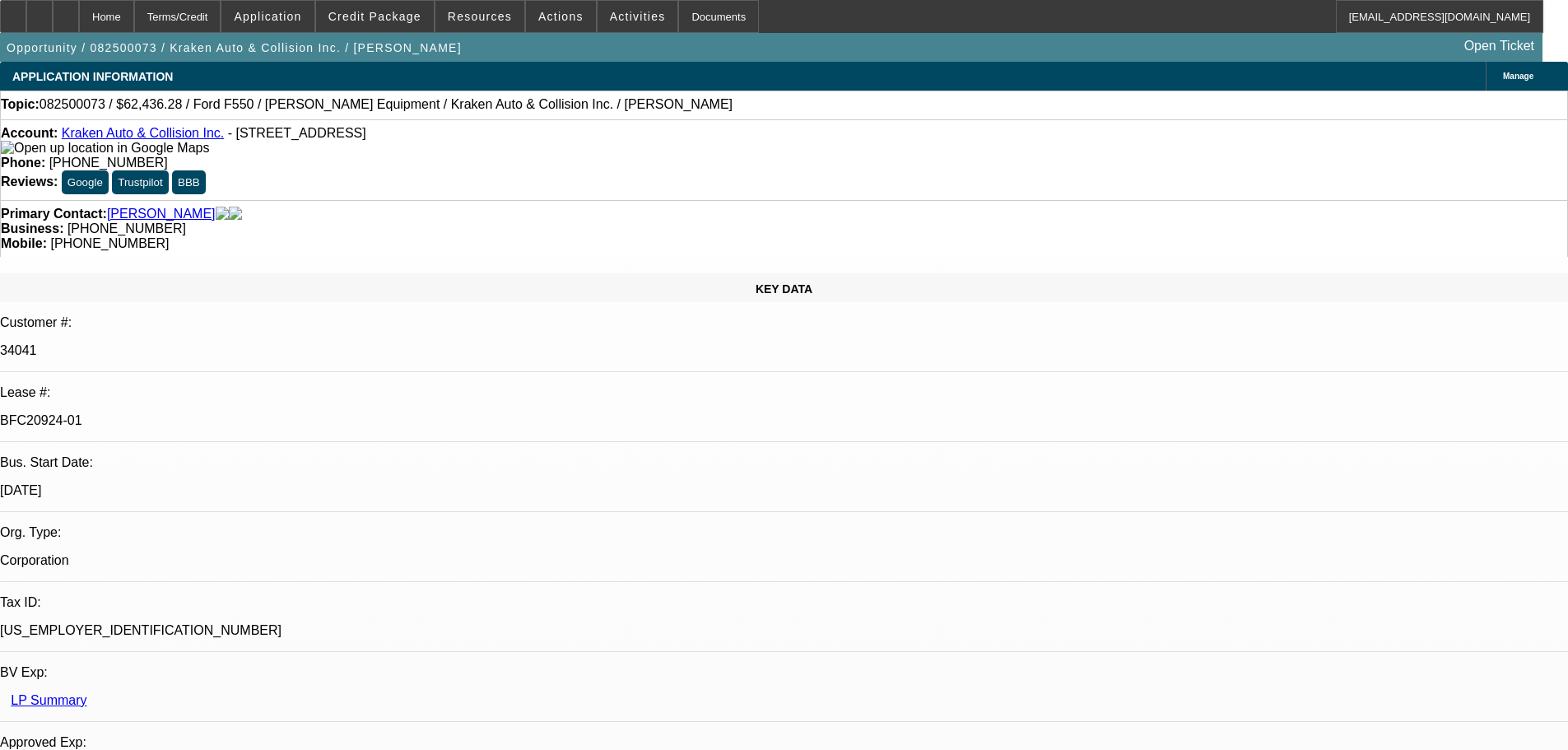
select select "0"
select select "3"
select select "0.1"
select select "4"
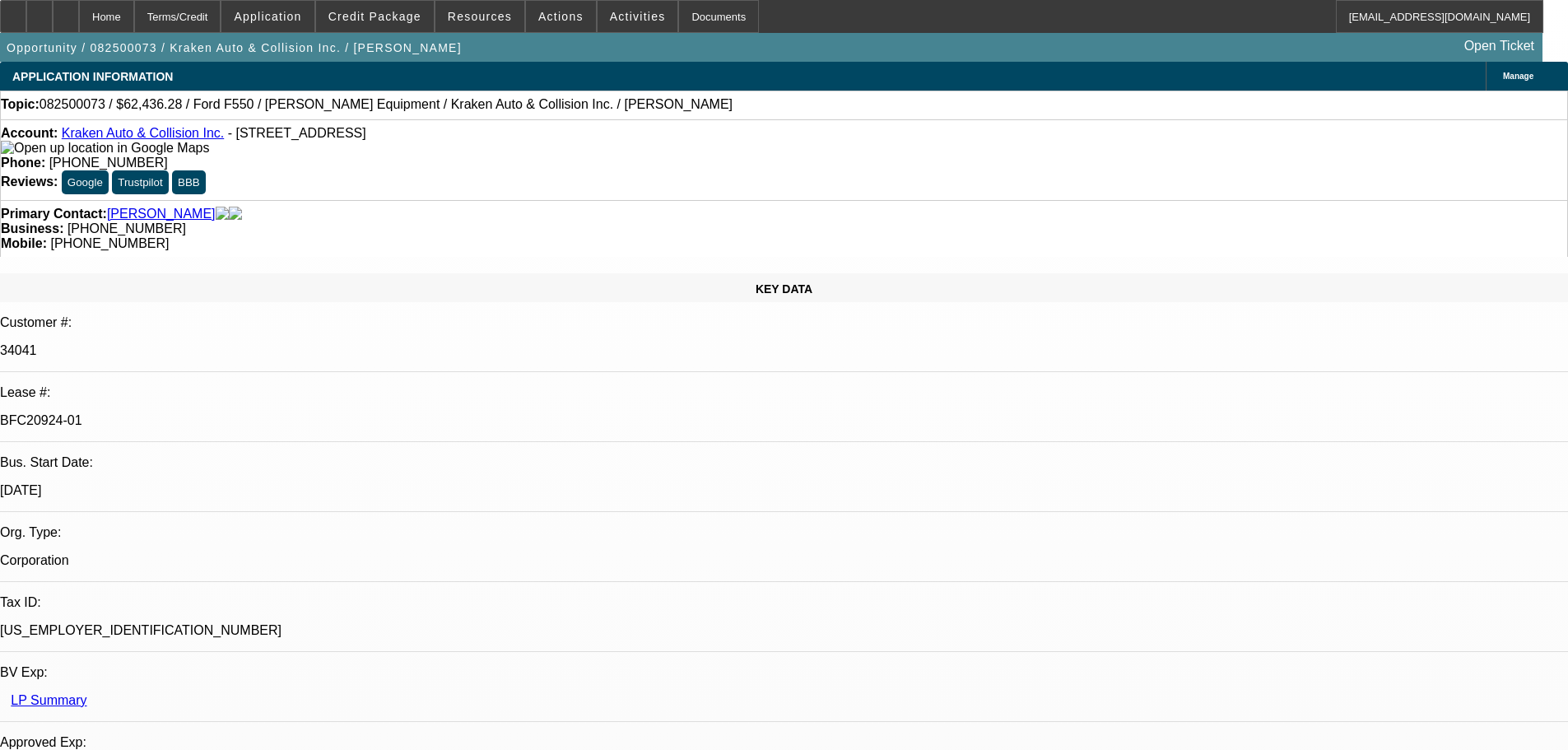
select select "0"
select select "0.1"
select select "4"
select select "0"
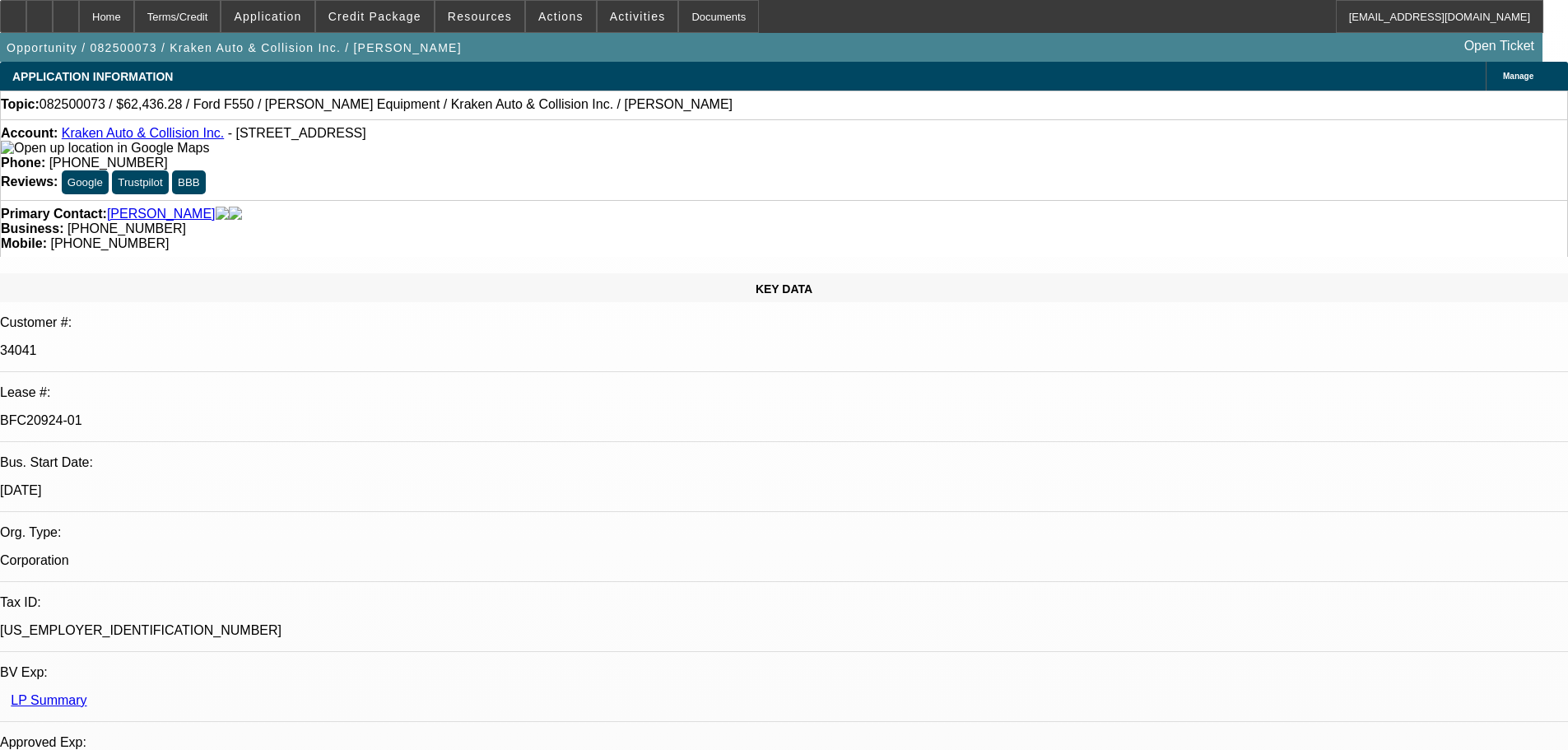
select select "0"
select select "0.1"
select select "4"
select select "0"
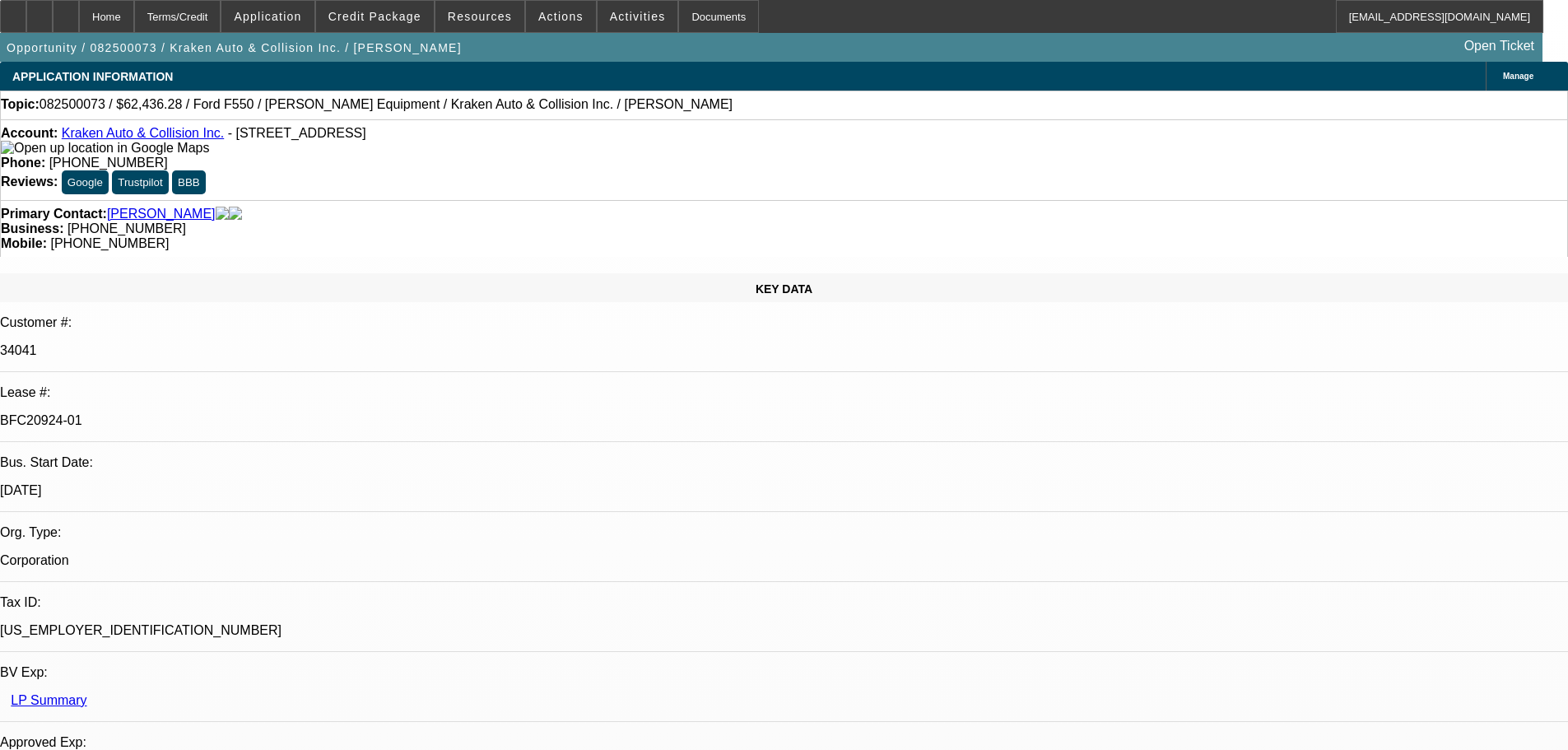
select select "0.1"
select select "4"
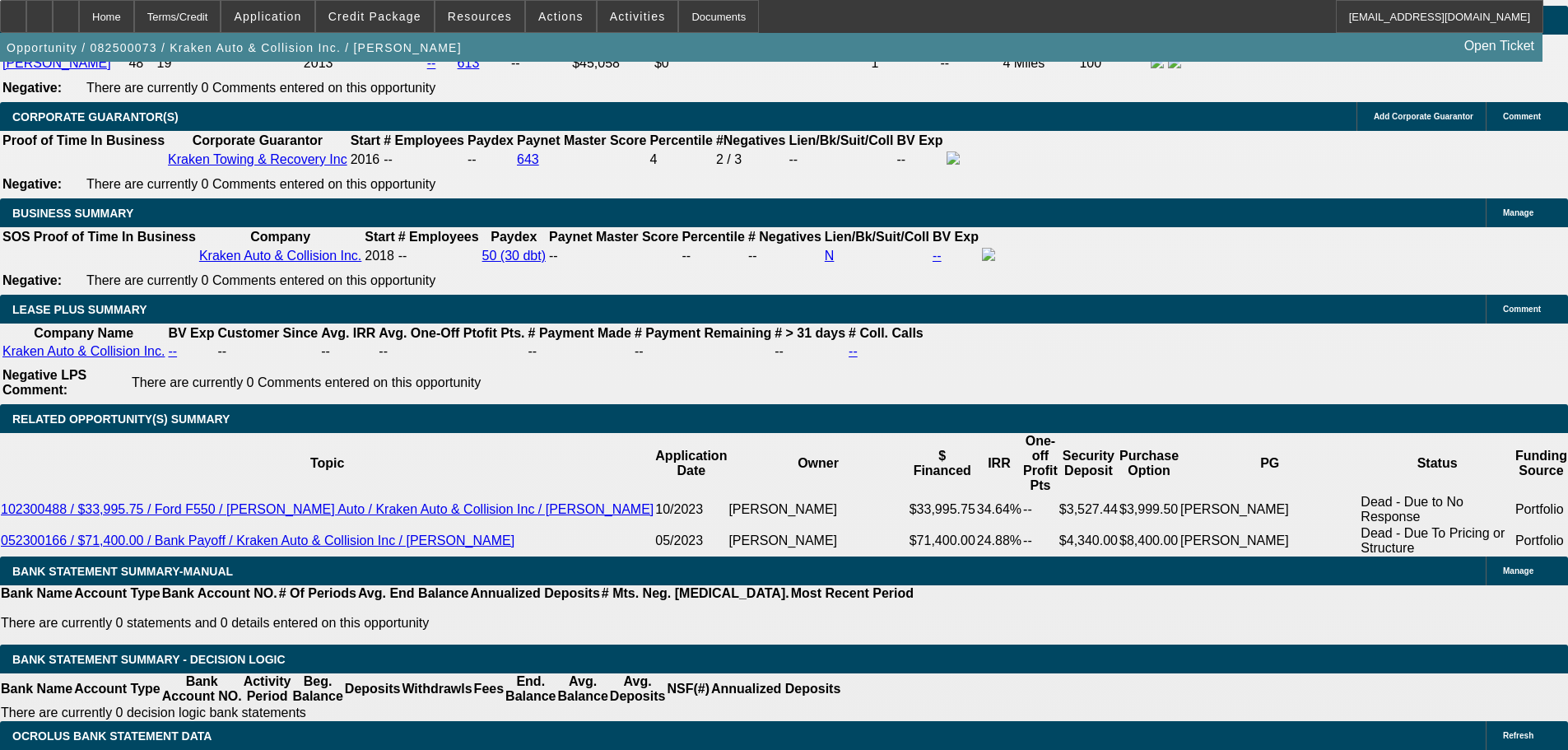
scroll to position [2719, 0]
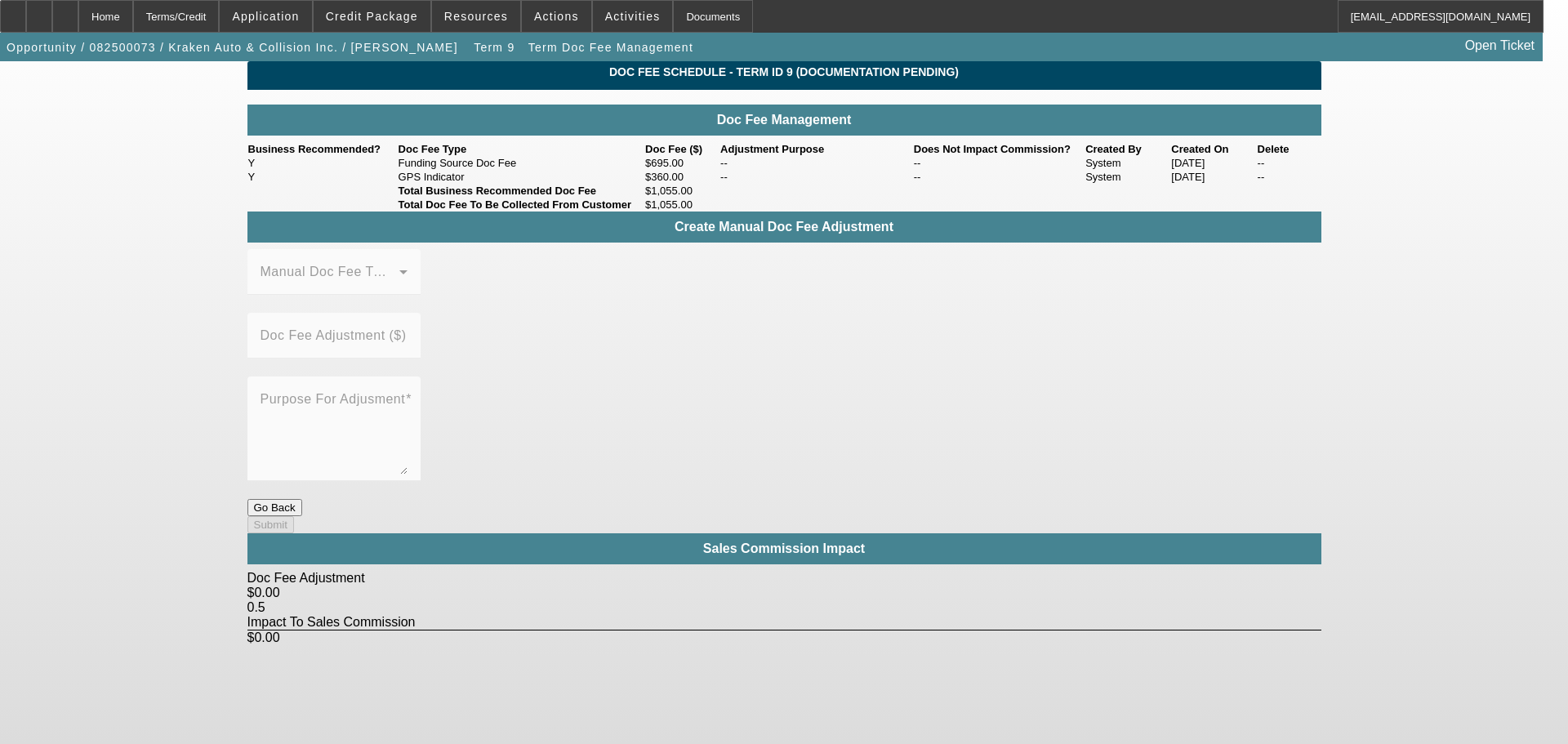
click at [302, 499] on button "Go Back" at bounding box center [275, 508] width 55 height 18
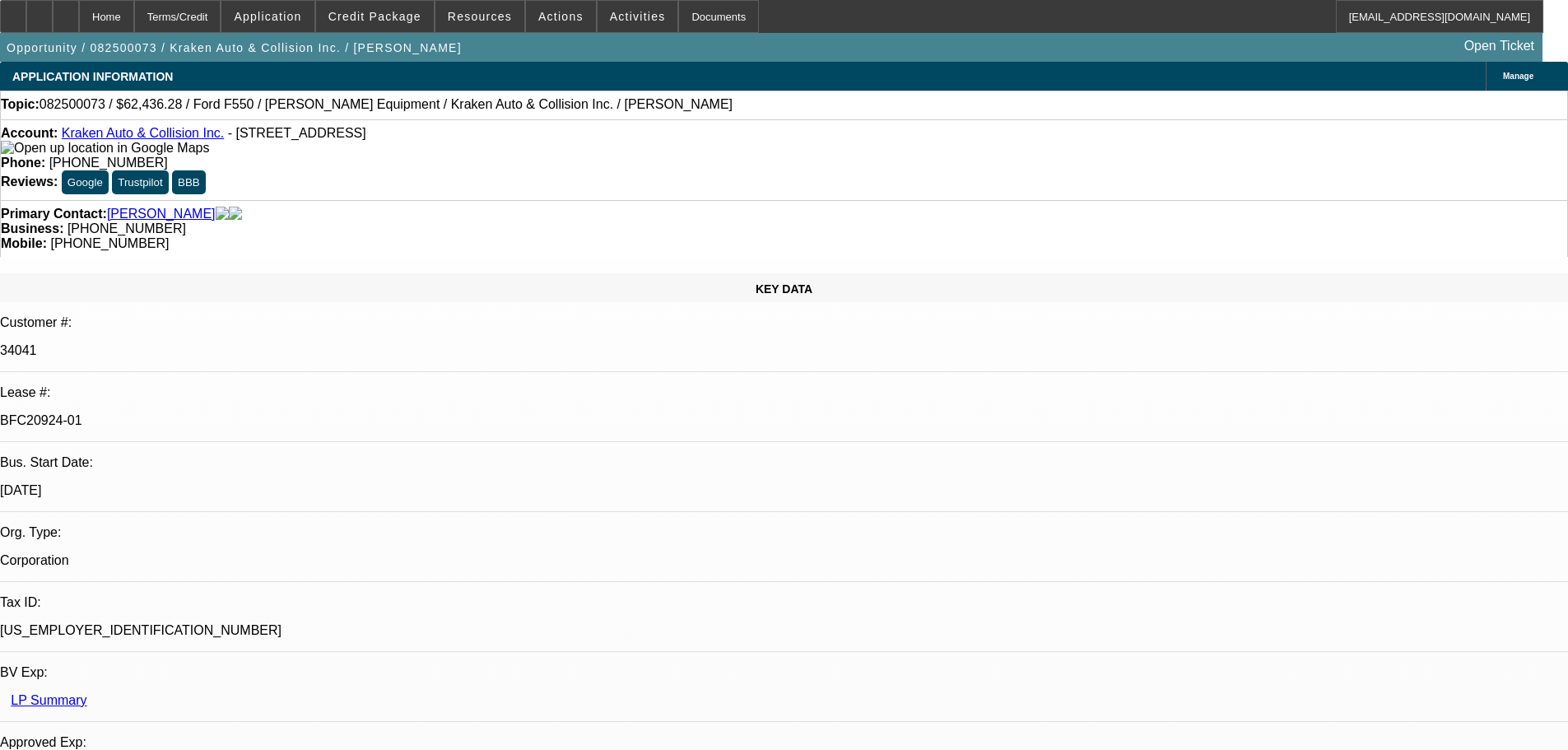
select select "0"
select select "3"
select select "0.1"
select select "4"
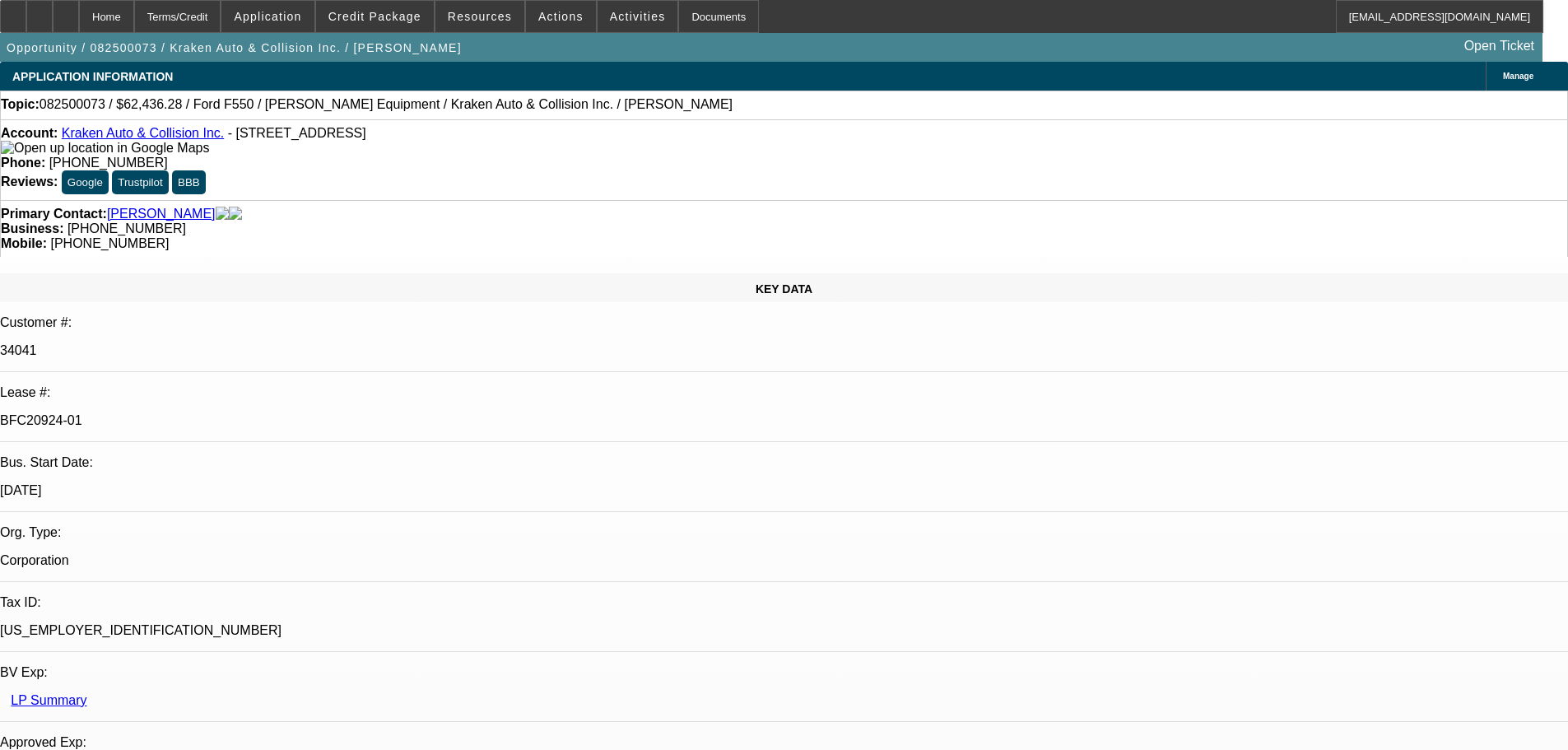
select select "0"
select select "0.1"
select select "4"
select select "0"
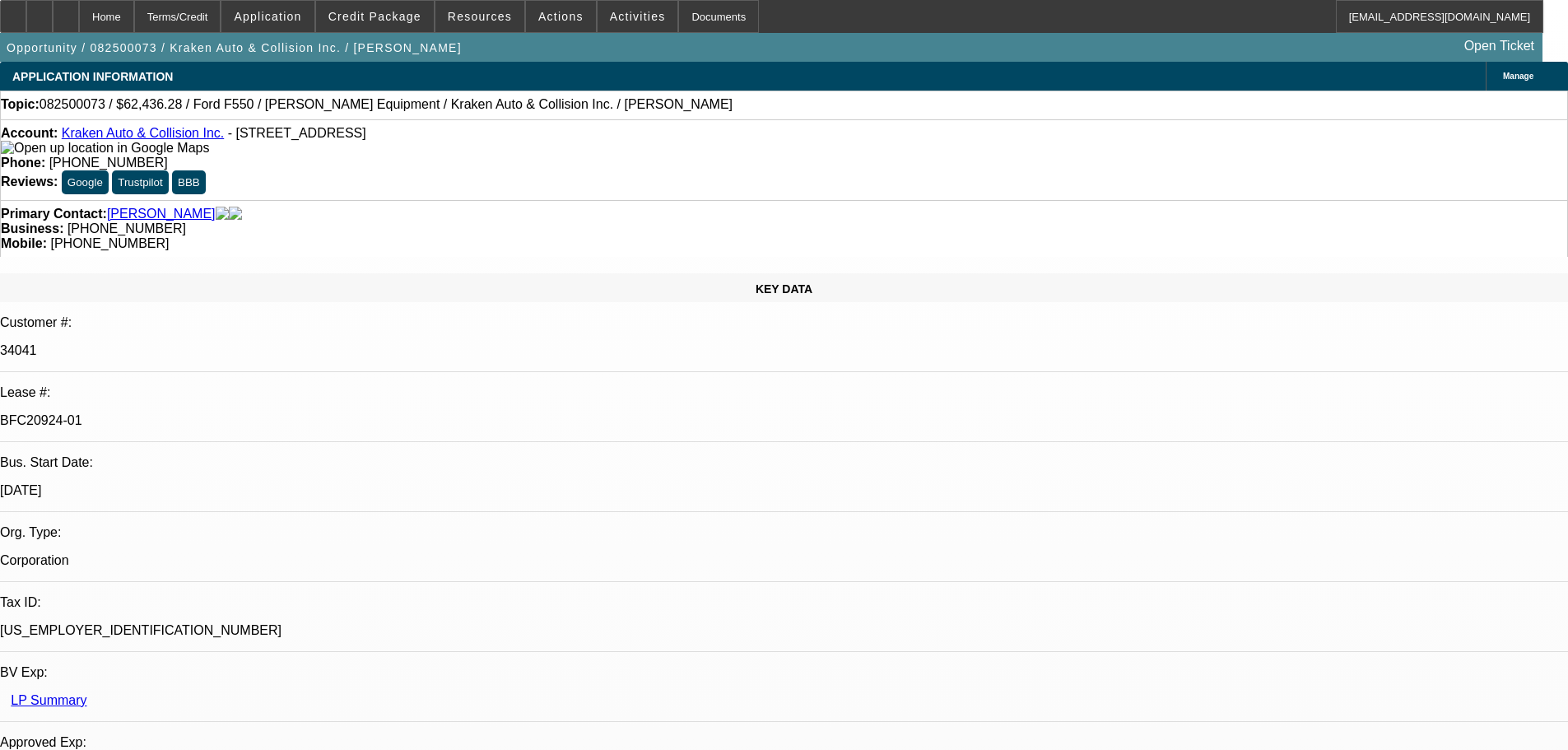
select select "0"
select select "0.1"
select select "4"
select select "0"
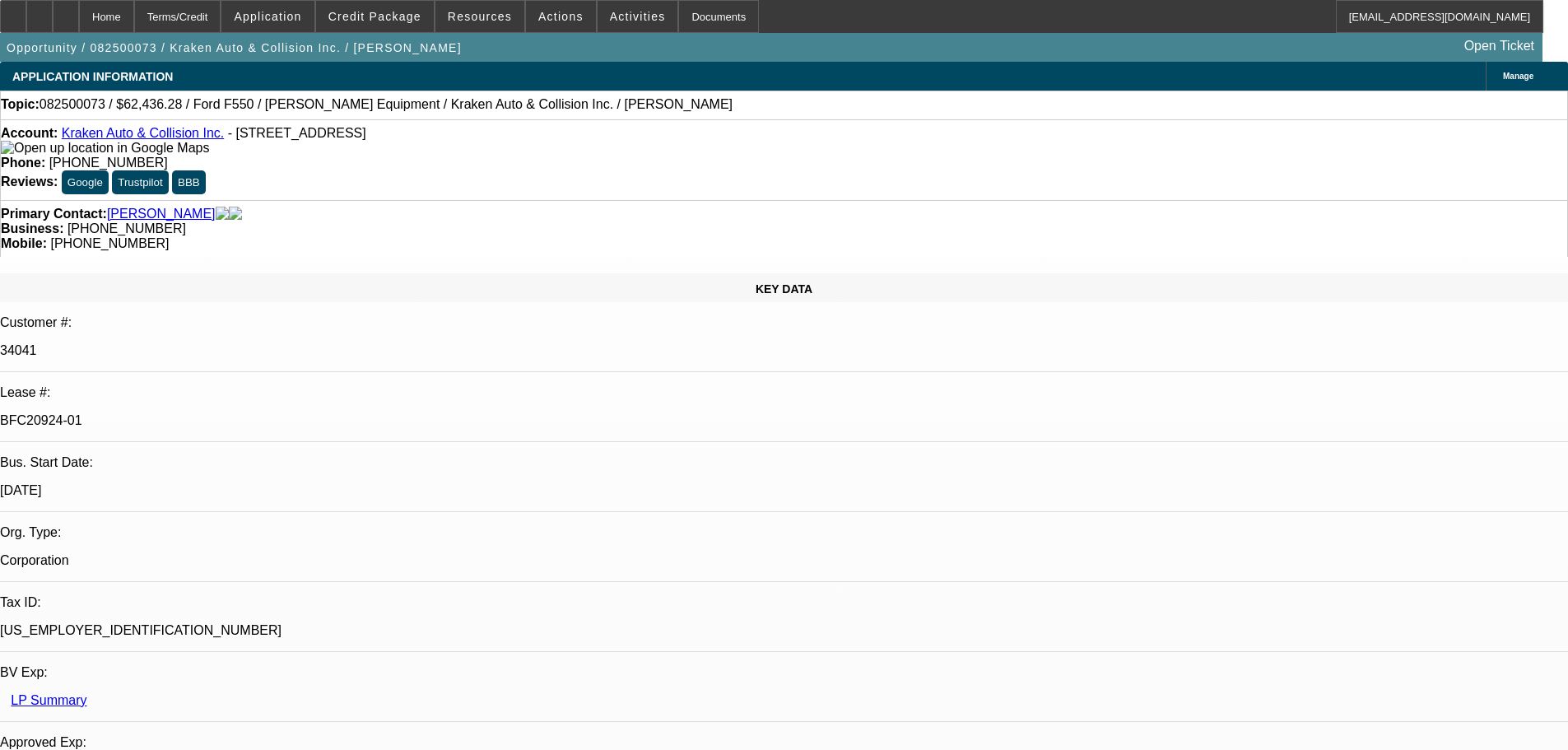
select select "0.1"
select select "4"
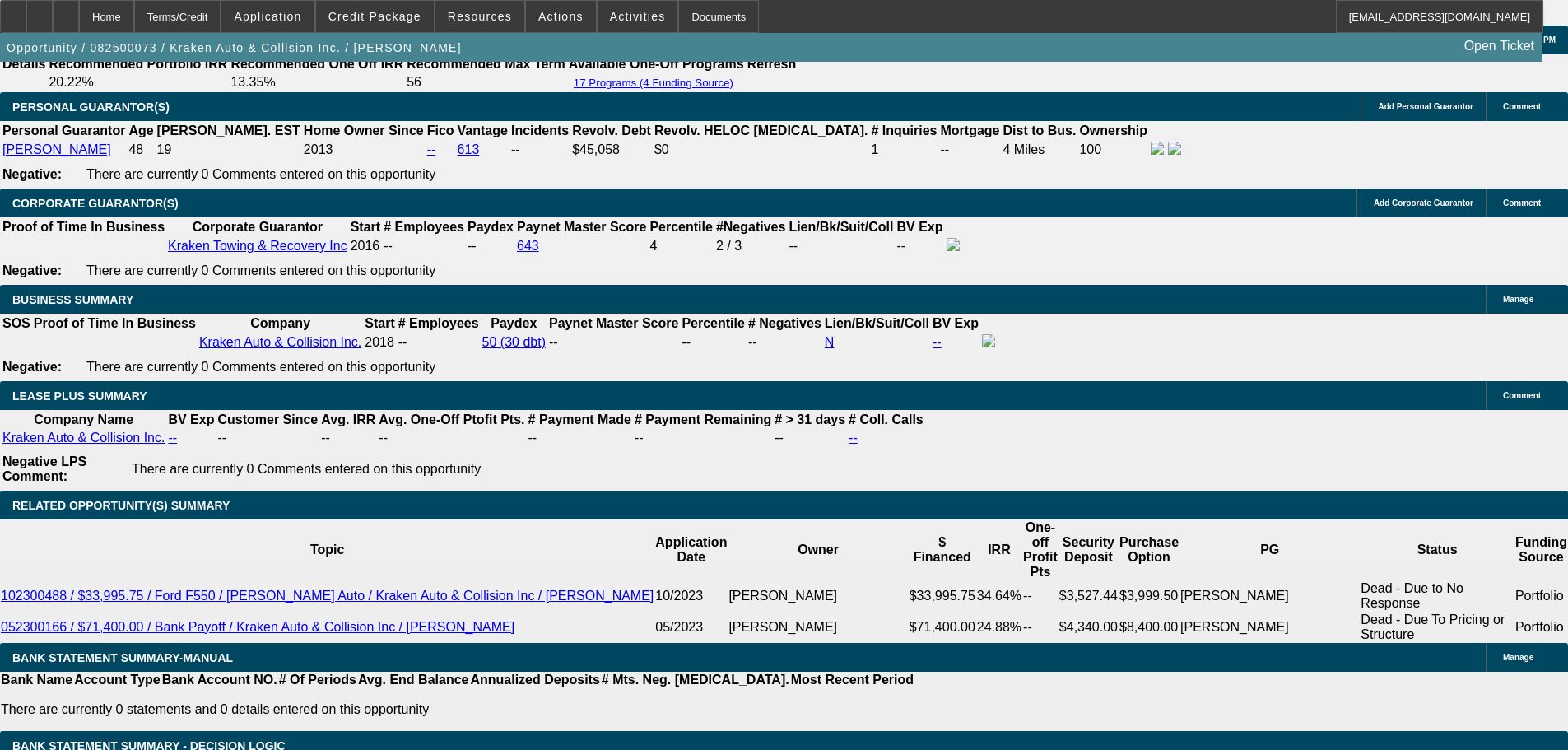
scroll to position [2389, 0]
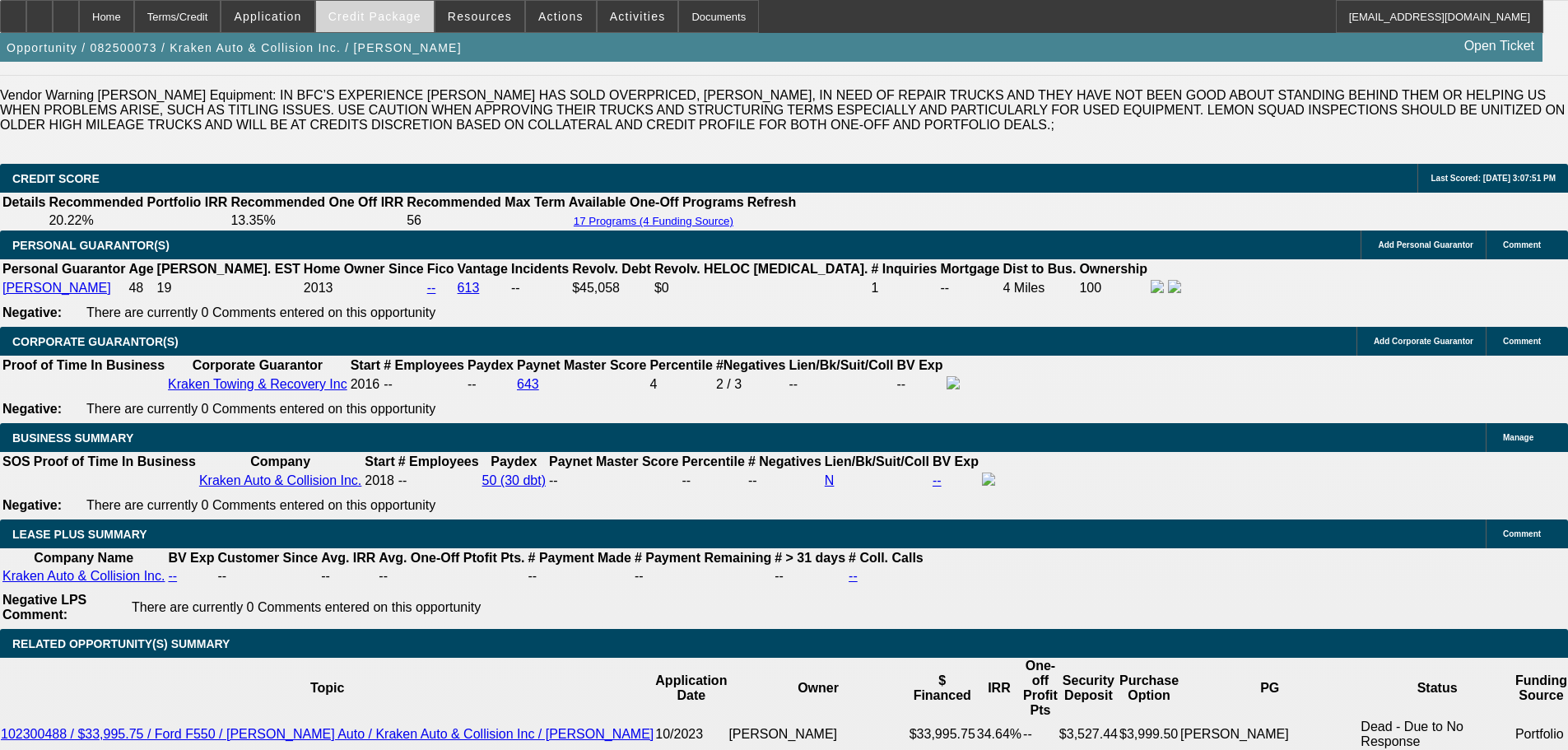
click at [369, 7] on span at bounding box center [374, 16] width 117 height 40
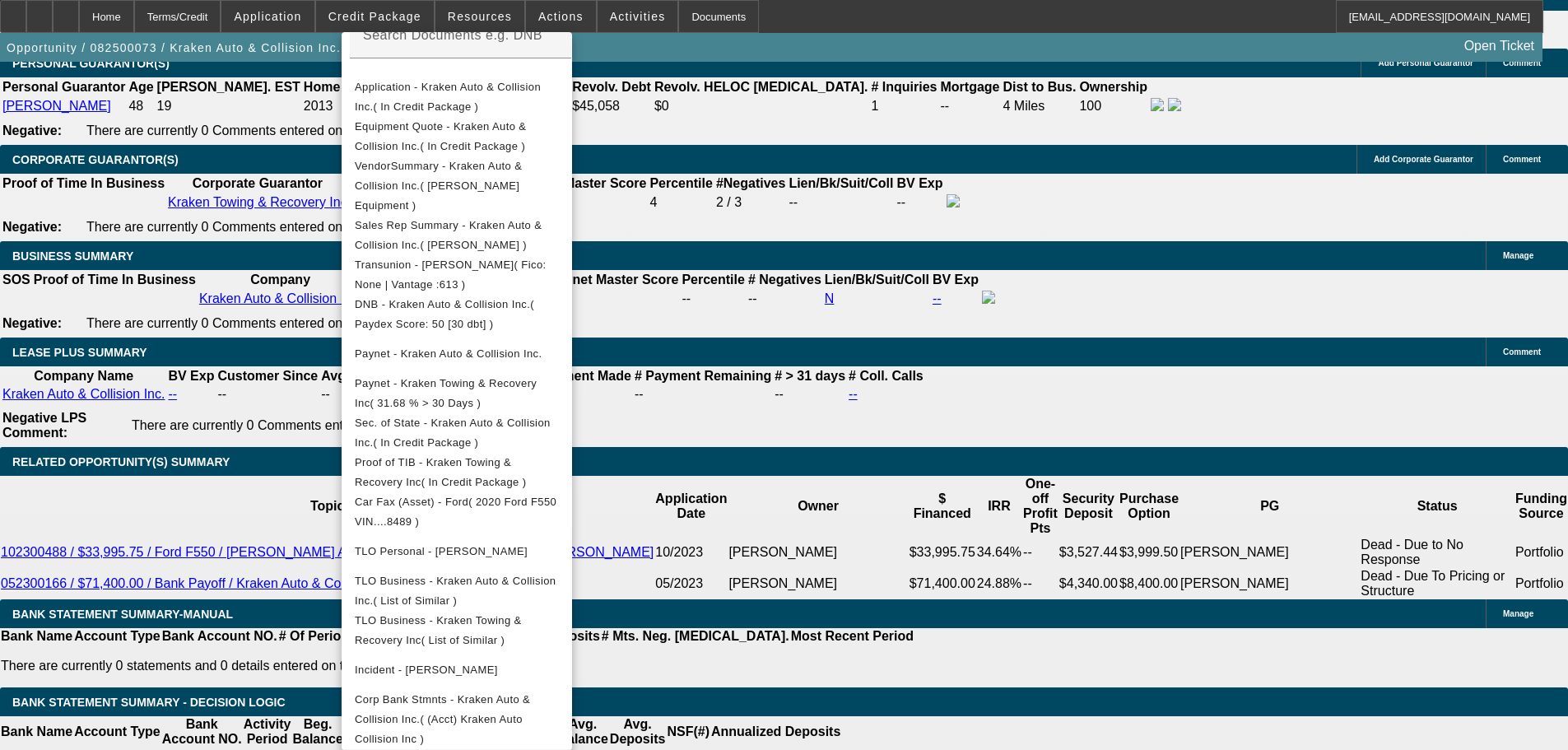
scroll to position [2801, 0]
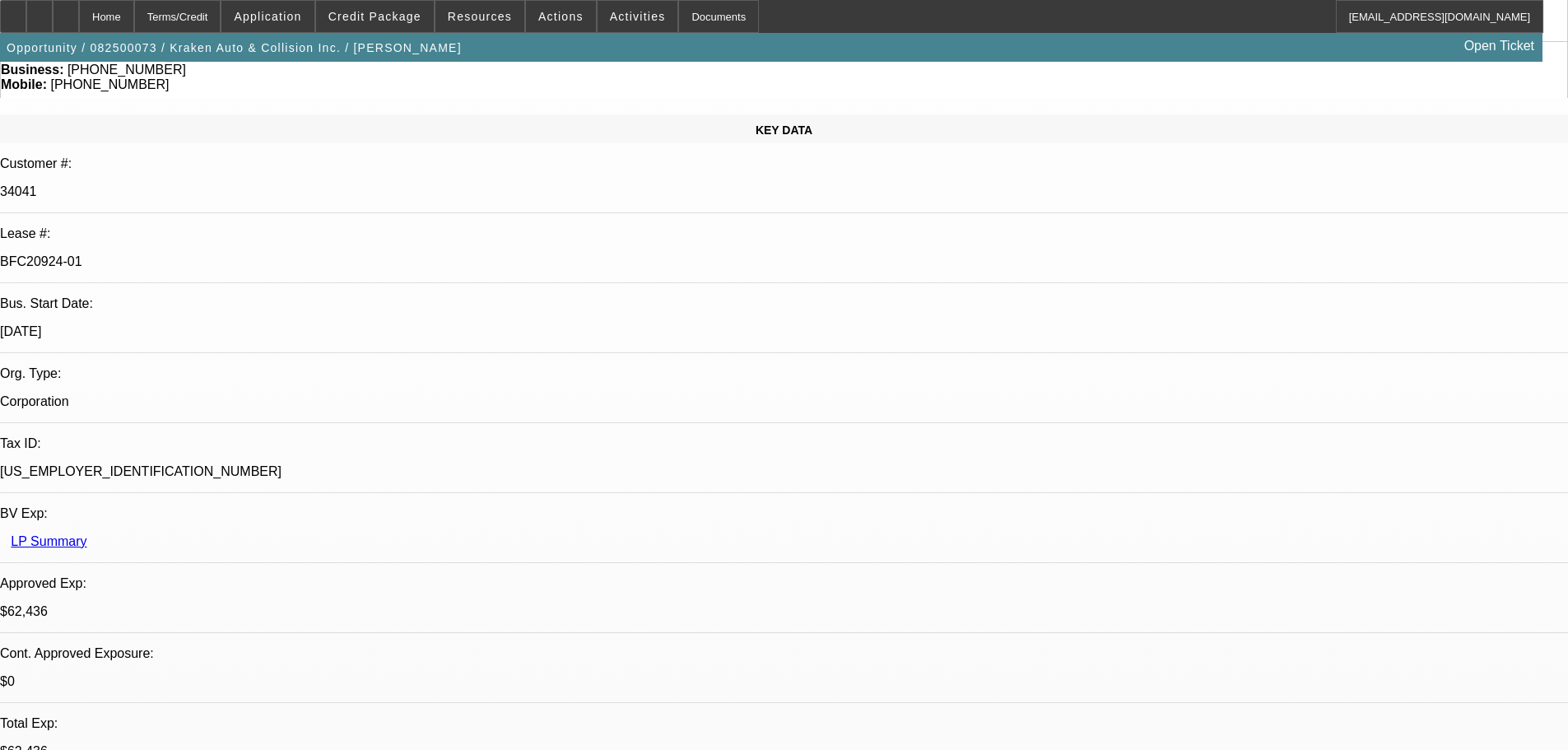
scroll to position [0, 0]
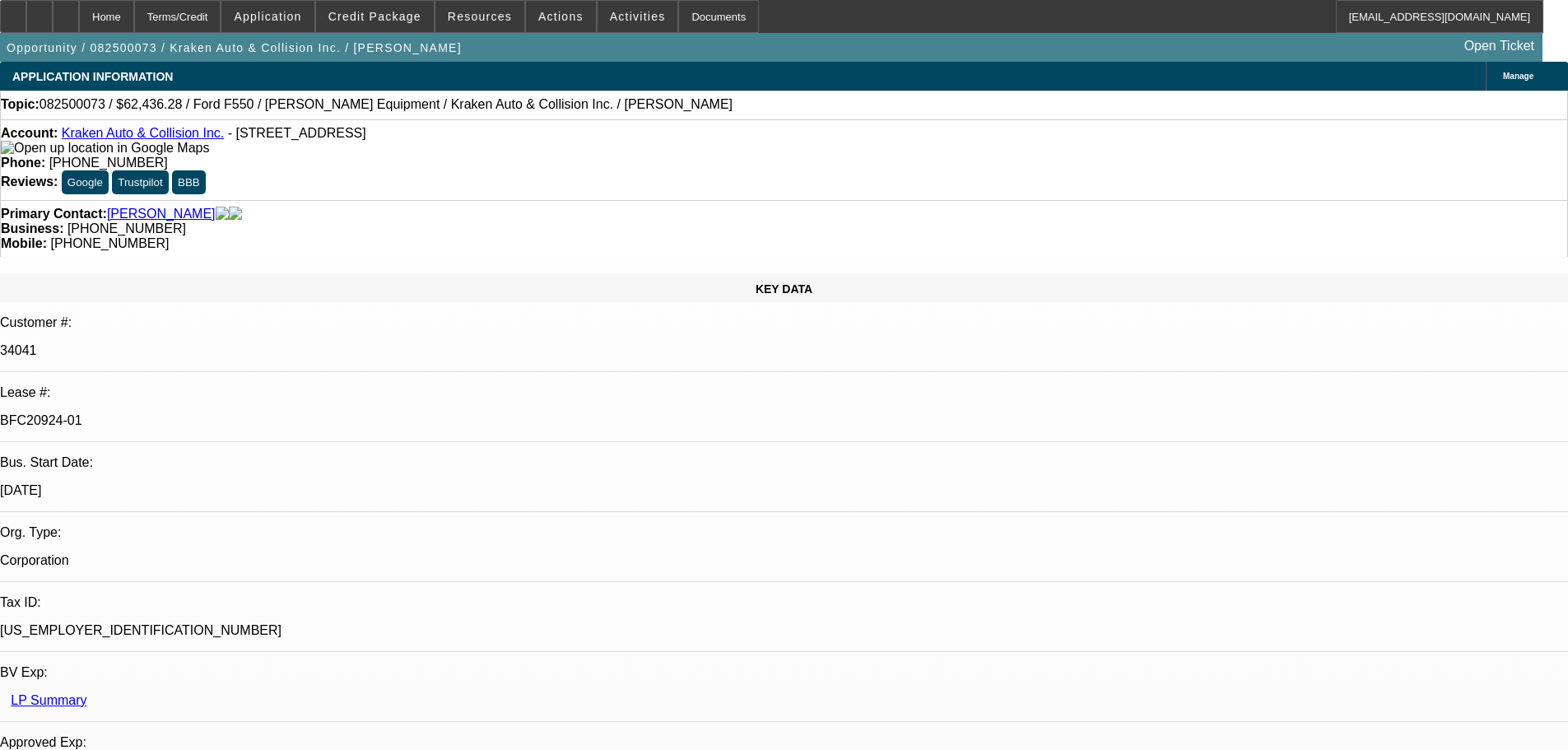
click at [13, 11] on icon at bounding box center [13, 11] width 0 height 0
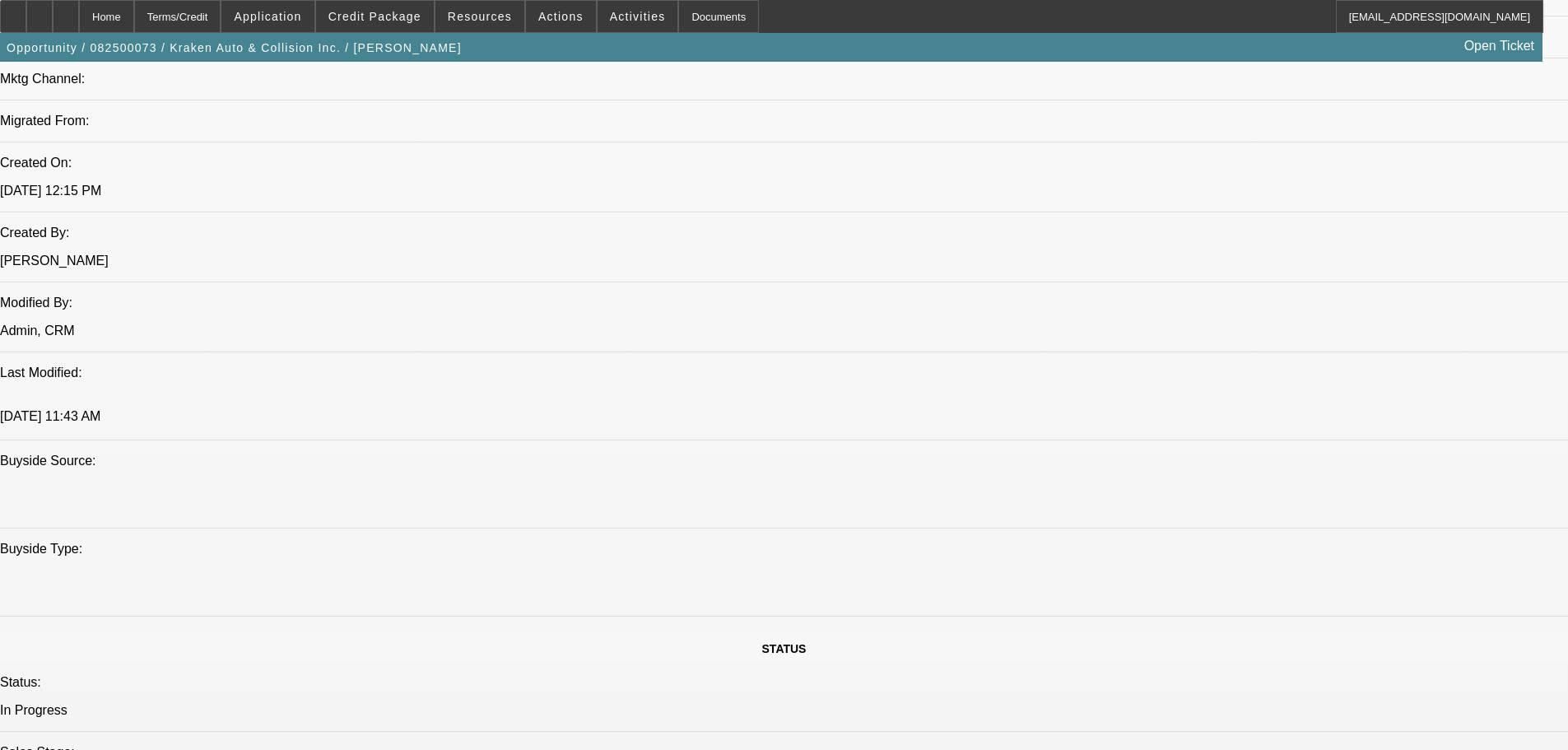
scroll to position [1729, 0]
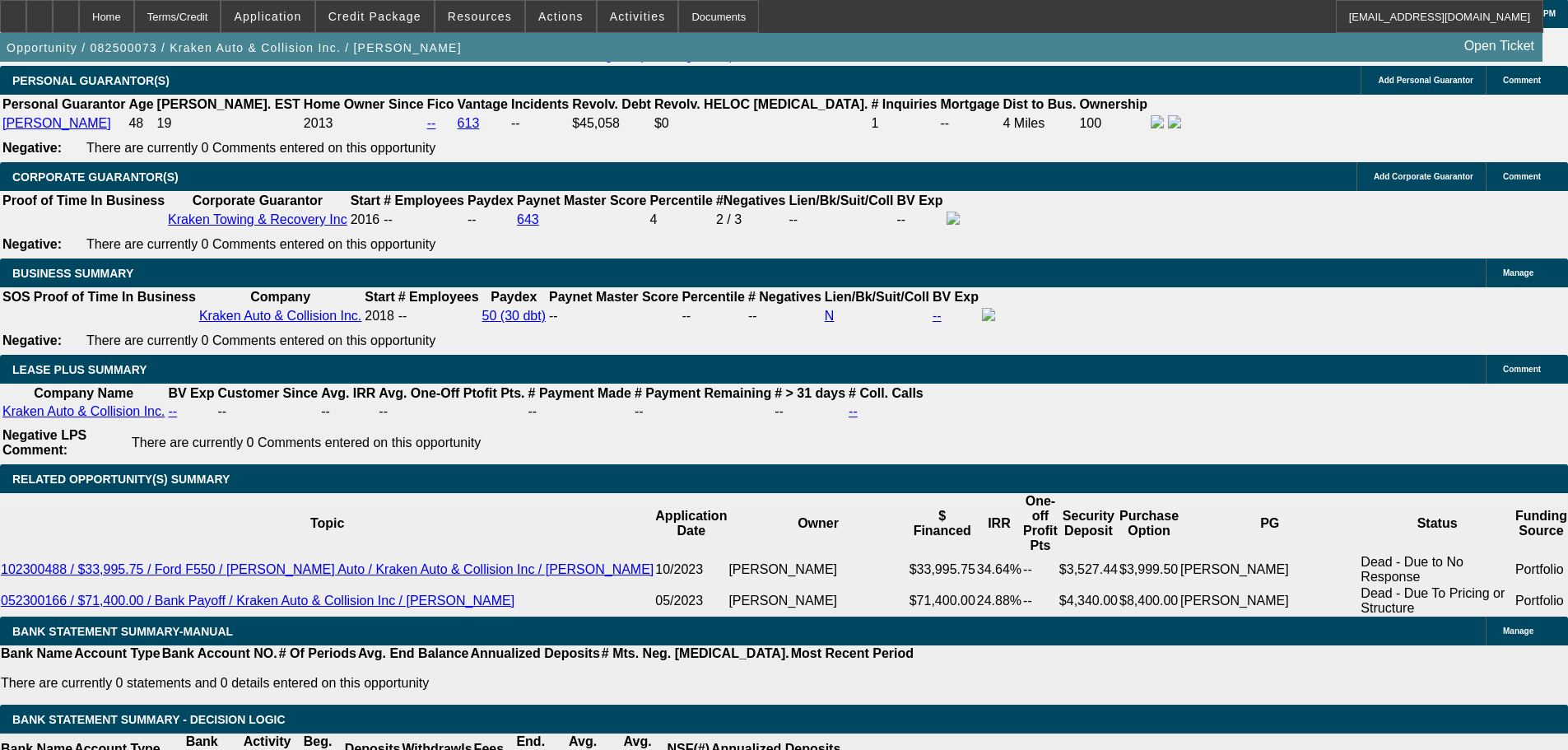
scroll to position [2883, 0]
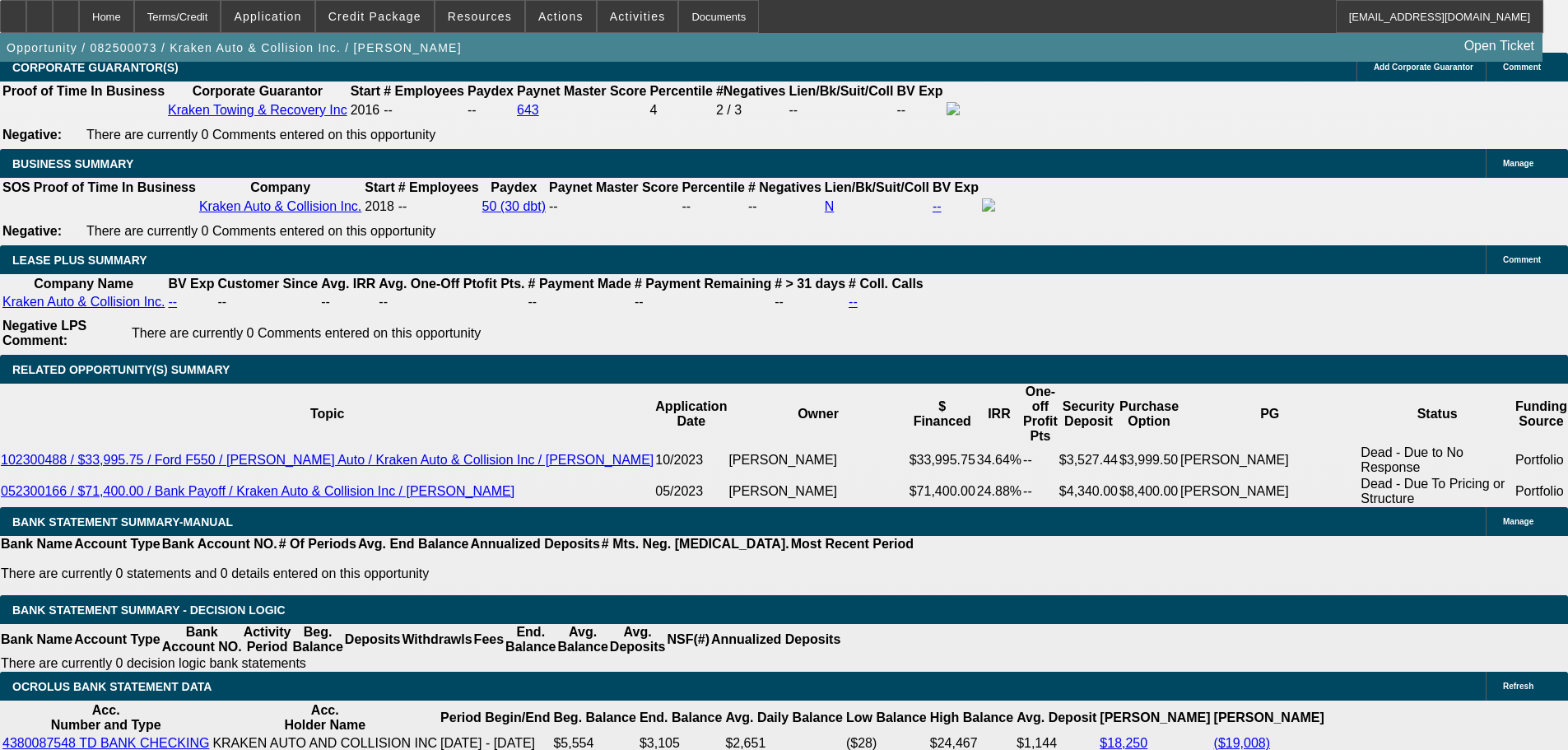
scroll to position [2554, 0]
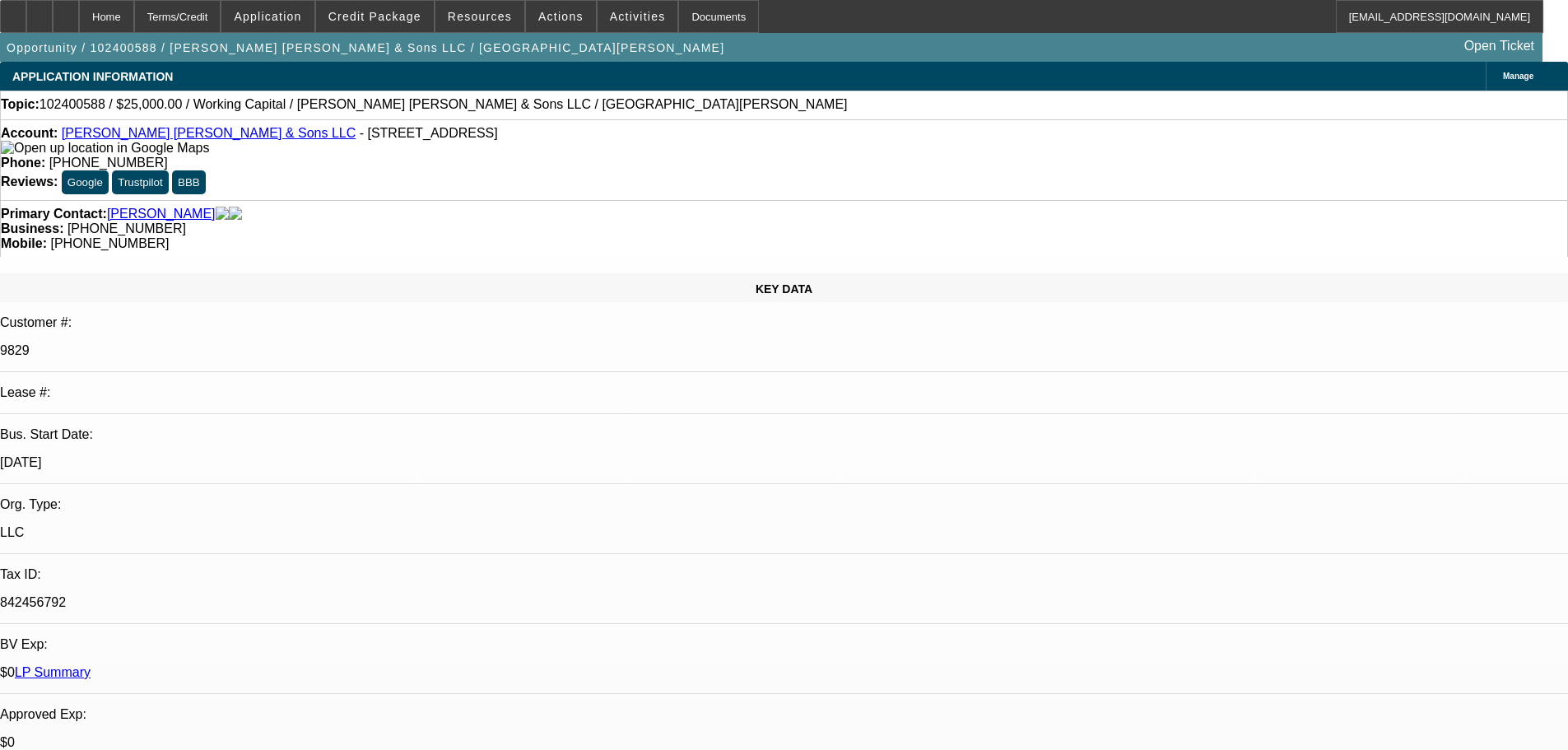
select select "0"
select select "2"
select select "0"
select select "6"
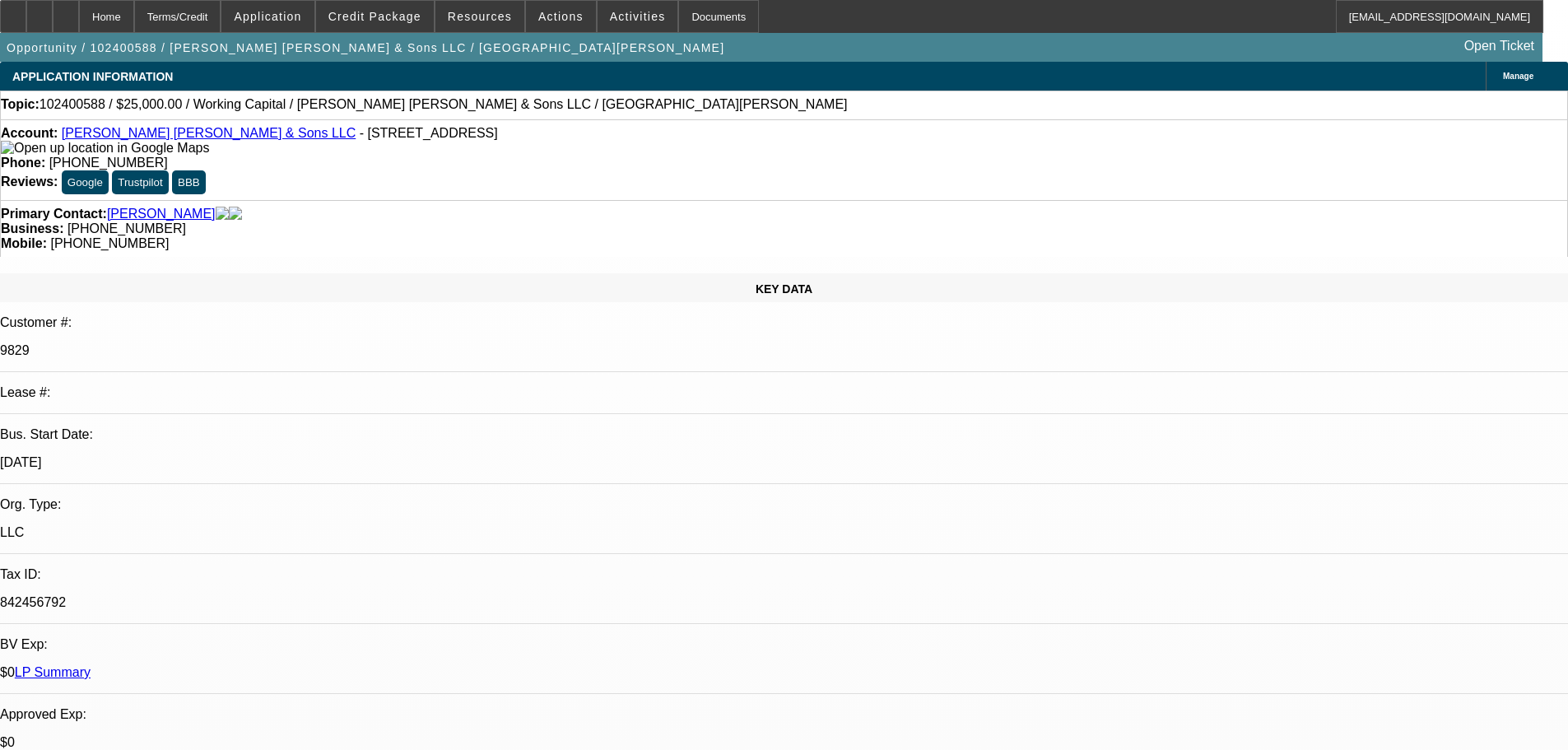
select select "0"
select select "2"
select select "0"
select select "6"
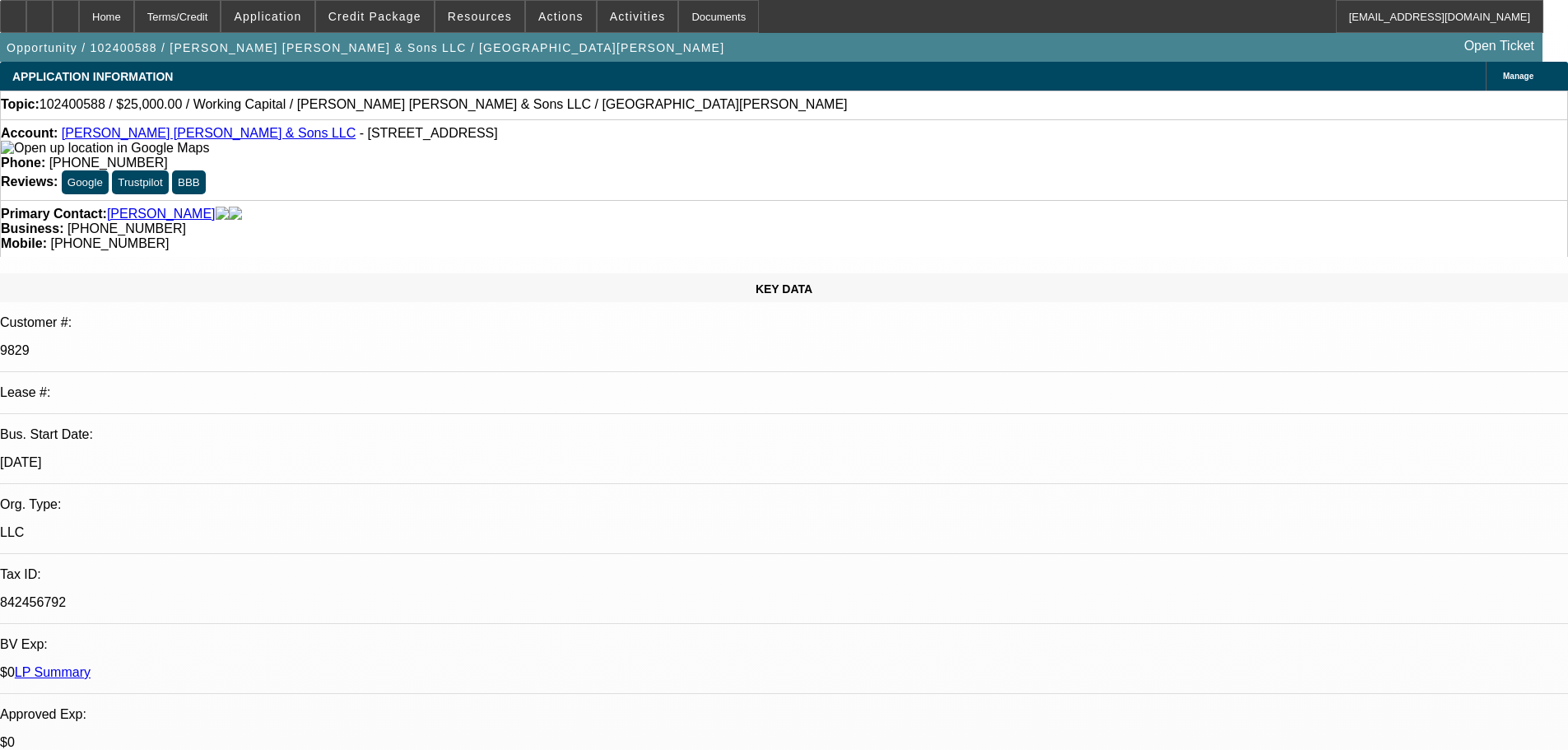
select select "0"
select select "2"
select select "0"
select select "6"
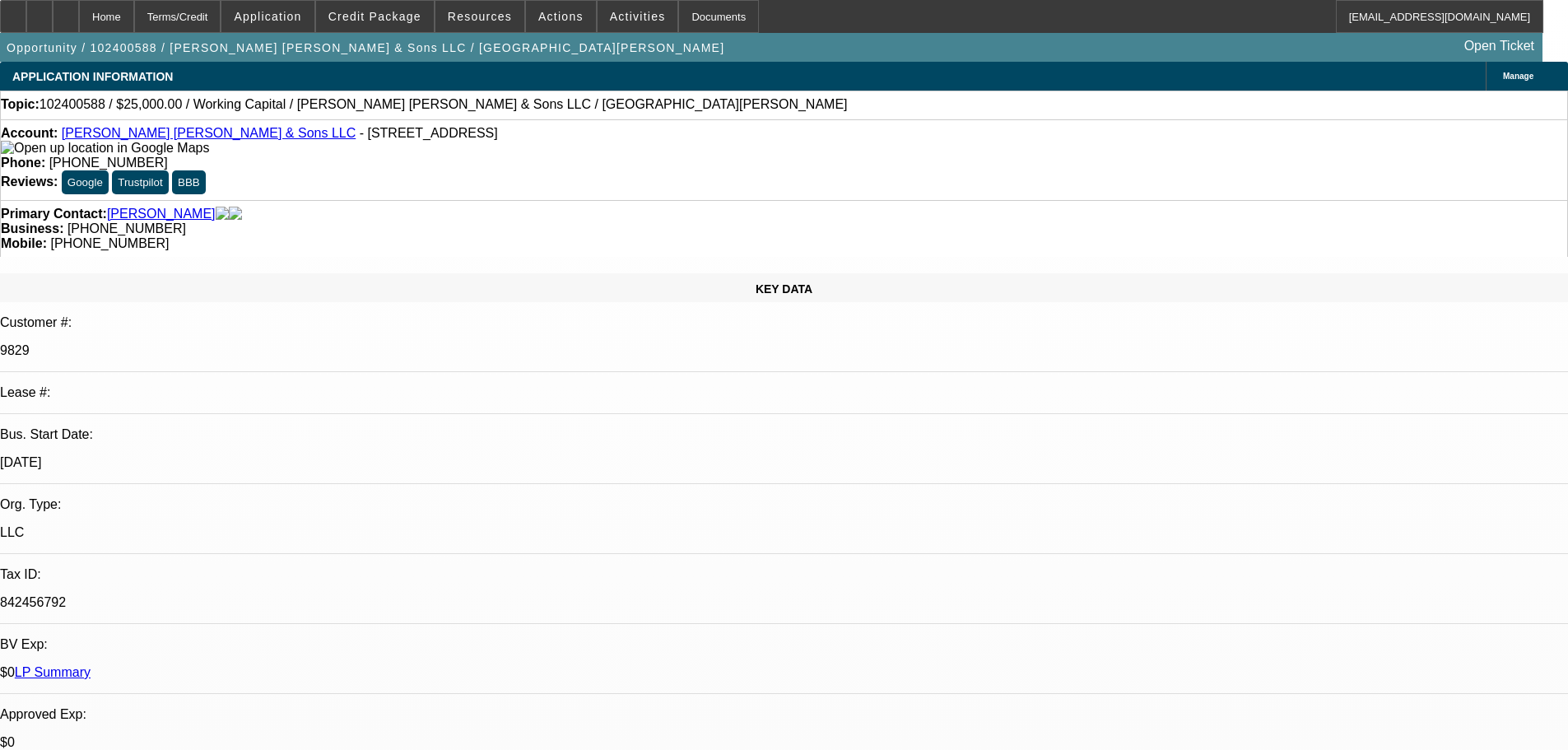
select select "0"
select select "2"
select select "0"
select select "6"
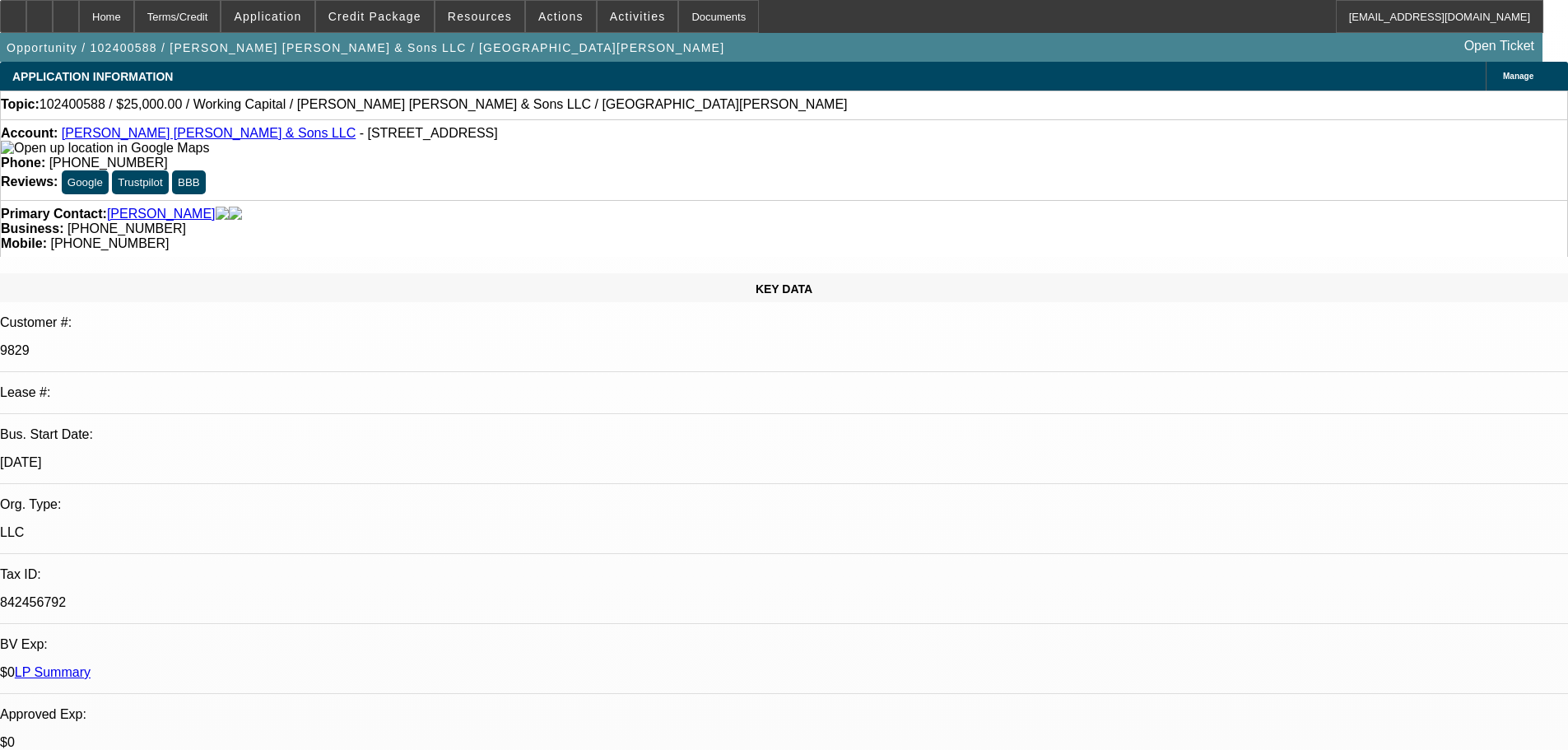
click at [149, 139] on link "[PERSON_NAME] [PERSON_NAME] & Sons LLC" at bounding box center [208, 133] width 294 height 14
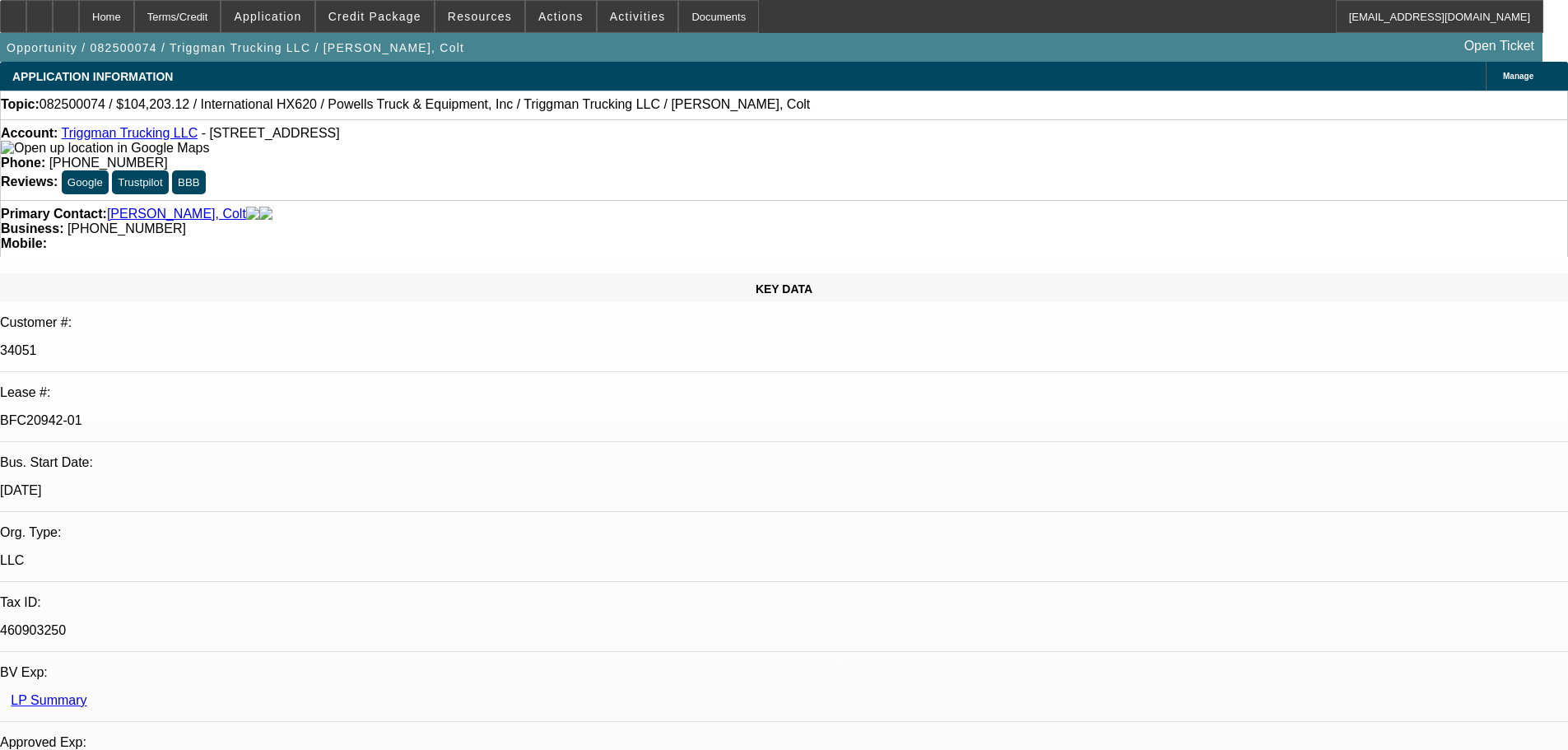
select select "0"
select select "2"
select select "0"
select select "6"
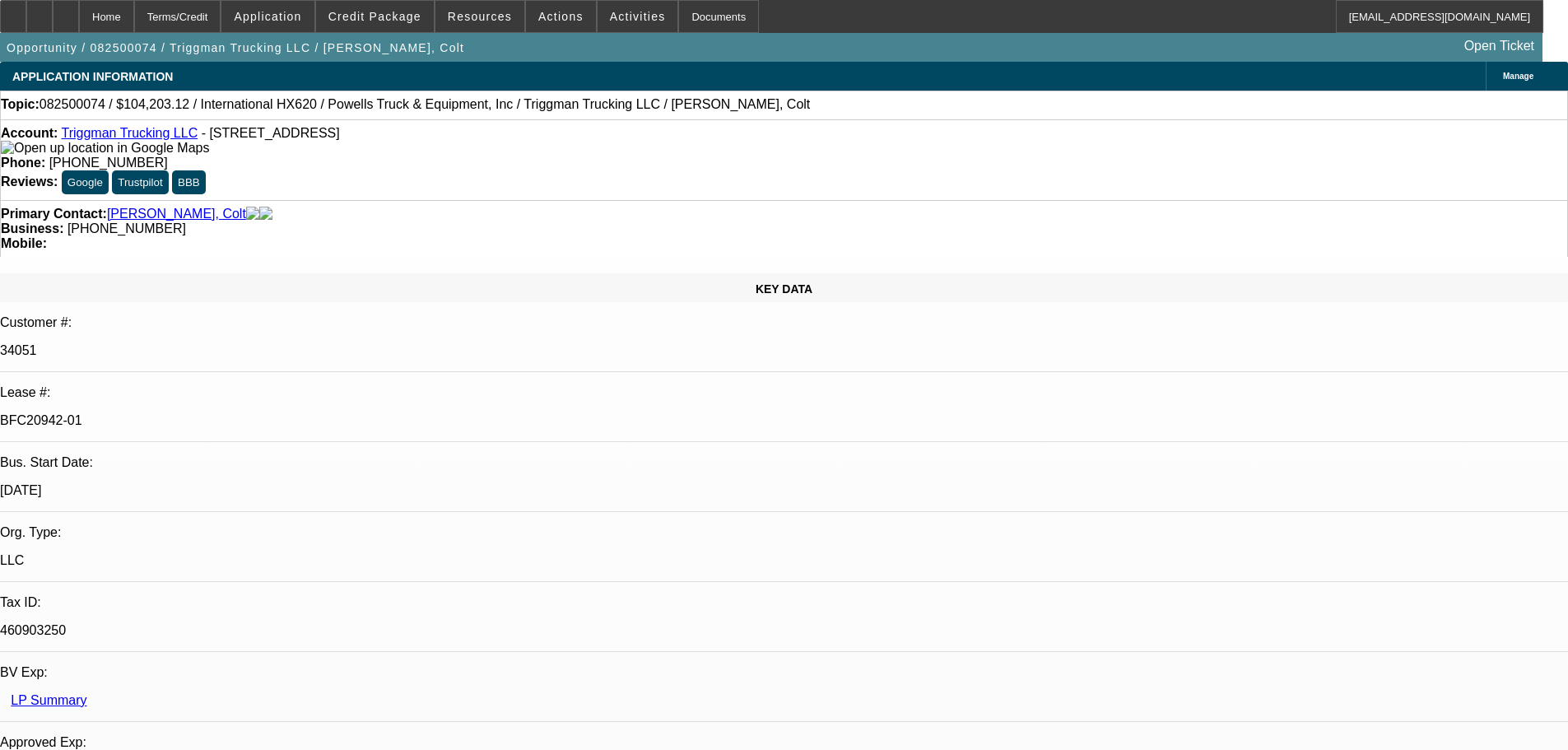
select select "0"
select select "2"
select select "0.1"
select select "4"
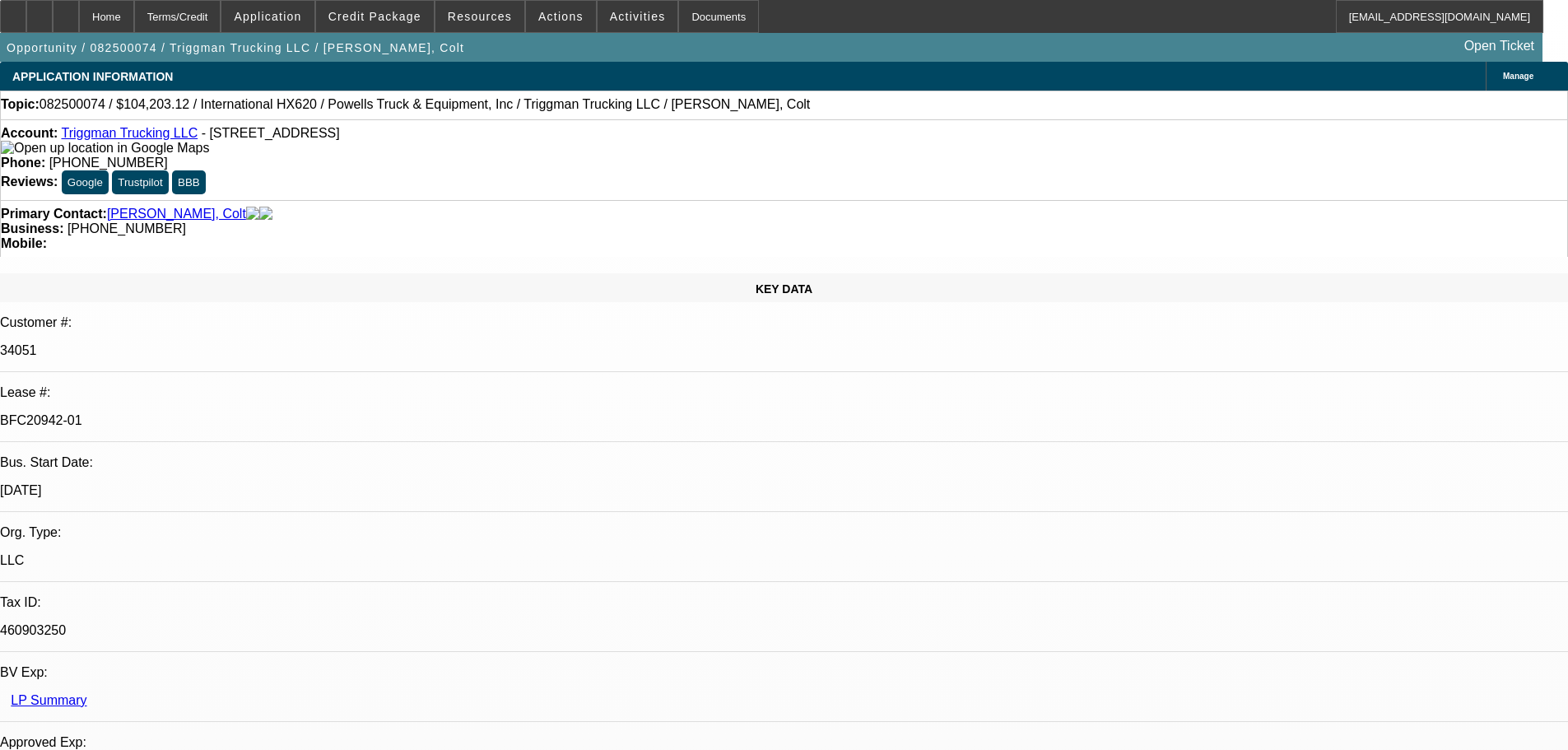
select select "0"
select select "2"
select select "0.1"
select select "4"
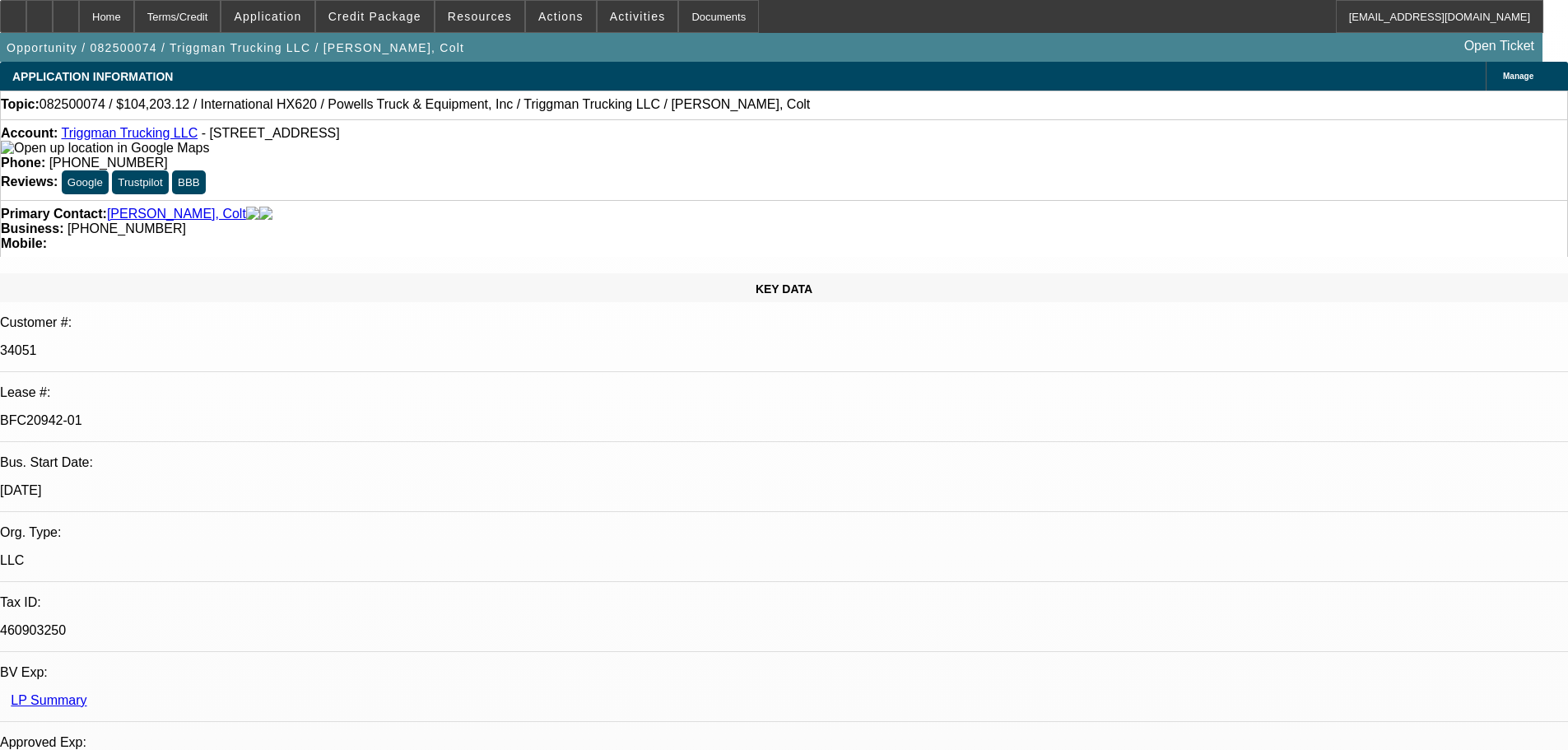
select select "0"
select select "2"
select select "0.1"
select select "4"
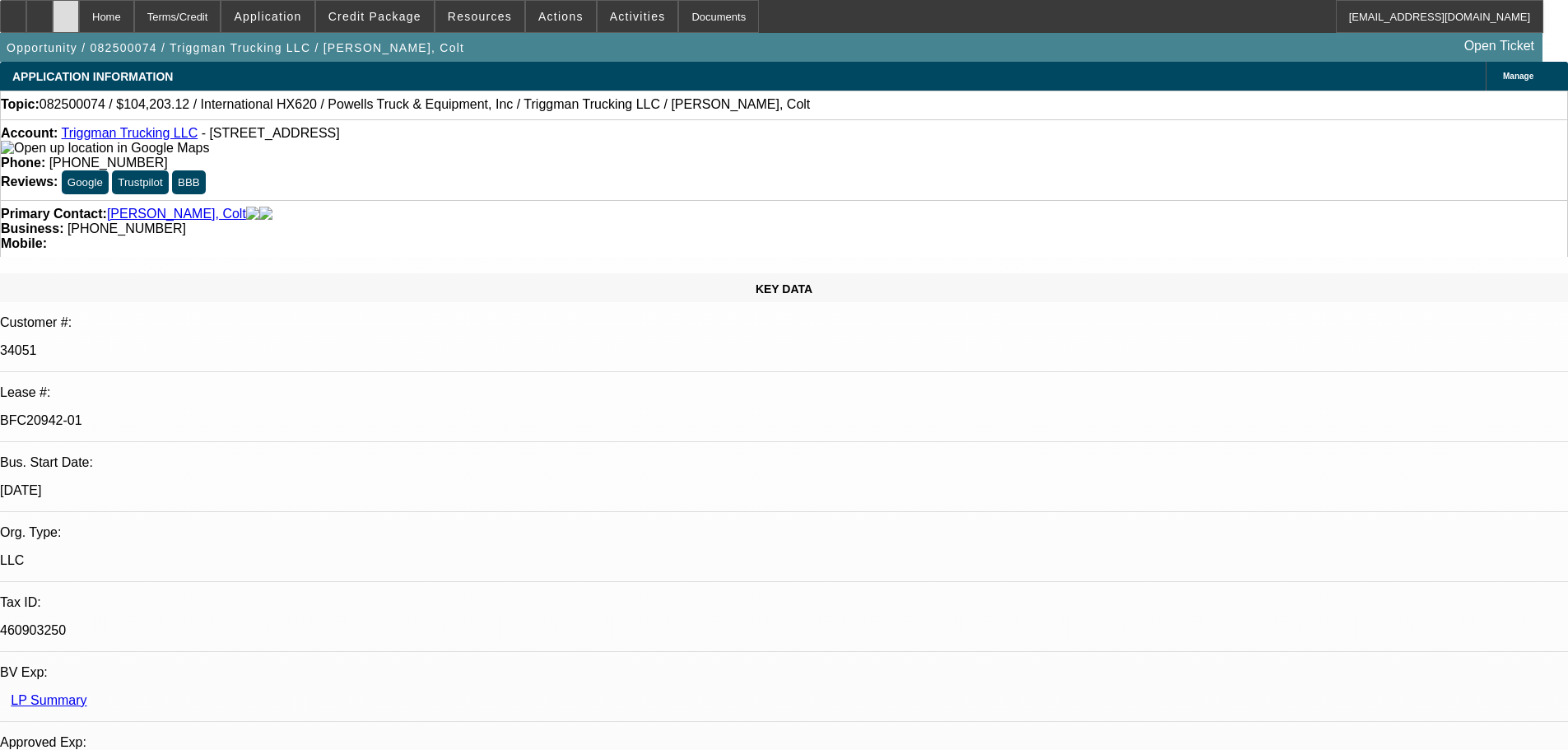
click at [79, 14] on div at bounding box center [66, 16] width 26 height 33
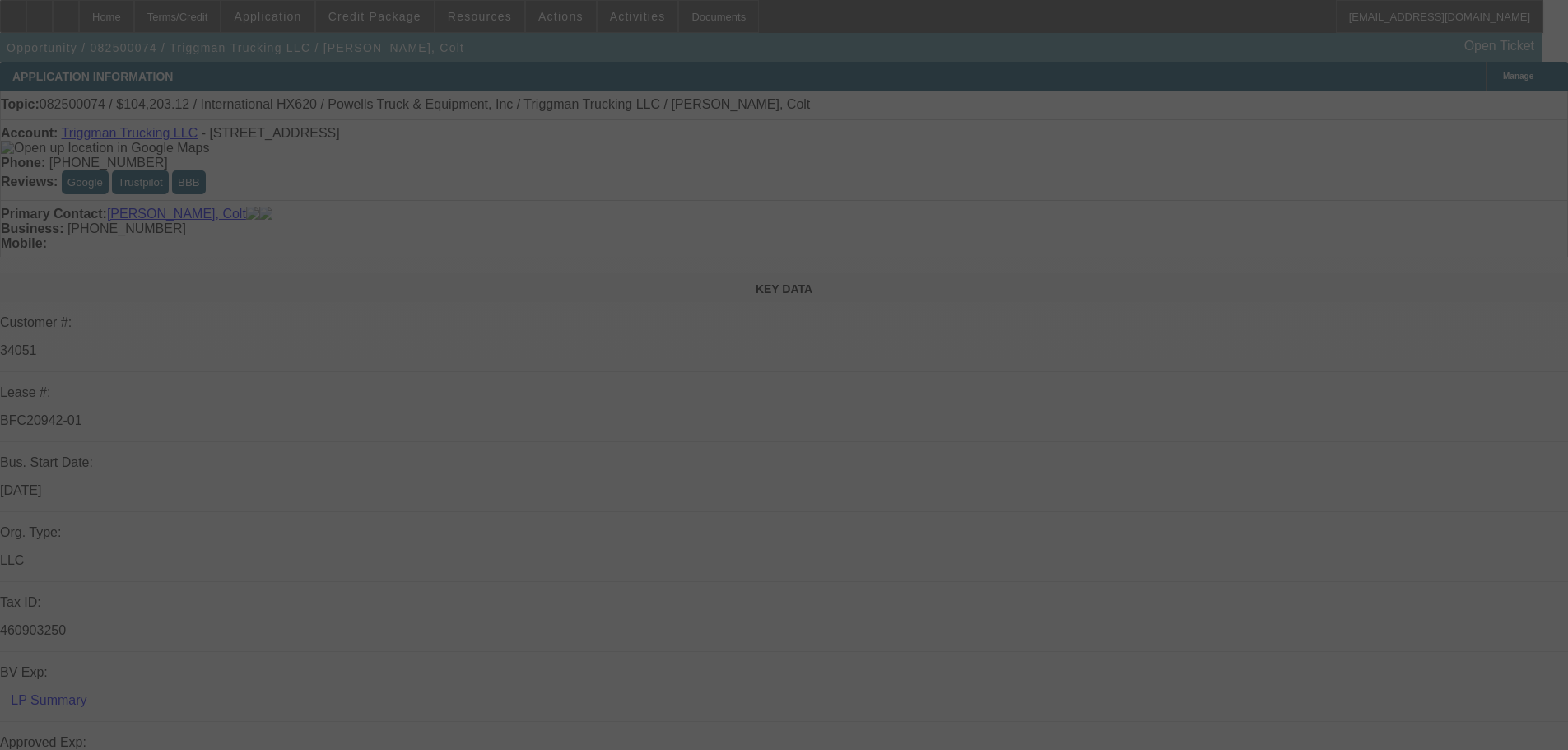
select select "0"
select select "2"
select select "0"
select select "6"
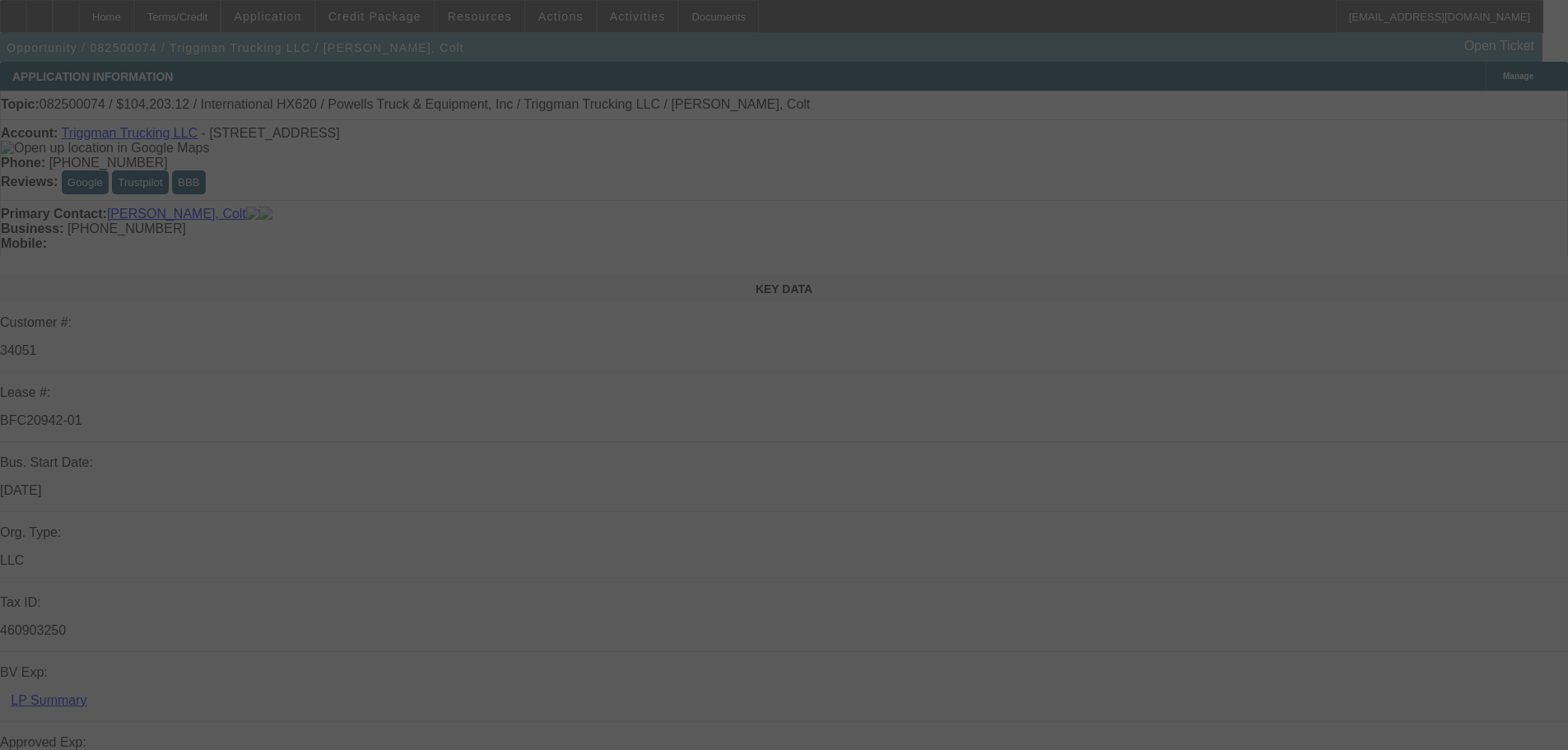
select select "0"
select select "2"
select select "0.1"
select select "4"
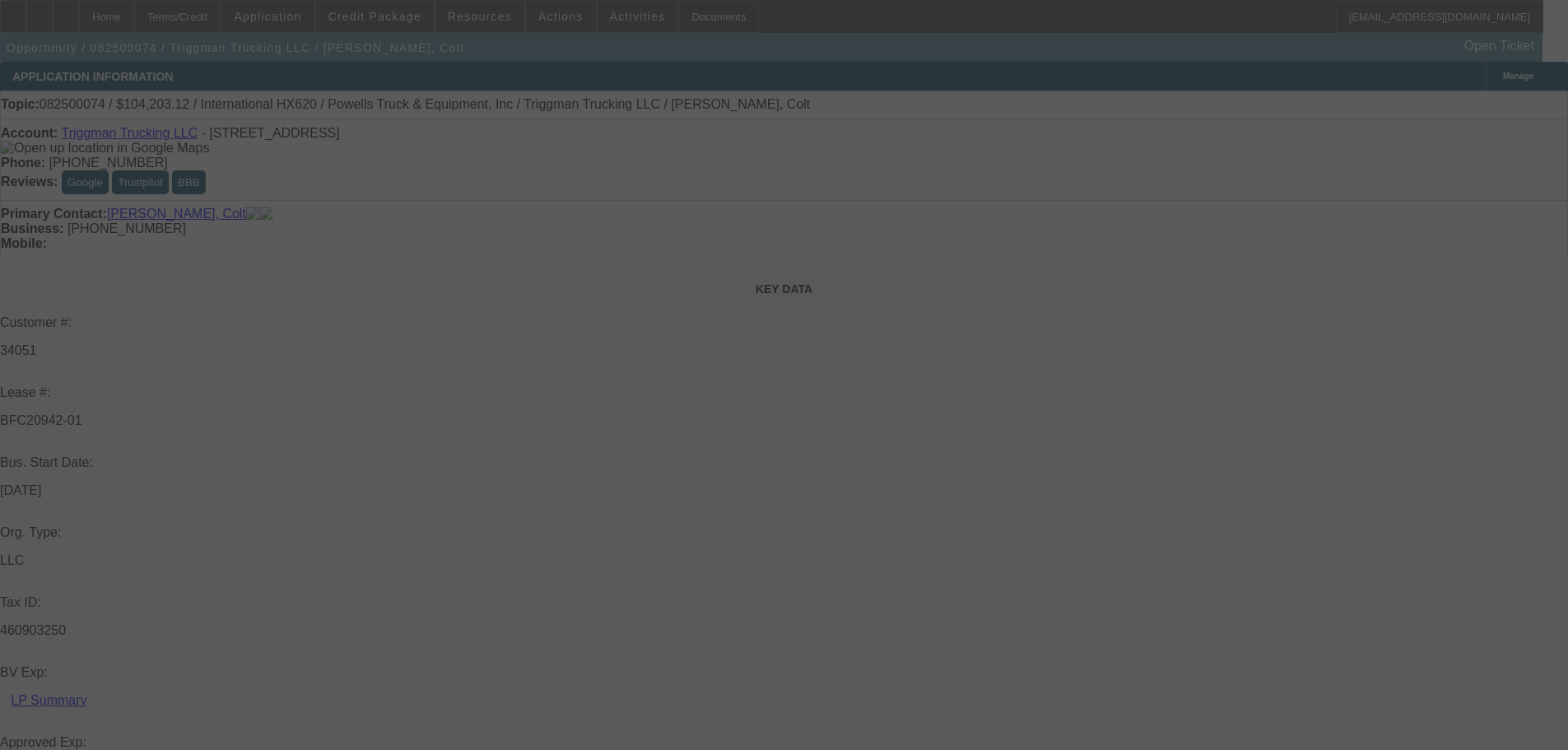
select select "0"
select select "2"
select select "0.1"
select select "4"
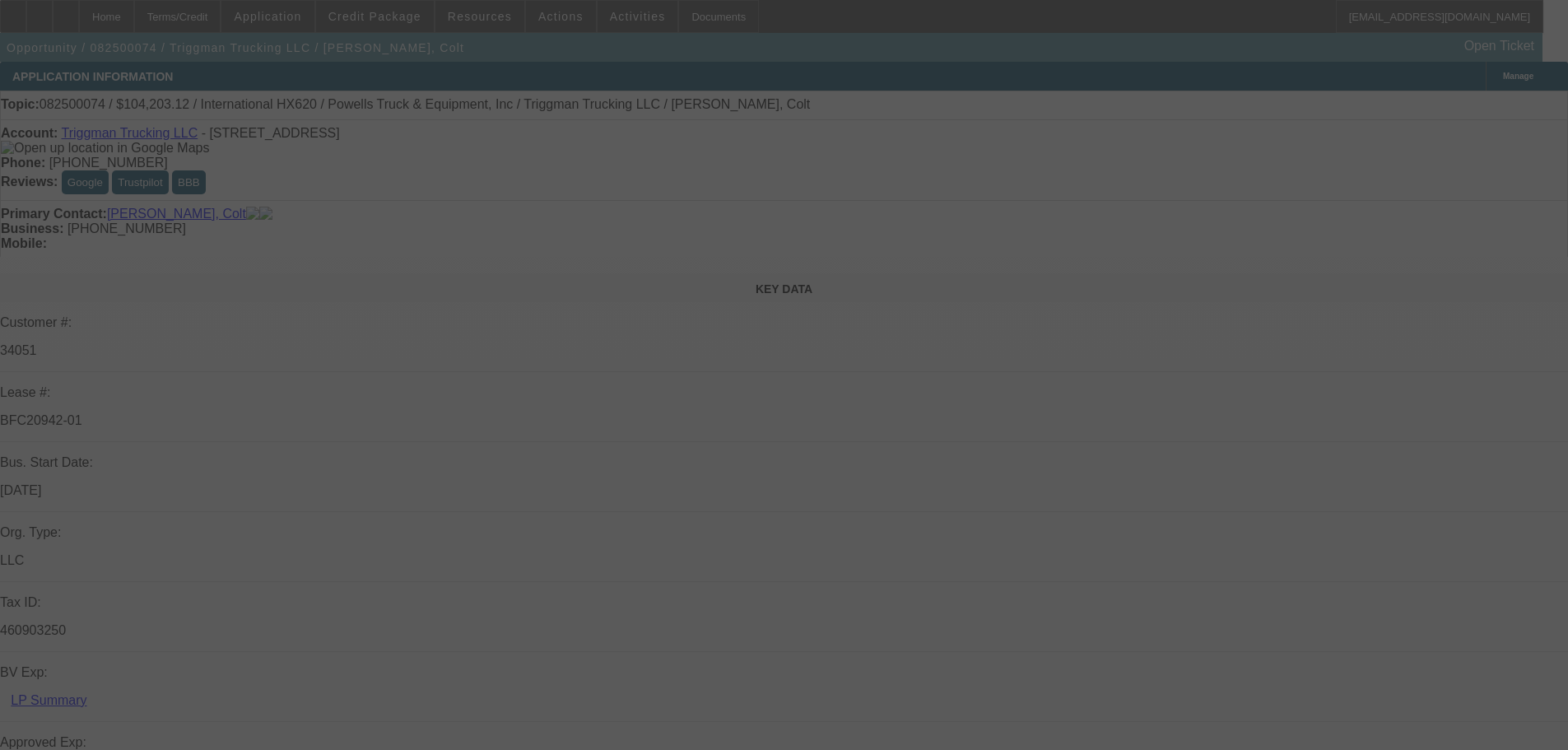
select select "0"
select select "2"
select select "0.1"
select select "4"
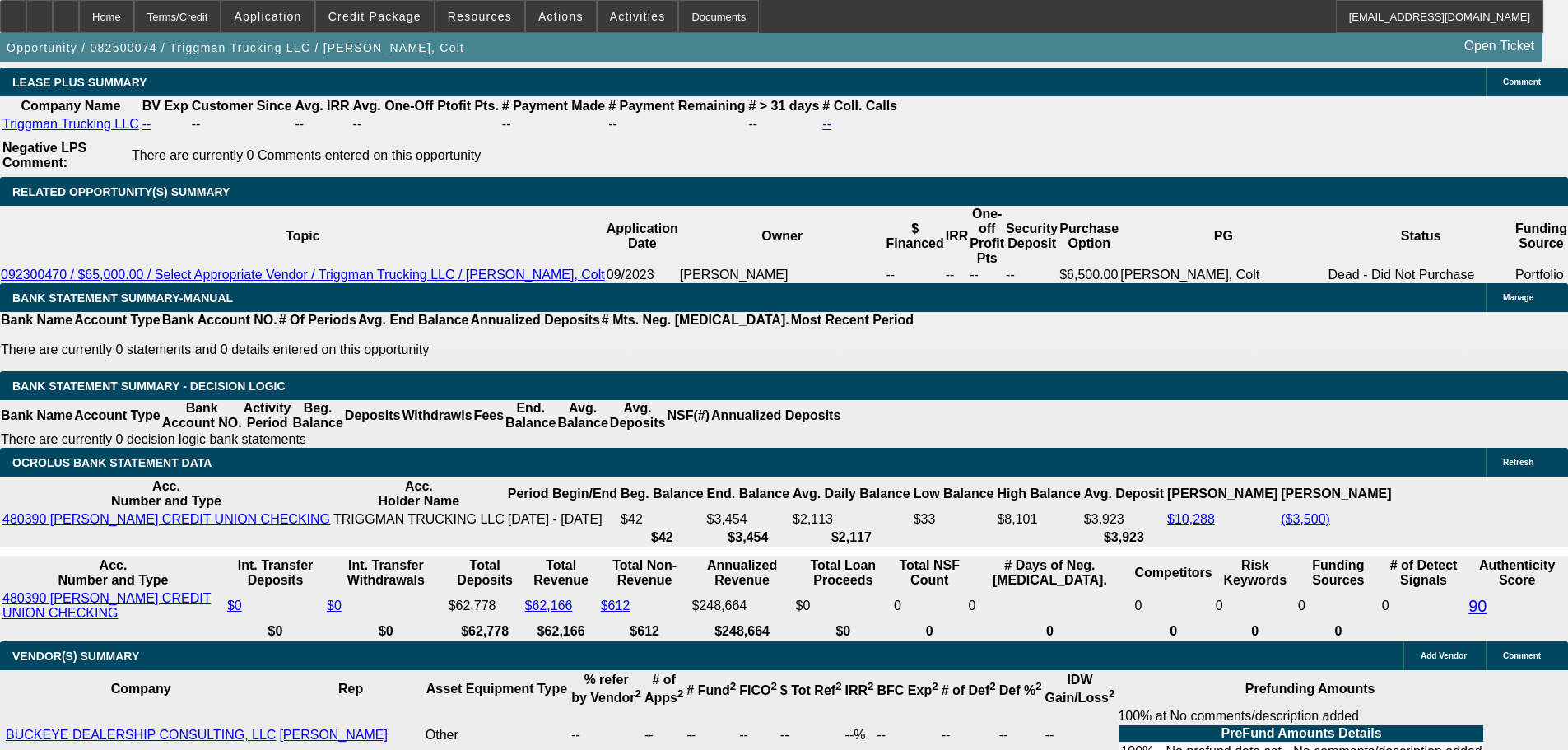
scroll to position [2966, 0]
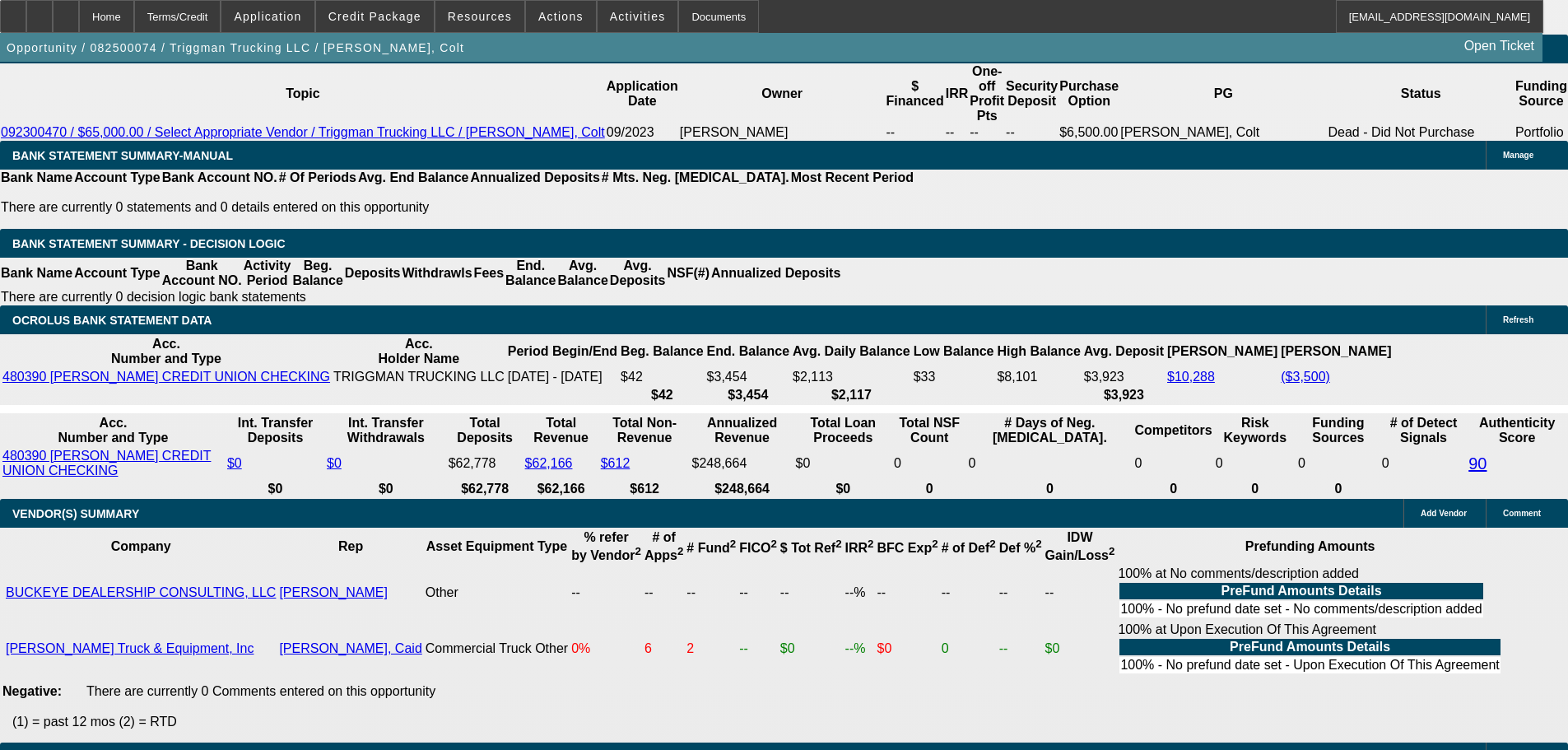
drag, startPoint x: 304, startPoint y: 383, endPoint x: 409, endPoint y: 388, distance: 105.1
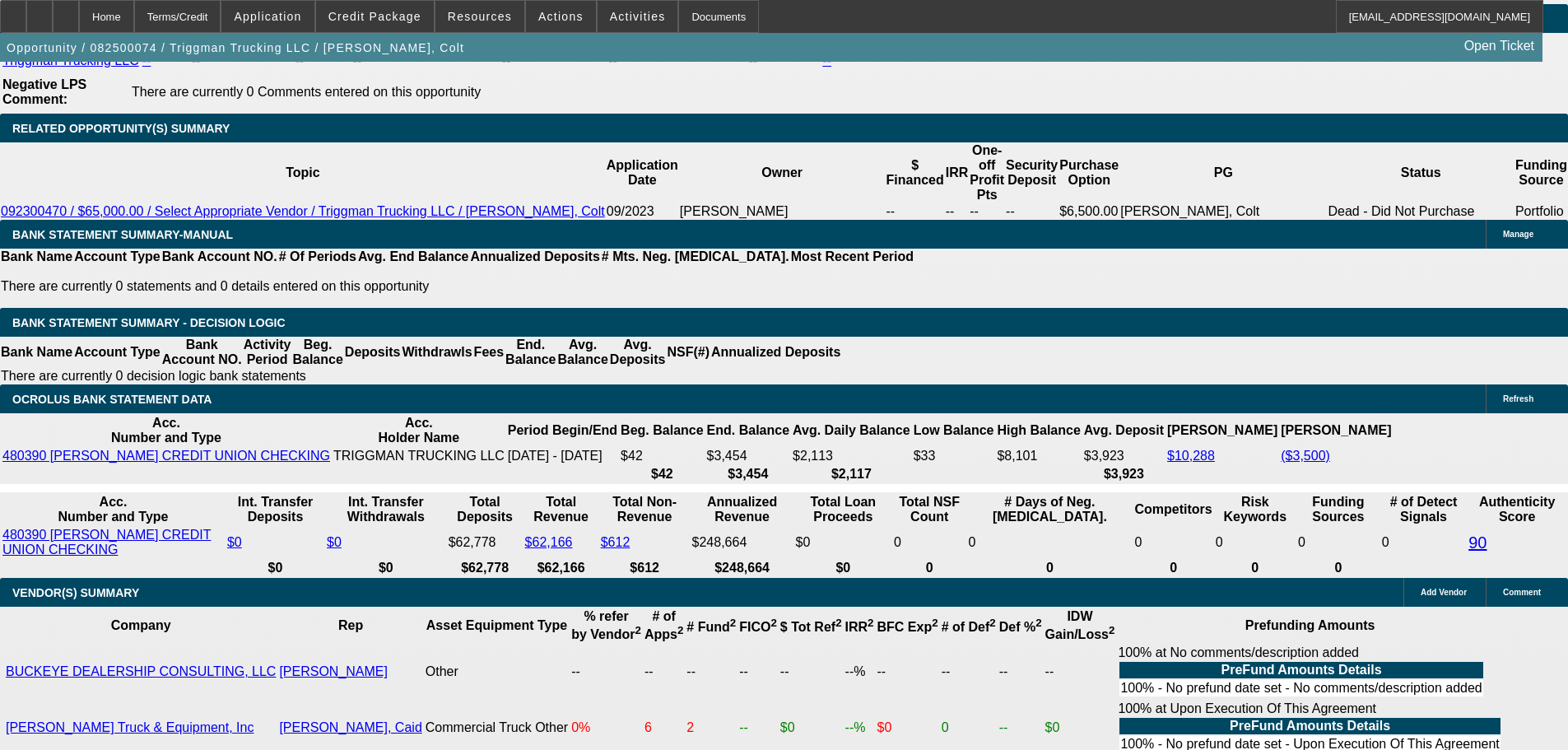
scroll to position [2801, 0]
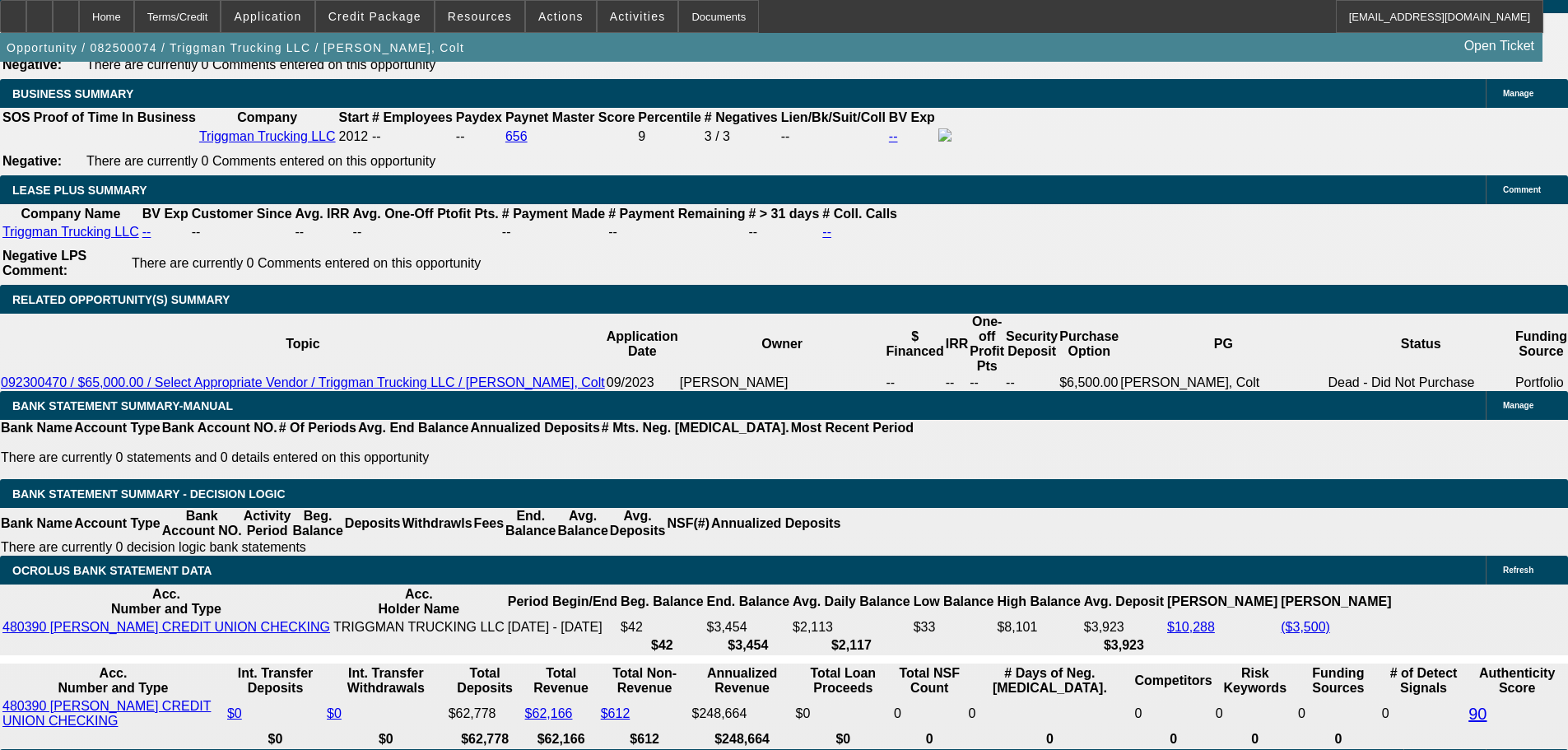
scroll to position [2636, 0]
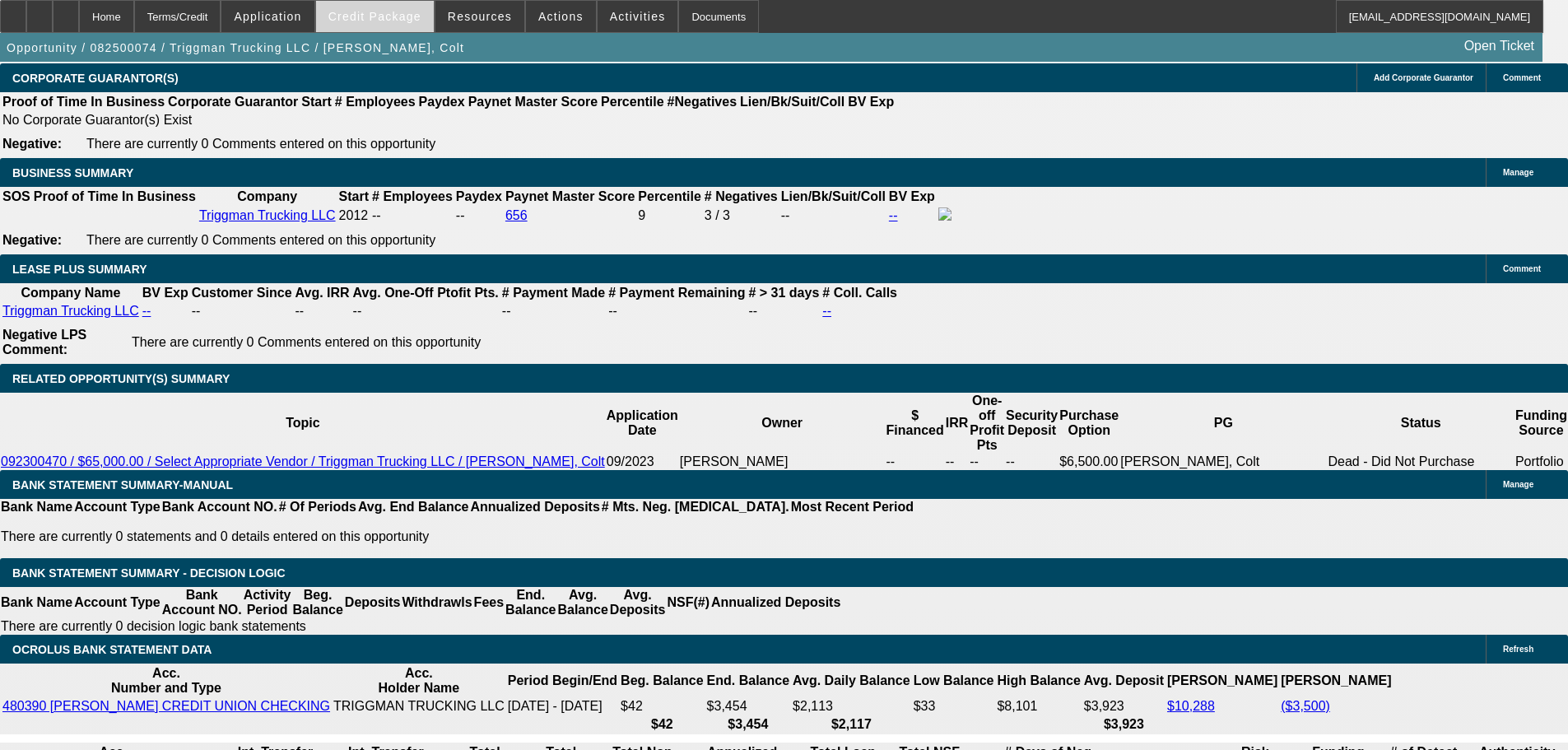
drag, startPoint x: 381, startPoint y: 32, endPoint x: 385, endPoint y: 19, distance: 13.6
click at [381, 32] on span at bounding box center [374, 16] width 117 height 40
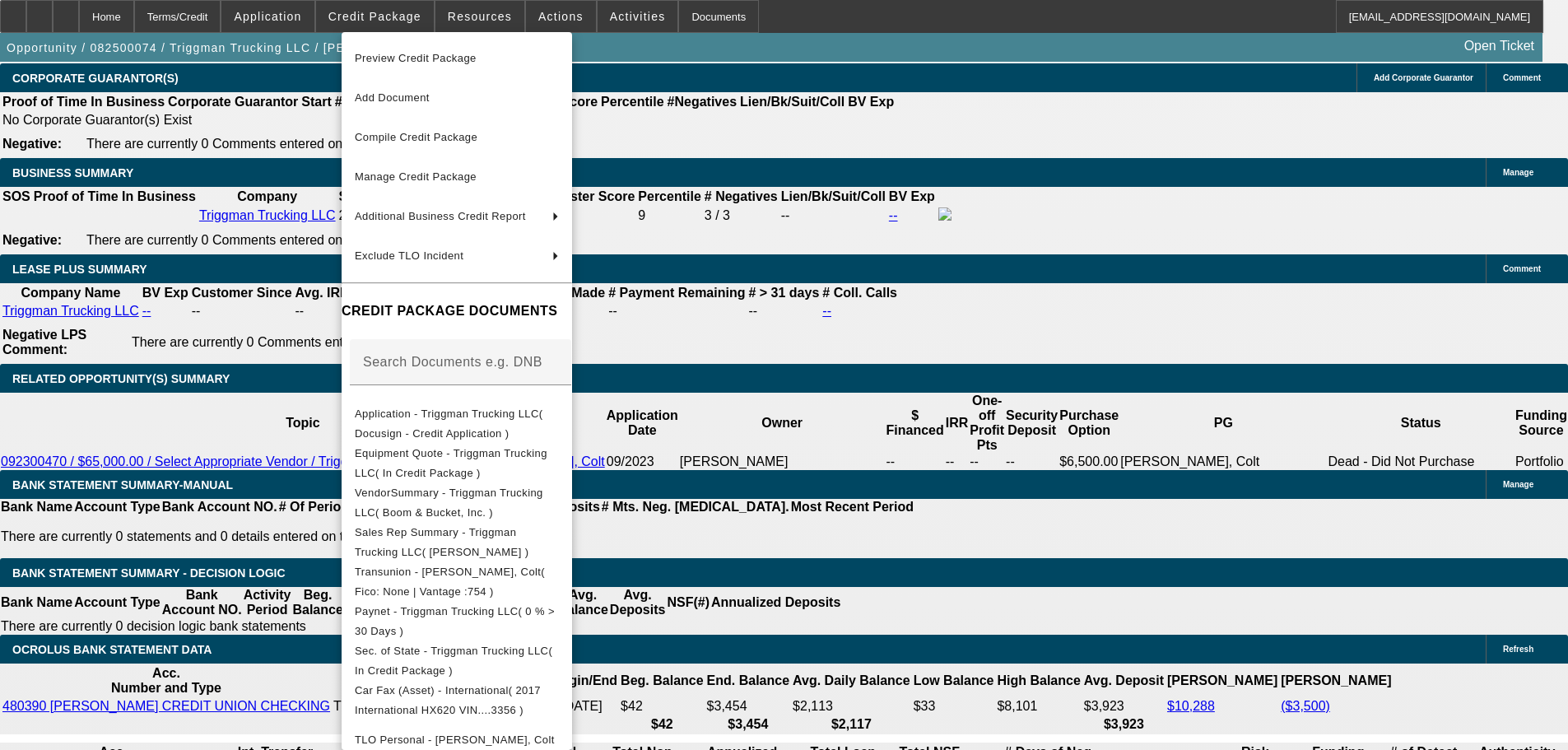
scroll to position [366, 0]
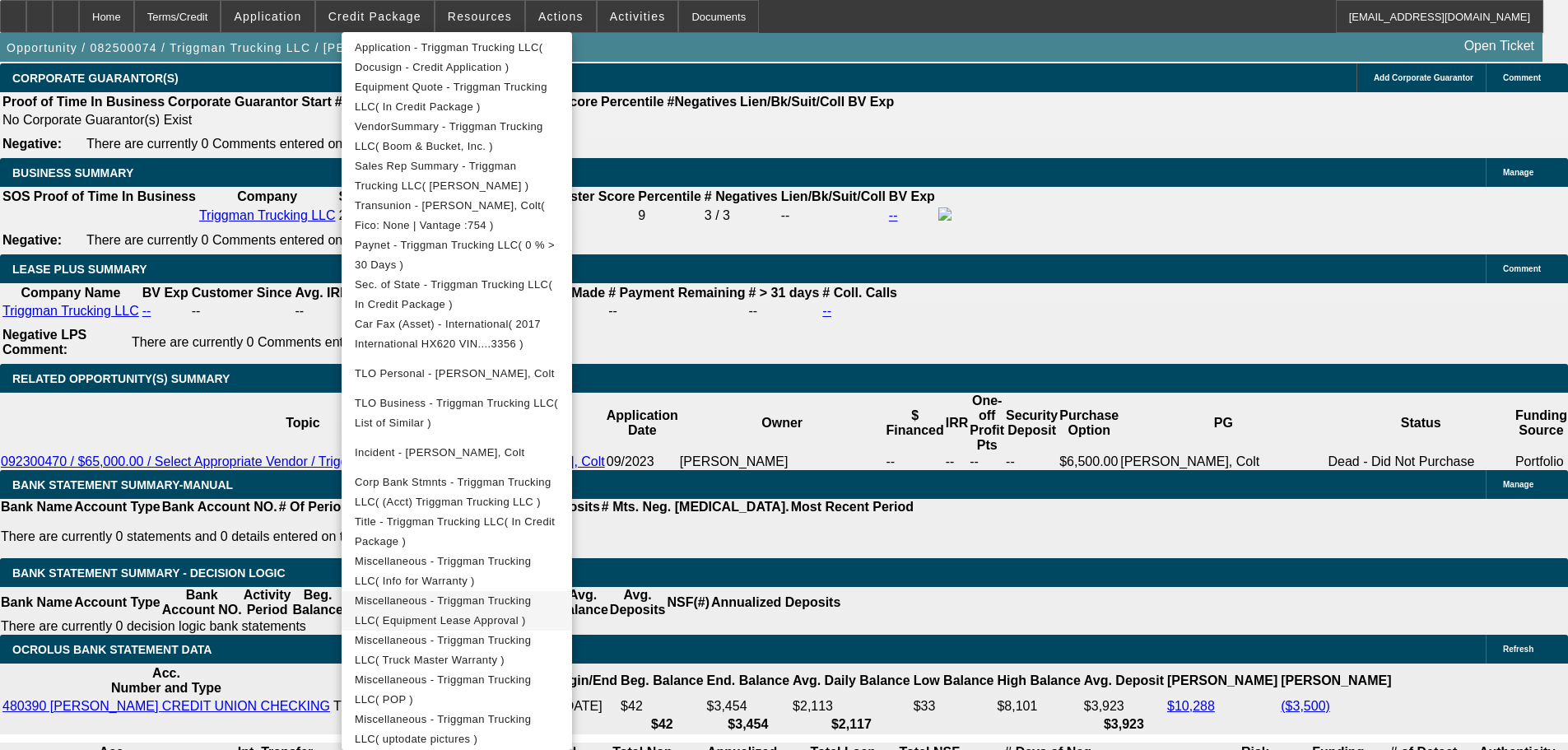
click at [489, 613] on span "Miscellaneous - Triggman Trucking LLC( Equipment Lease Approval )" at bounding box center [457, 611] width 205 height 40
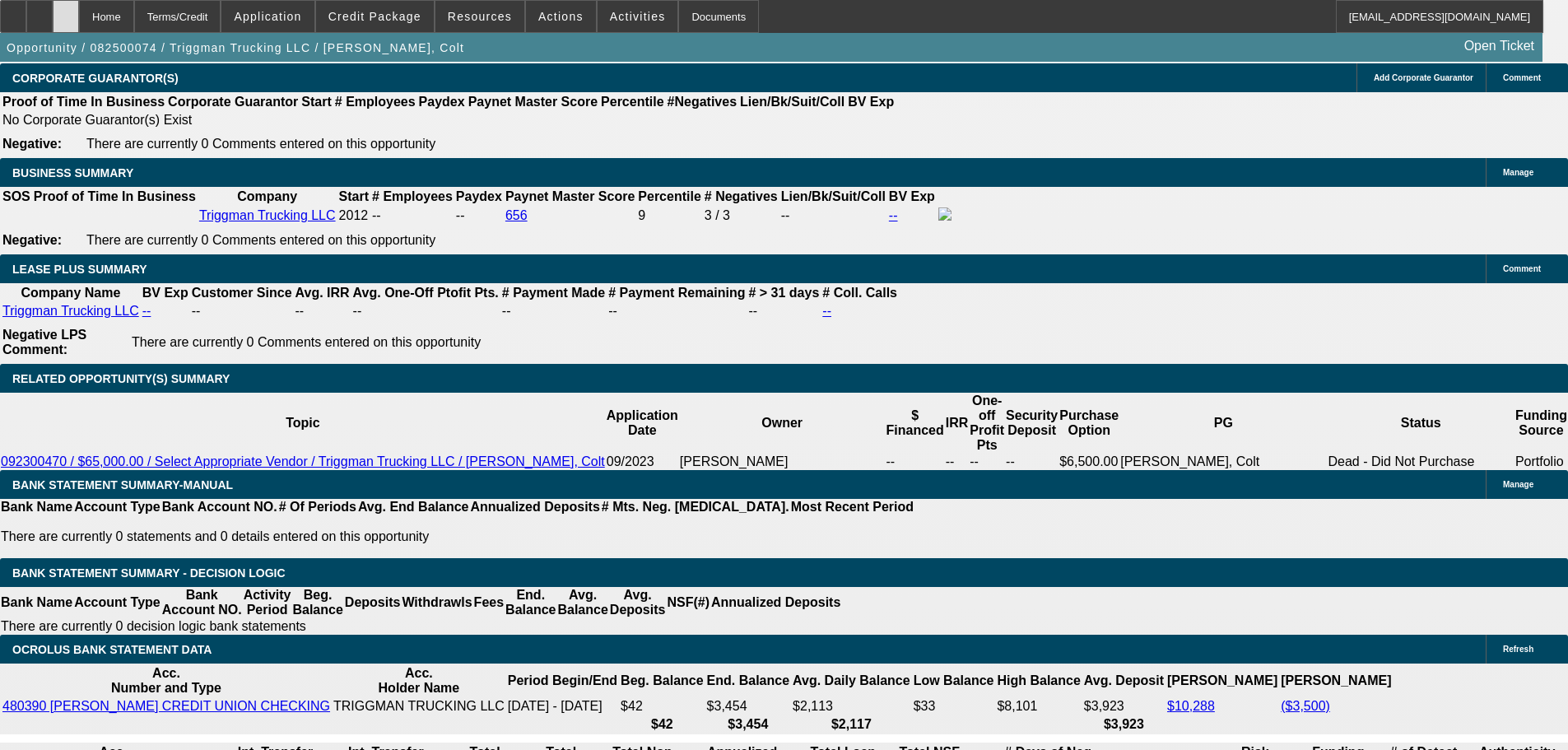
click at [79, 11] on div at bounding box center [66, 16] width 26 height 33
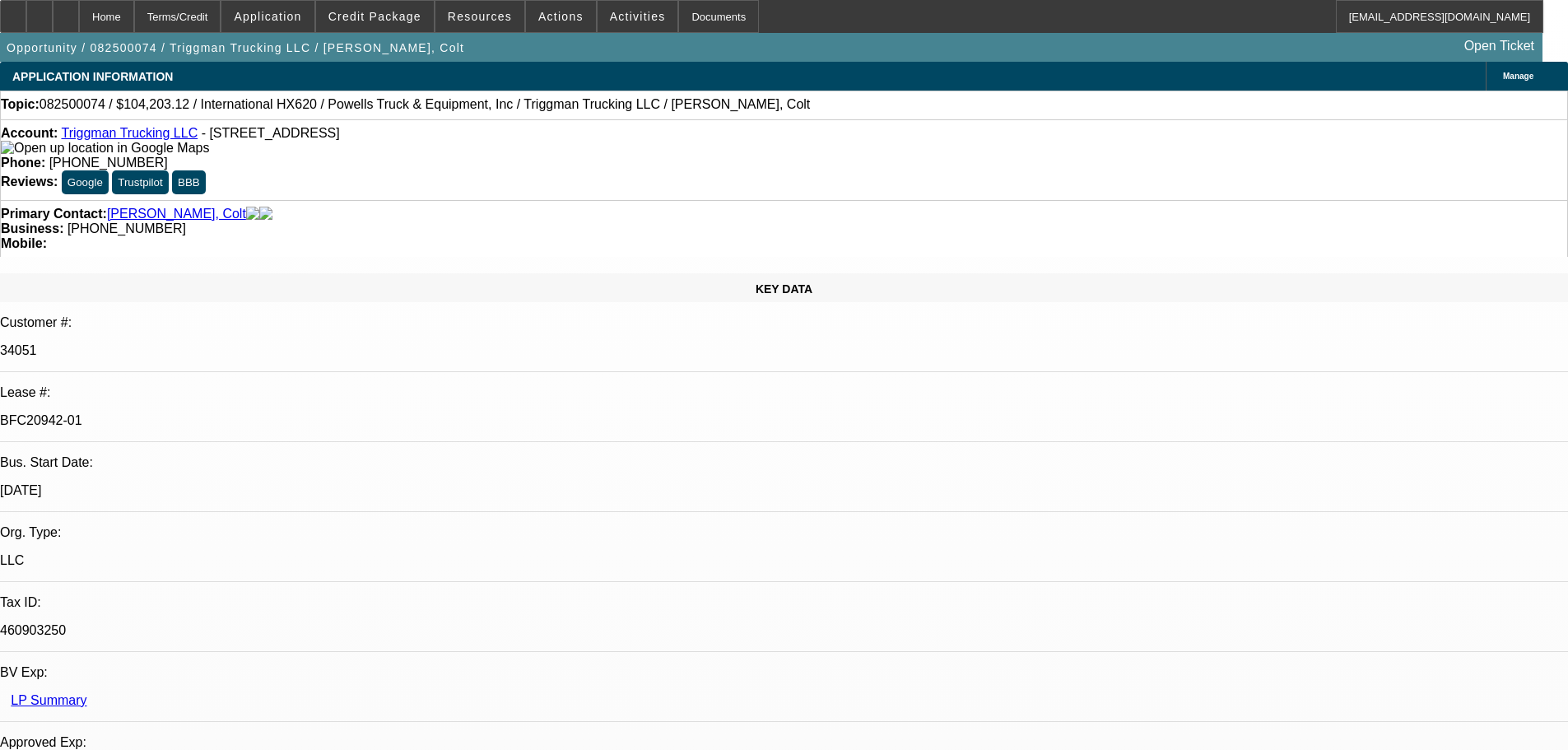
select select "0"
select select "2"
select select "0"
select select "6"
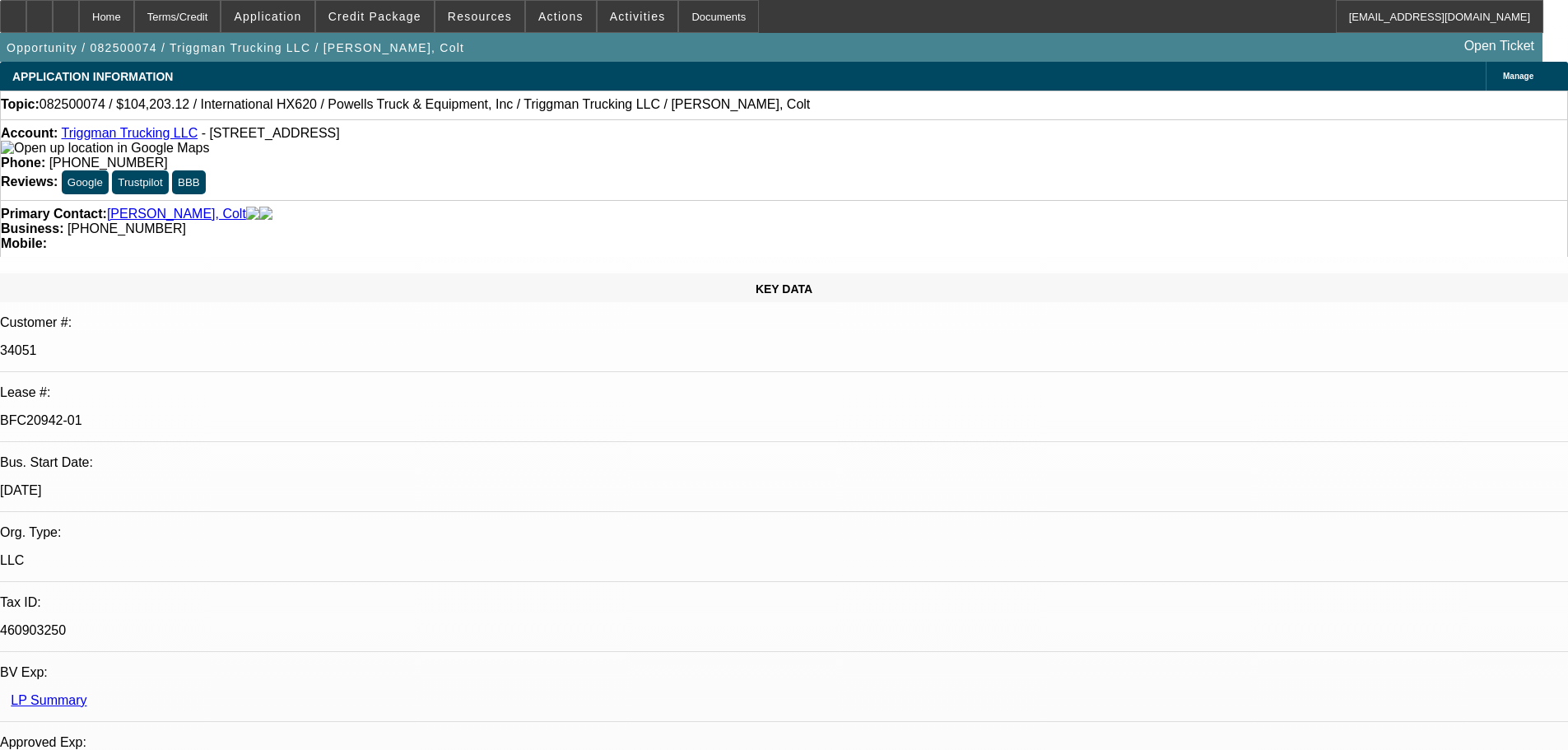
select select "0"
select select "2"
select select "0.1"
select select "4"
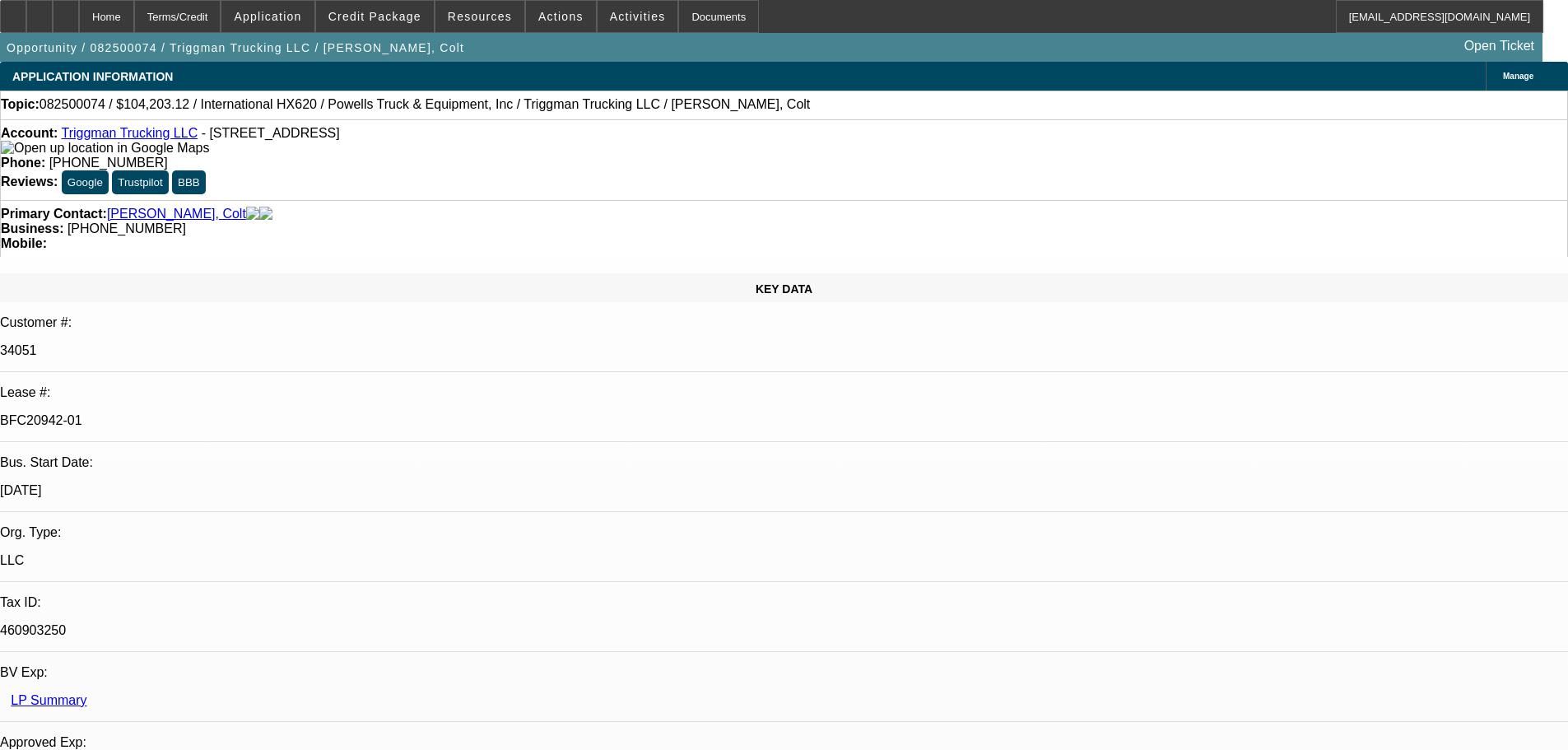
select select "0"
select select "2"
select select "0.1"
select select "4"
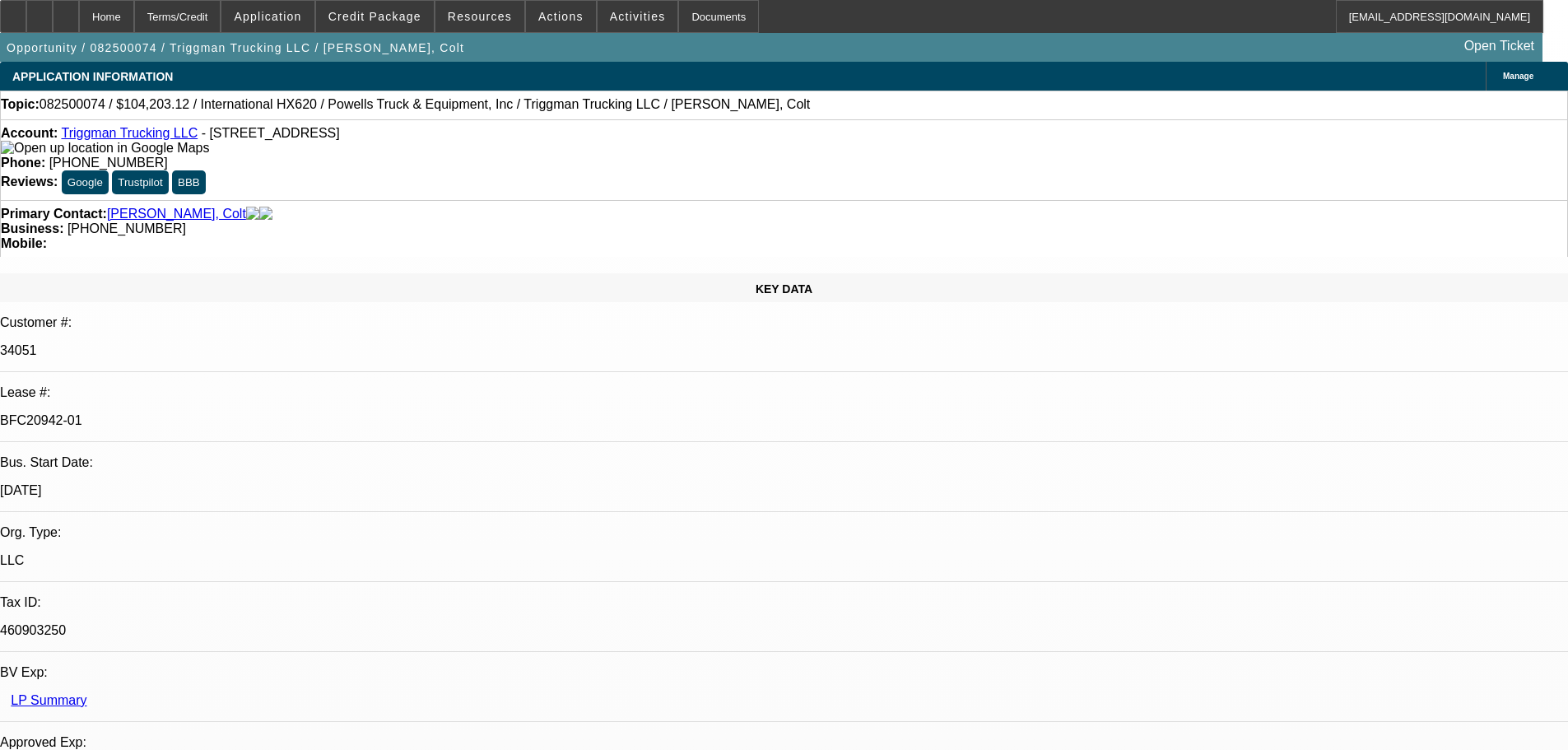
select select "0"
select select "2"
select select "0.1"
select select "4"
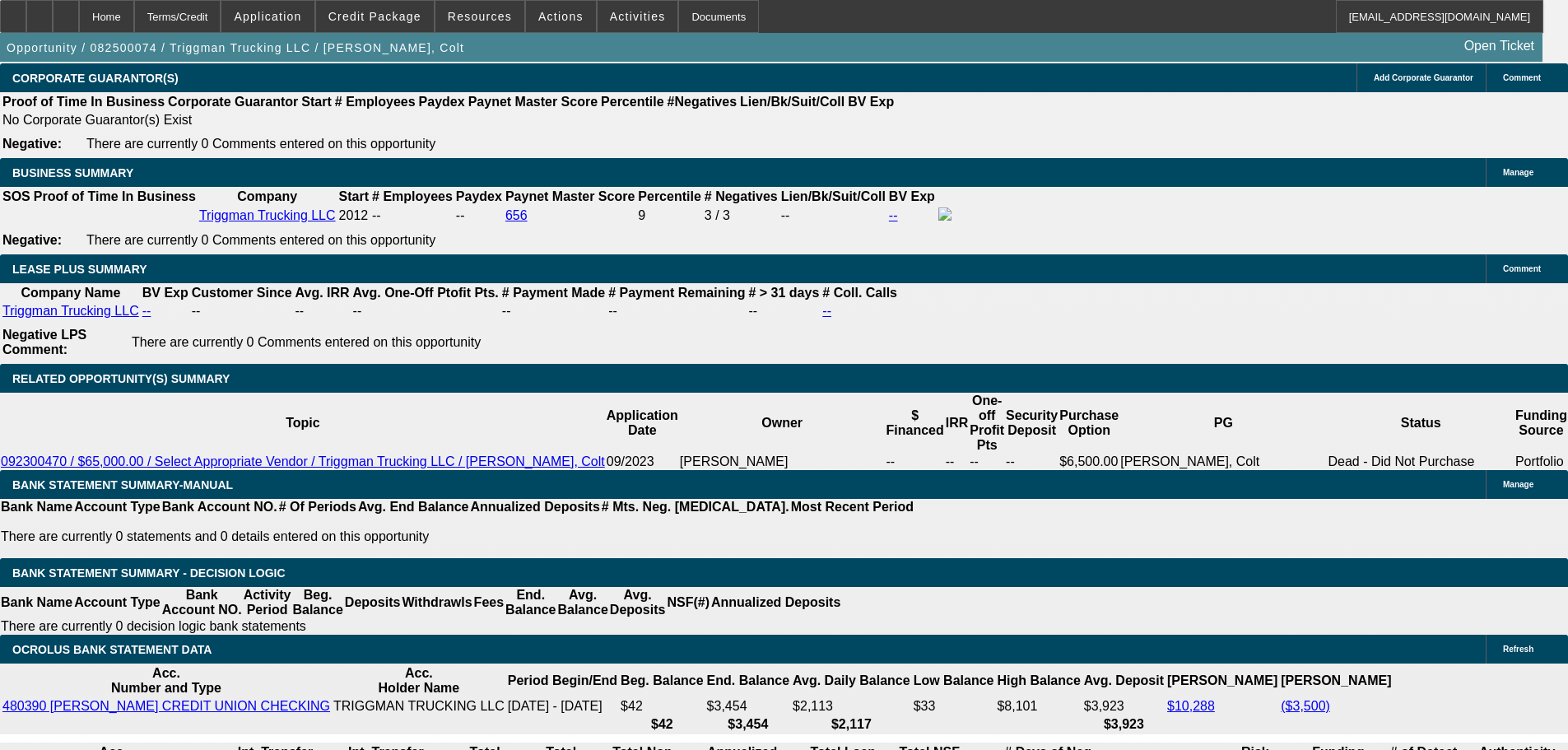
scroll to position [2966, 0]
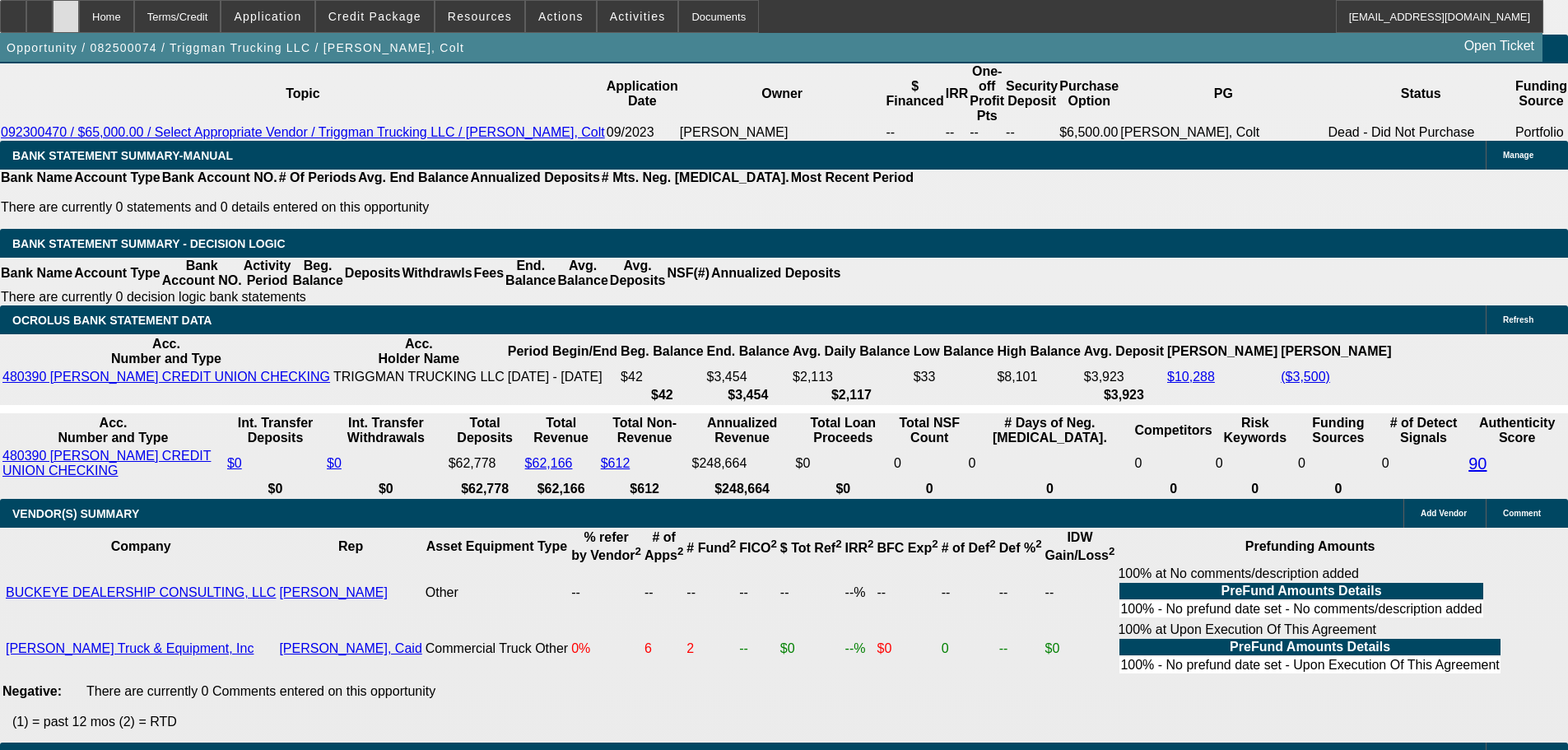
click at [79, 17] on div at bounding box center [66, 16] width 26 height 33
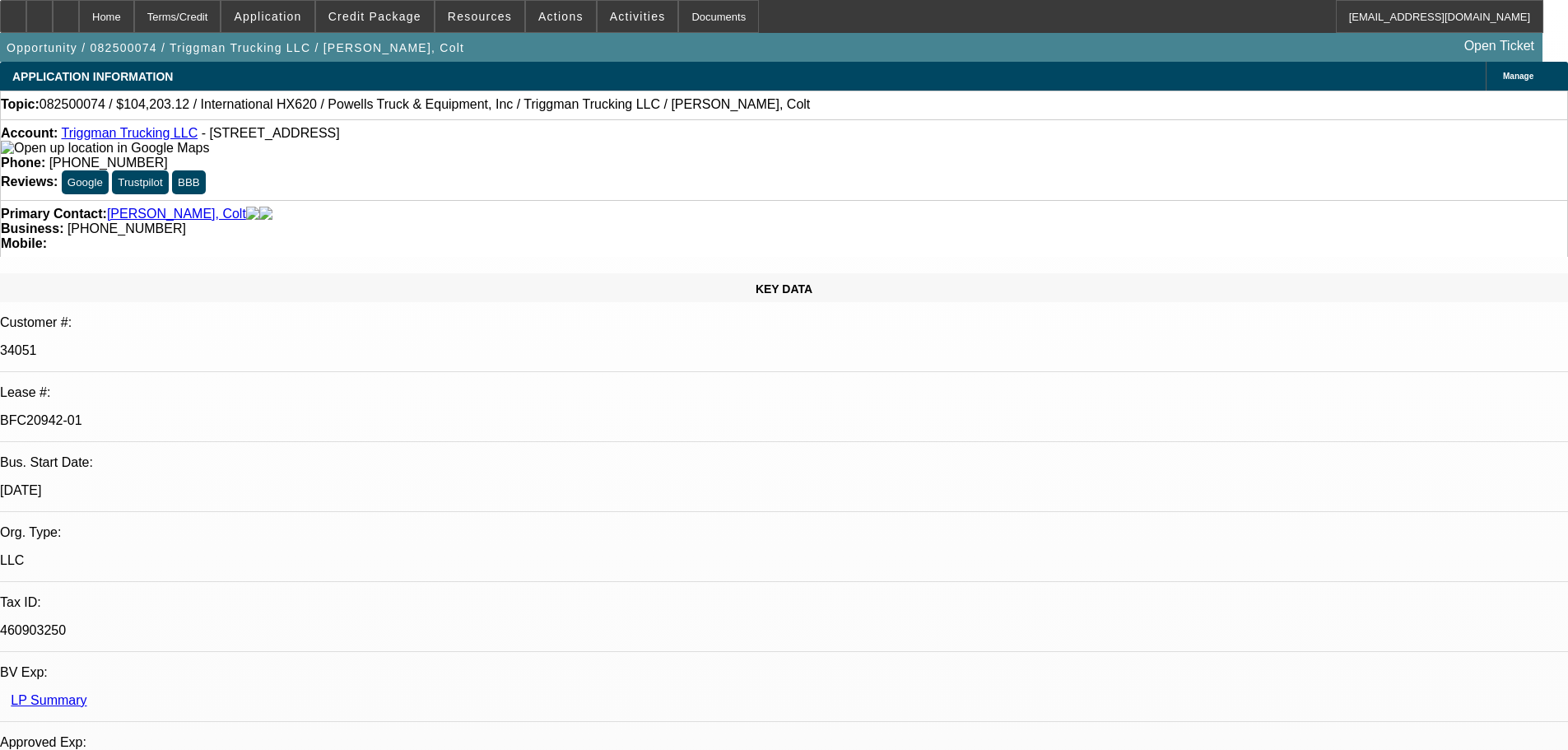
select select "0"
select select "2"
select select "0"
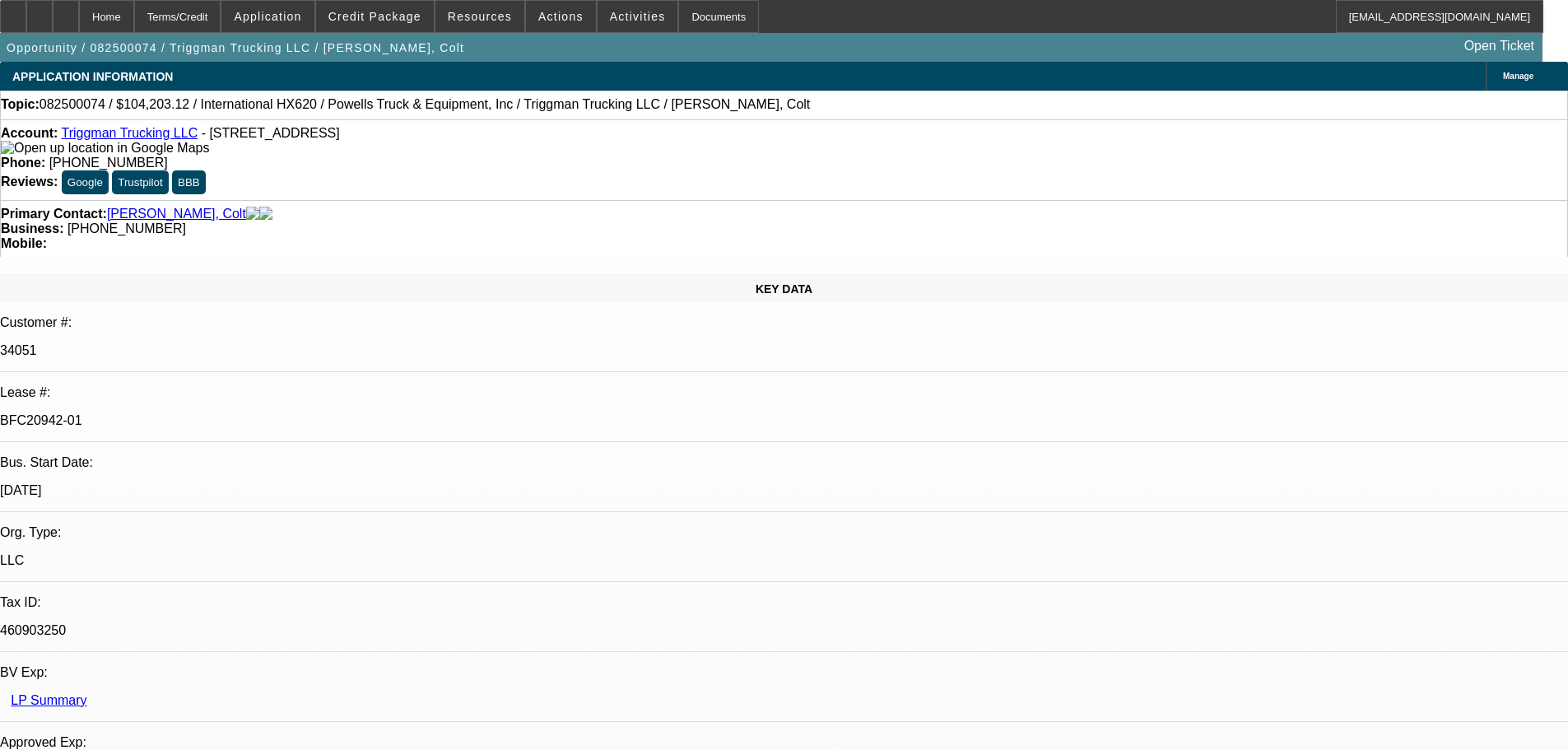
select select "6"
select select "0"
select select "2"
select select "0.1"
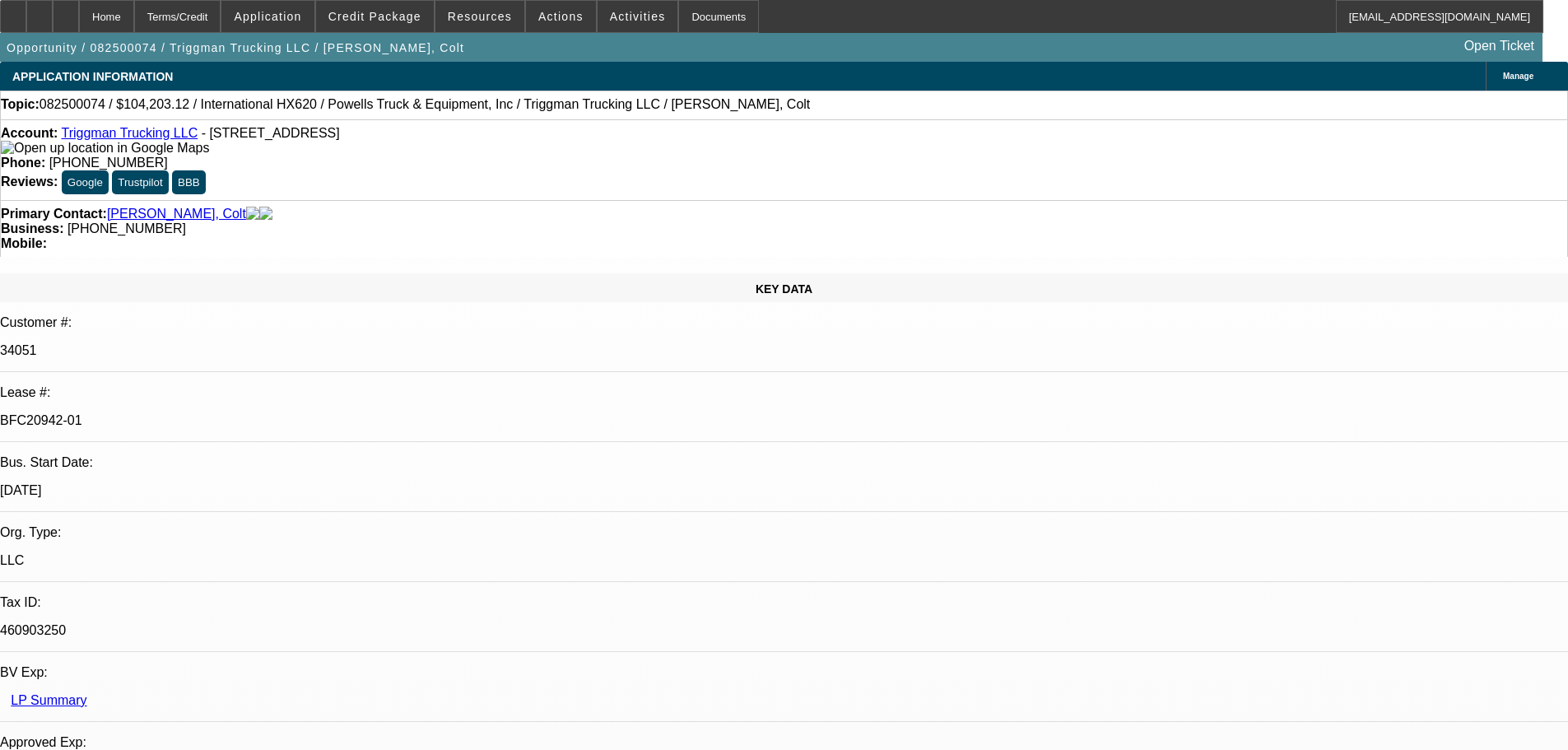
select select "4"
select select "0"
select select "2"
select select "0.1"
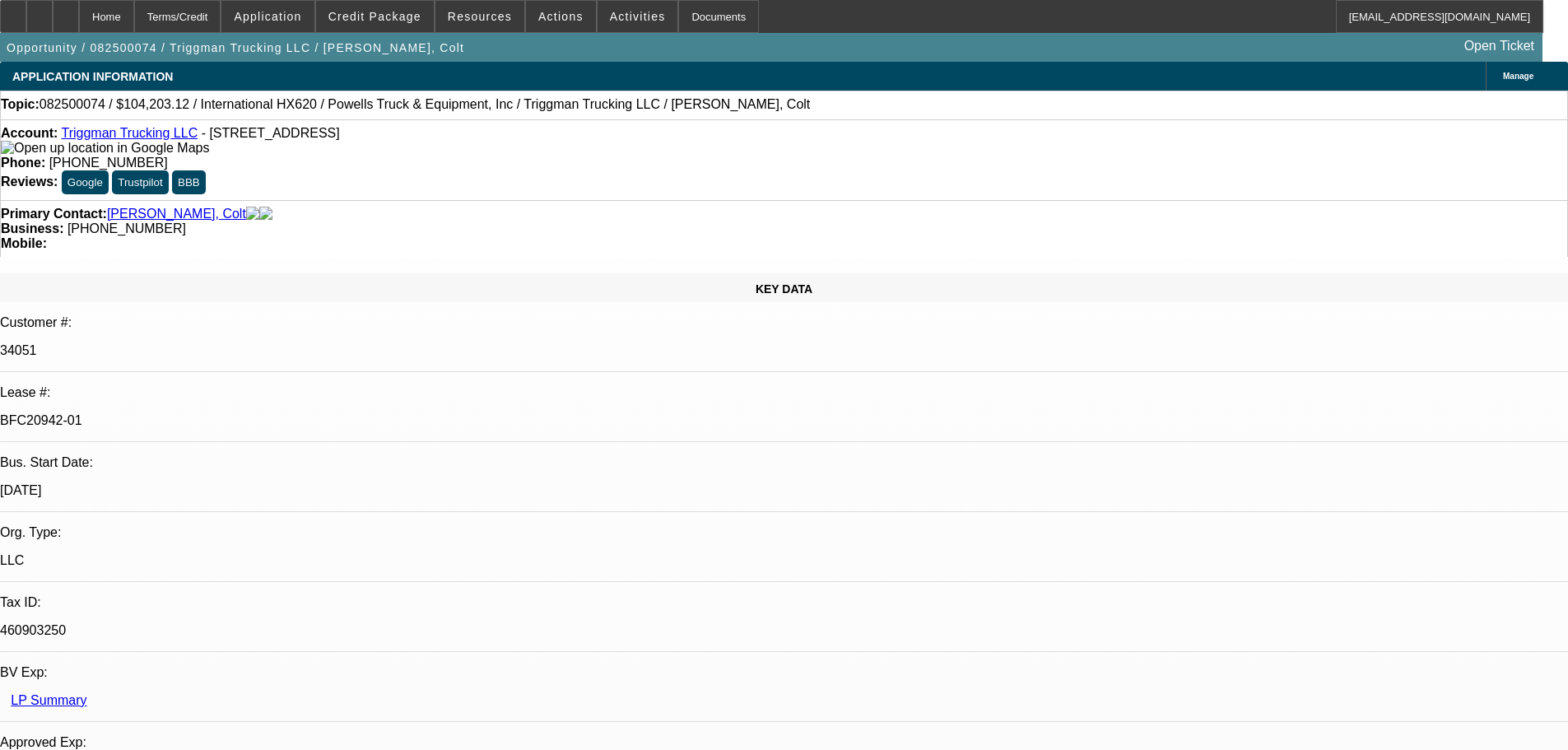
select select "4"
select select "0"
select select "2"
select select "0.1"
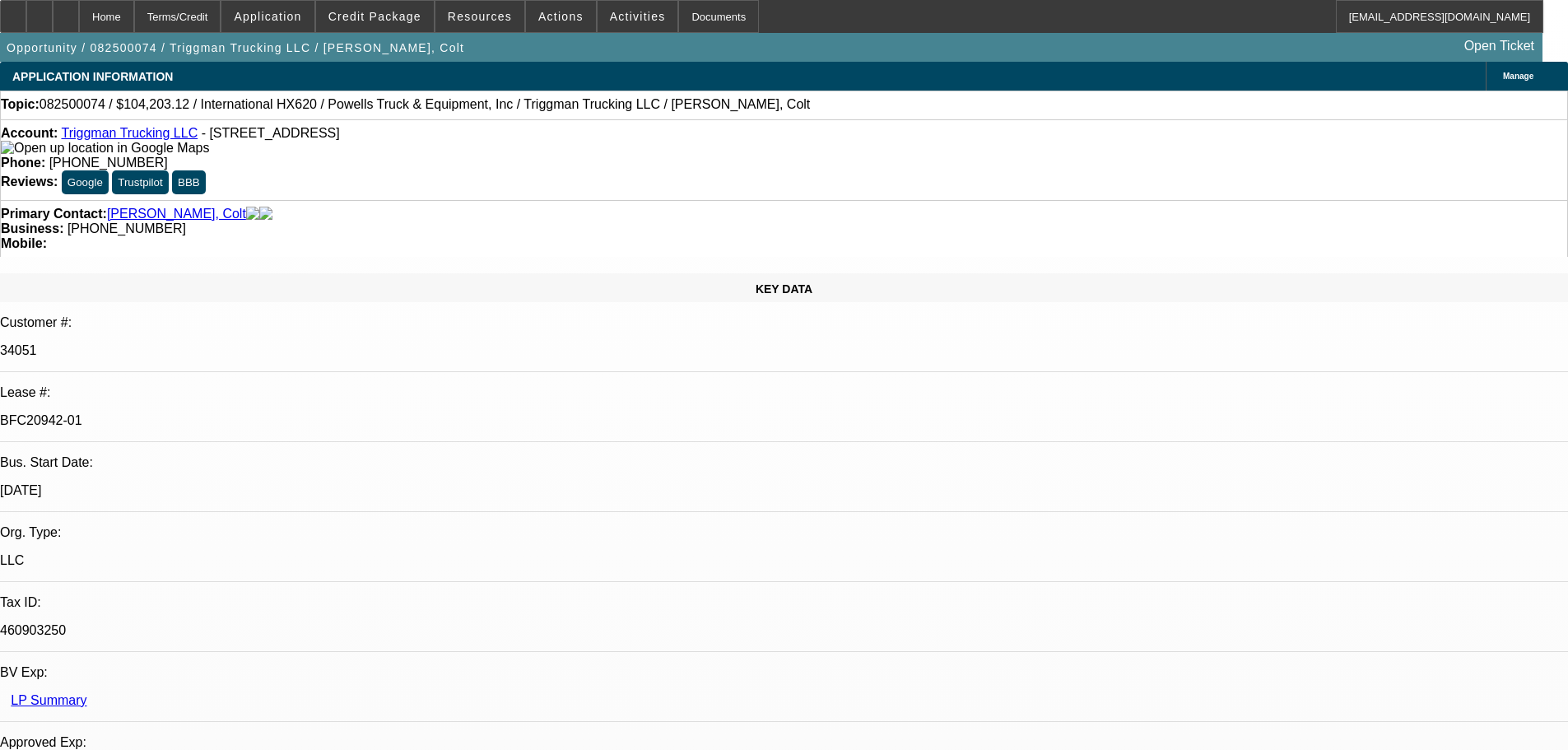
select select "4"
click at [13, 11] on icon at bounding box center [13, 11] width 0 height 0
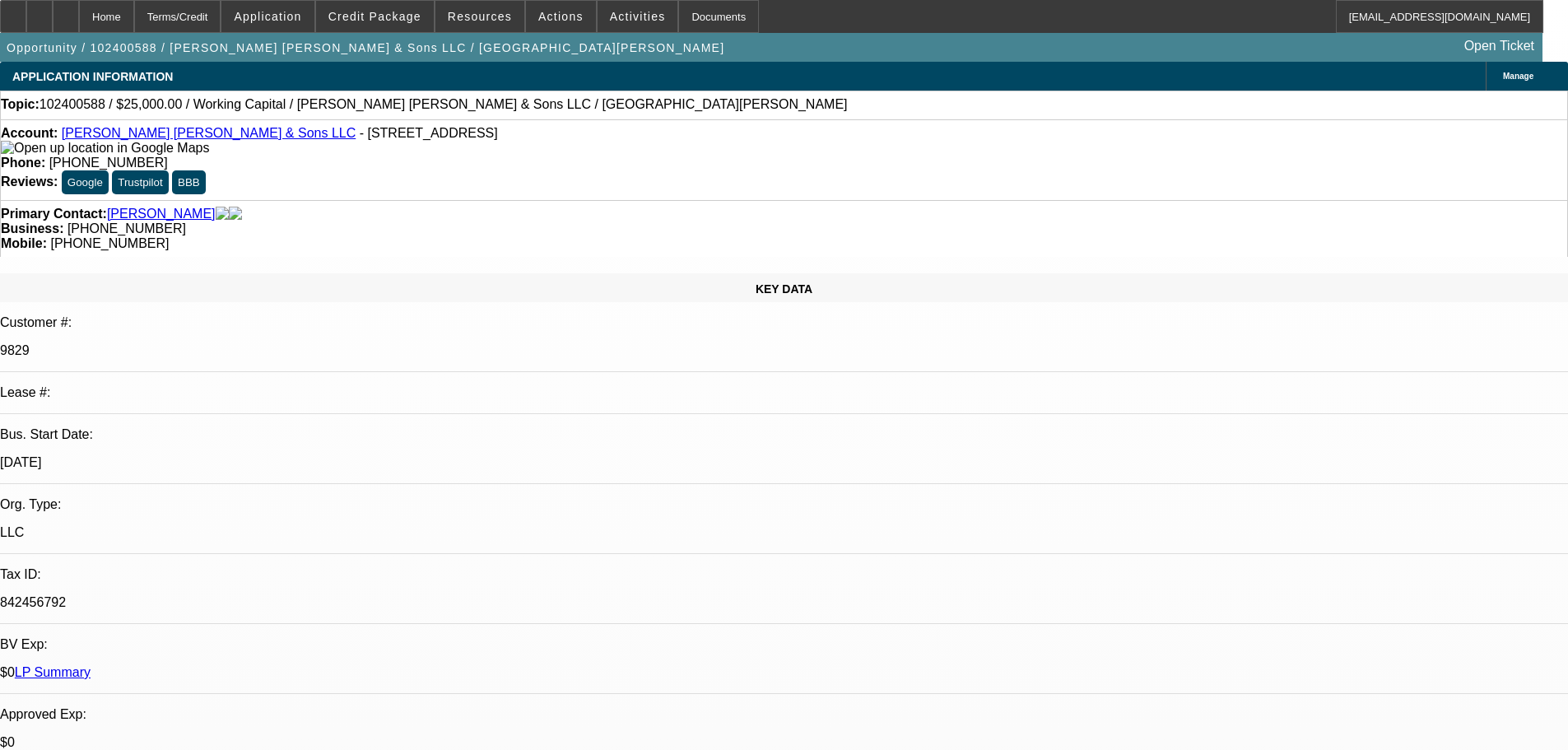
select select "0"
select select "2"
select select "0"
select select "6"
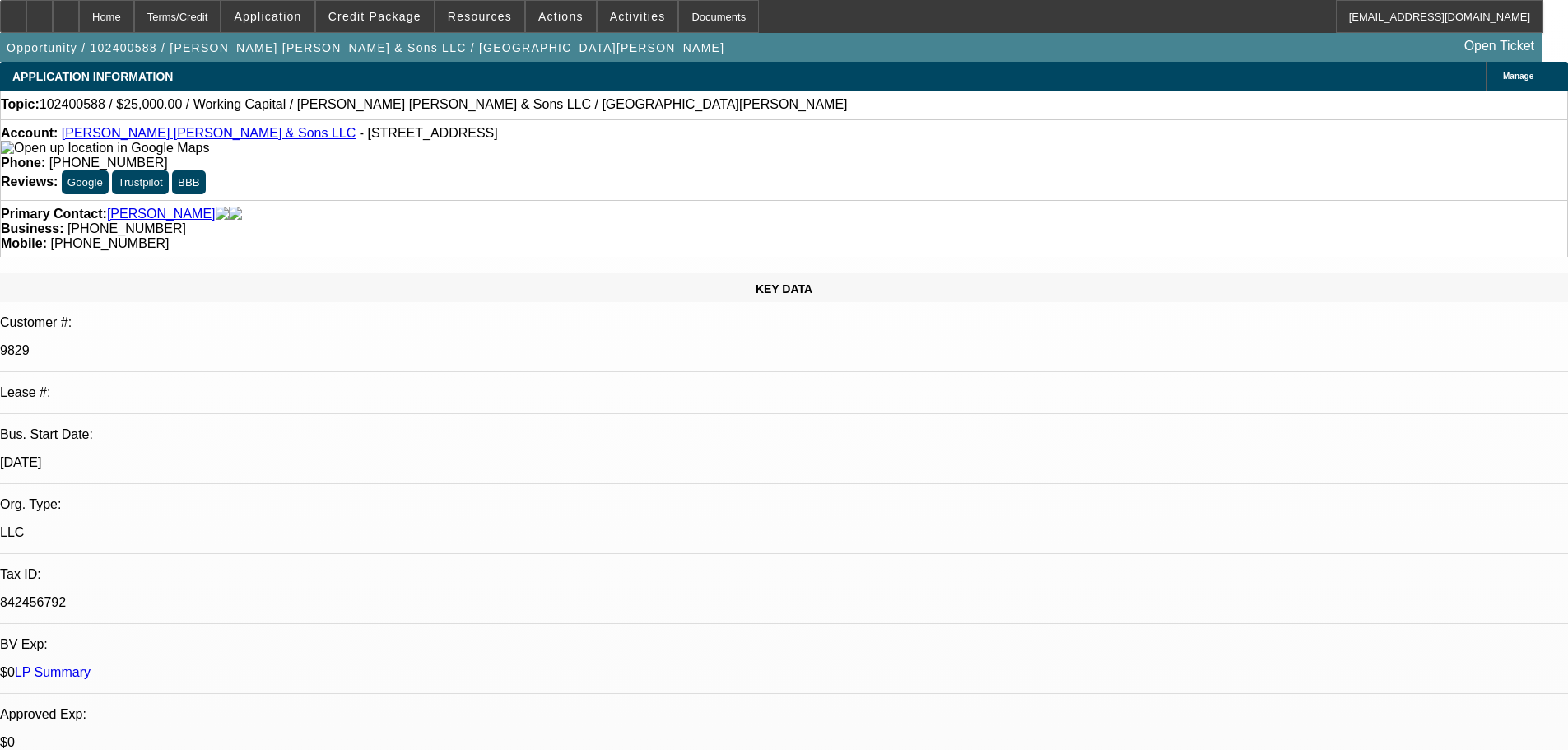
select select "0"
select select "2"
select select "0"
select select "6"
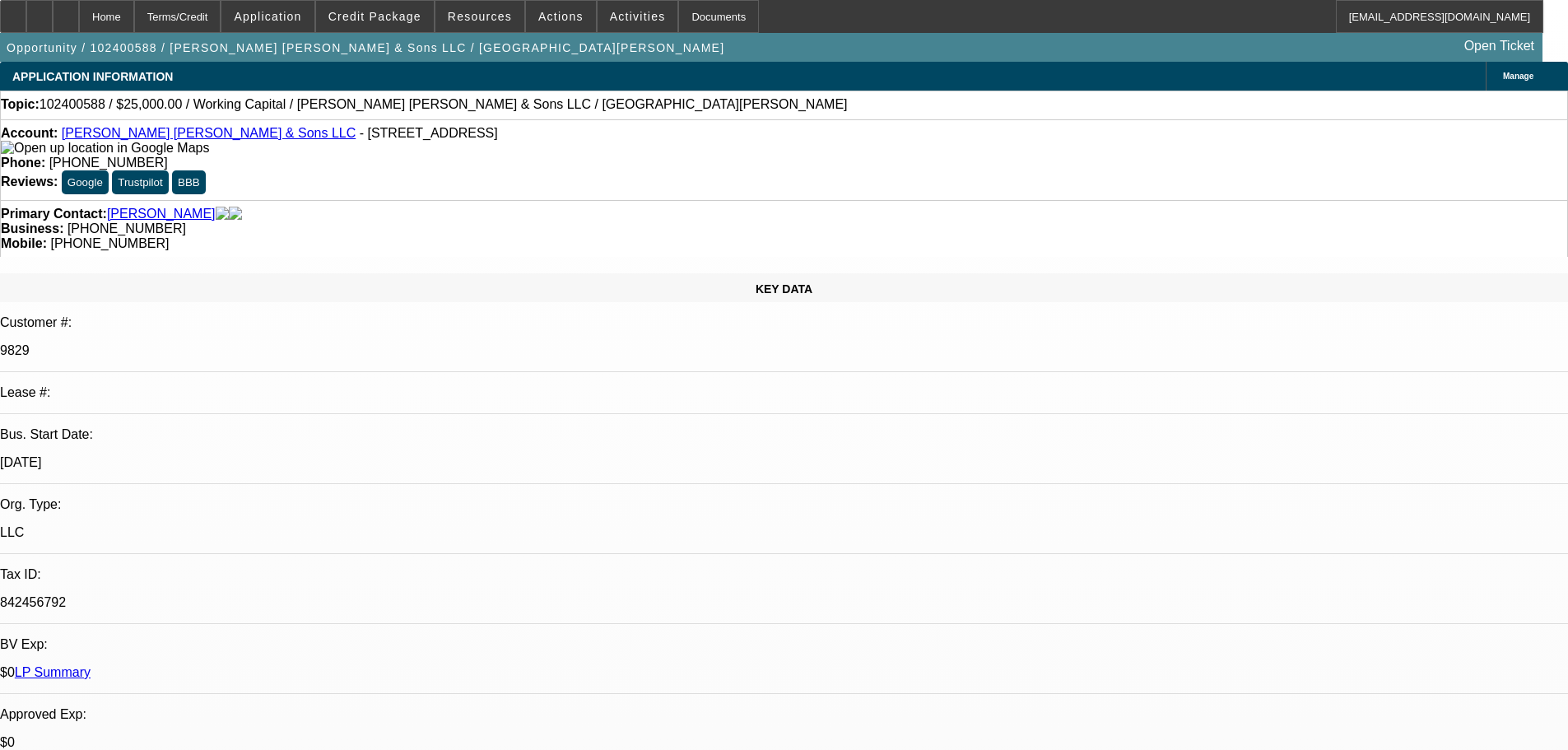
select select "0"
select select "2"
select select "0"
select select "6"
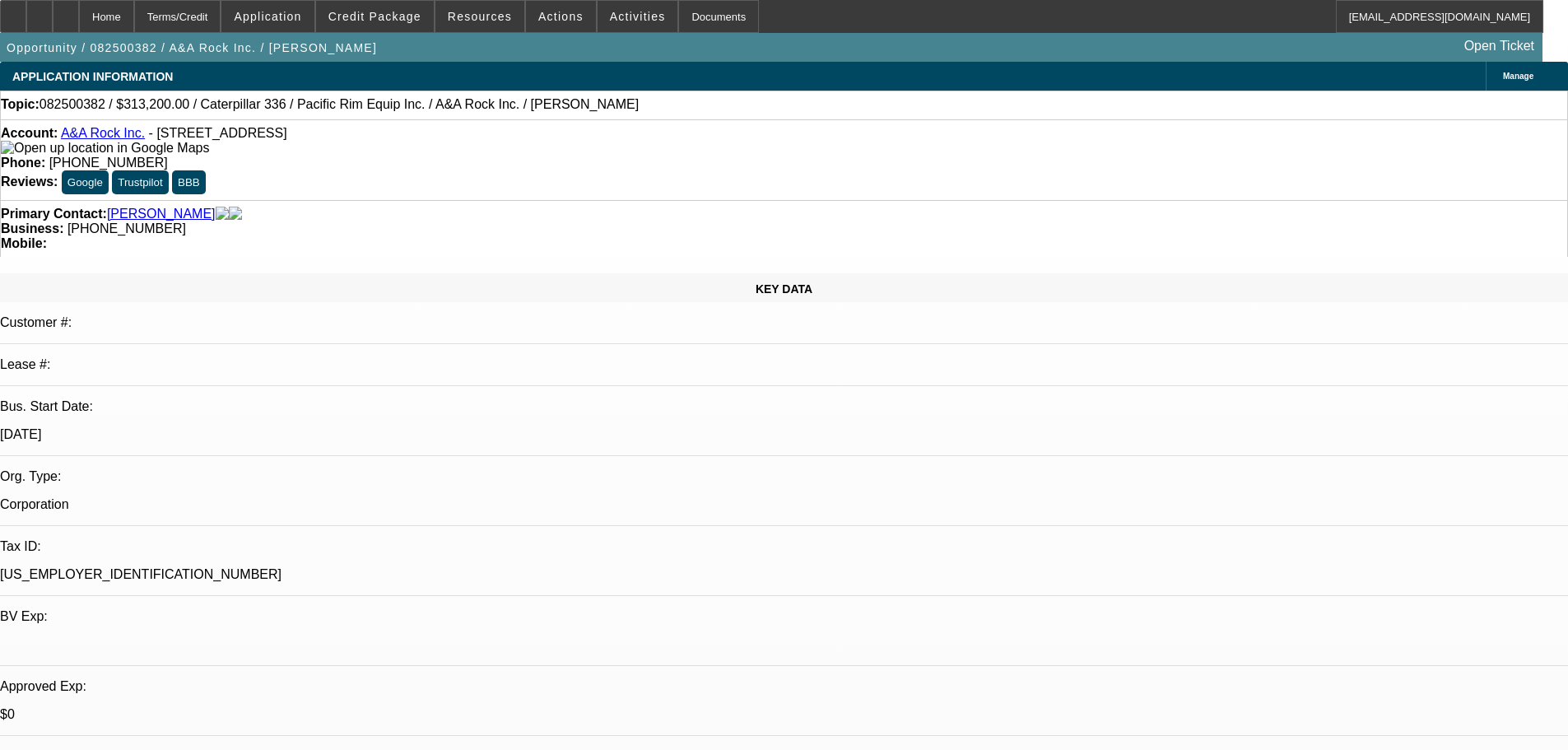
select select "0"
select select "2"
select select "0"
select select "6"
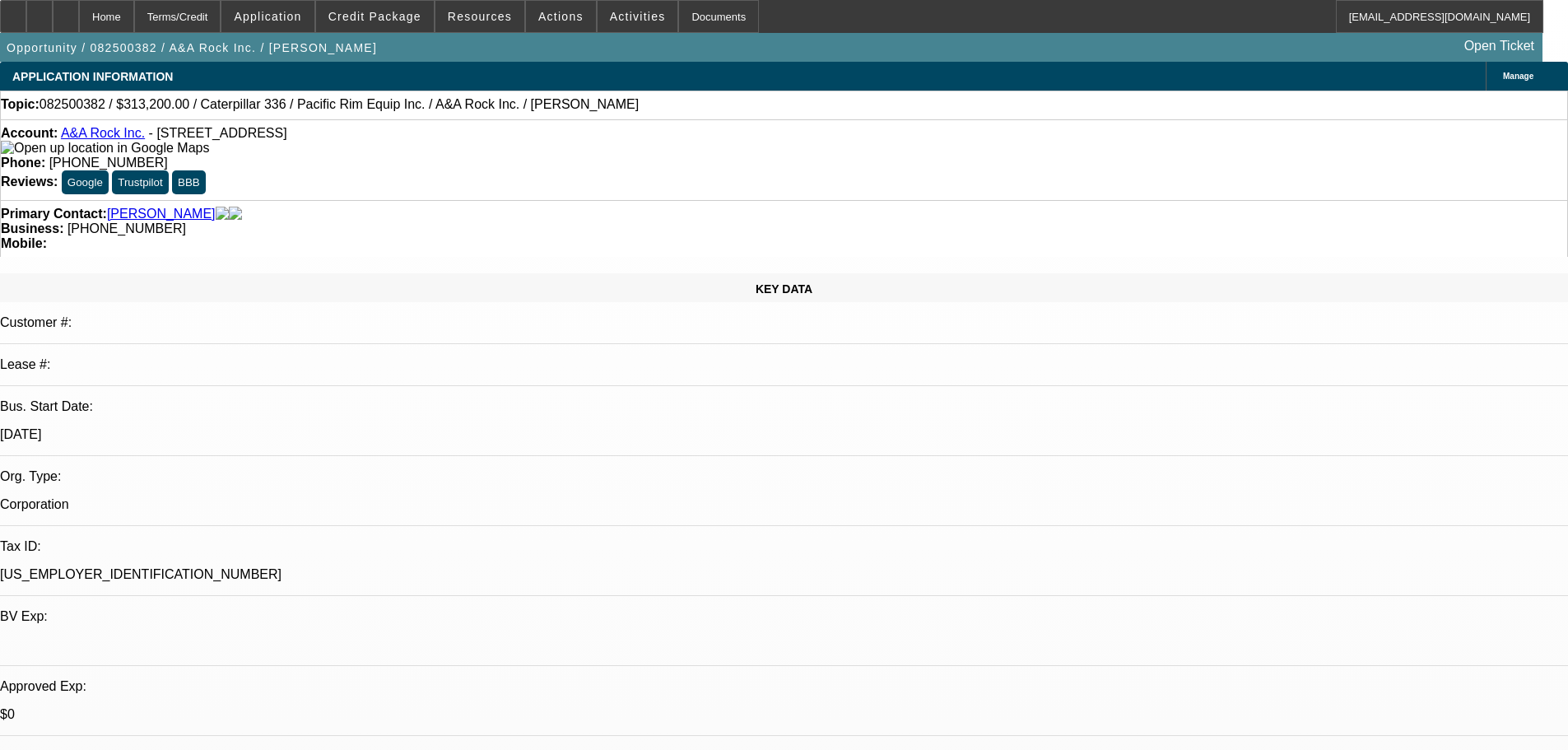
select select "0"
select select "2"
select select "0"
select select "6"
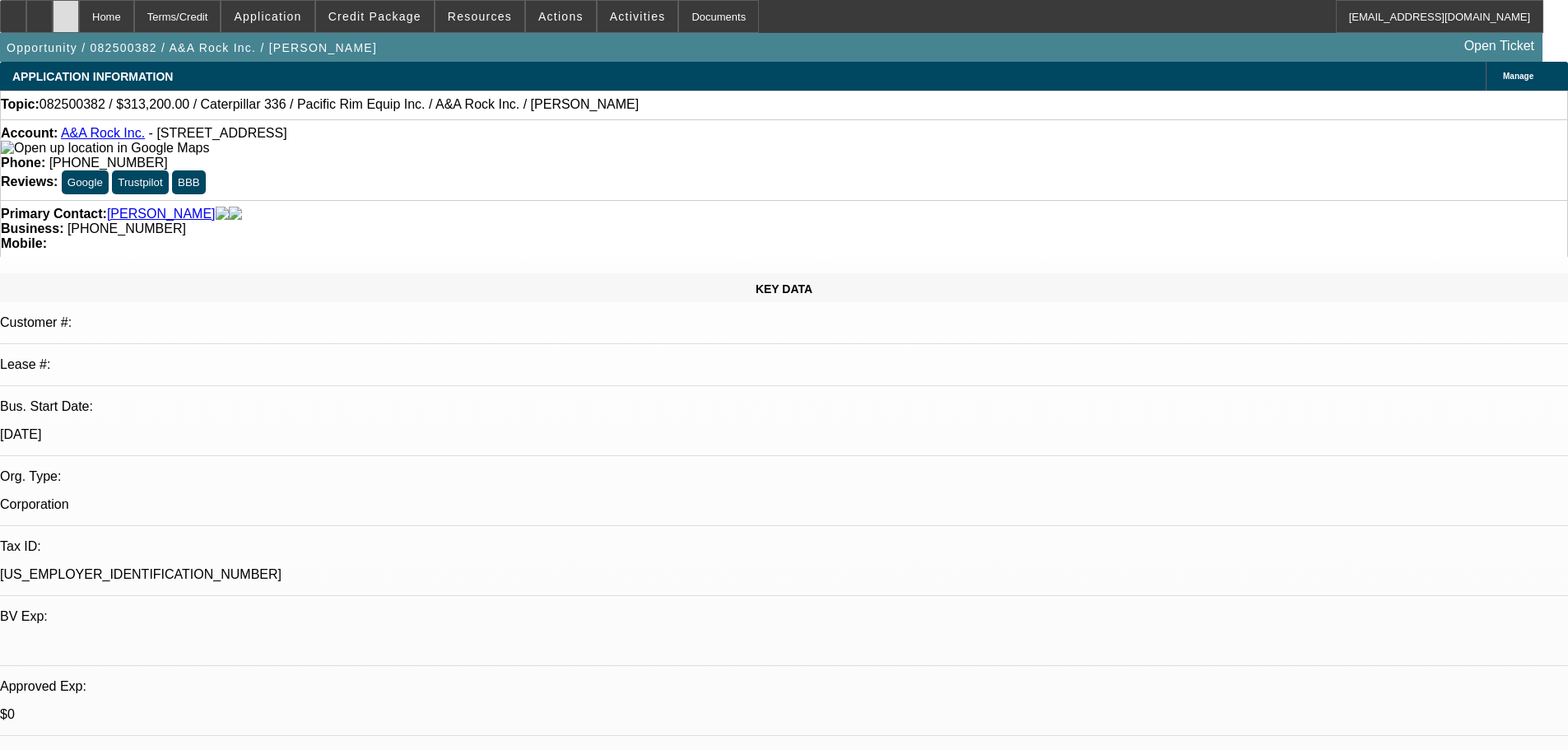
click at [79, 26] on div at bounding box center [66, 16] width 26 height 33
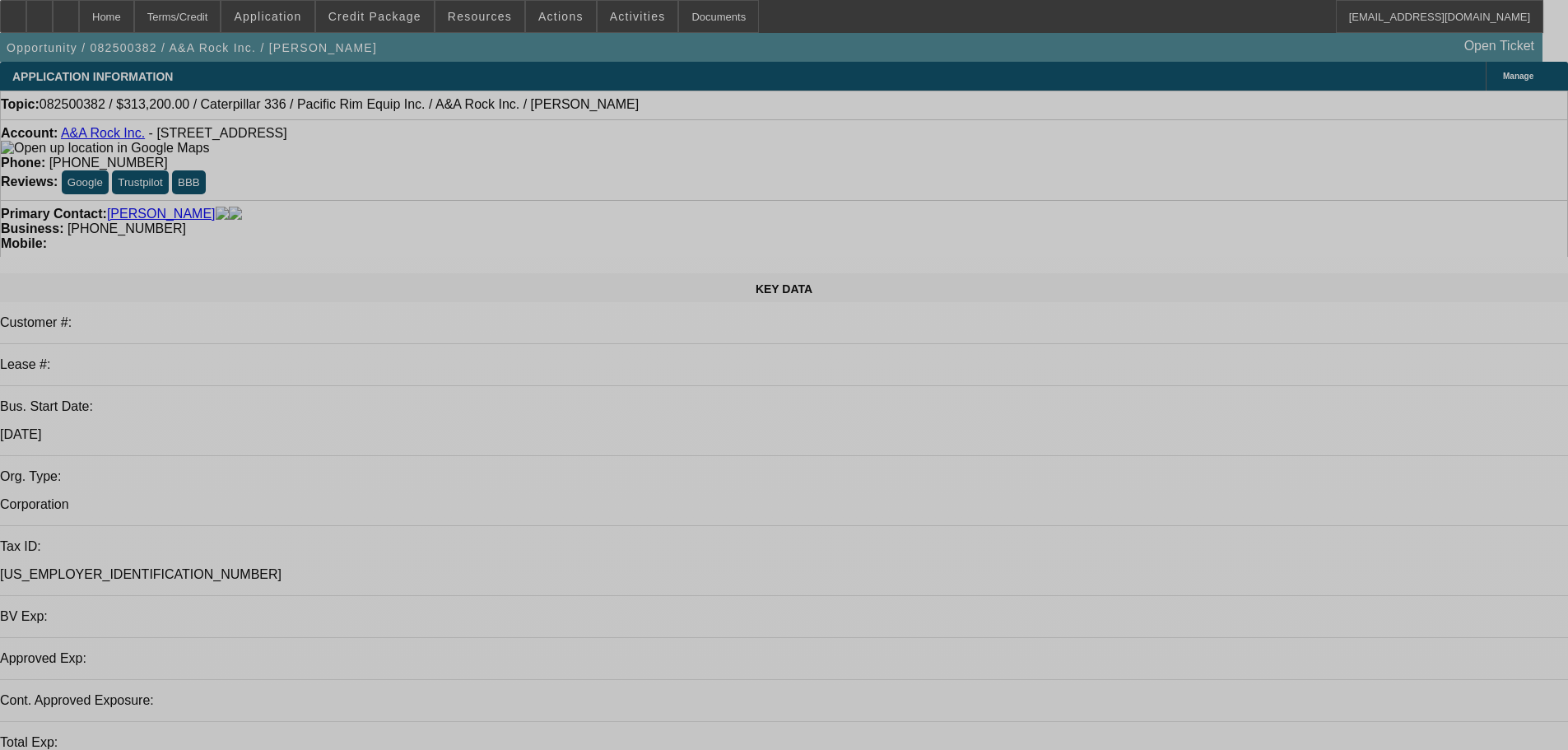
select select "0"
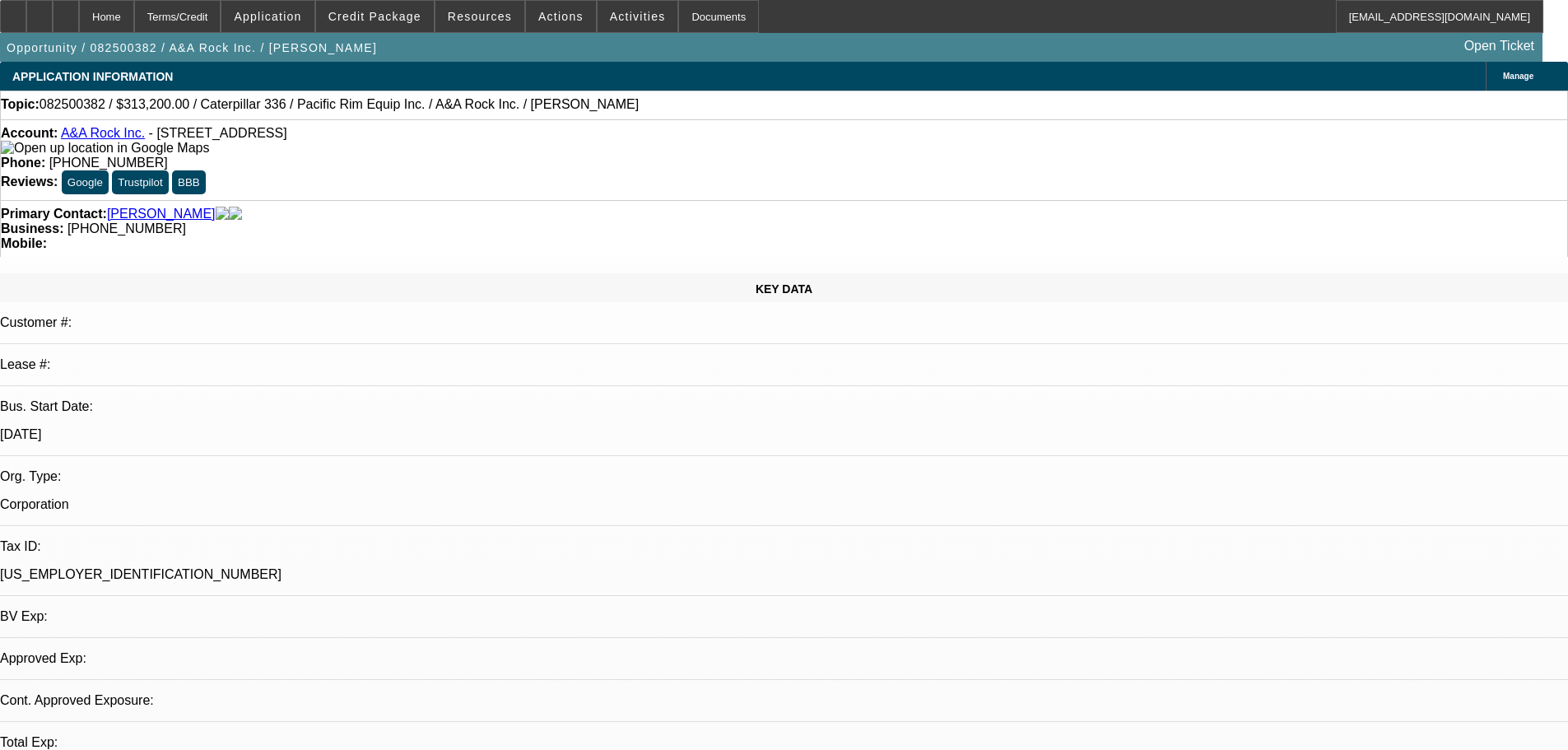
select select "0"
select select "2"
select select "0"
select select "6"
select select "0"
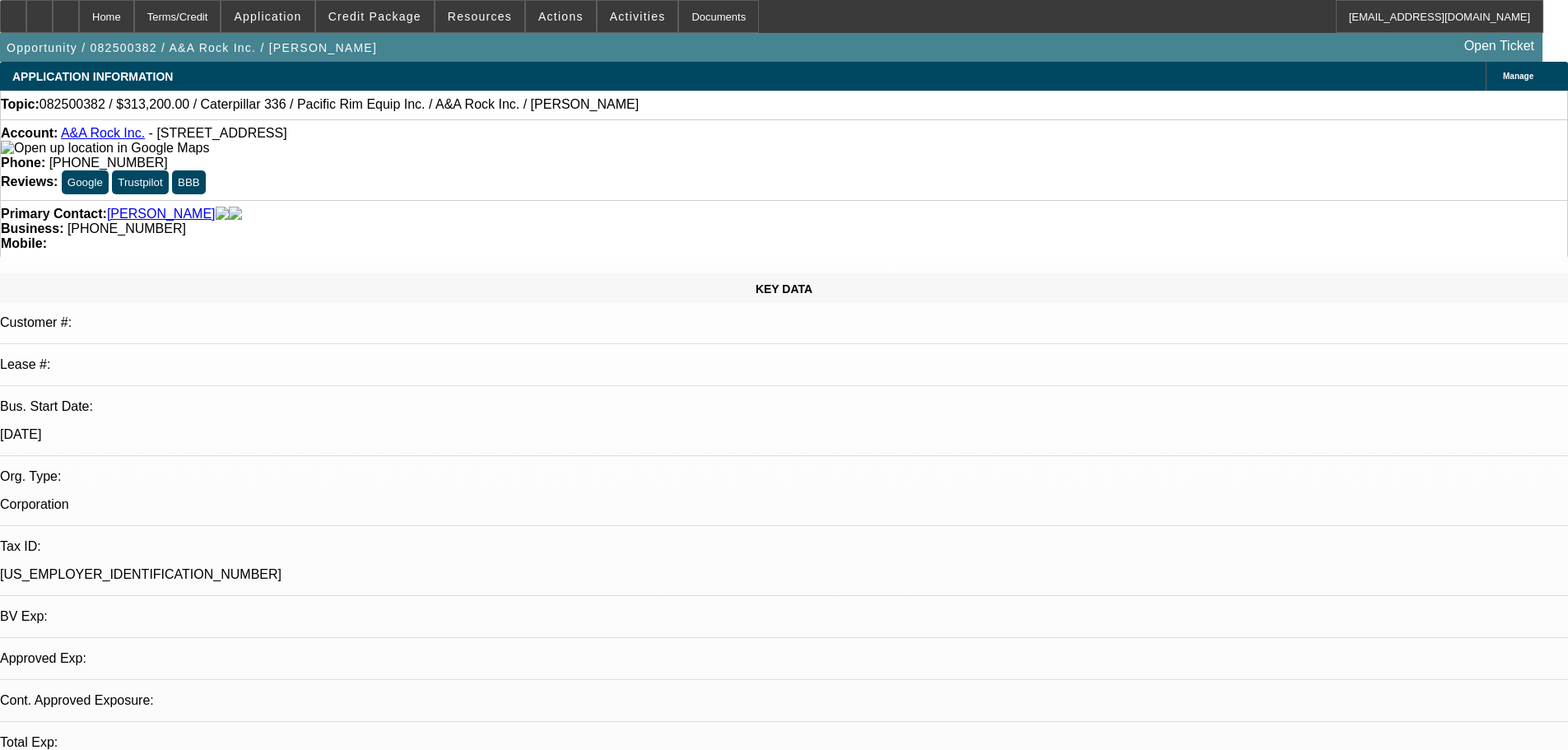
select select "0"
select select "2"
select select "0"
select select "6"
select select "0"
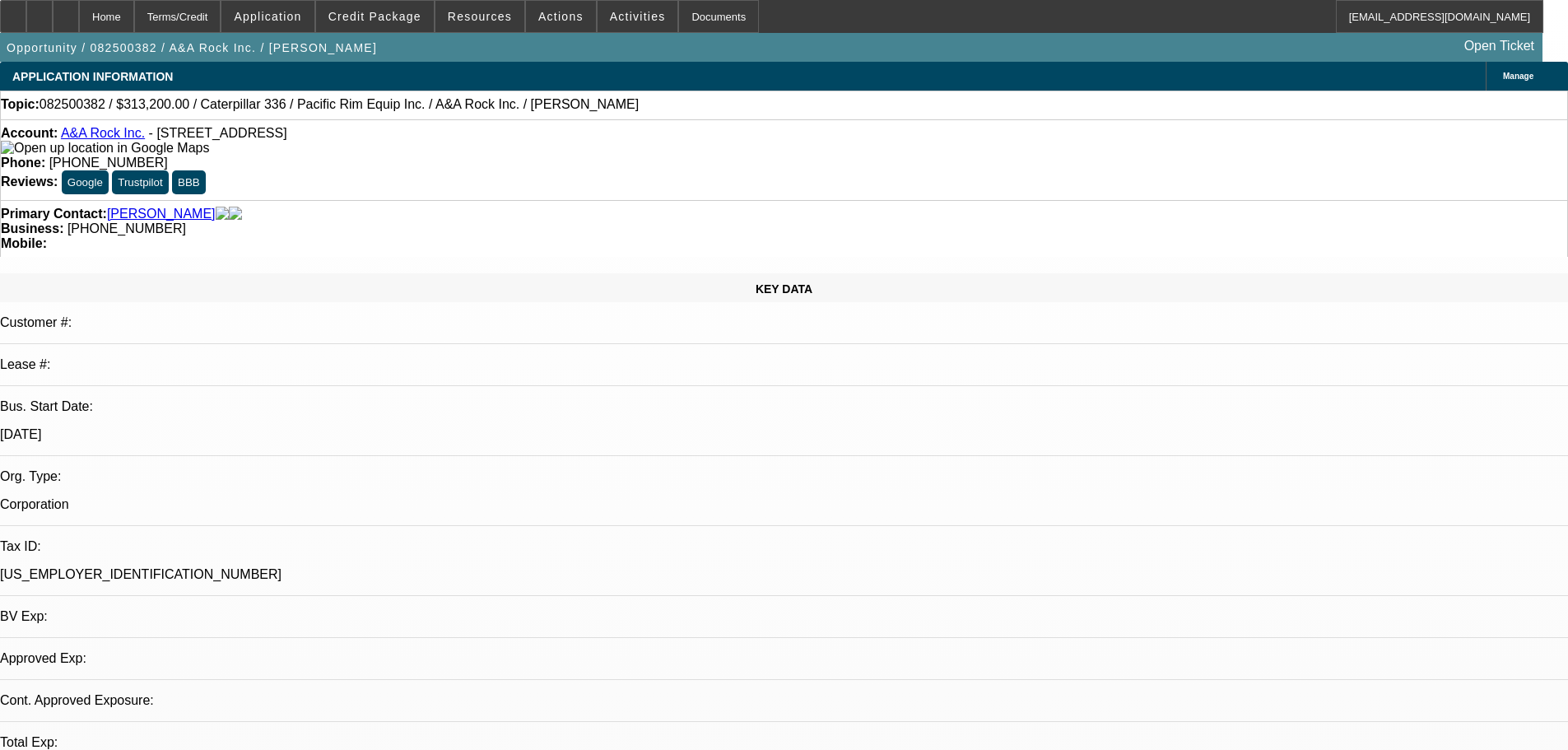
select select "0"
select select "2"
select select "0"
select select "6"
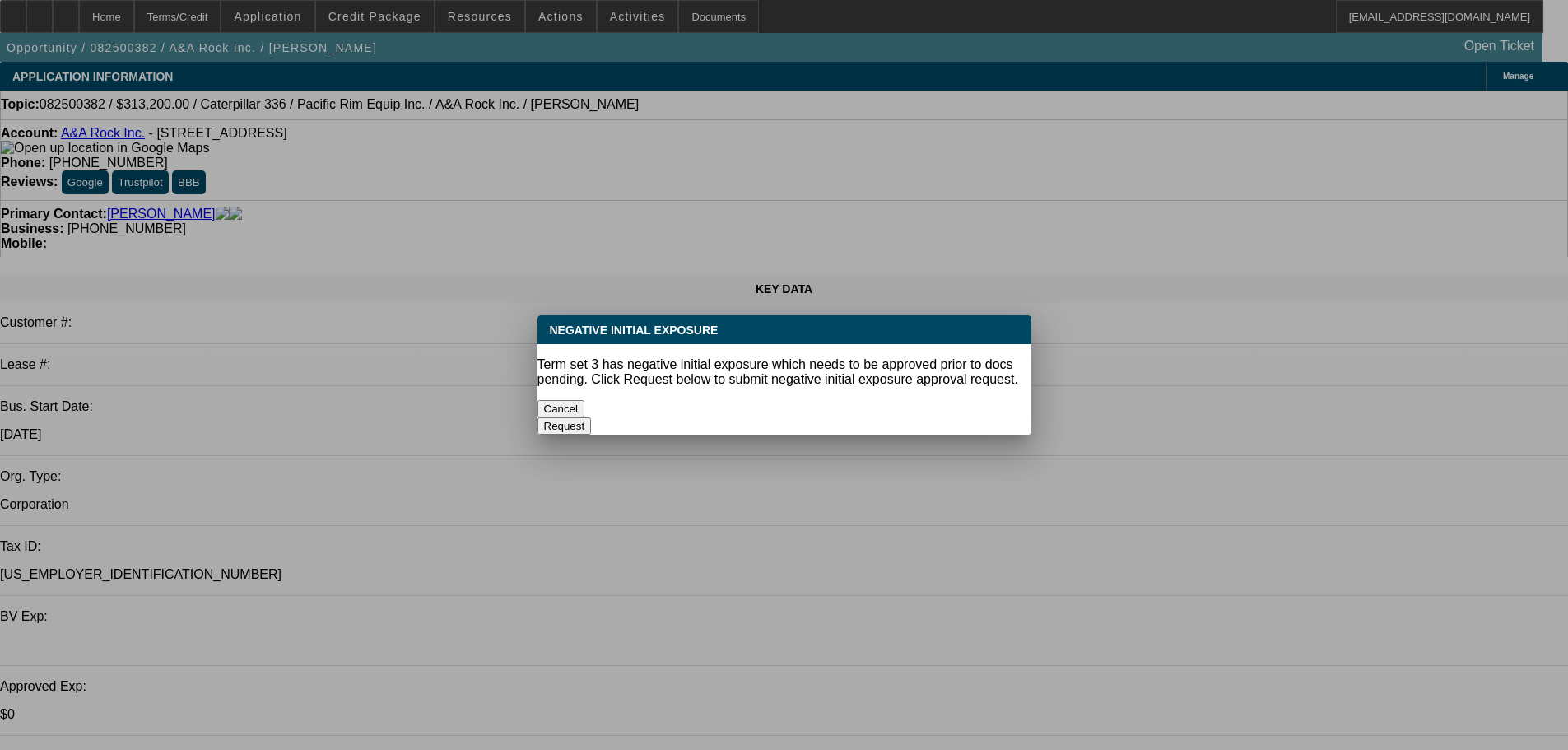
click at [586, 402] on button "Cancel" at bounding box center [562, 409] width 48 height 18
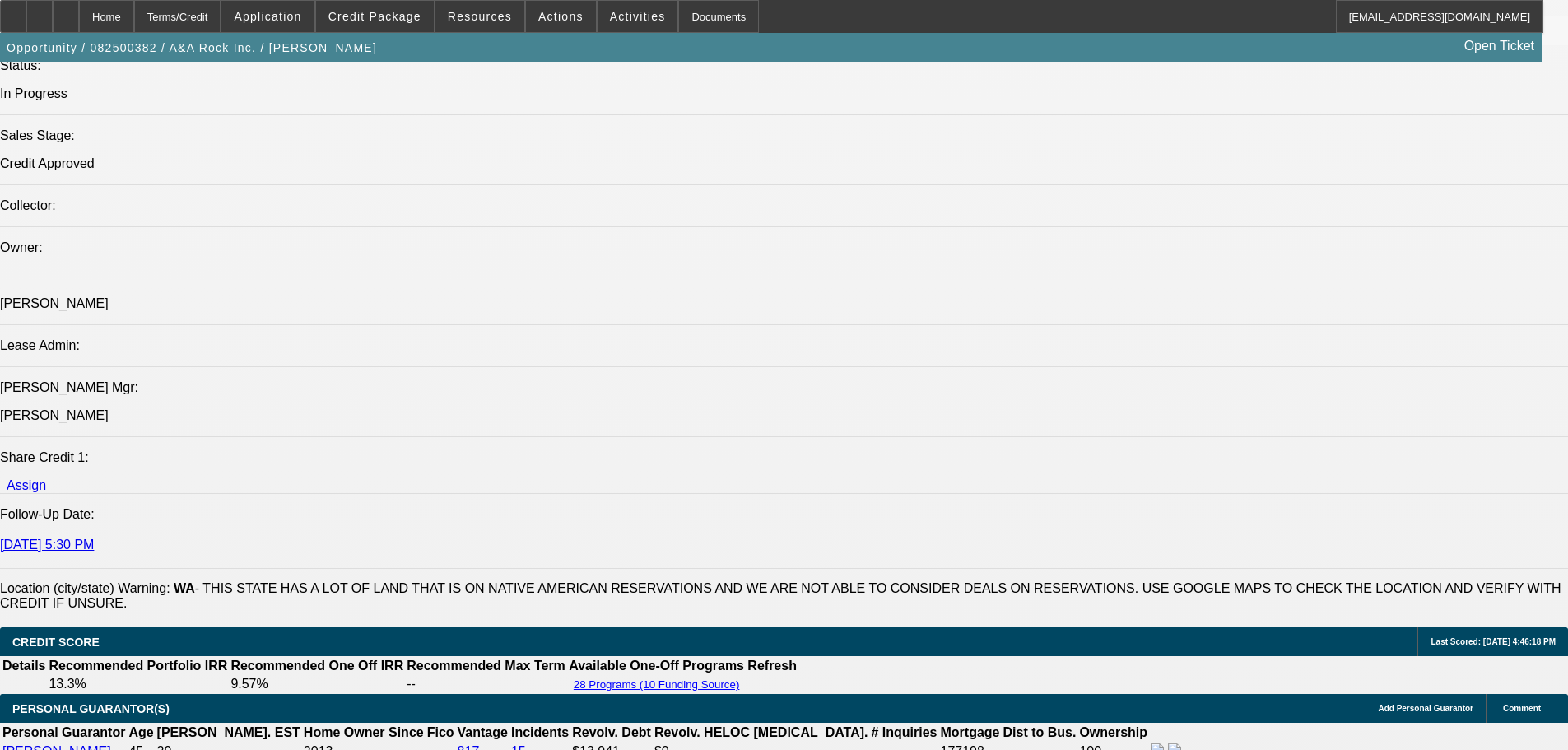
scroll to position [2554, 0]
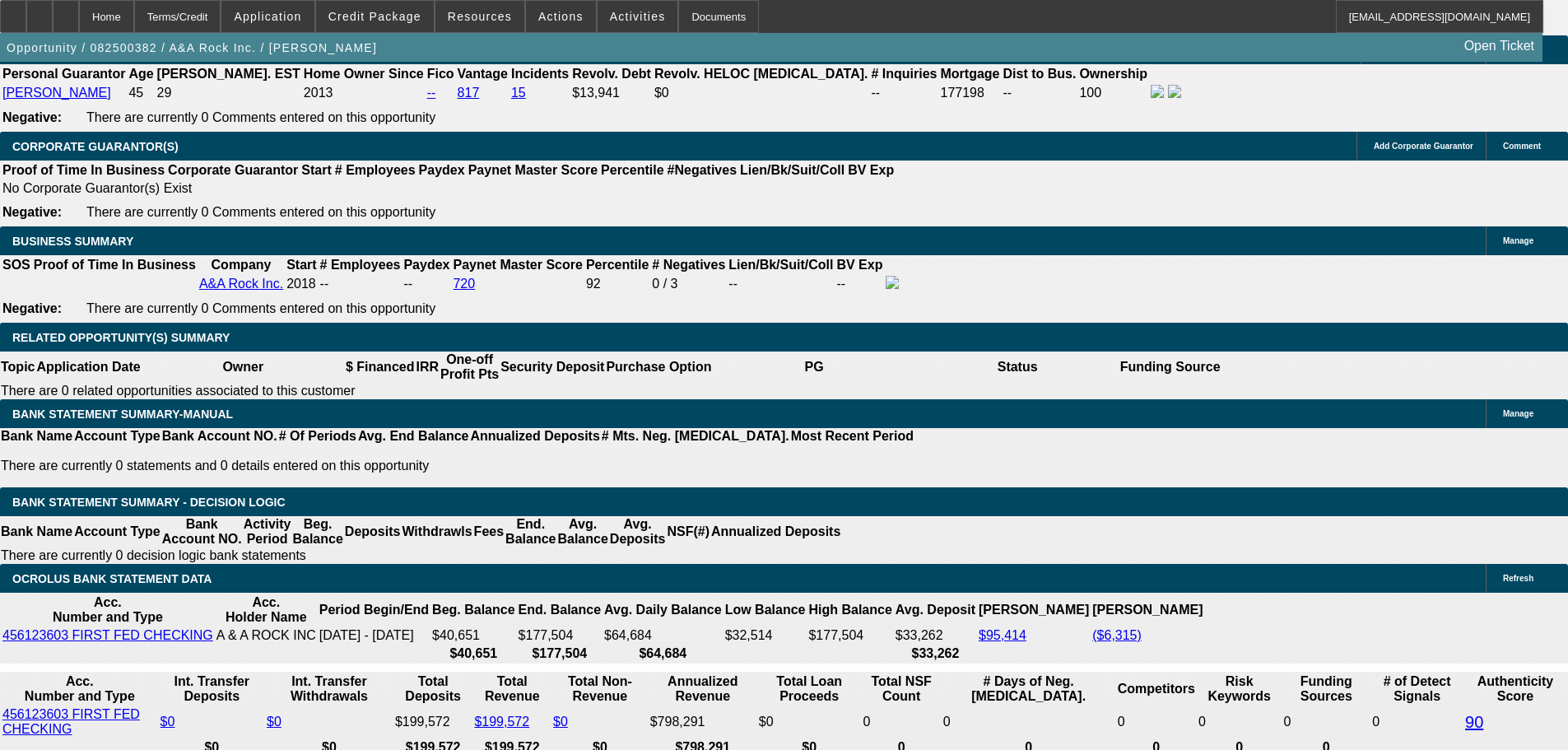
type input "6.2"
type input "UNKNOWN"
type input "6.25"
type input "$6,084.20"
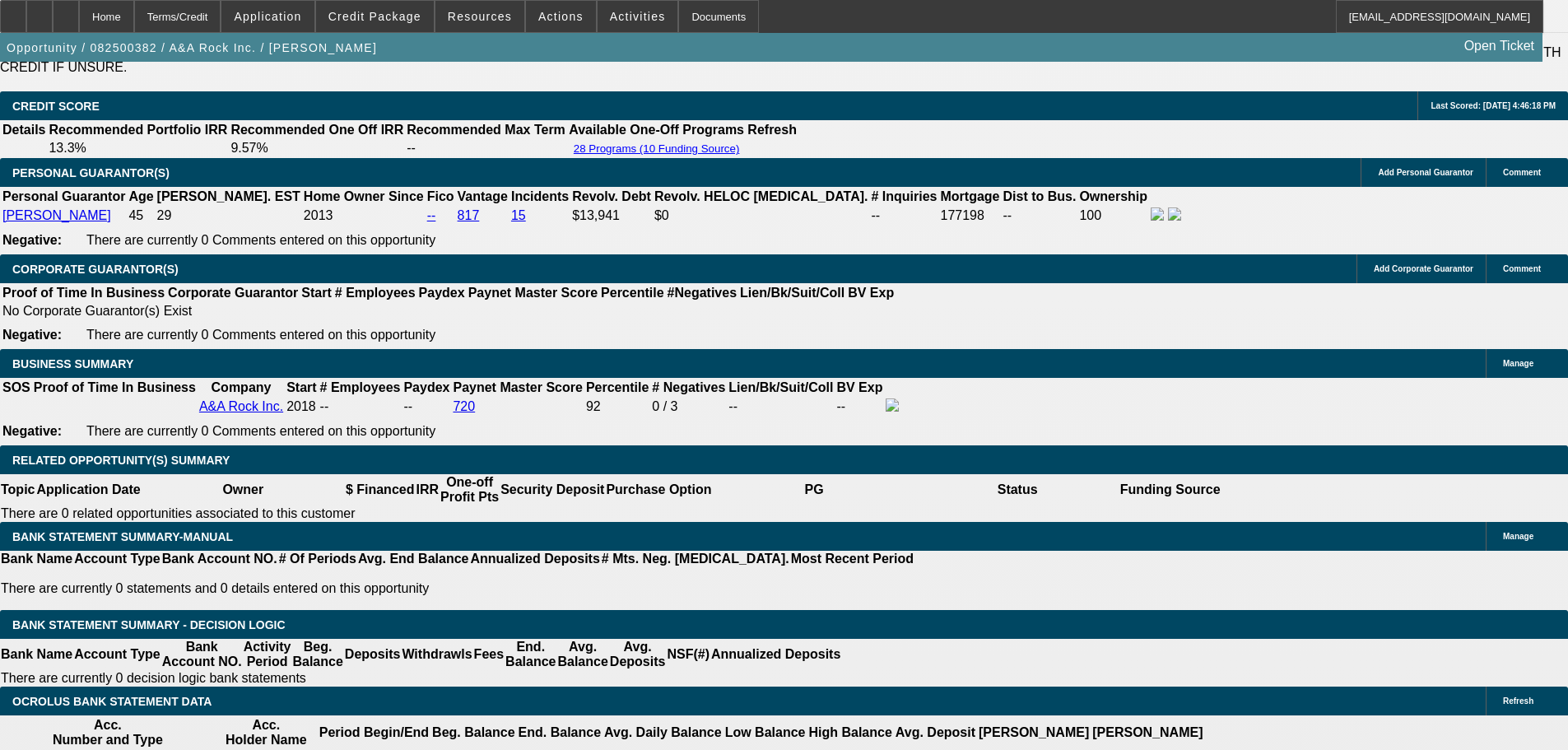
scroll to position [2306, 0]
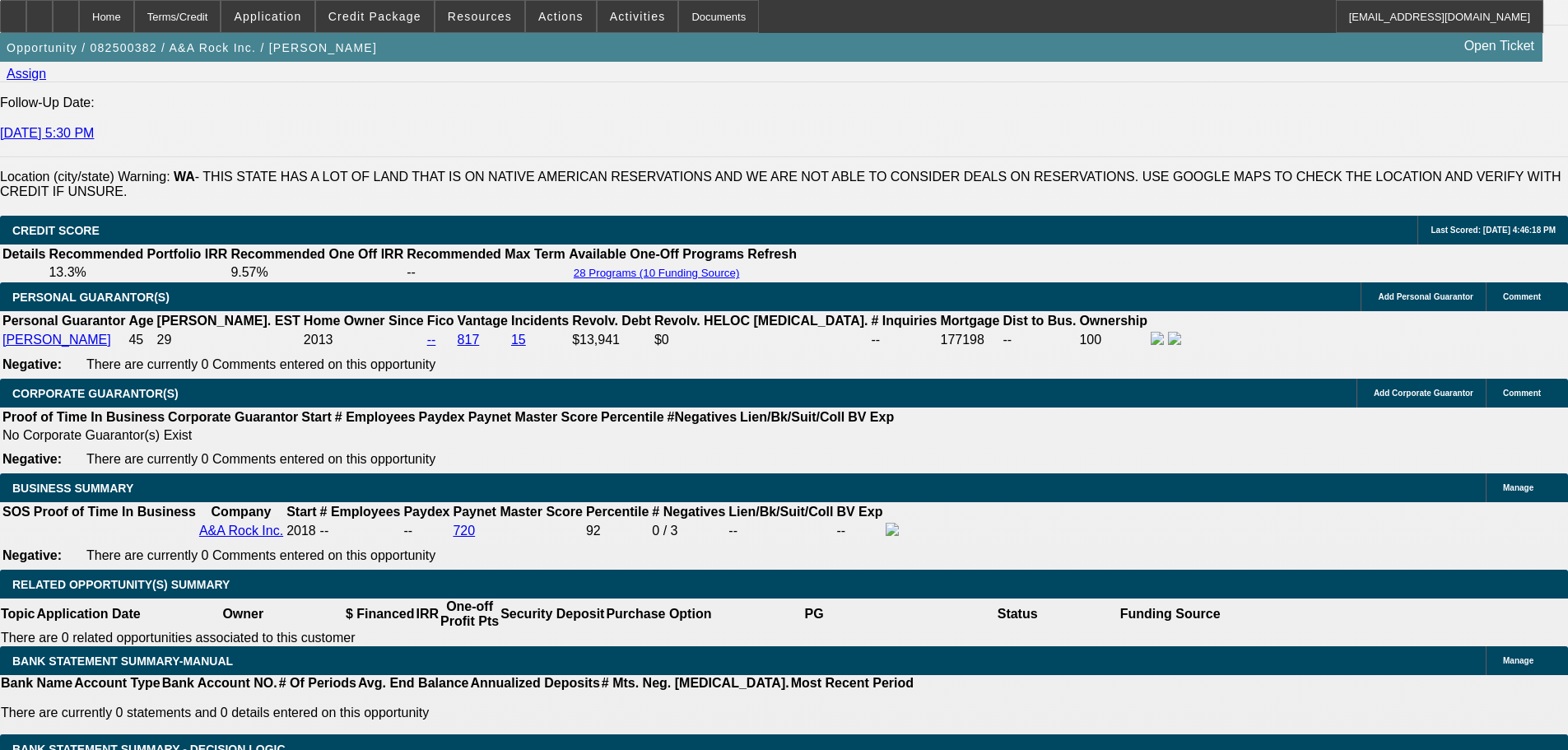
type input "6.25"
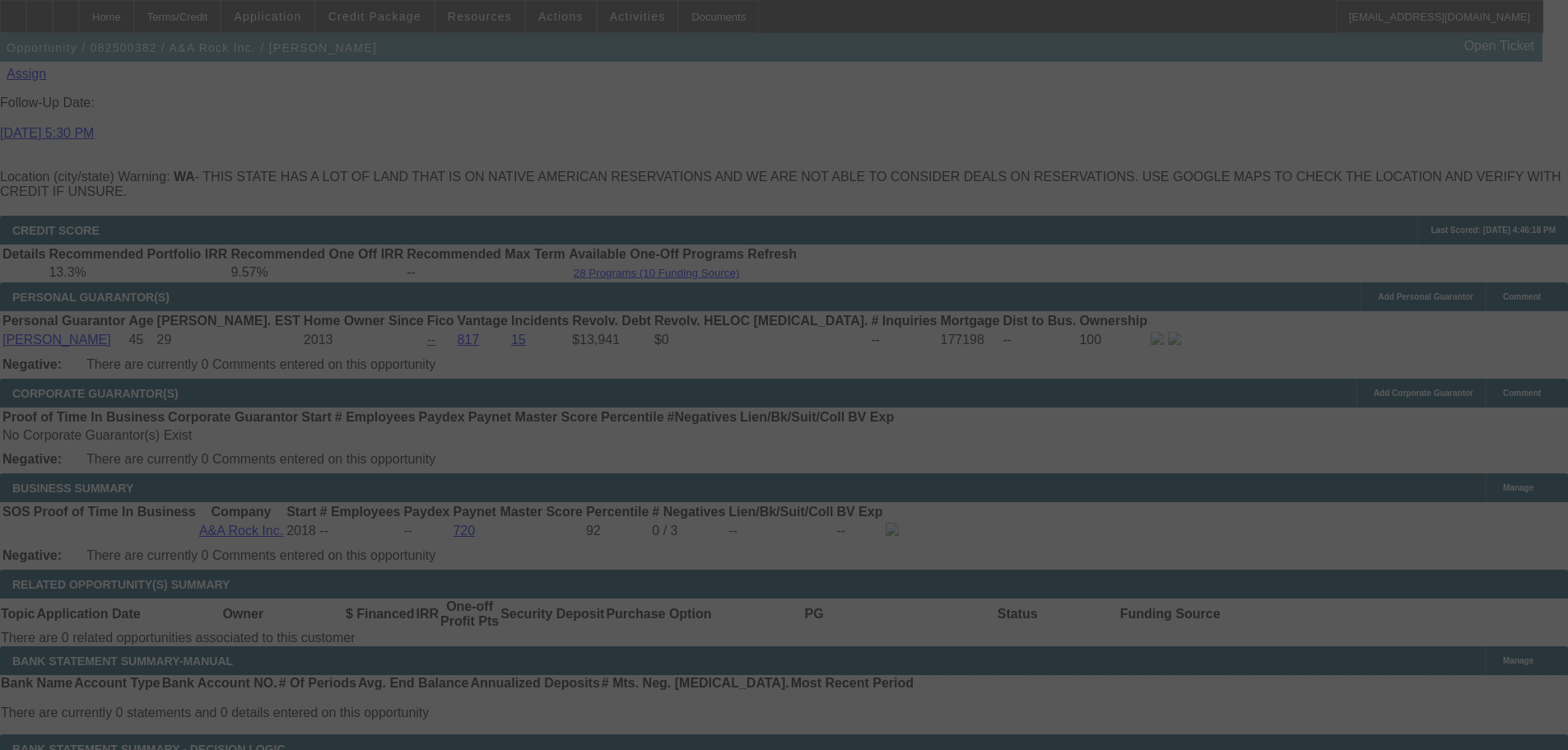
scroll to position [0, 0]
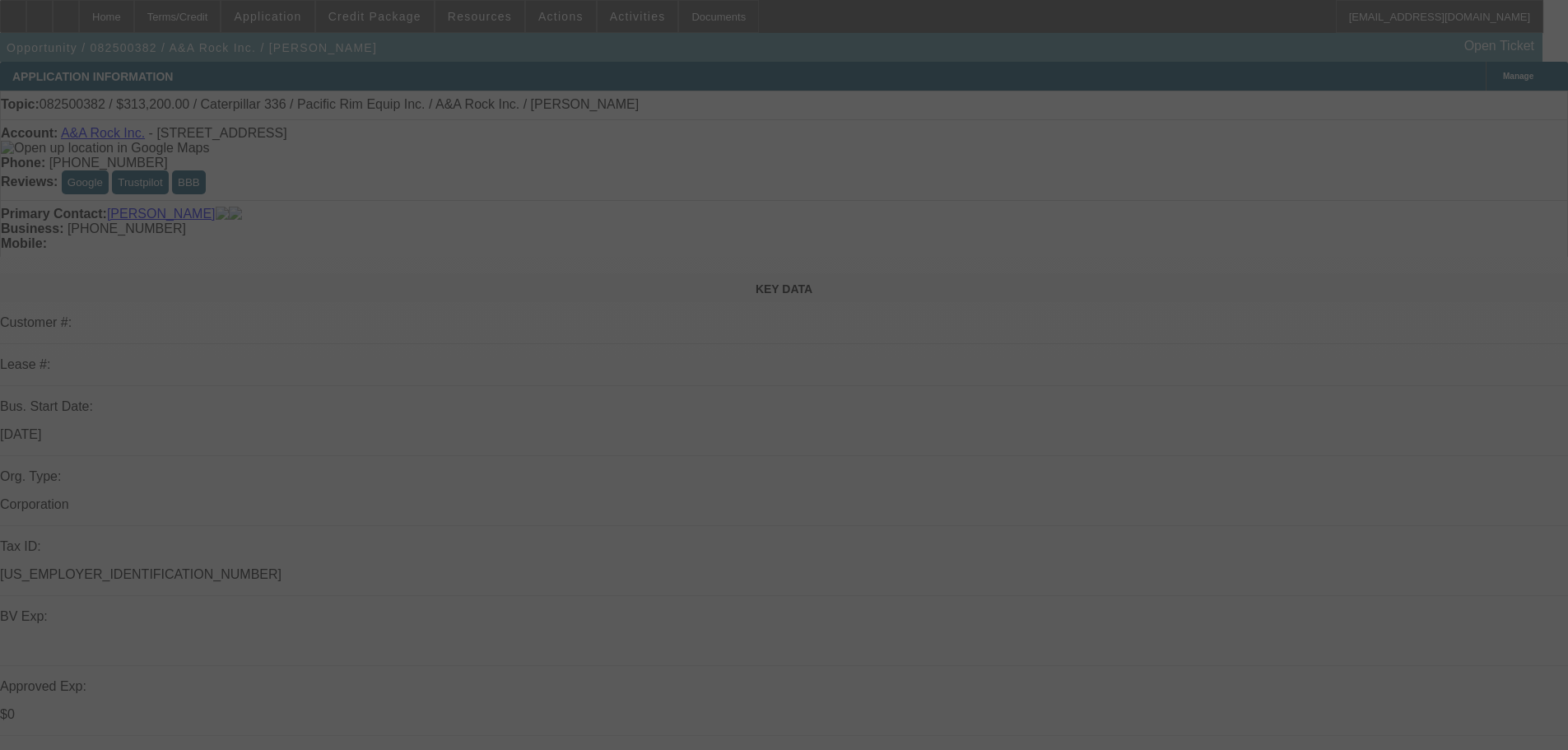
select select "0"
select select "2"
select select "0"
select select "6"
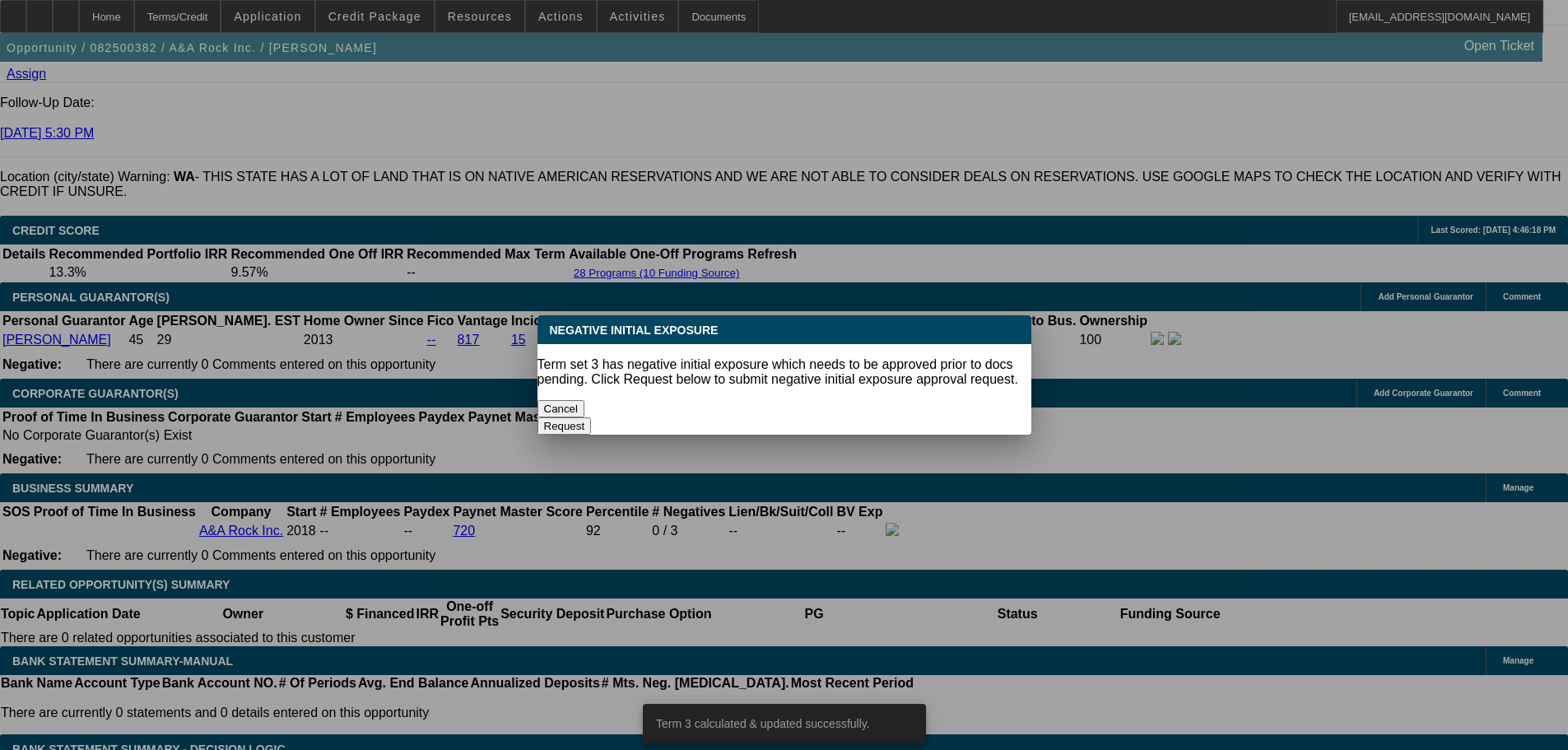
click at [586, 403] on button "Cancel" at bounding box center [562, 409] width 48 height 18
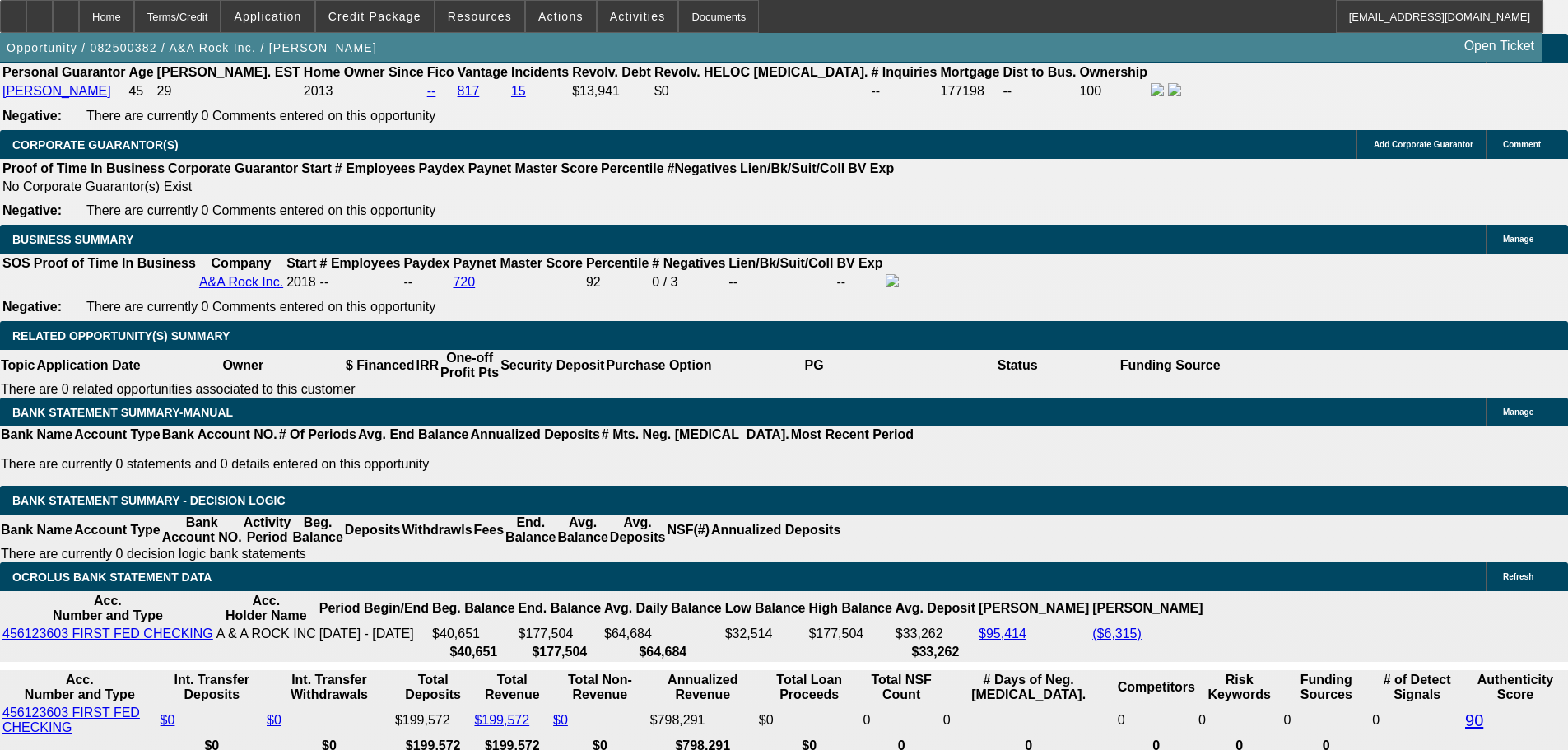
scroll to position [2636, 0]
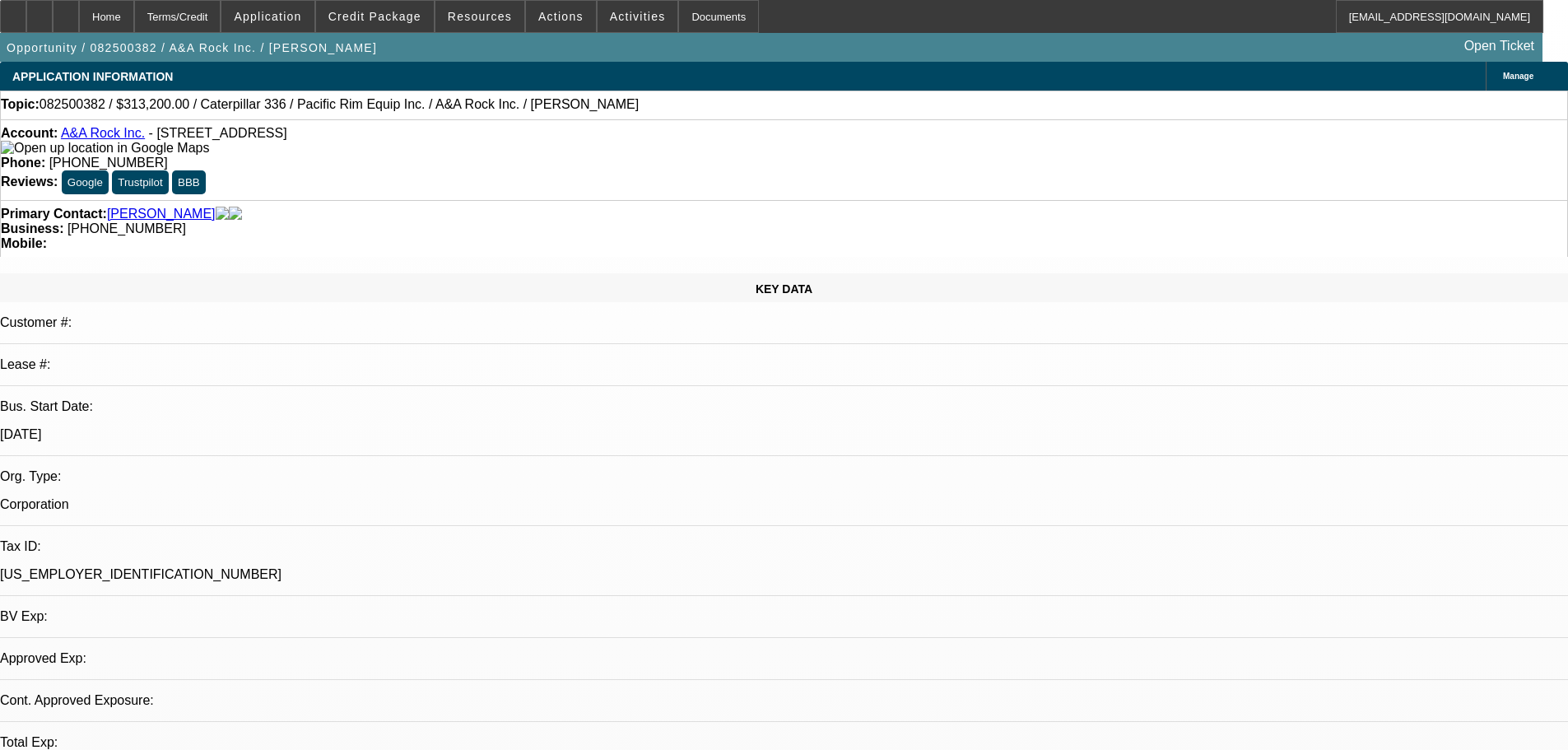
select select "0"
select select "2"
select select "0"
select select "6"
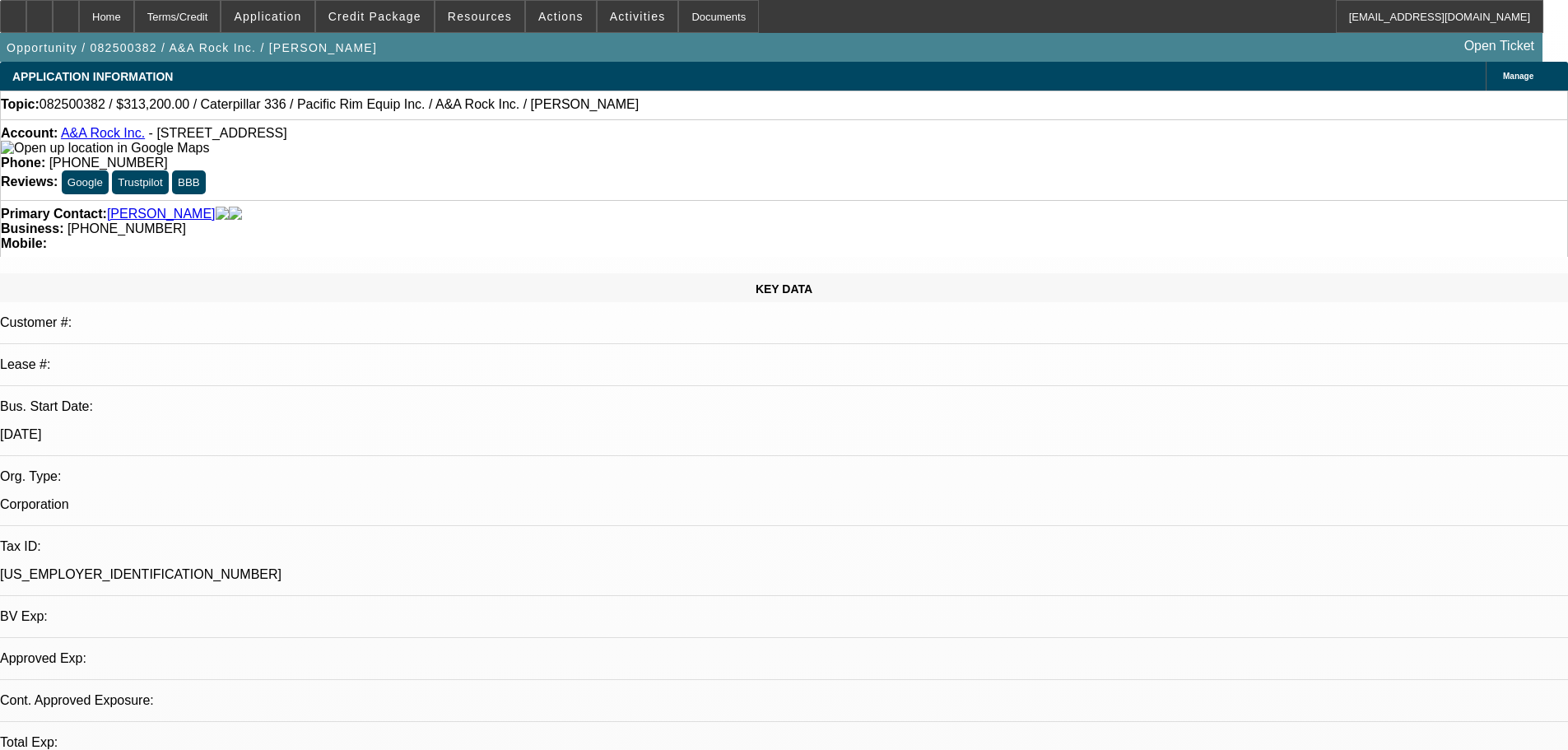
select select "0"
select select "2"
select select "0"
select select "6"
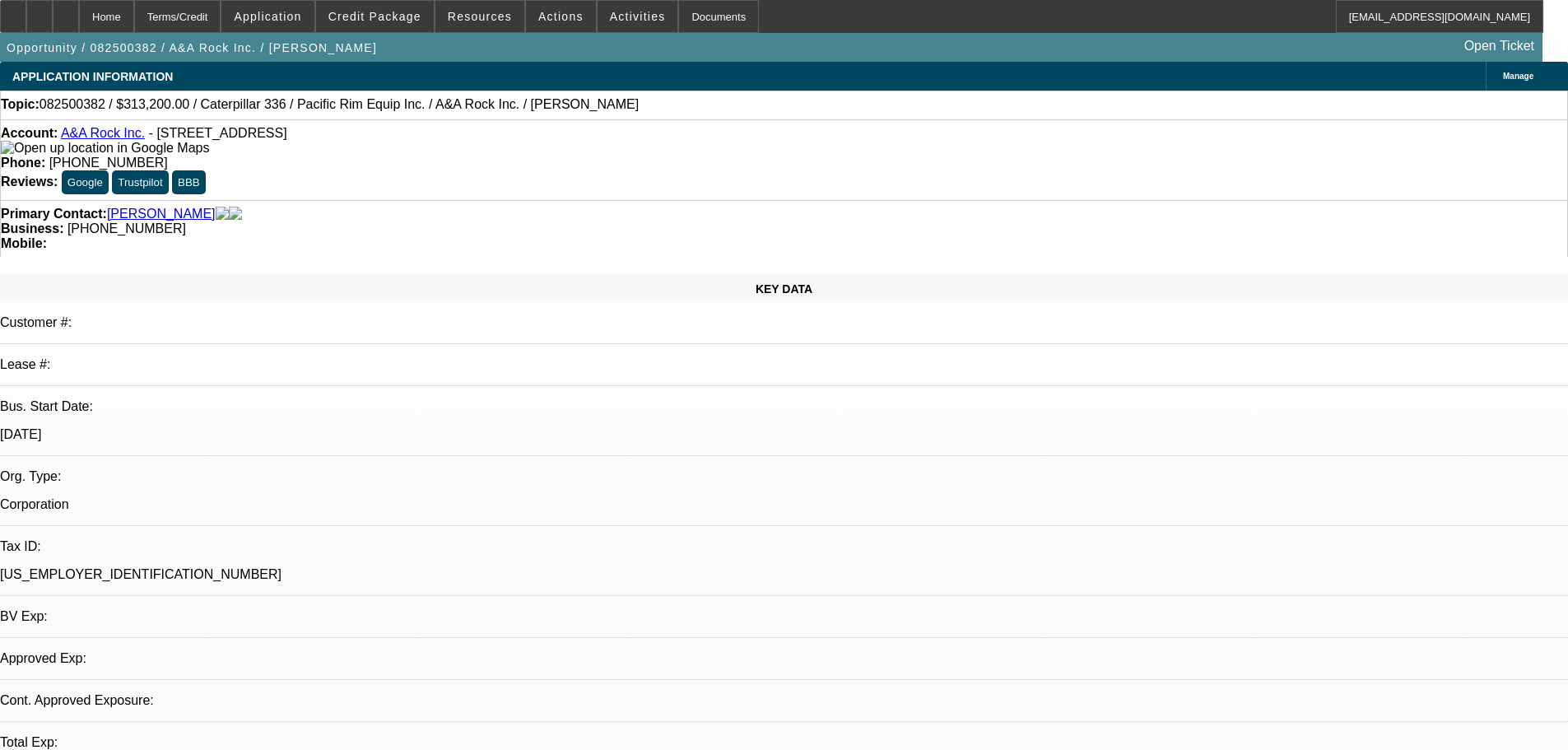
select select "0"
select select "2"
select select "0"
select select "6"
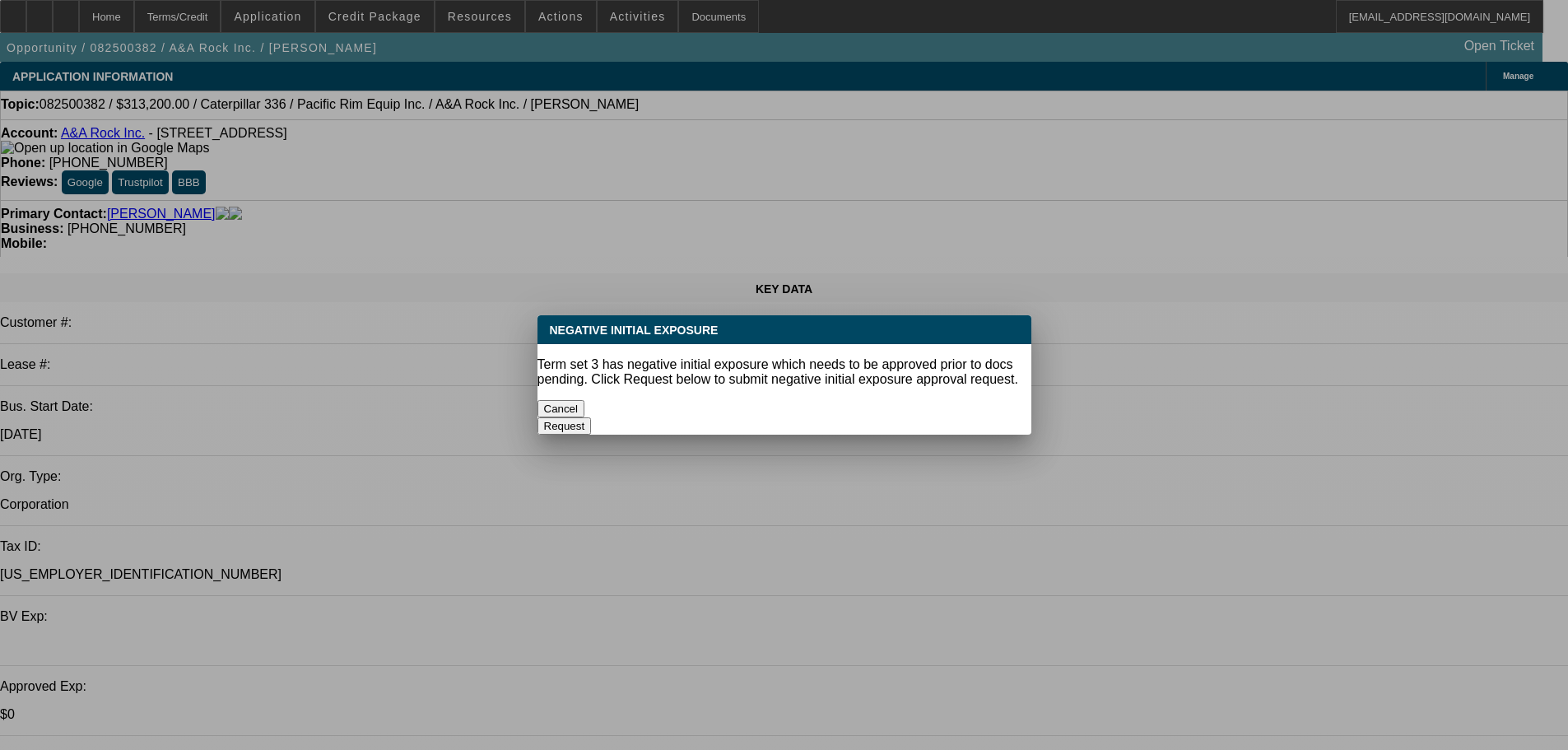
click at [583, 401] on button "Cancel" at bounding box center [562, 409] width 48 height 18
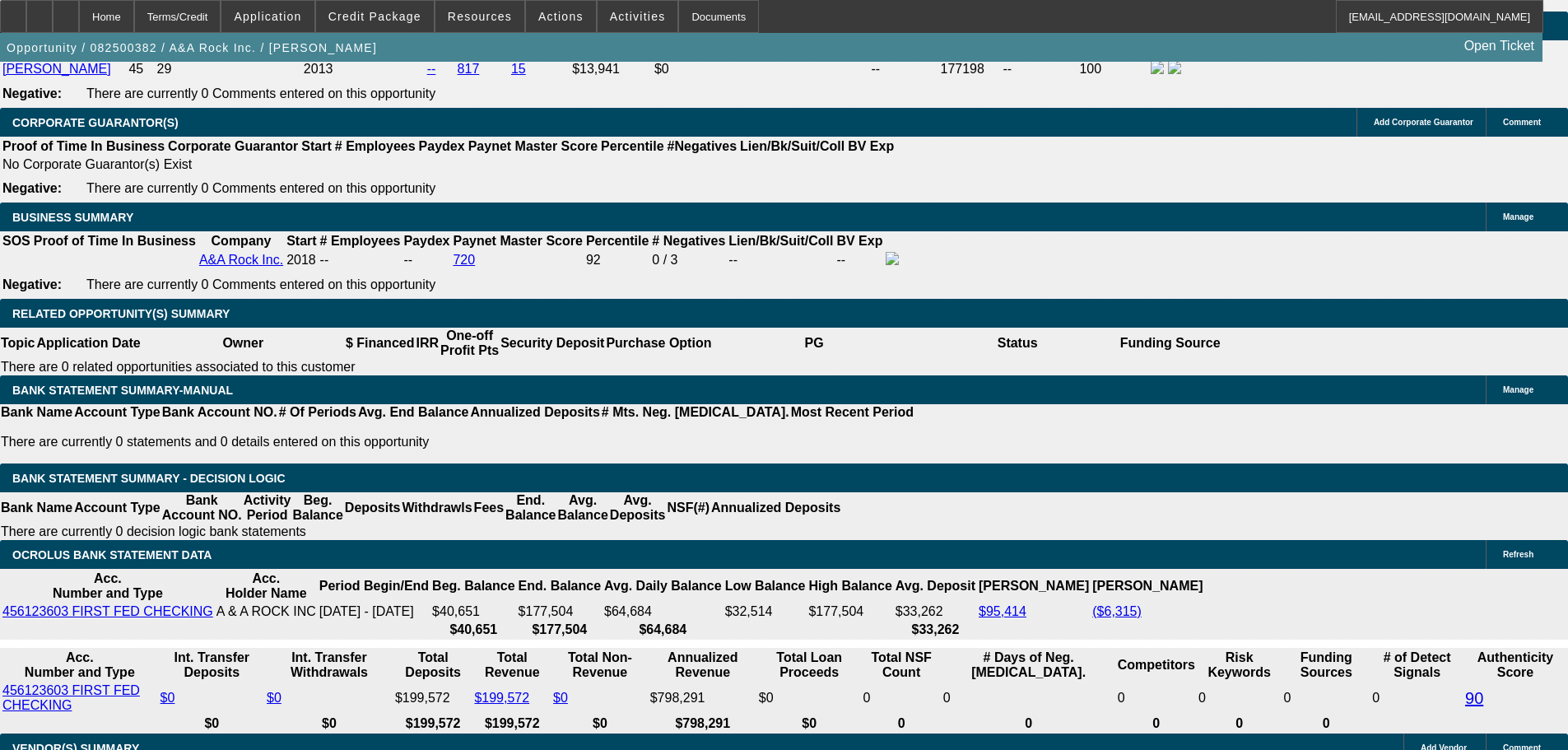
scroll to position [2554, 0]
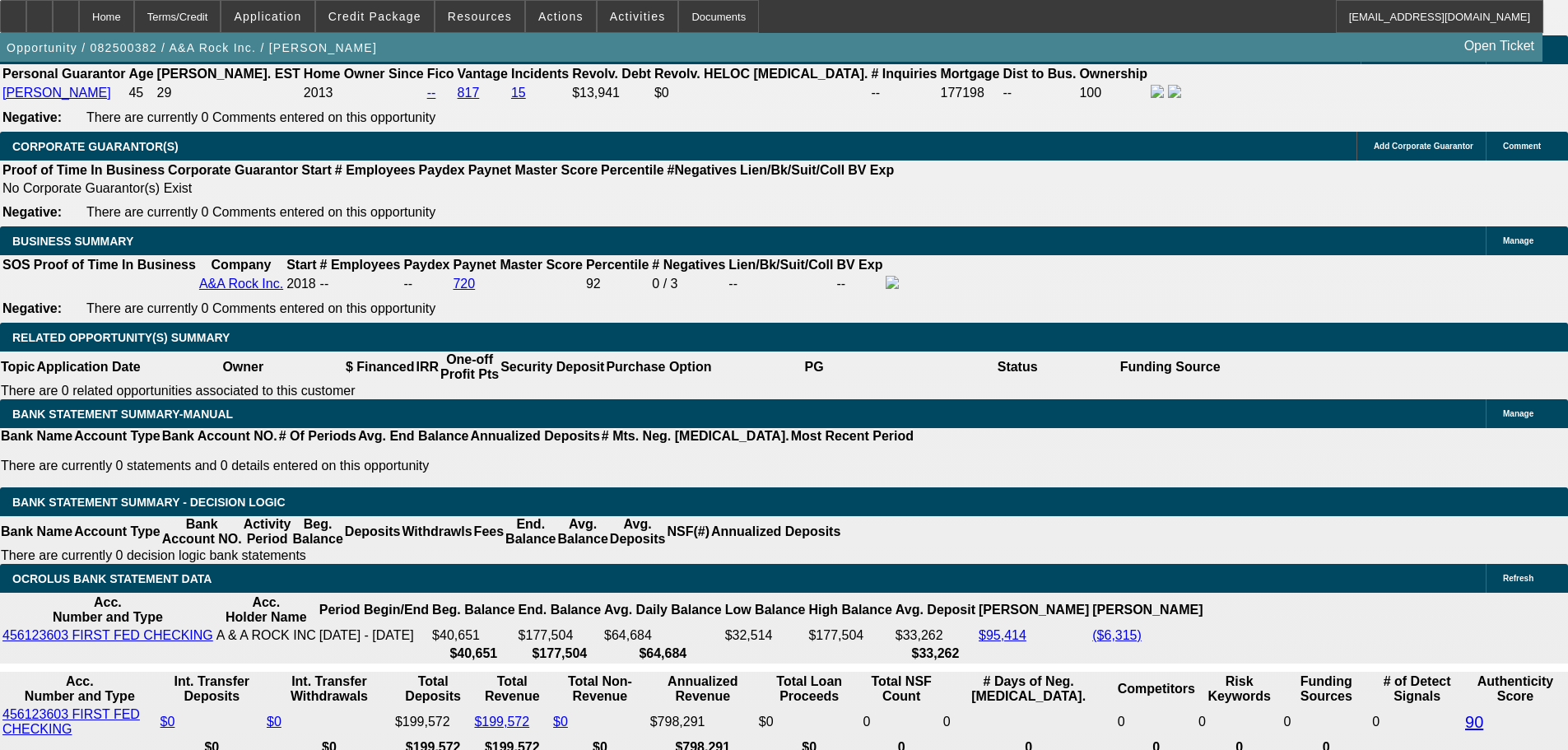
type input "6"
type input "UNKNOWN"
type input "6."
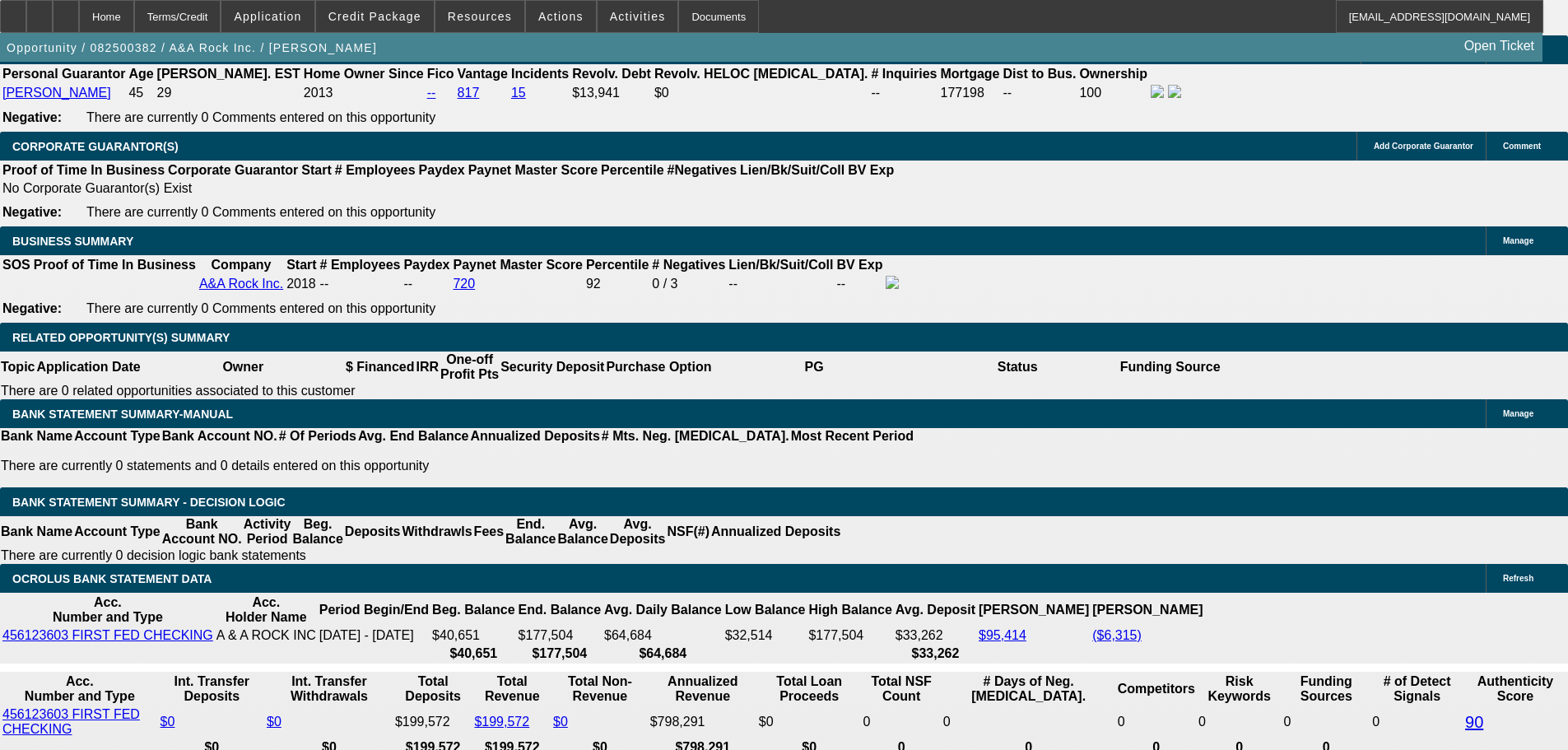
type input "$6,055.03"
type input "6.75"
type input "$6,164.86"
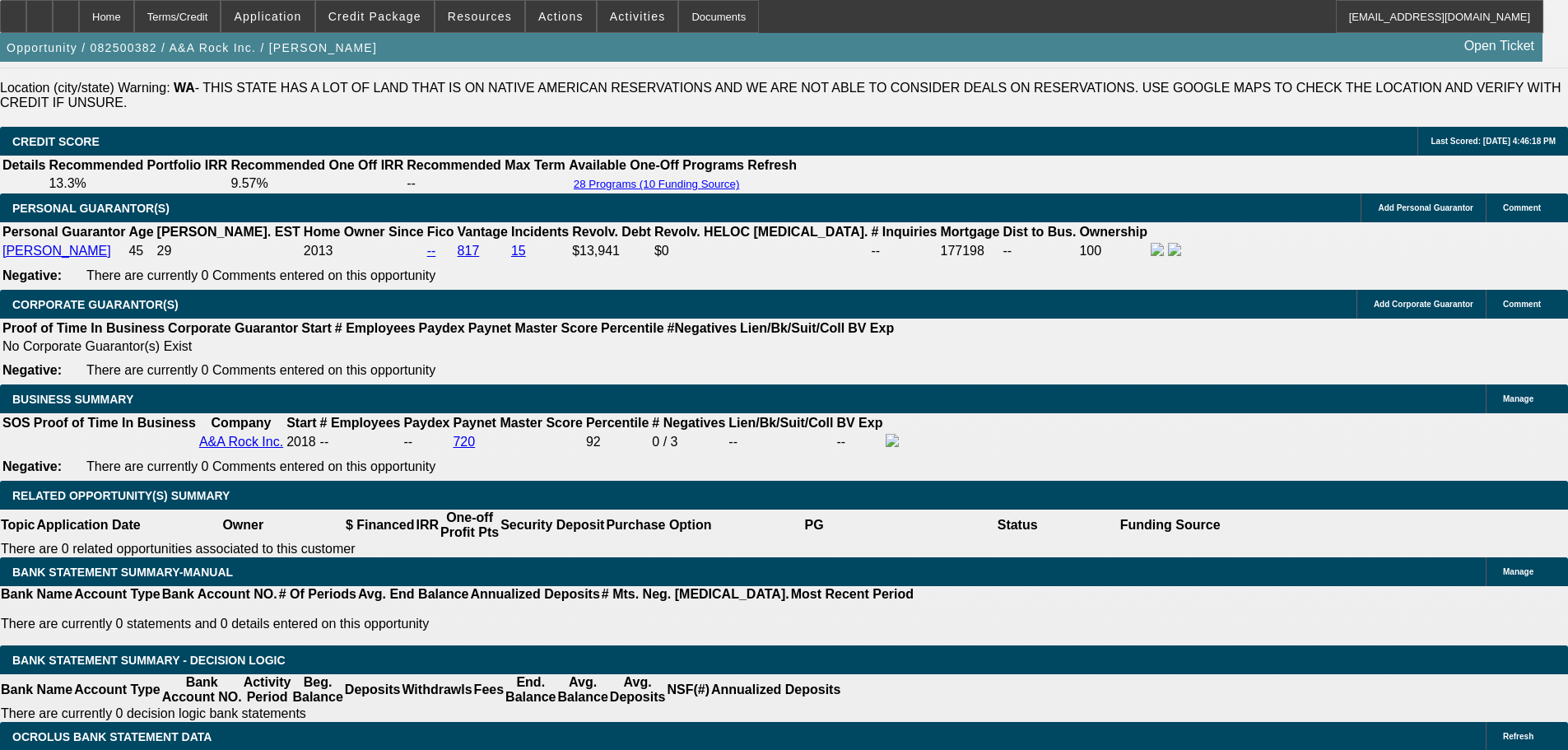
scroll to position [2224, 0]
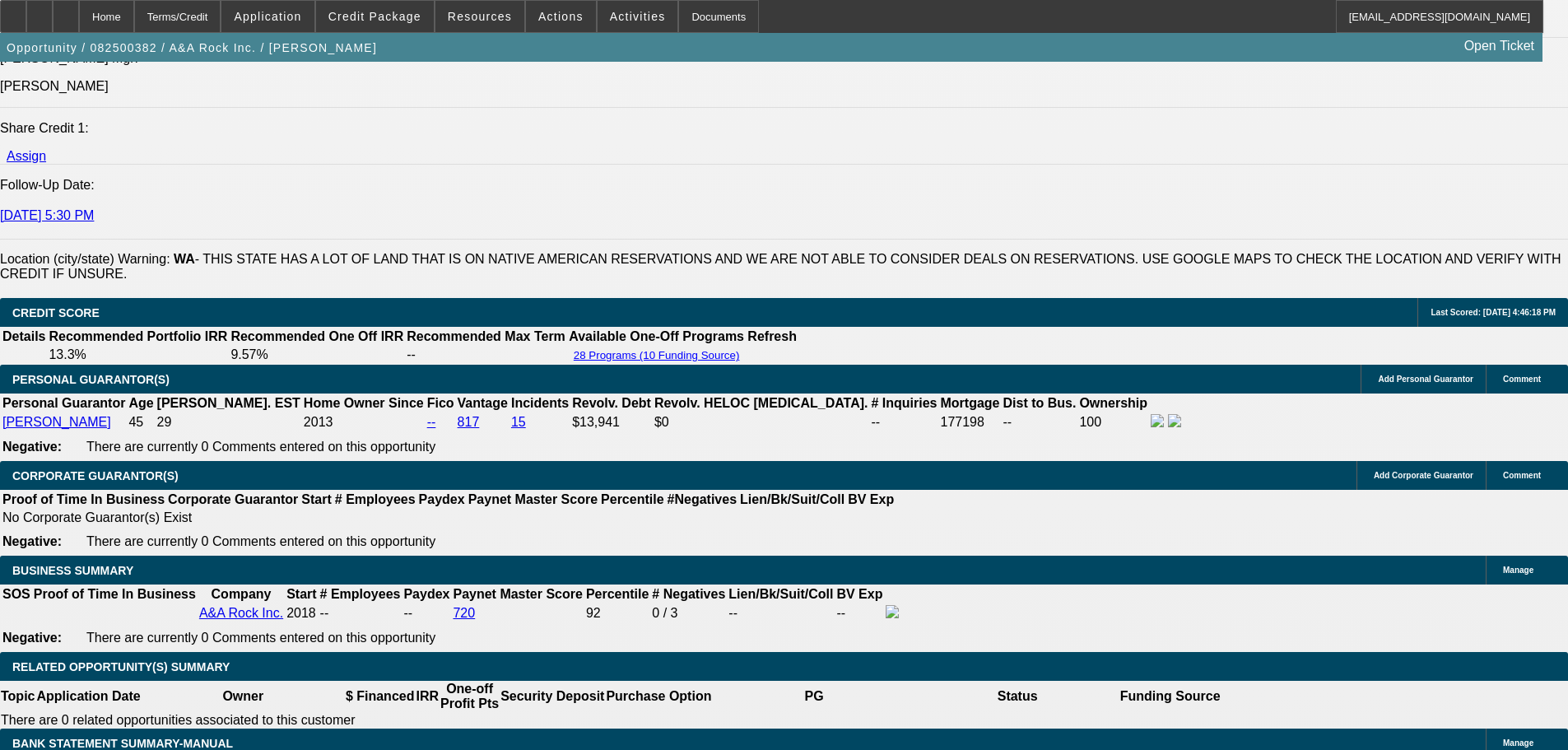
type input "6.75"
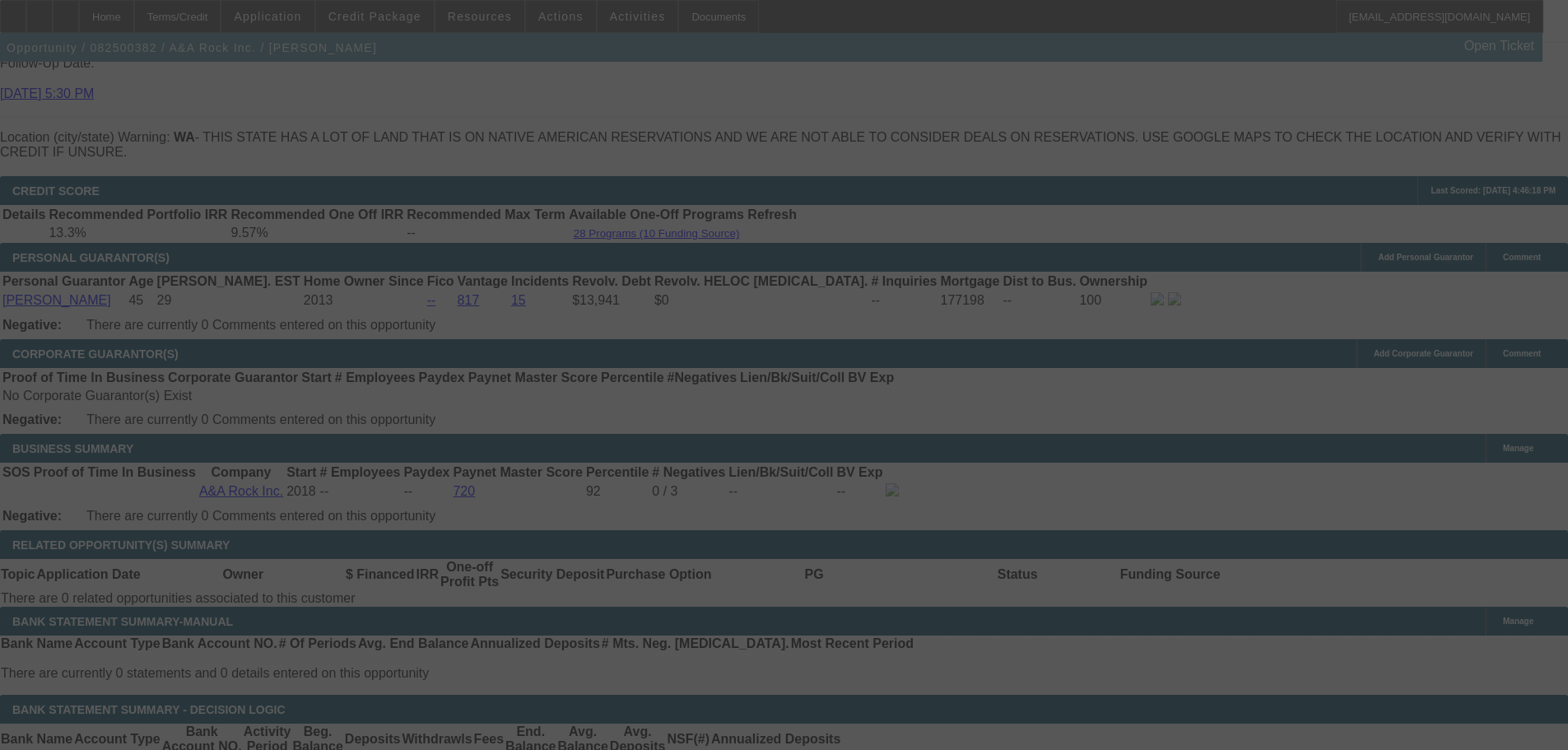
scroll to position [2554, 0]
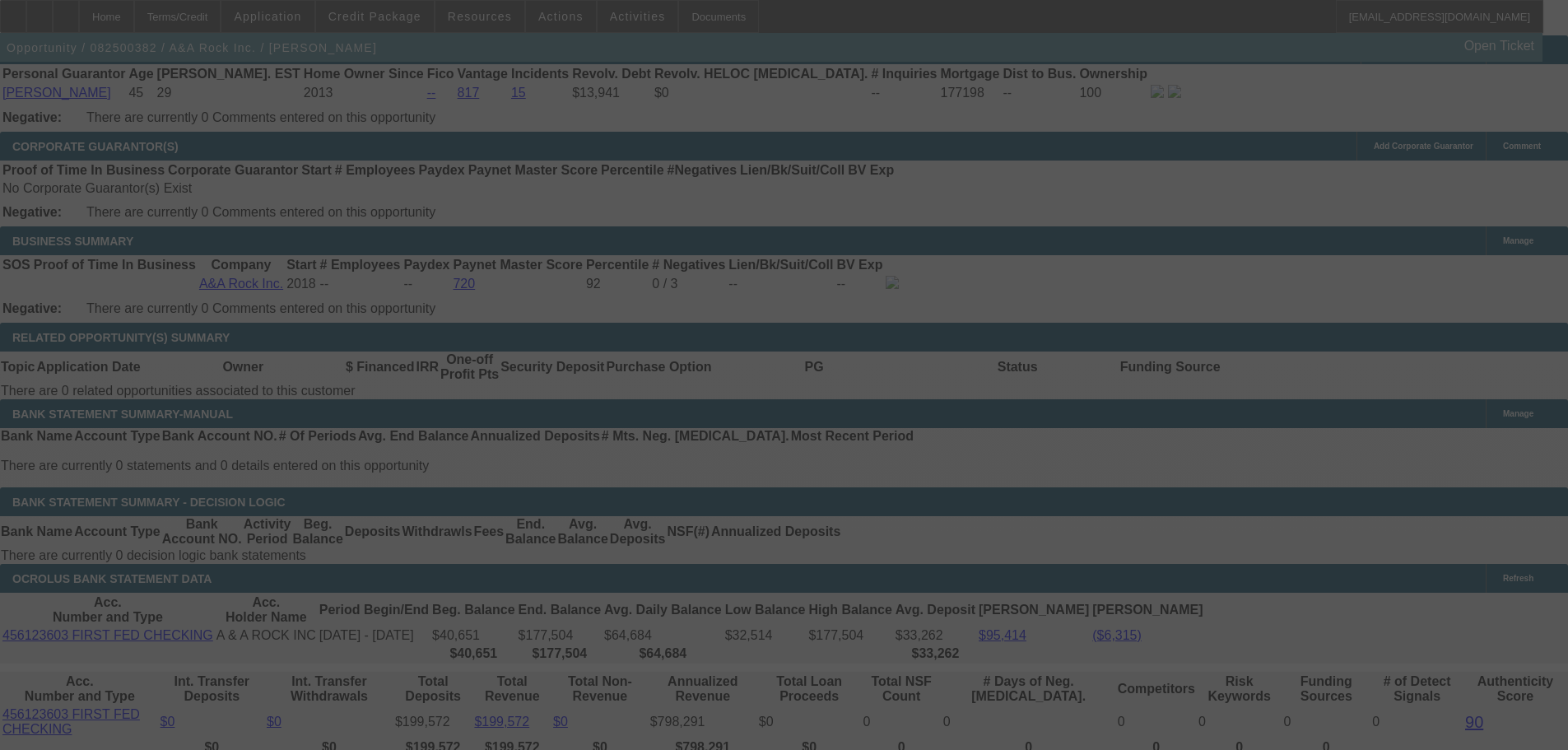
select select "0"
select select "2"
select select "0"
select select "6"
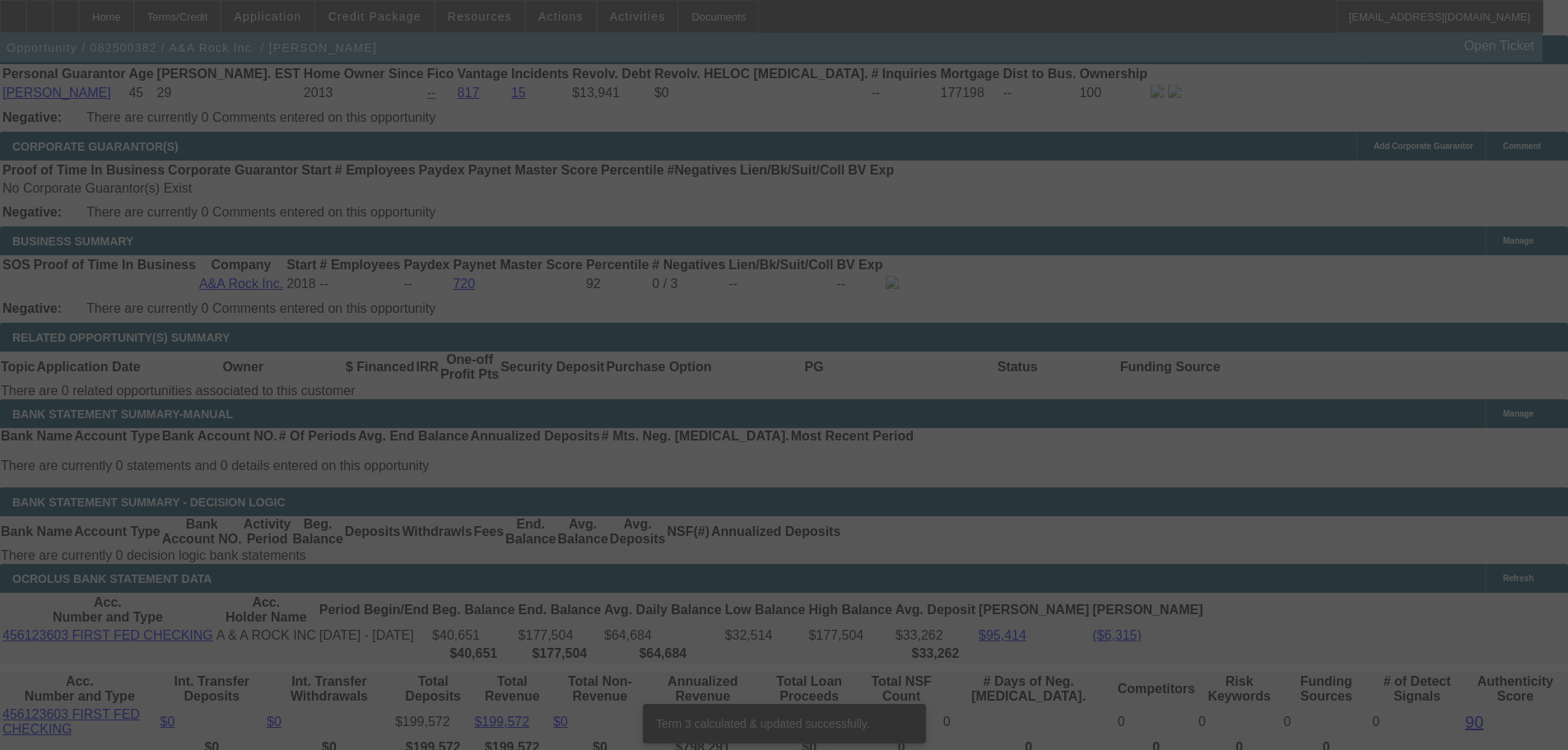
scroll to position [2545, 0]
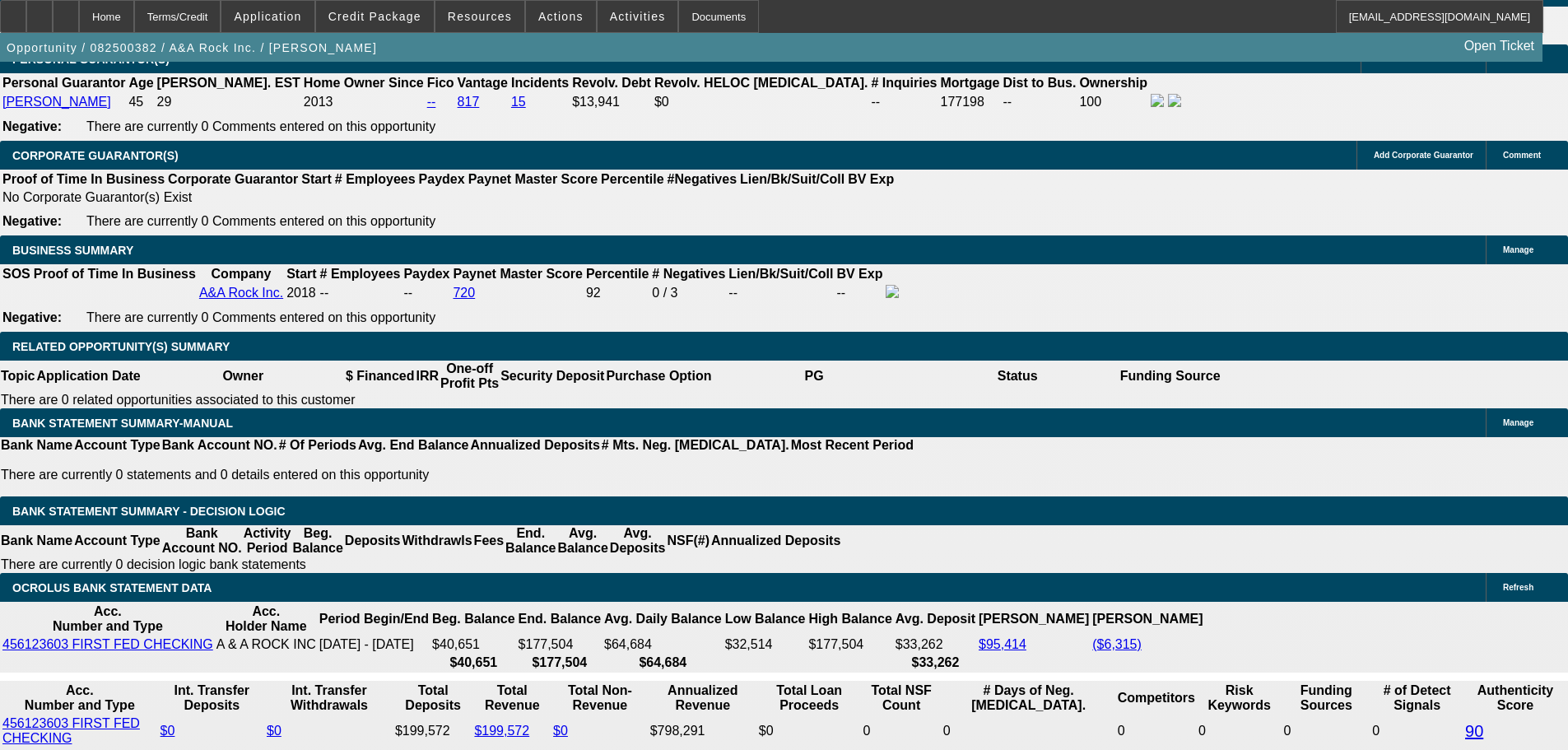
type input "6"
type input "UNKNOWN"
type input "61"
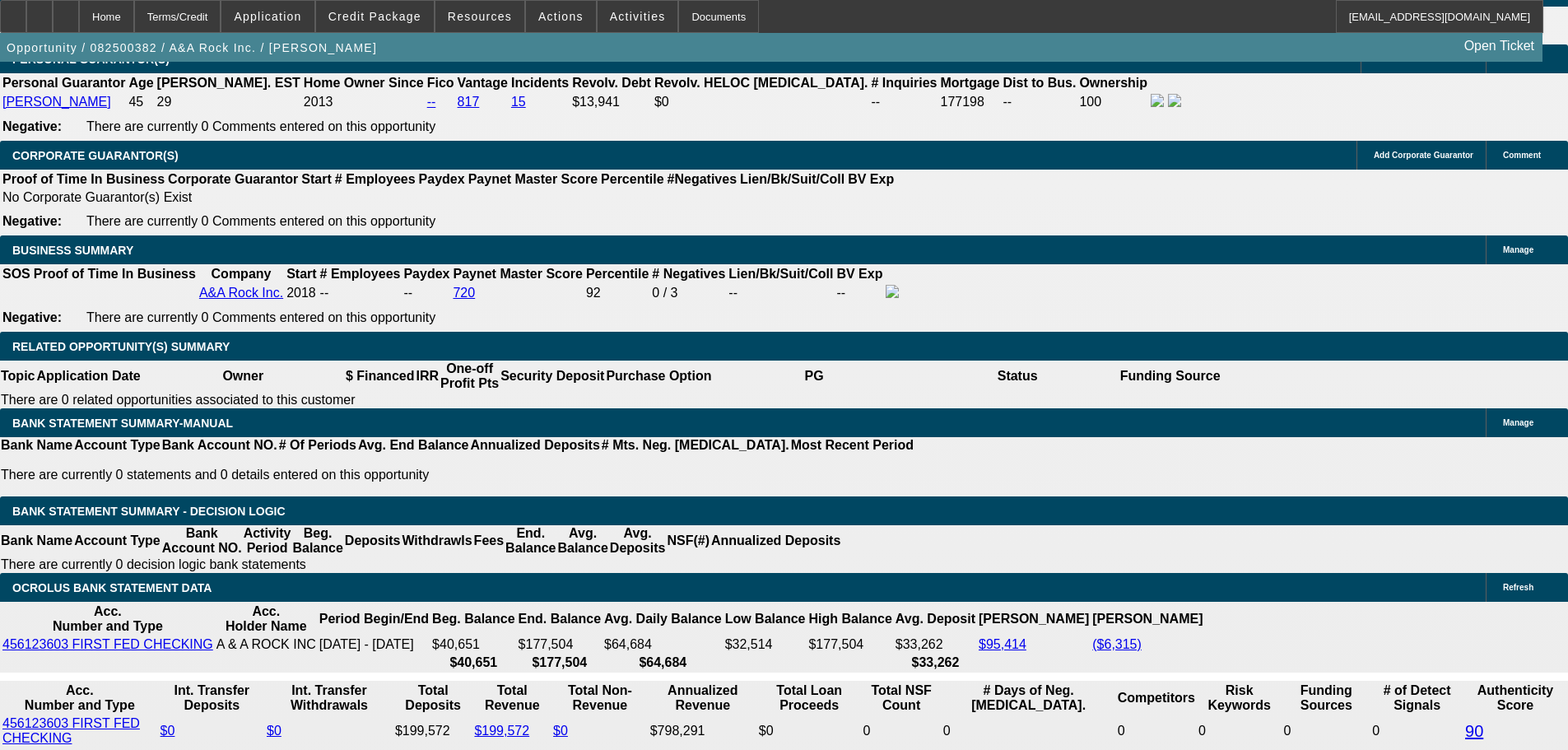
type input "6159"
type input "6.7"
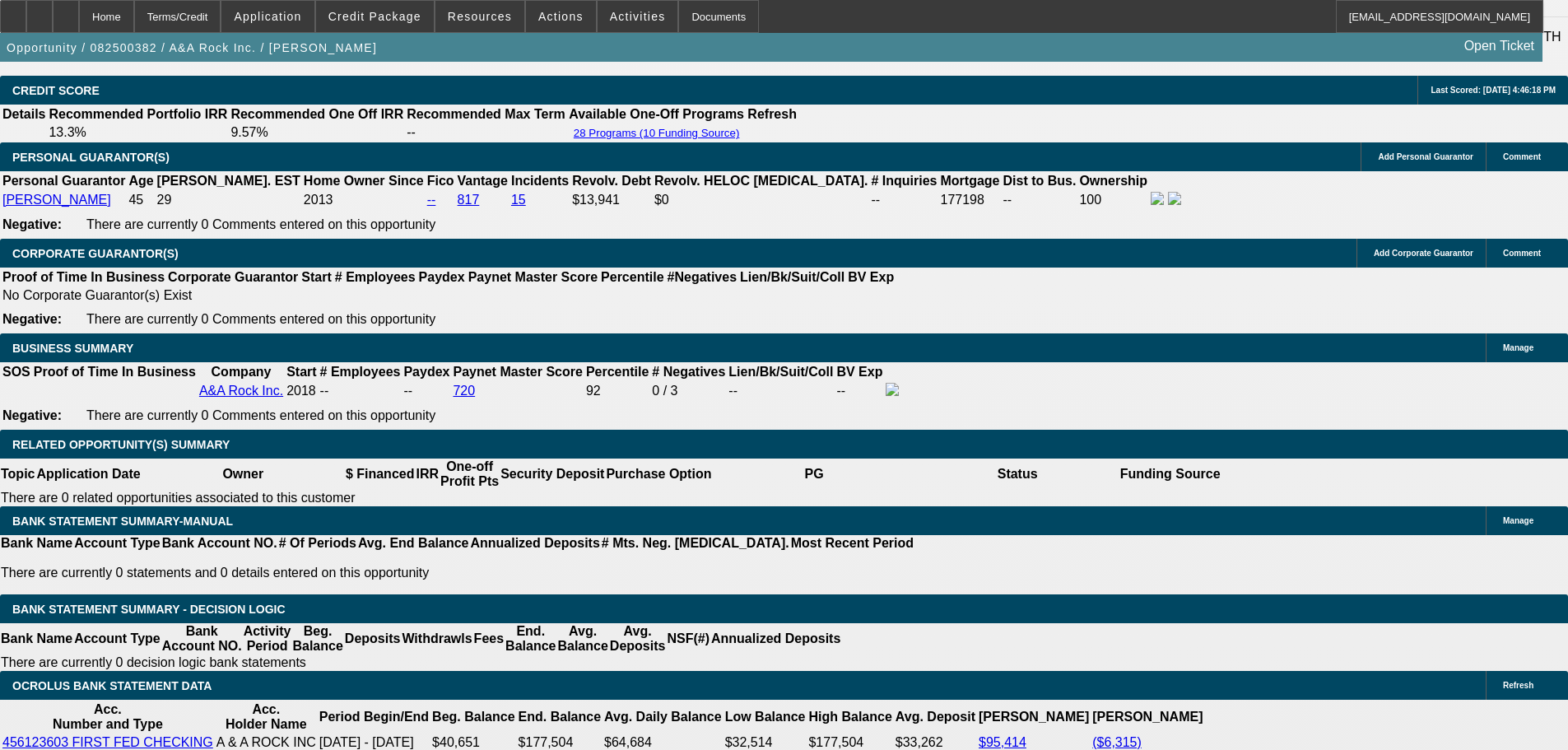
scroll to position [2298, 0]
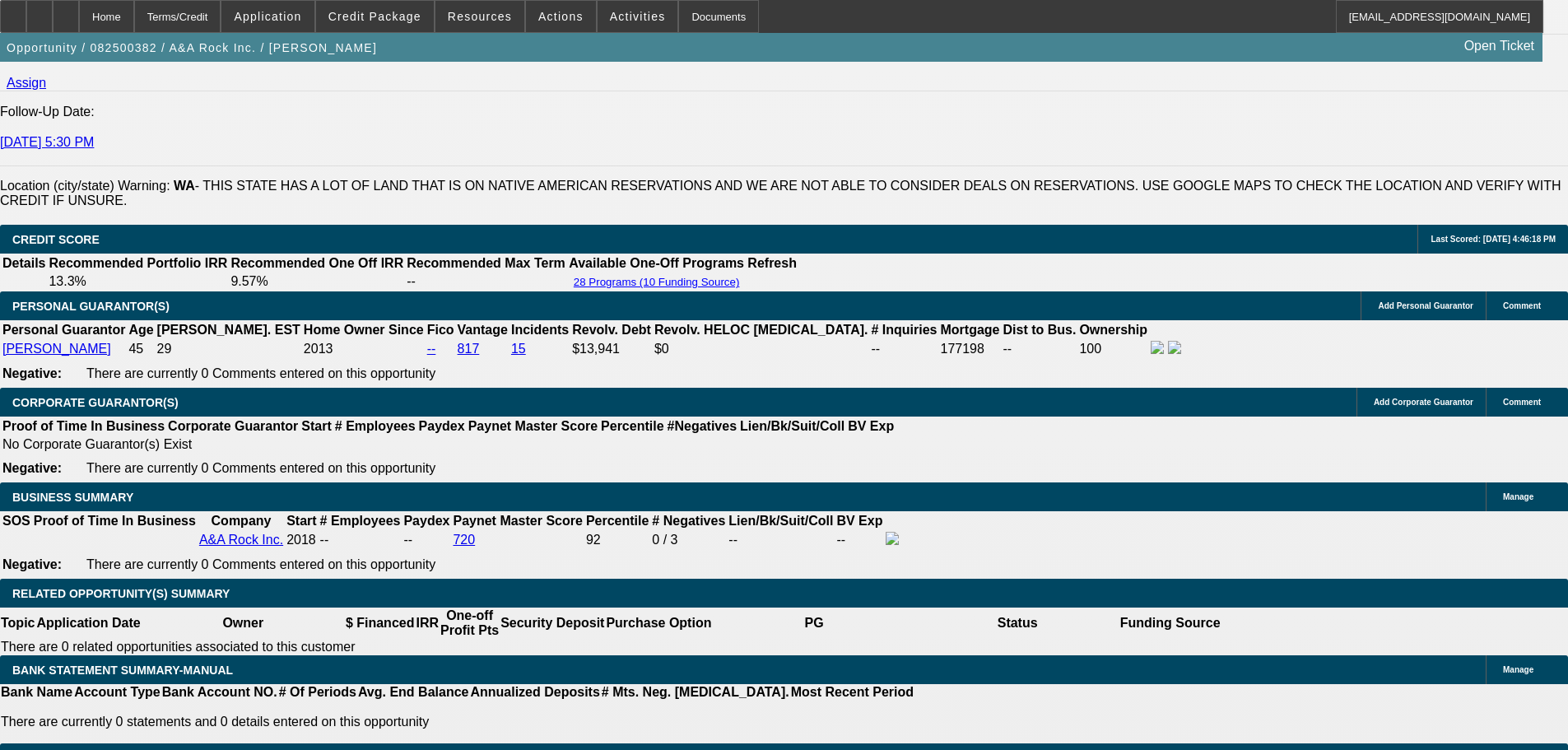
type input "$6,159.00"
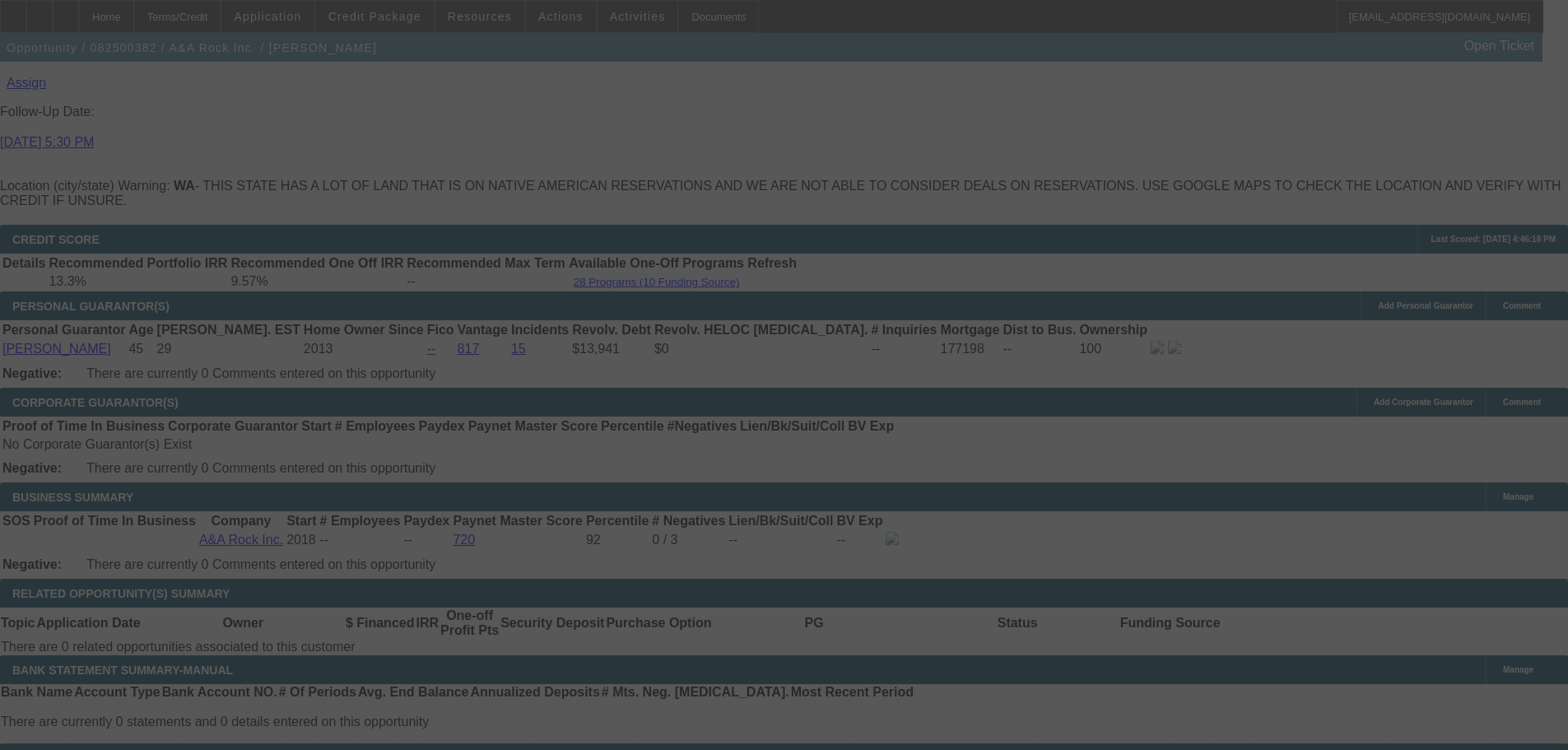
select select "0"
select select "2"
select select "0"
select select "6"
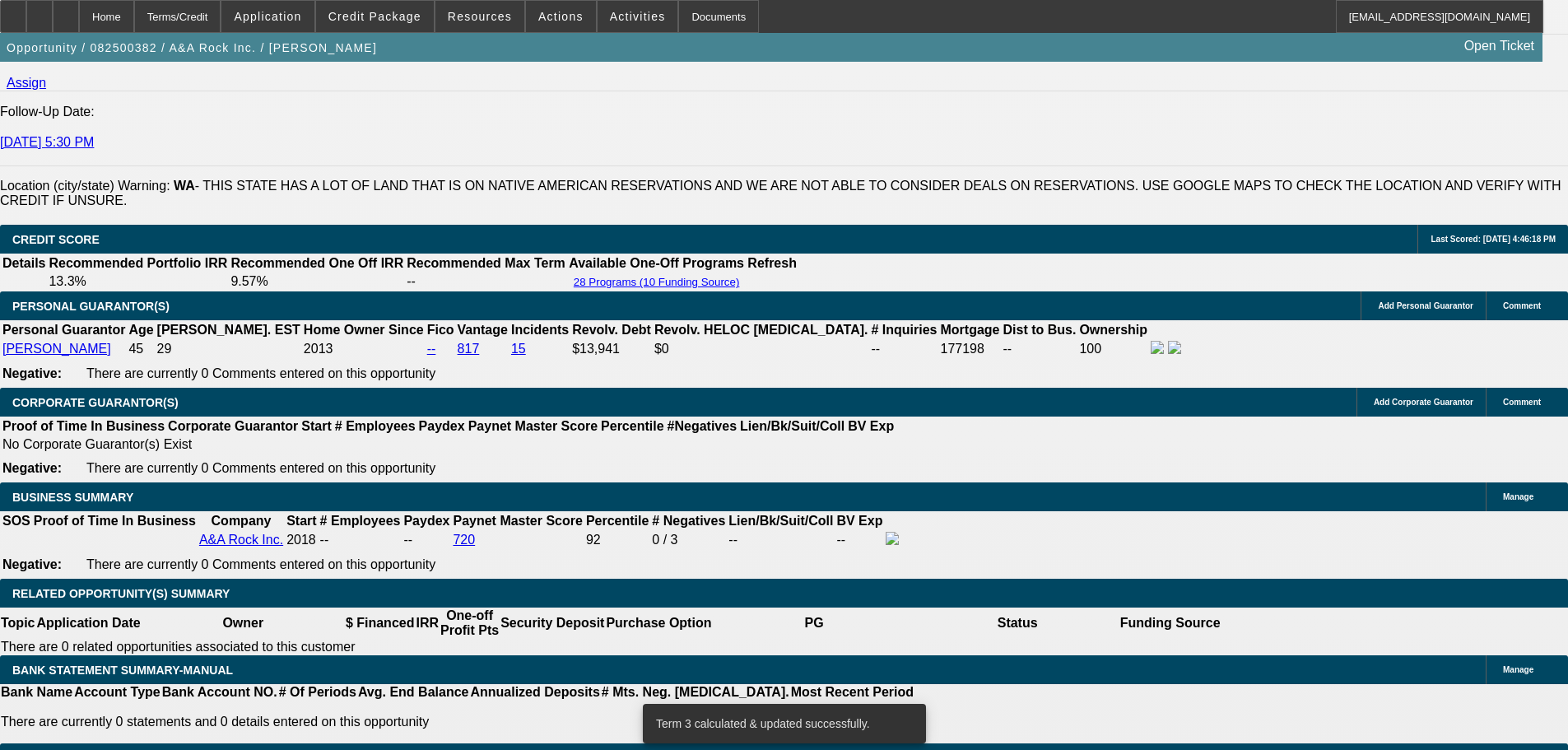
scroll to position [2627, 0]
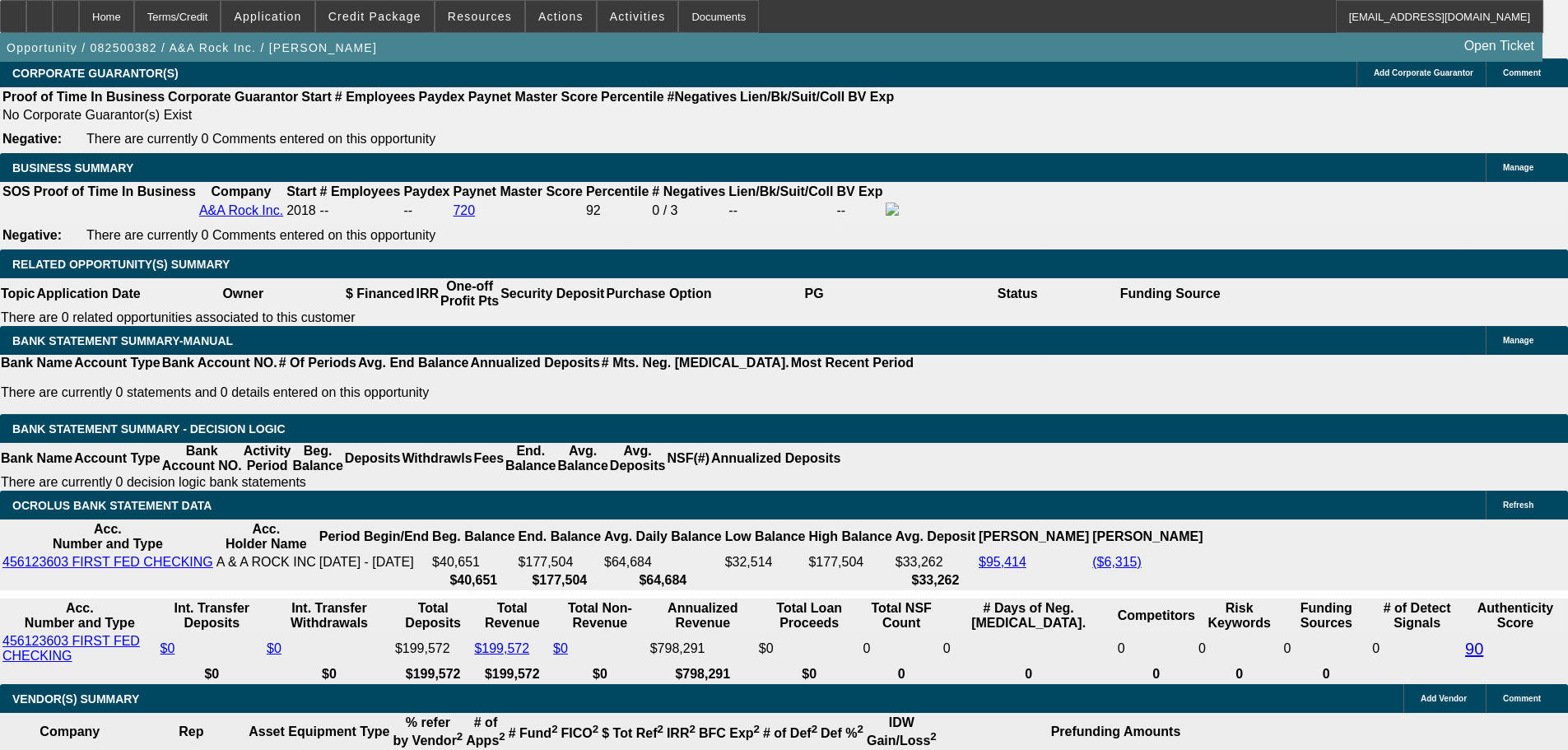
type input "6"
type input "UNKNOWN"
type input "6154"
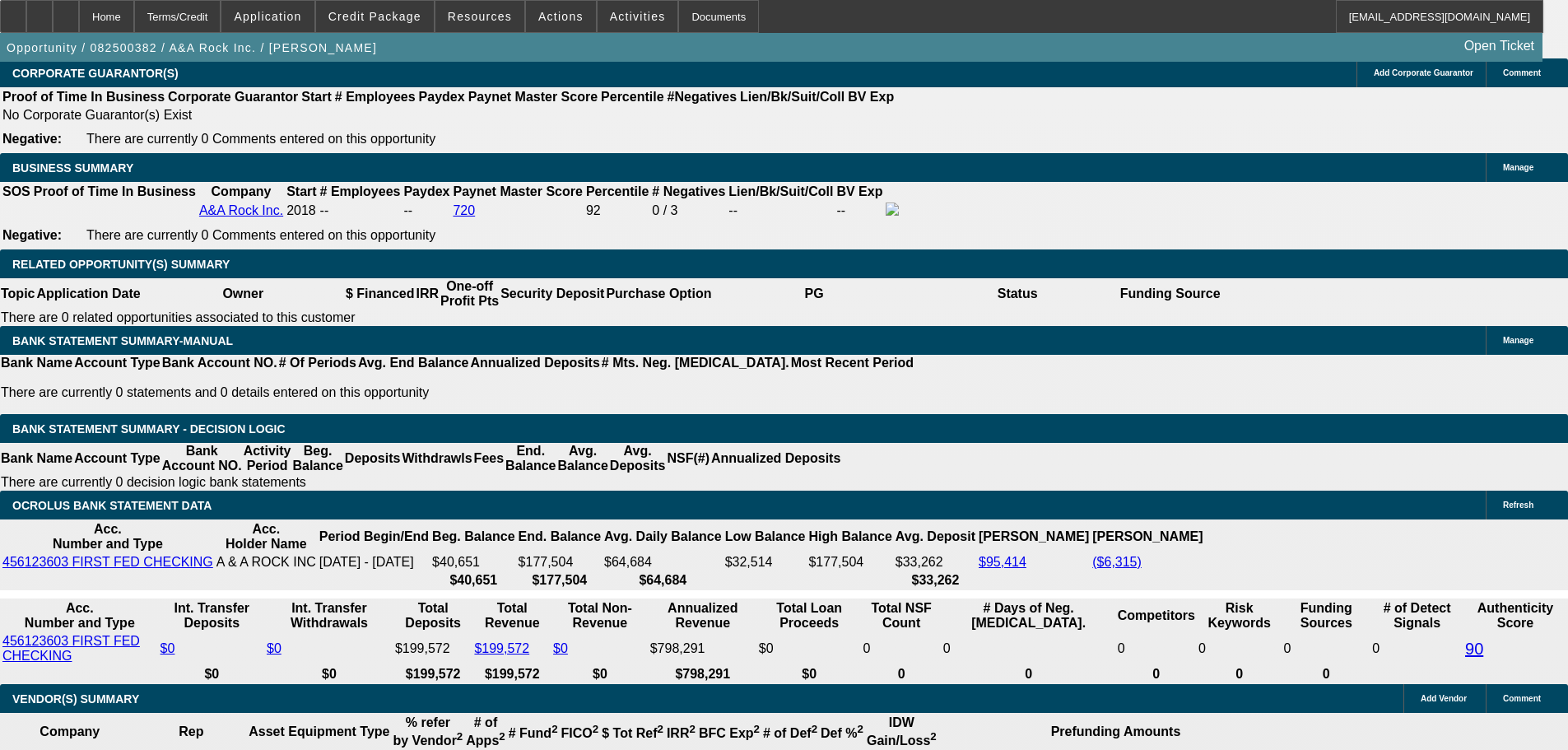
type input "6.7"
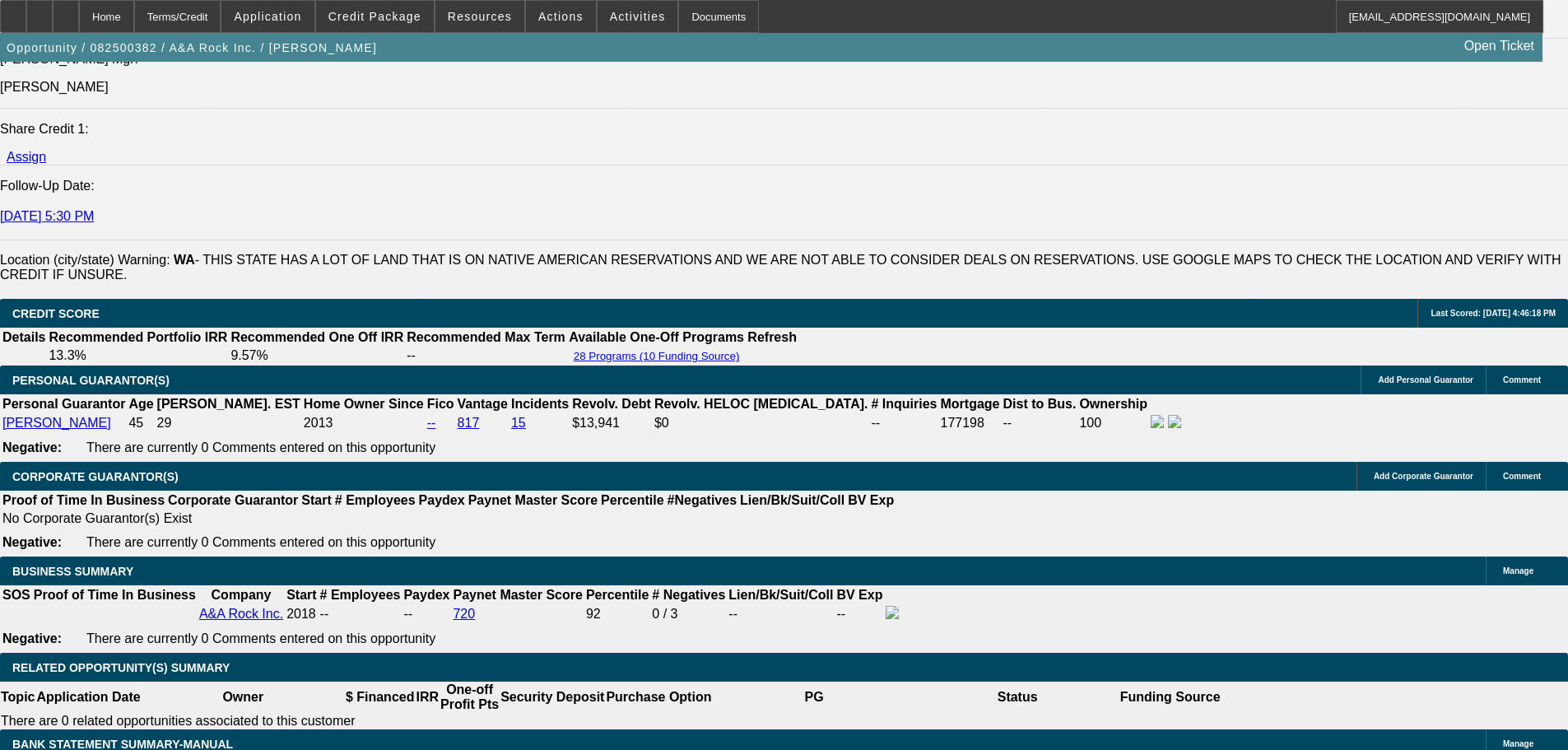
scroll to position [2215, 0]
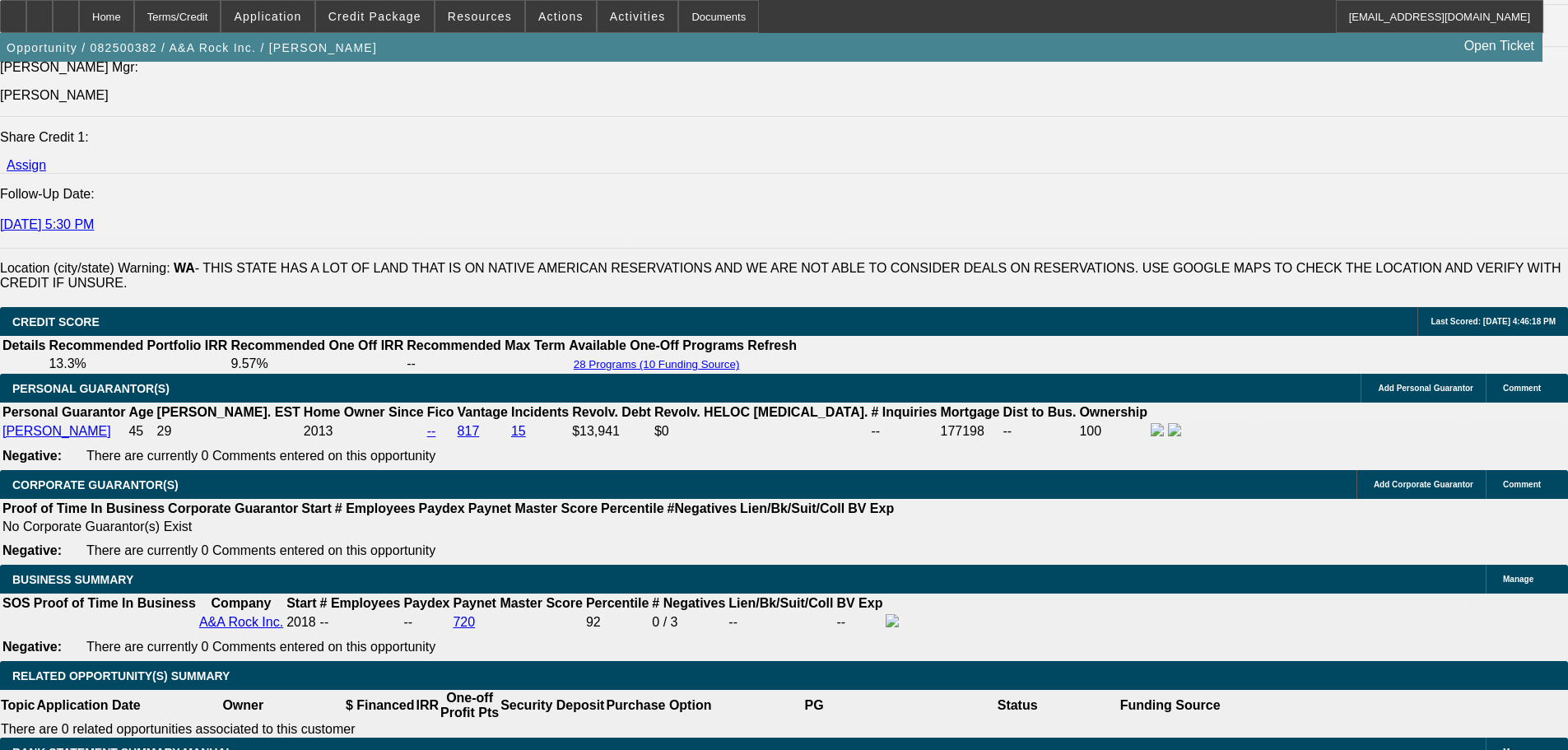
type input "$6,154.00"
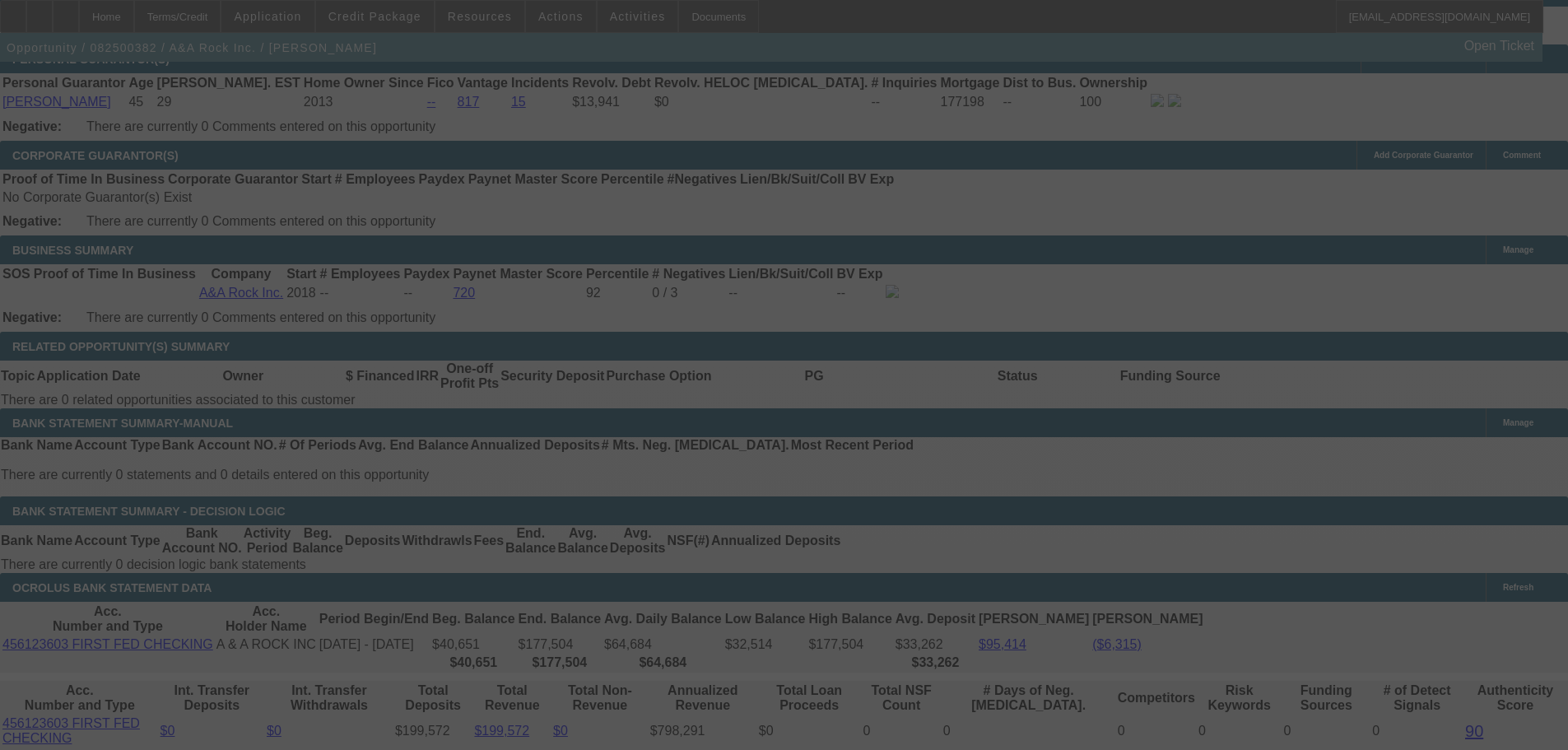
select select "0"
select select "2"
select select "0"
select select "6"
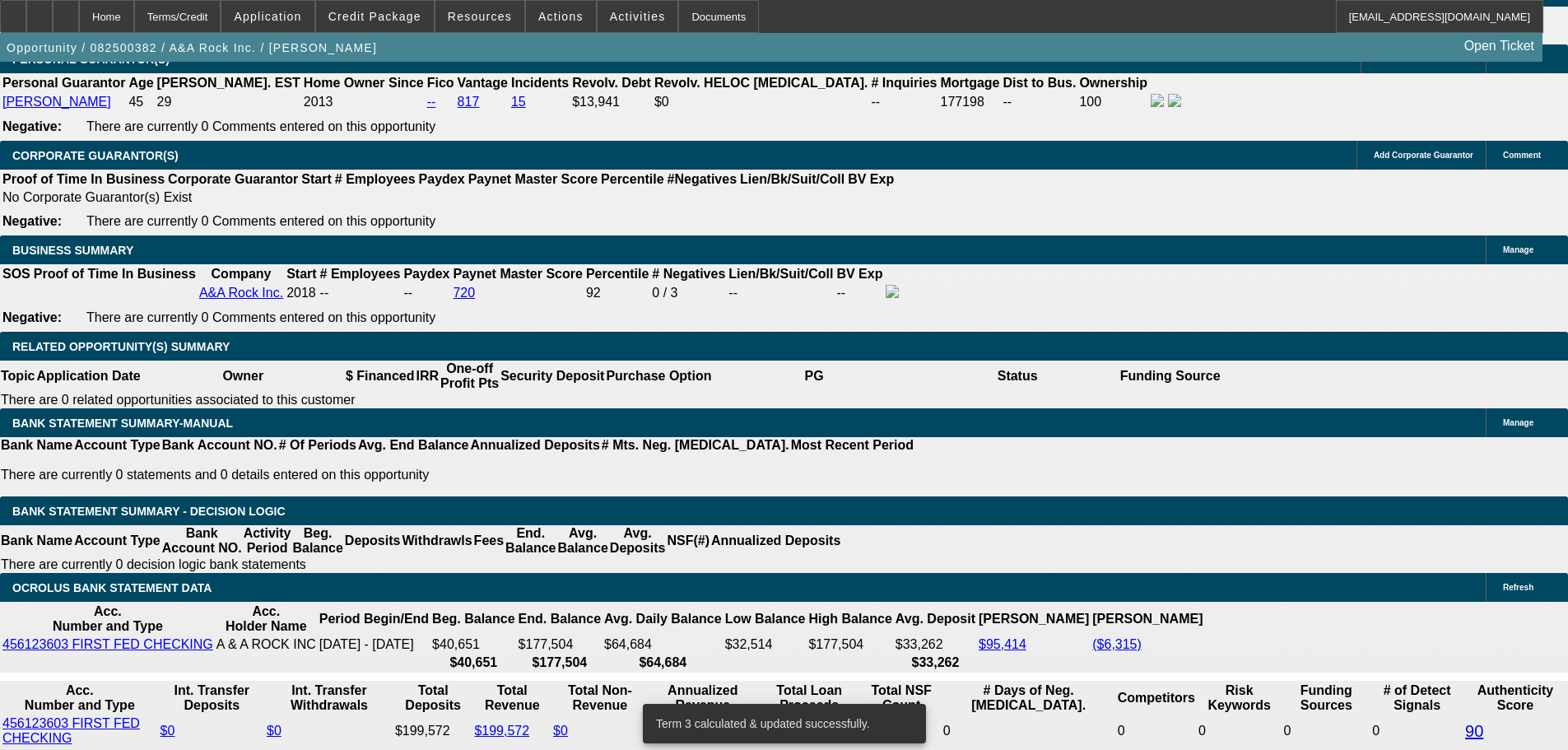
scroll to position [2535, 0]
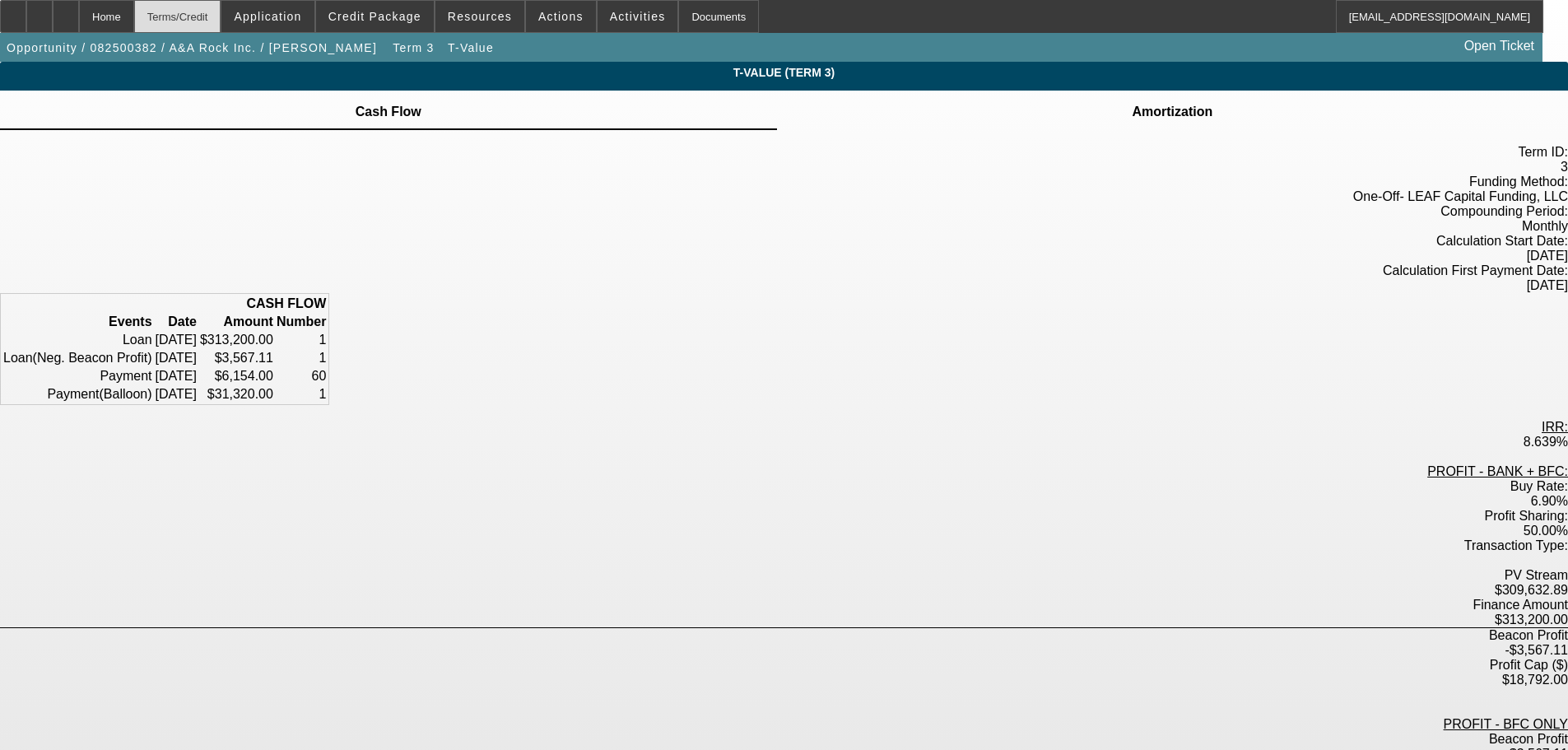
click at [193, 20] on div "Terms/Credit" at bounding box center [177, 16] width 87 height 33
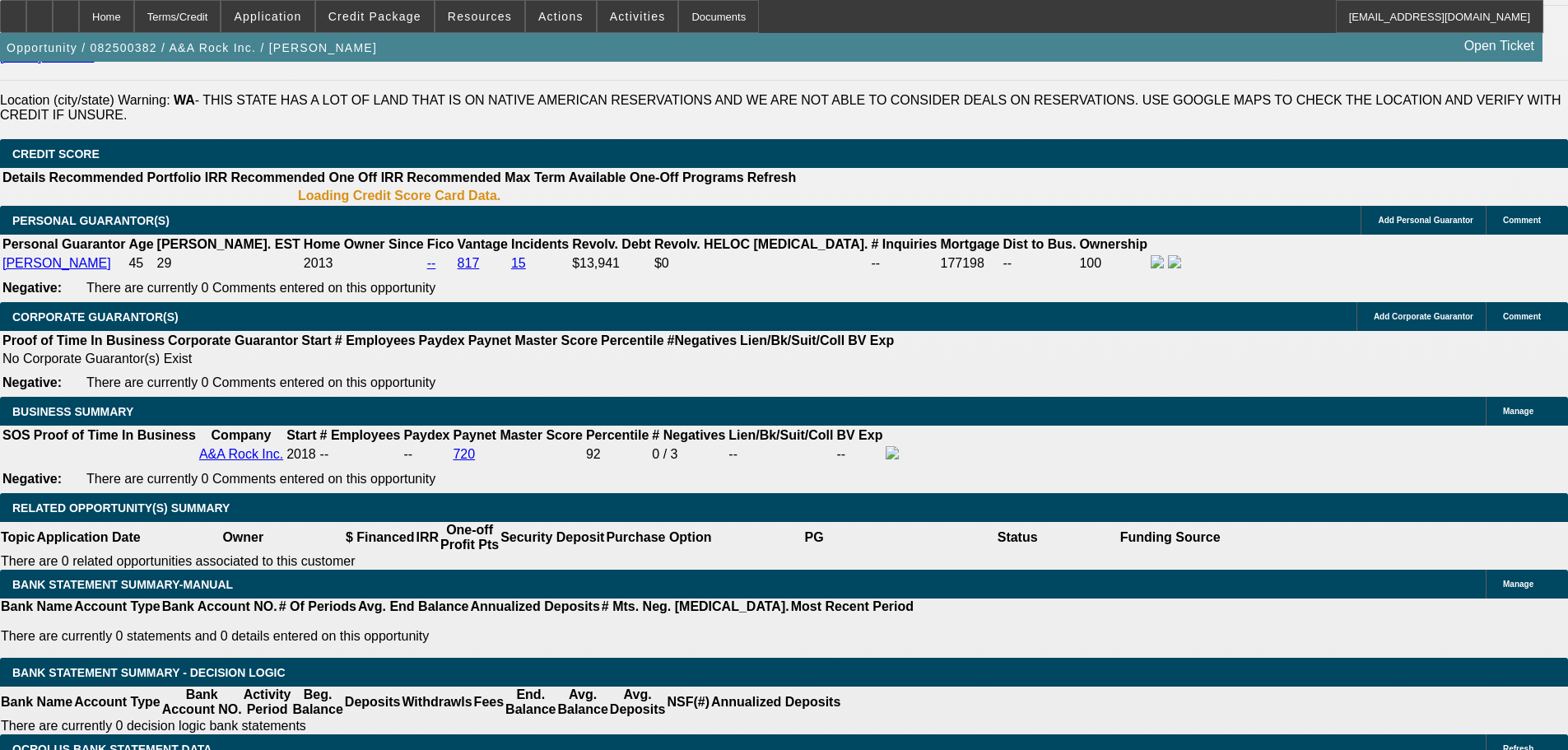
select select "0"
select select "2"
select select "0"
select select "6"
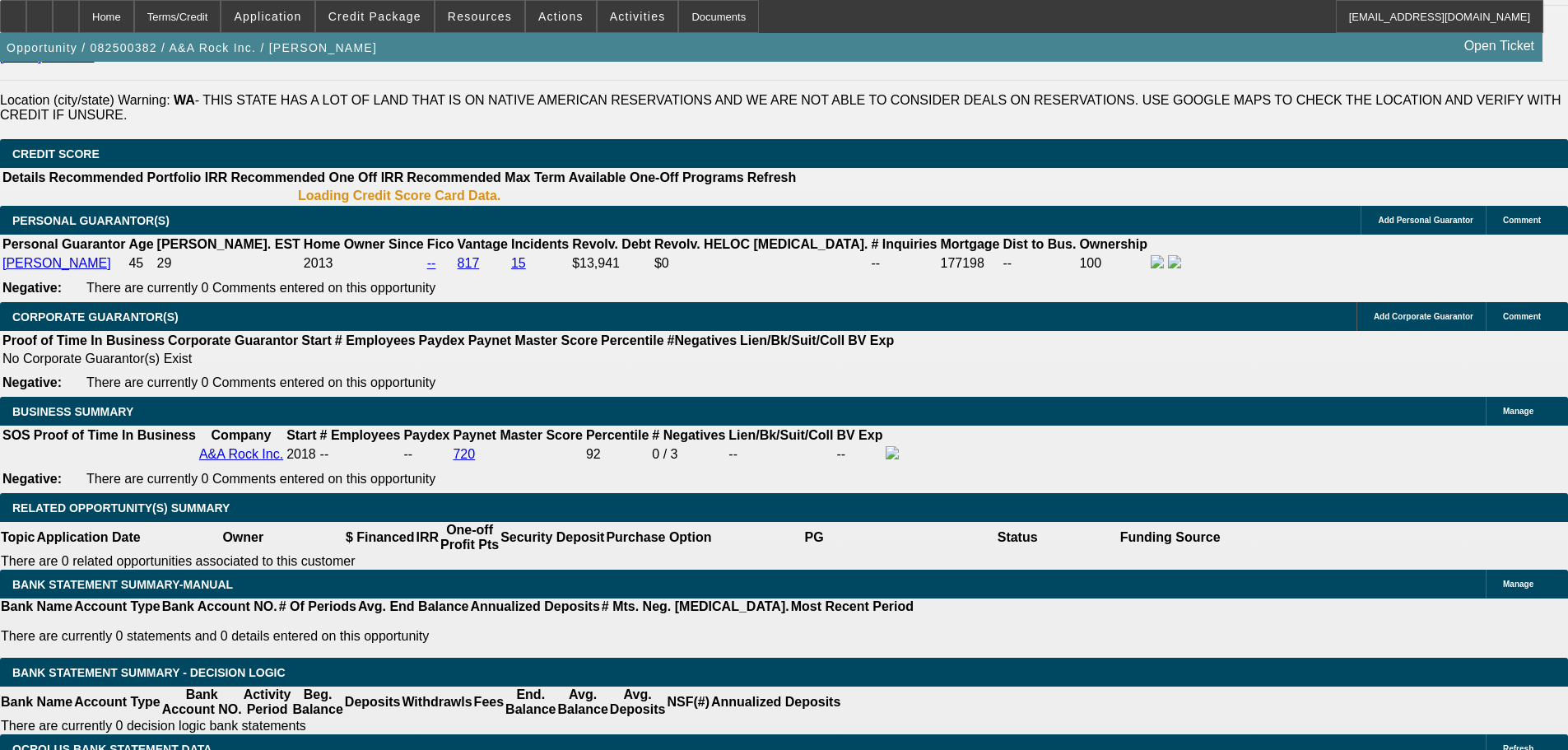
select select "0"
select select "2"
select select "0"
select select "6"
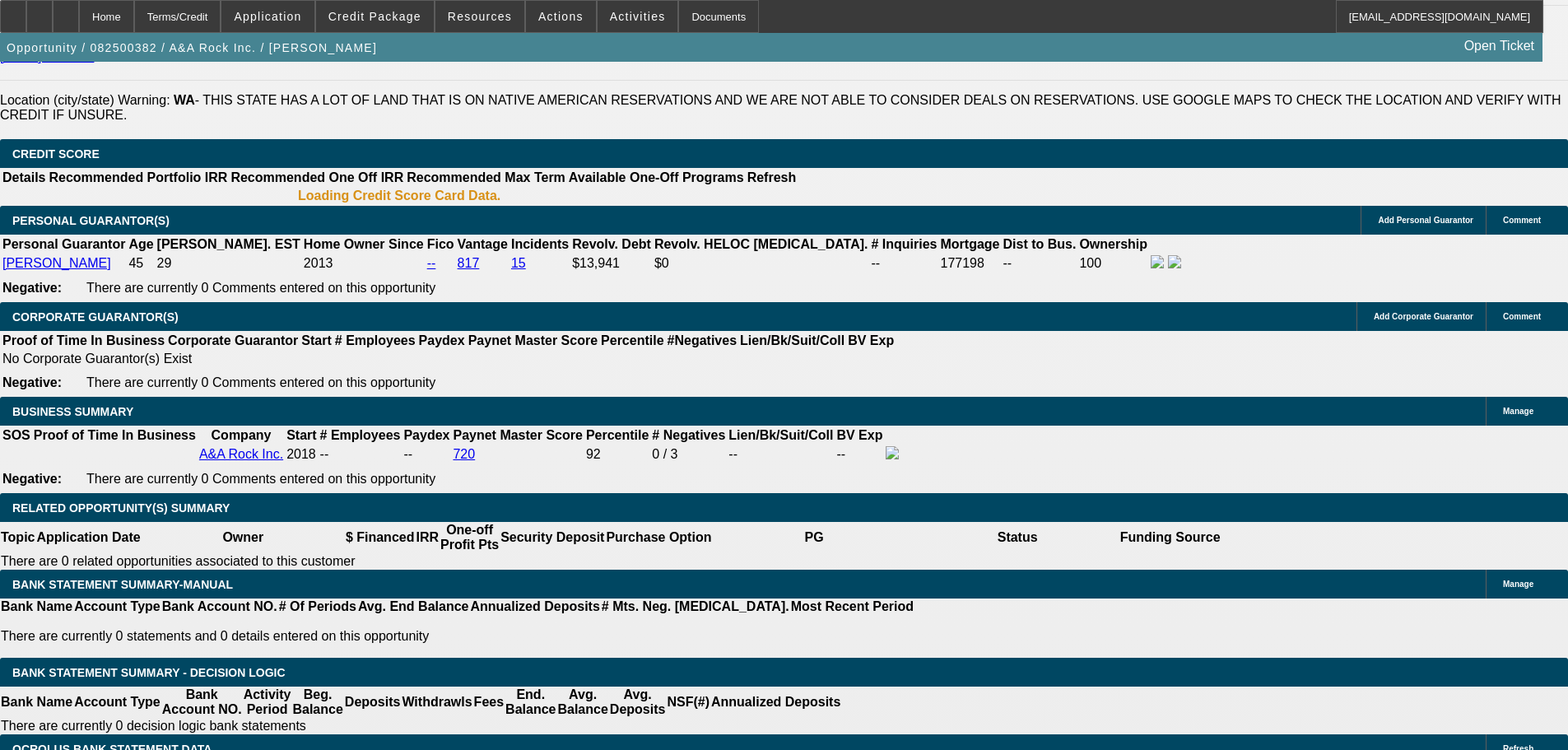
select select "0"
select select "2"
select select "0"
select select "6"
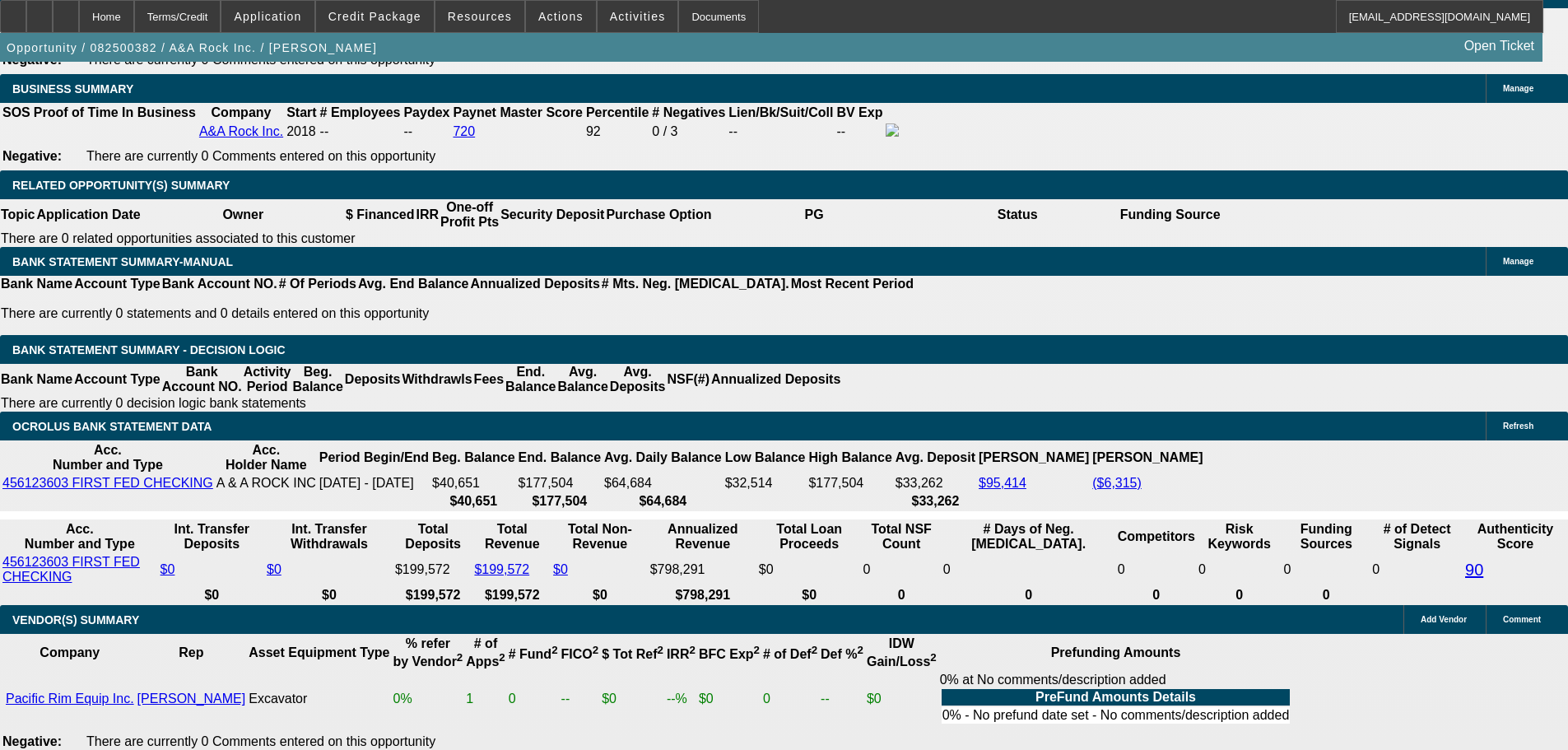
scroll to position [2541, 0]
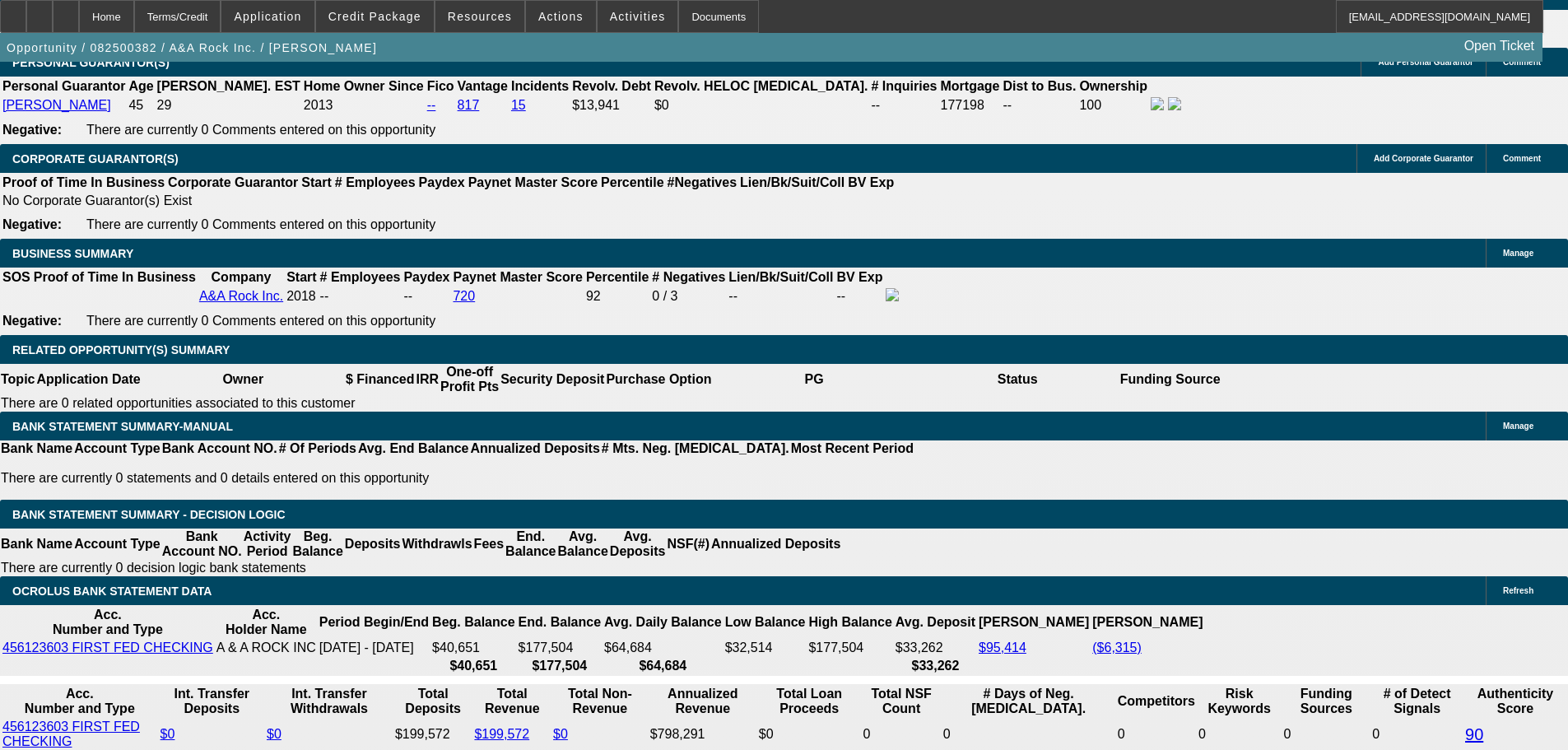
type input "6"
type input "UNKNOWN"
type input "6.5"
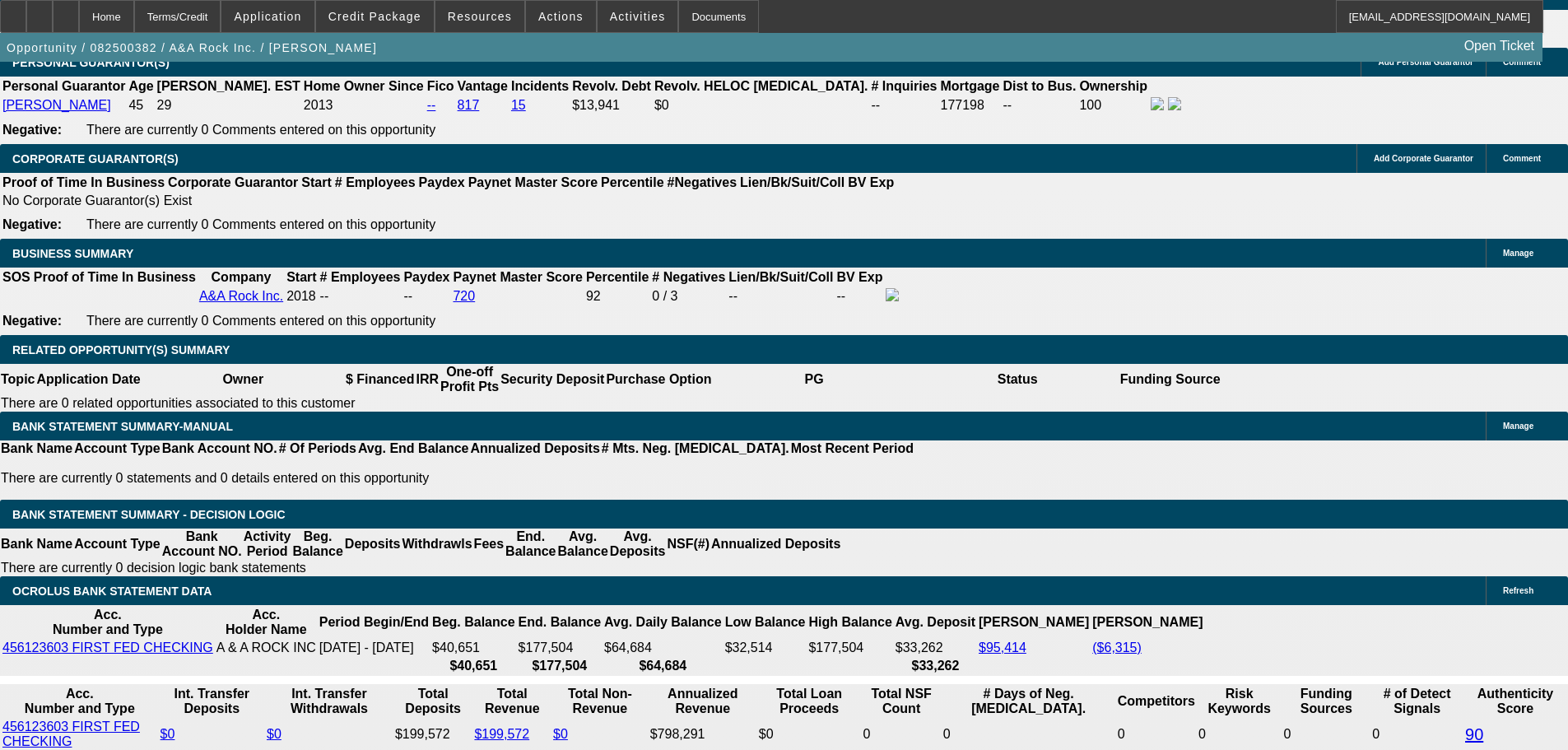
type input "$6,128.12"
type input "6.5"
type input "61"
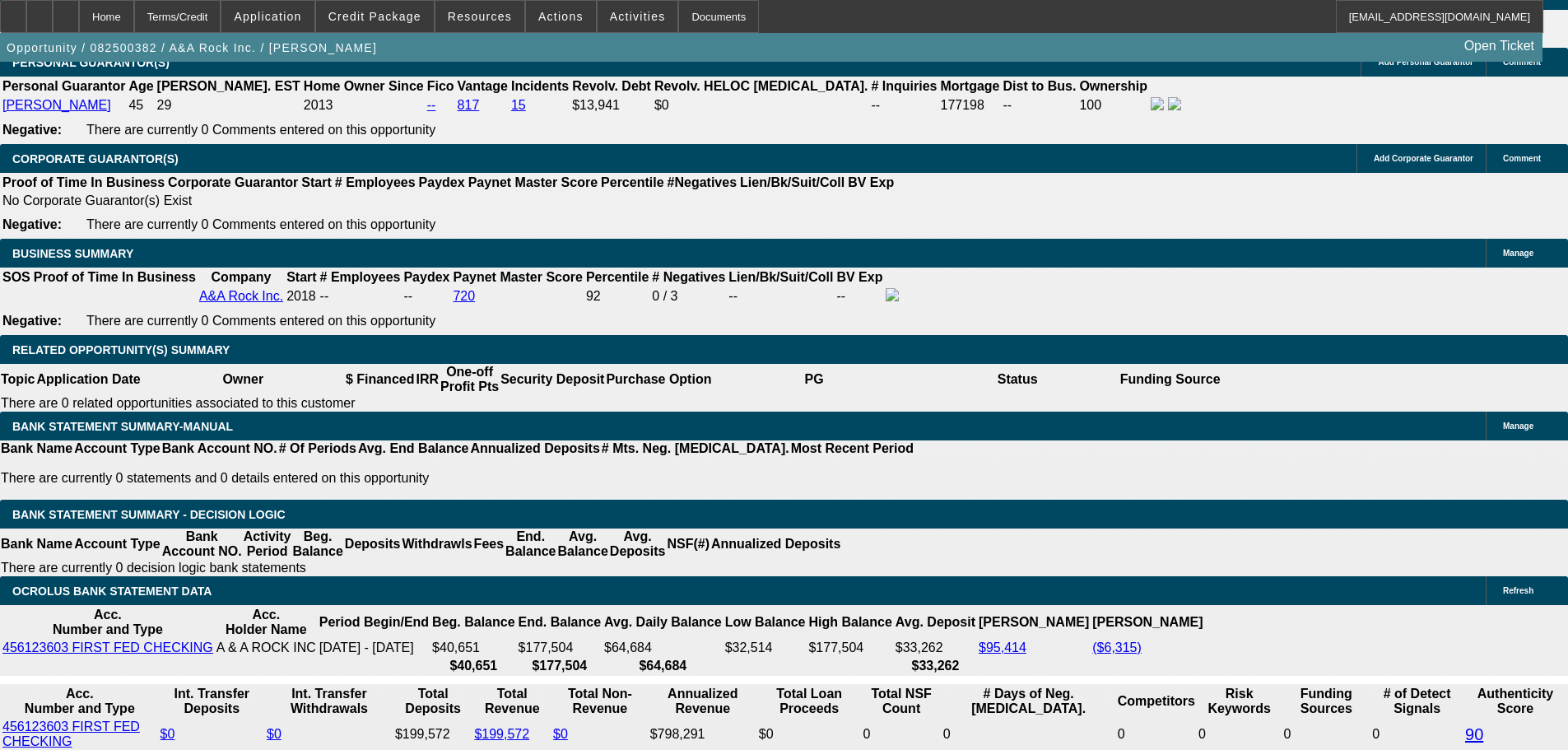
type input "6129"
type input "6.5"
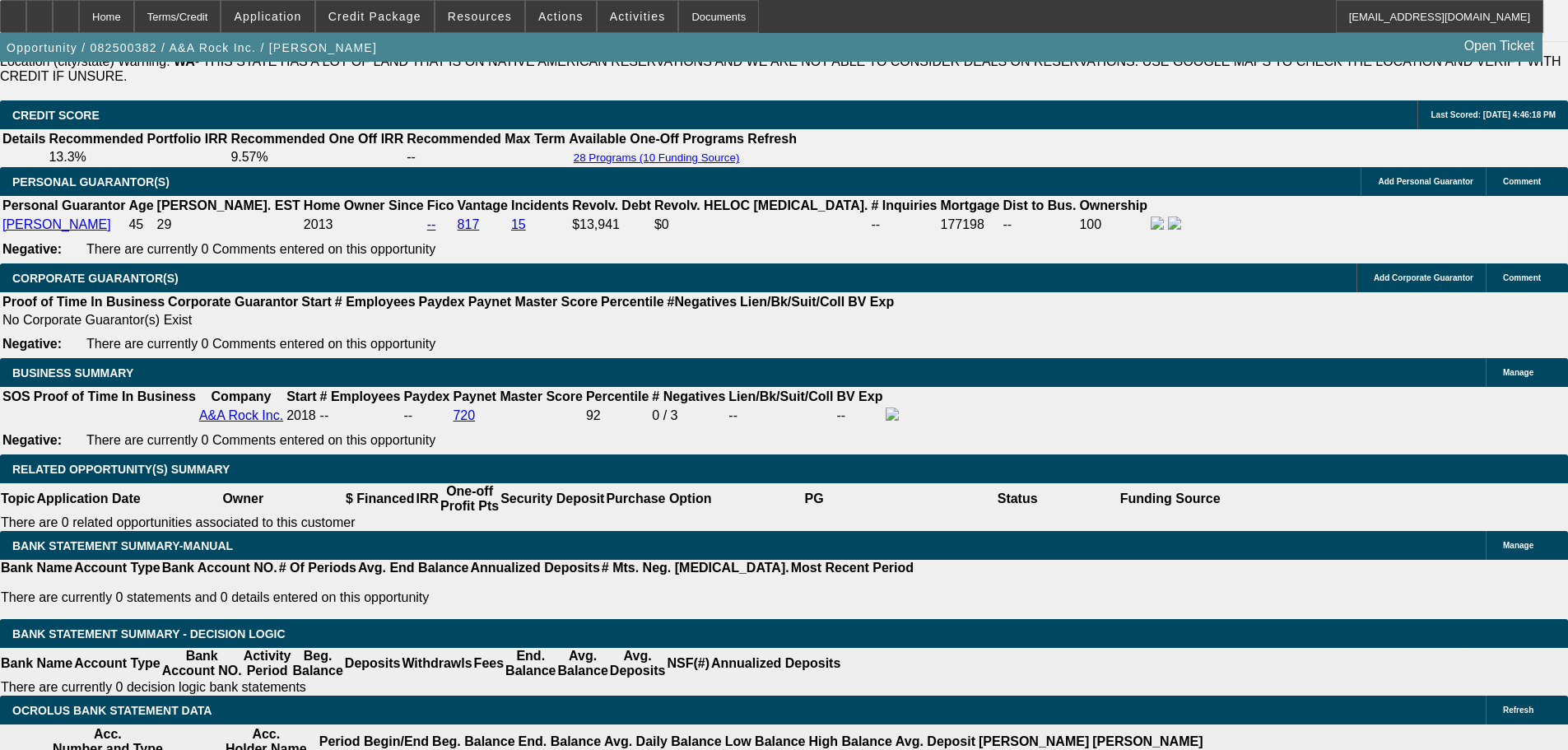
scroll to position [2294, 0]
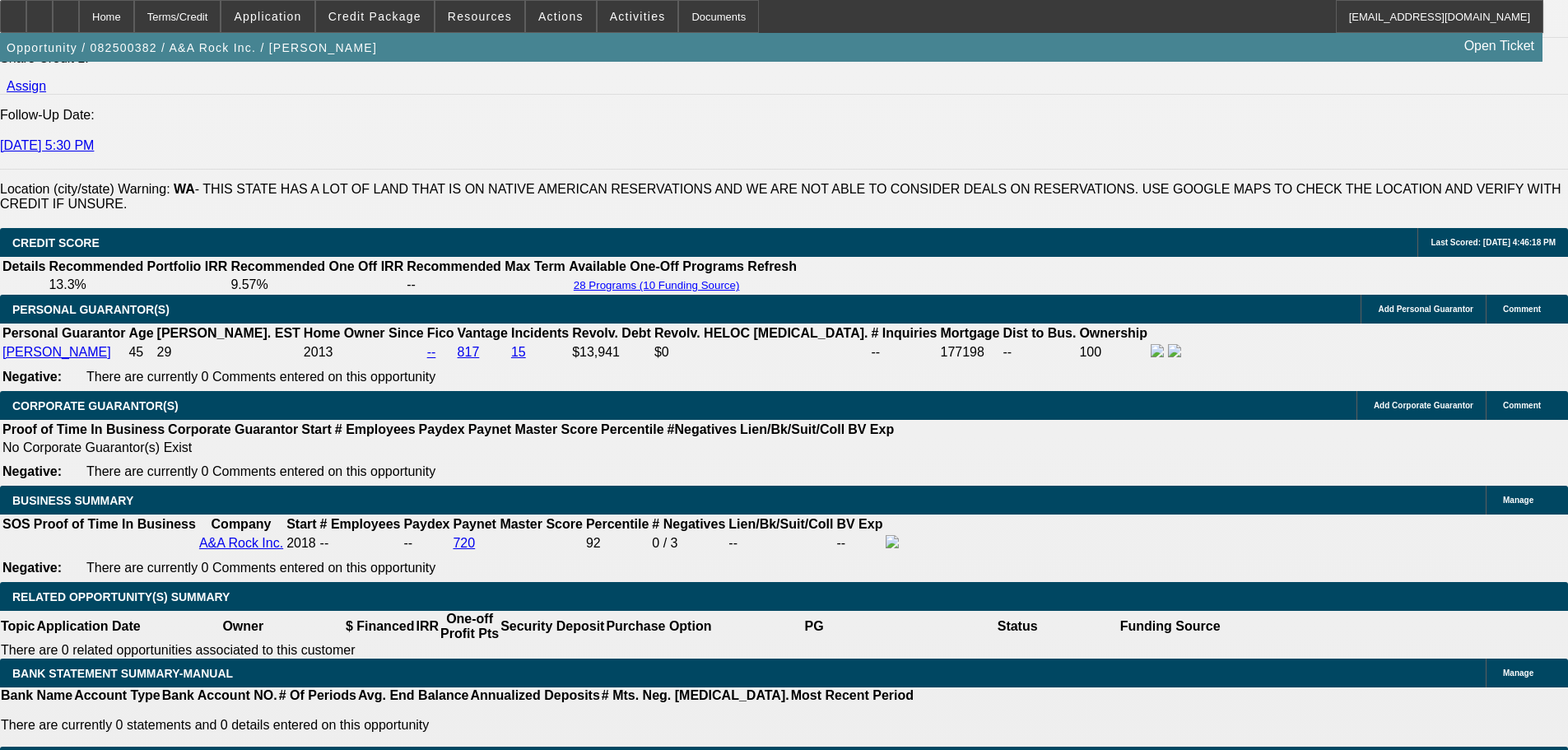
type input "$6,129.00"
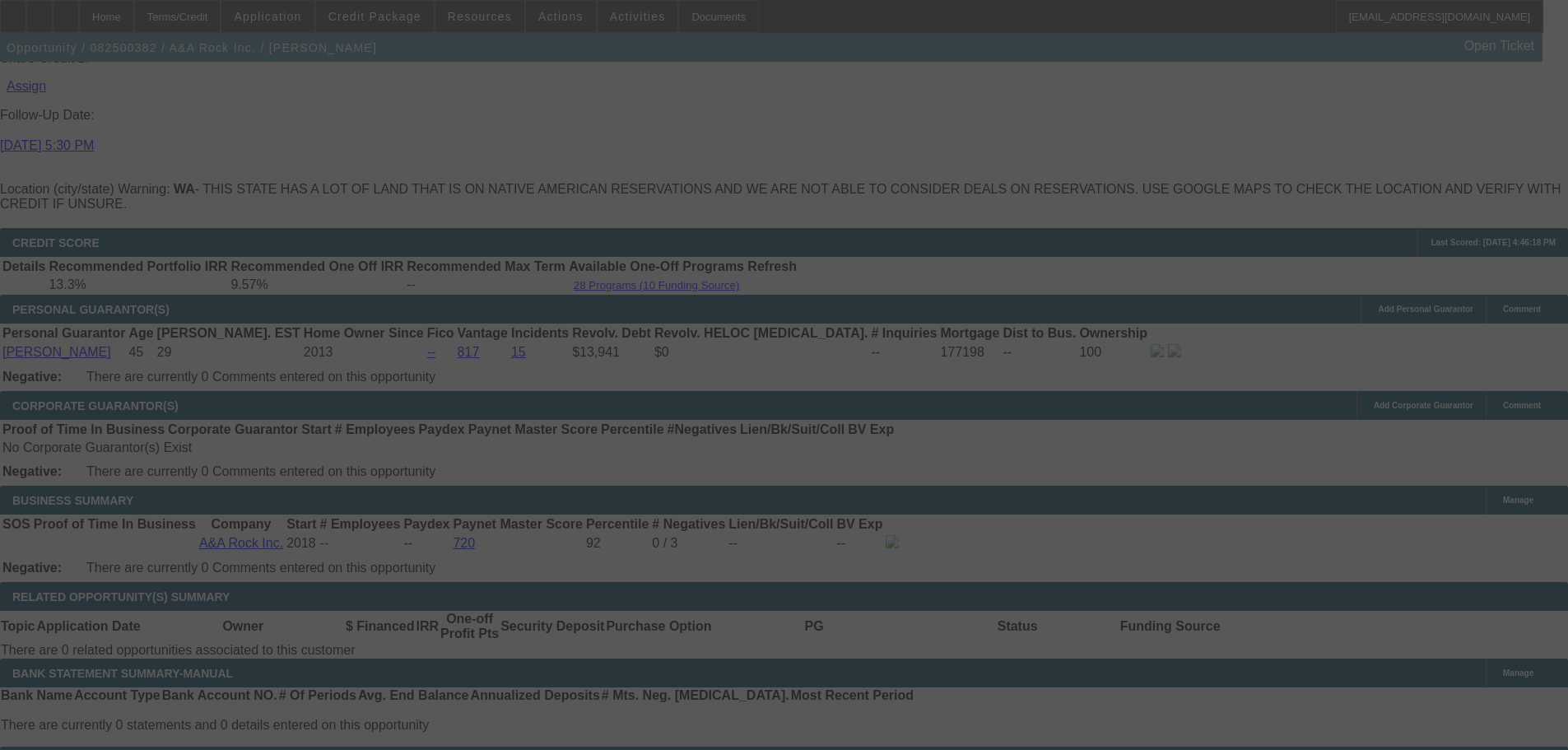
select select "0"
select select "2"
select select "0"
select select "6"
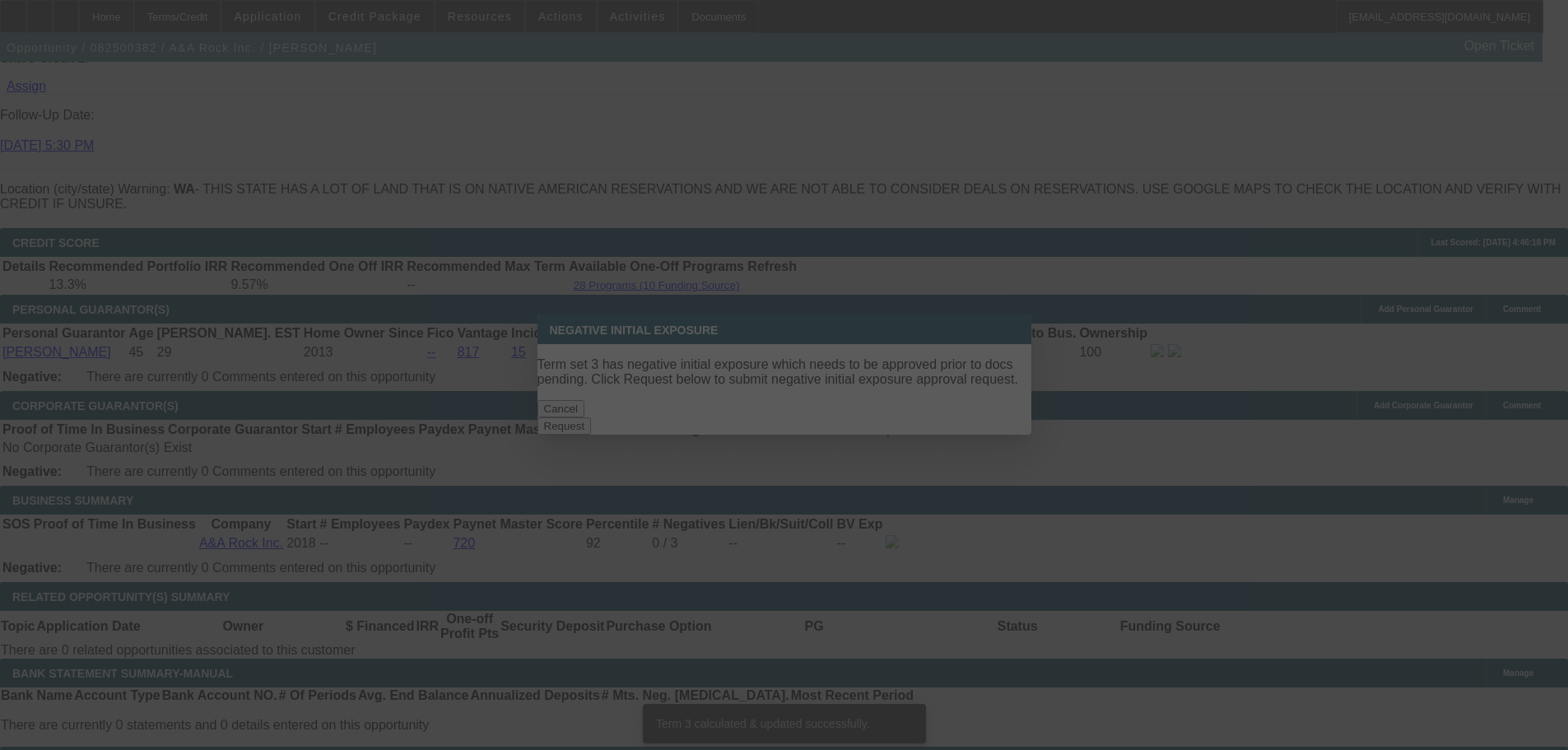
scroll to position [0, 0]
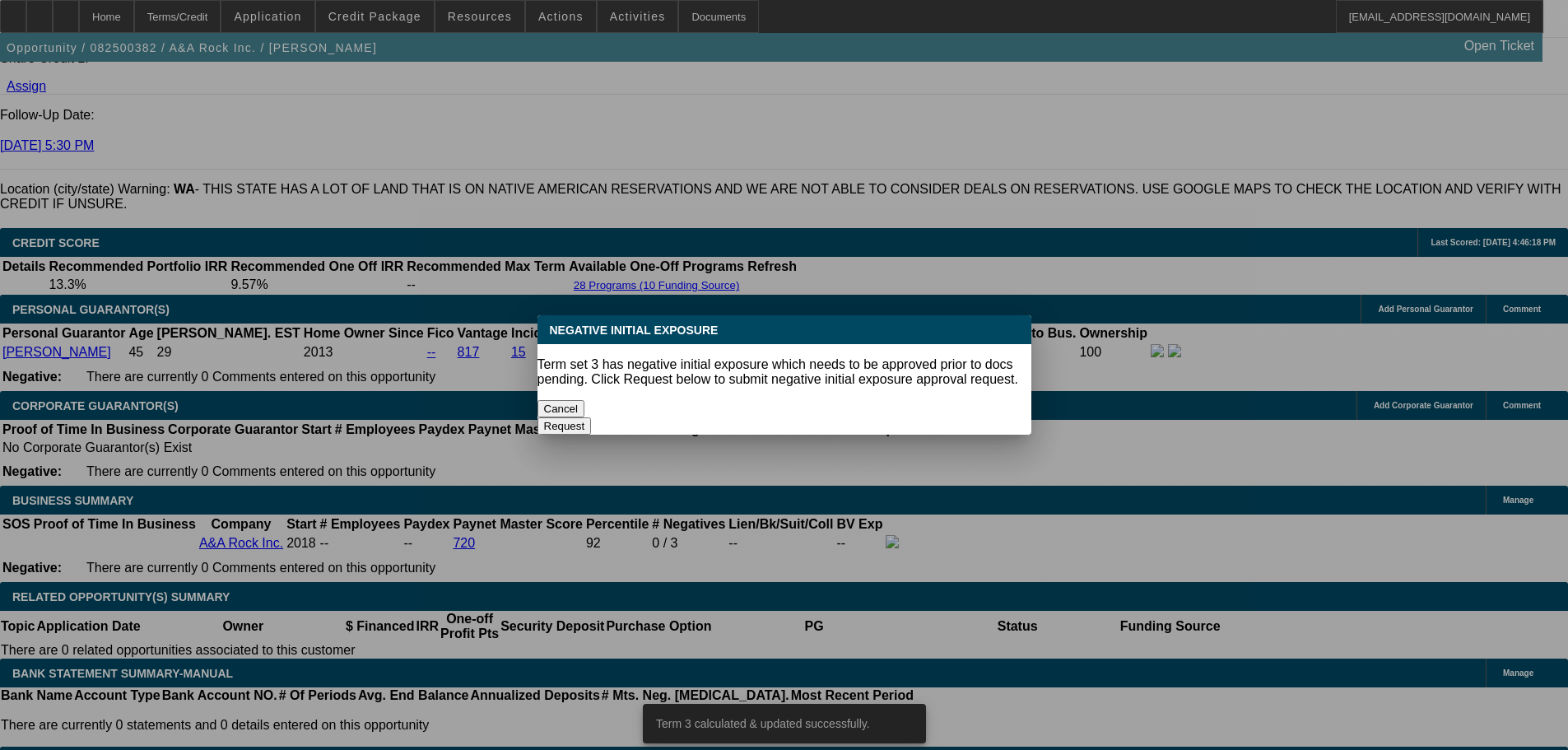
click at [585, 409] on button "Cancel" at bounding box center [562, 409] width 48 height 18
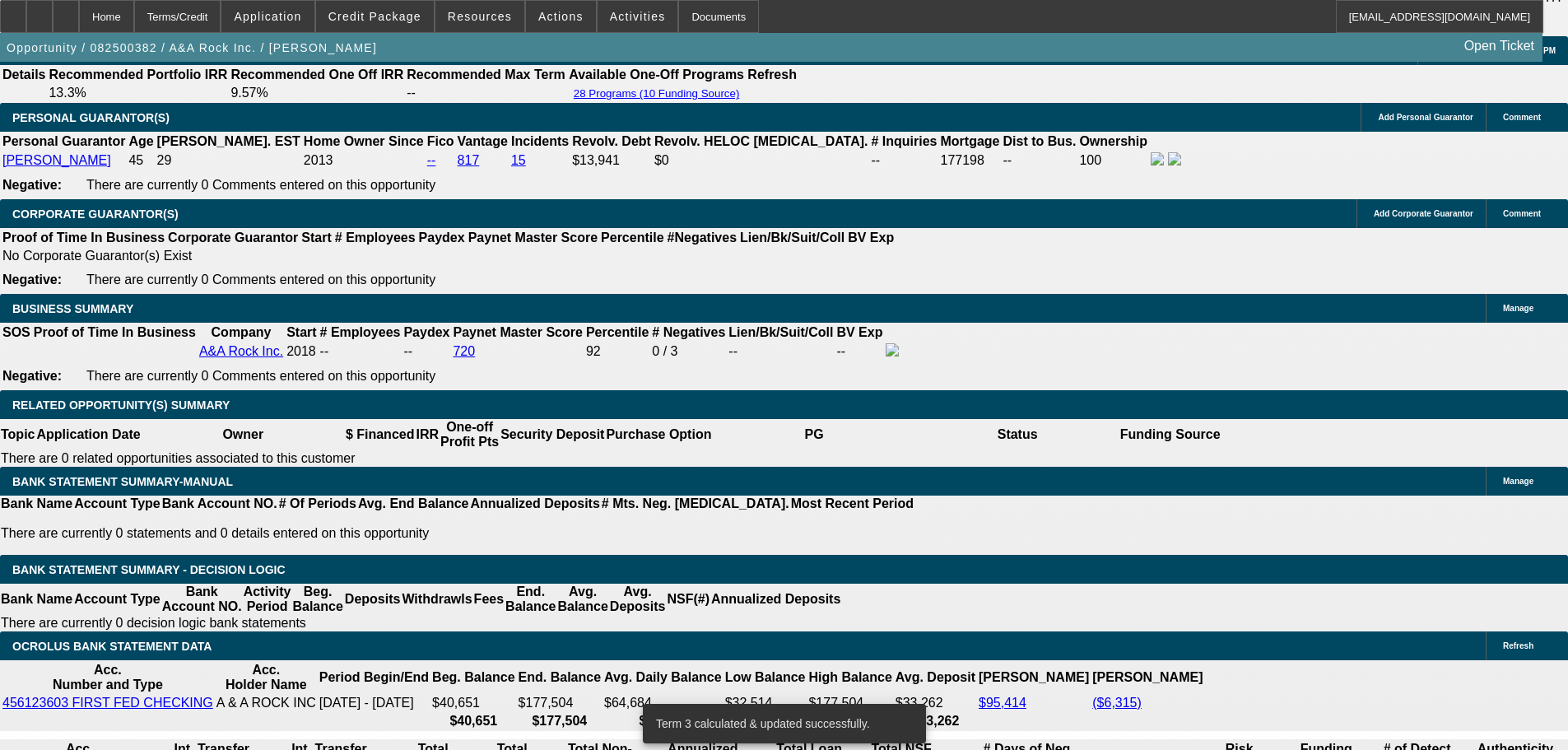
scroll to position [2623, 0]
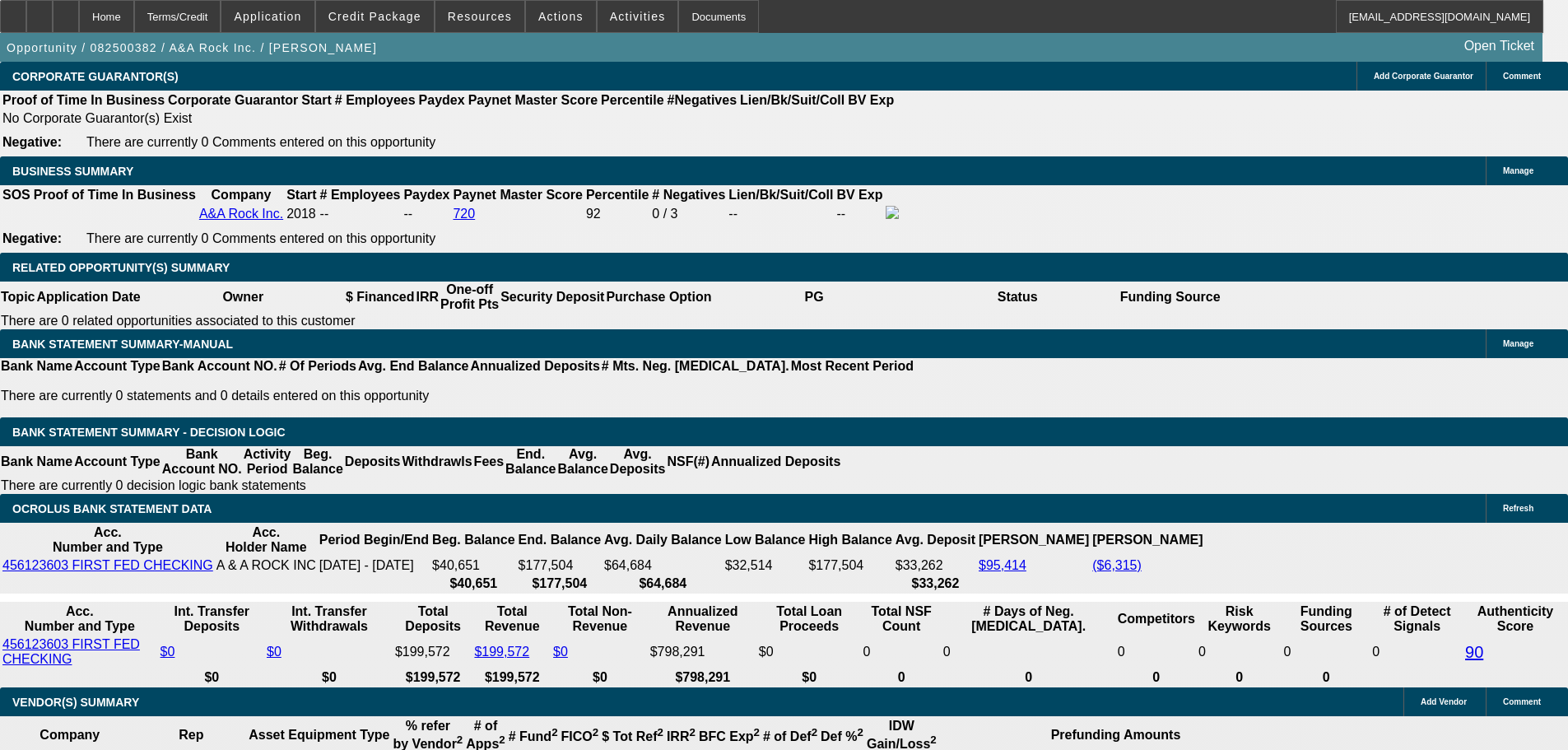
type input "61"
type input "UNKNOWN"
type input "6134"
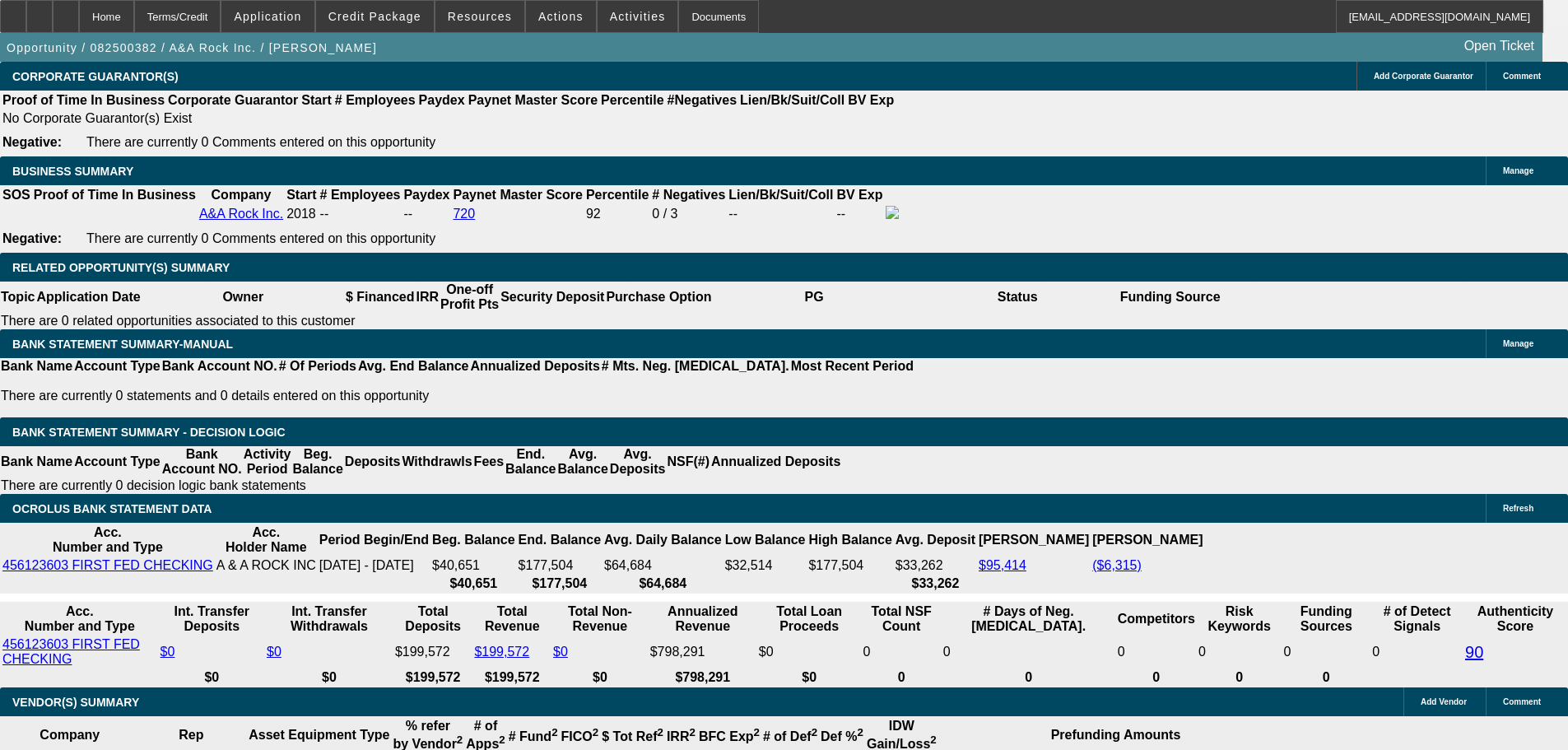
type input "6.5"
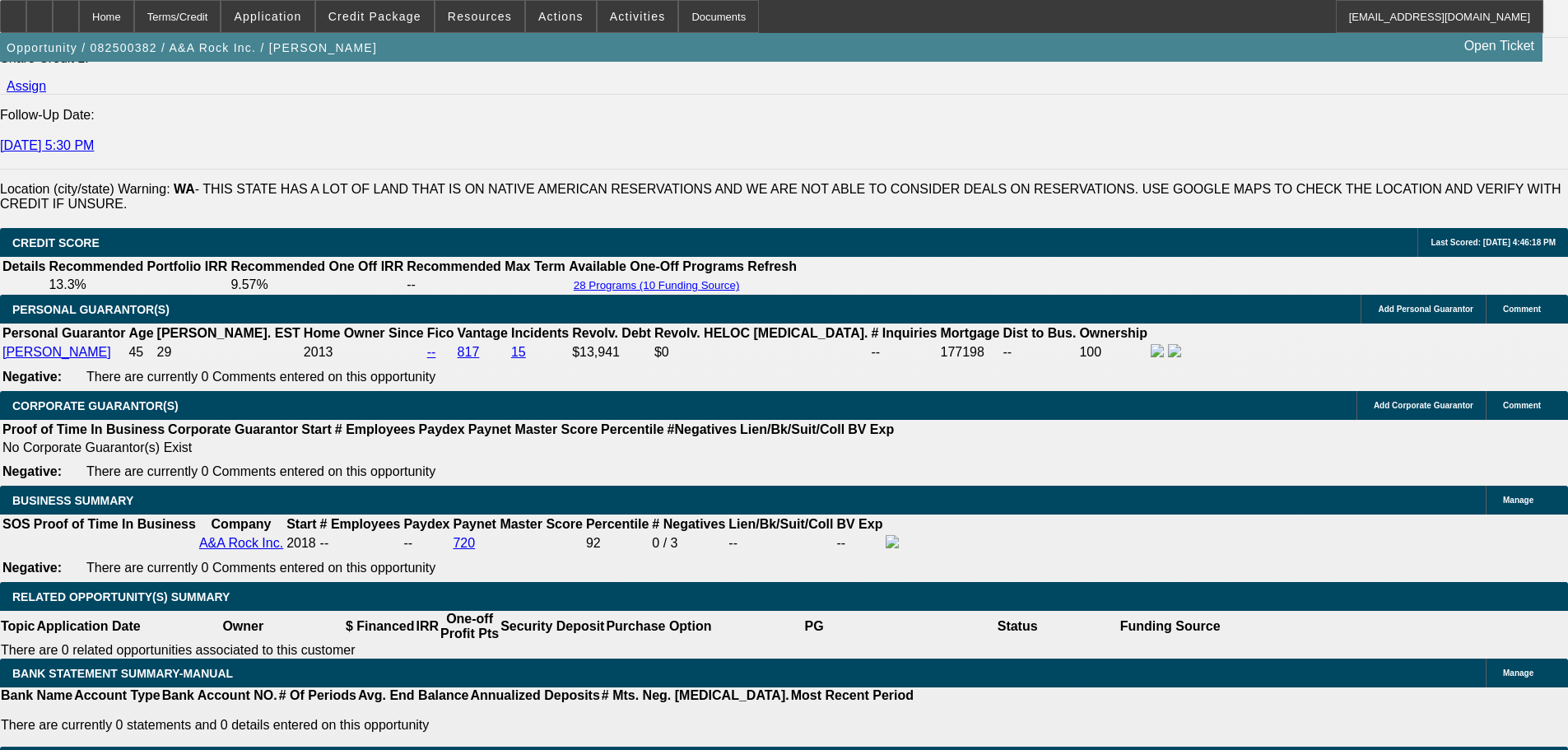
type input "$6,134.00"
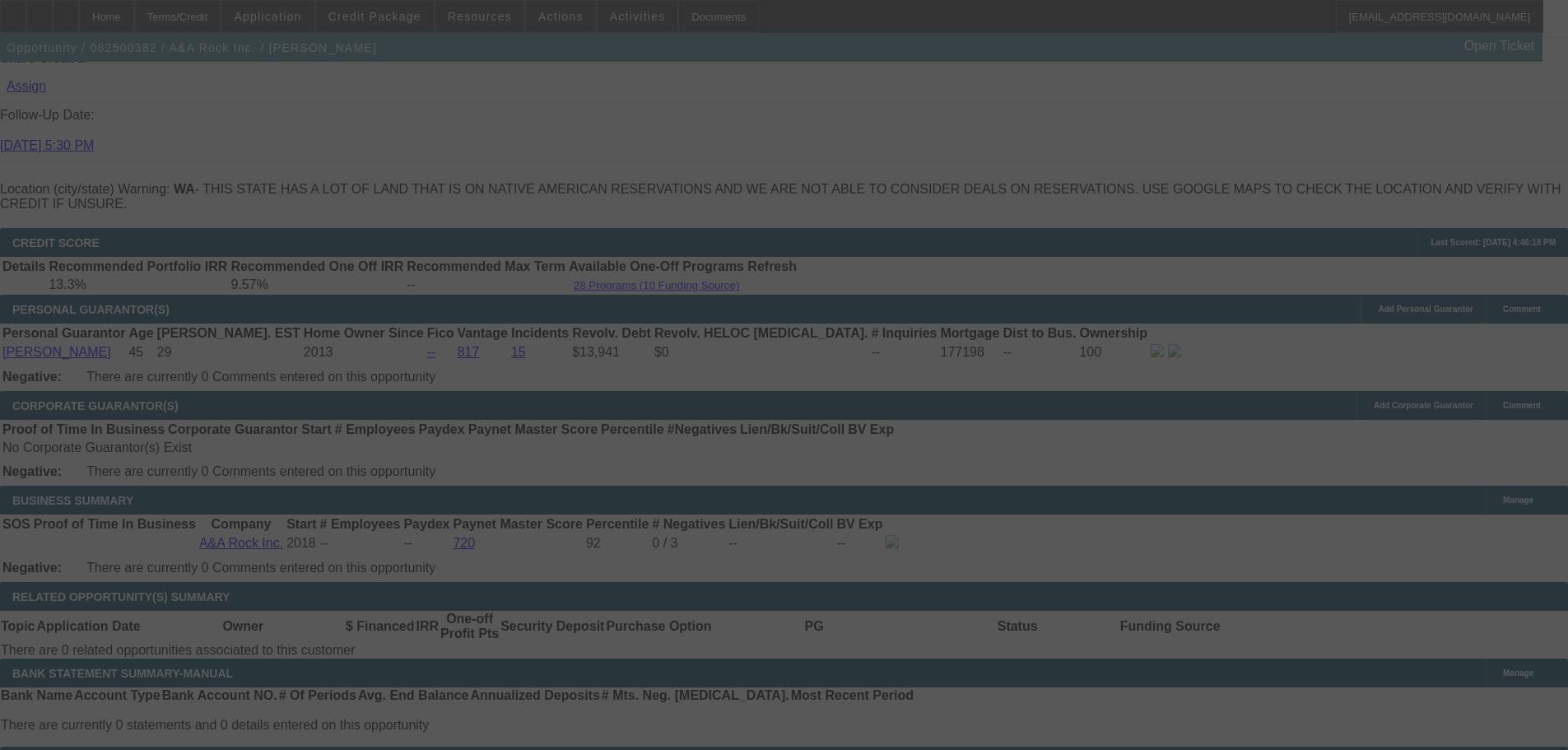
select select "0"
select select "2"
select select "0"
select select "6"
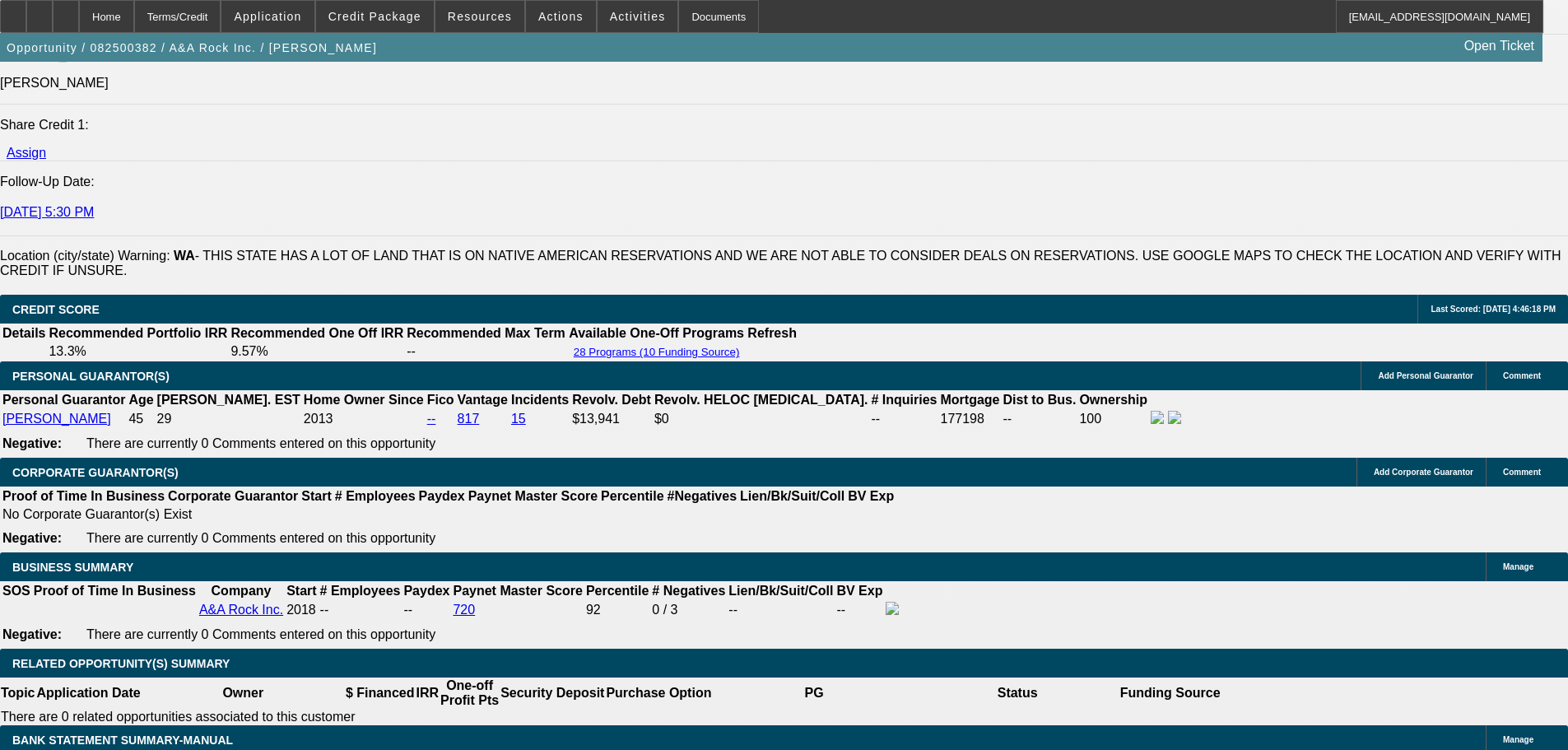
scroll to position [2212, 0]
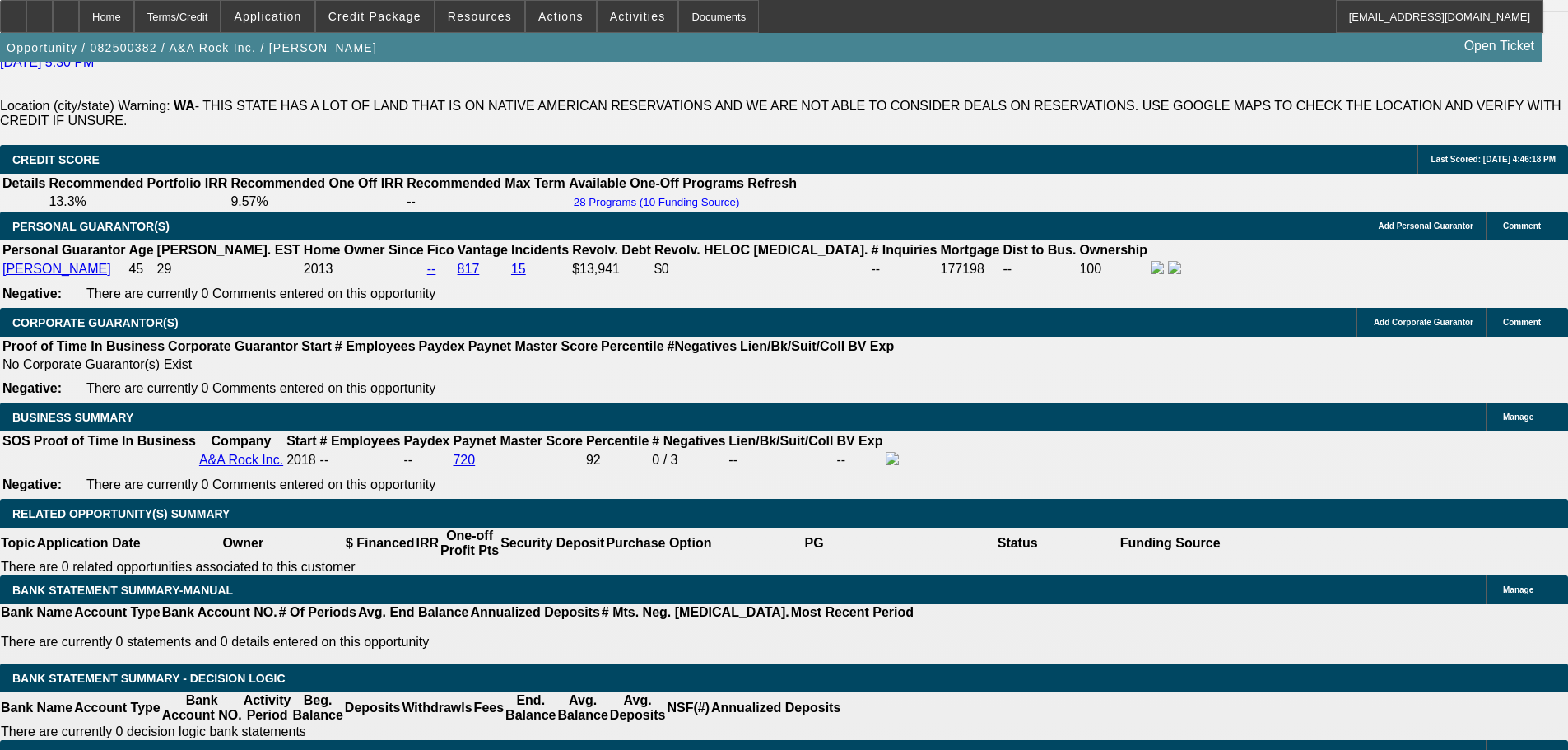
scroll to position [2376, 0]
